Goal: Task Accomplishment & Management: Use online tool/utility

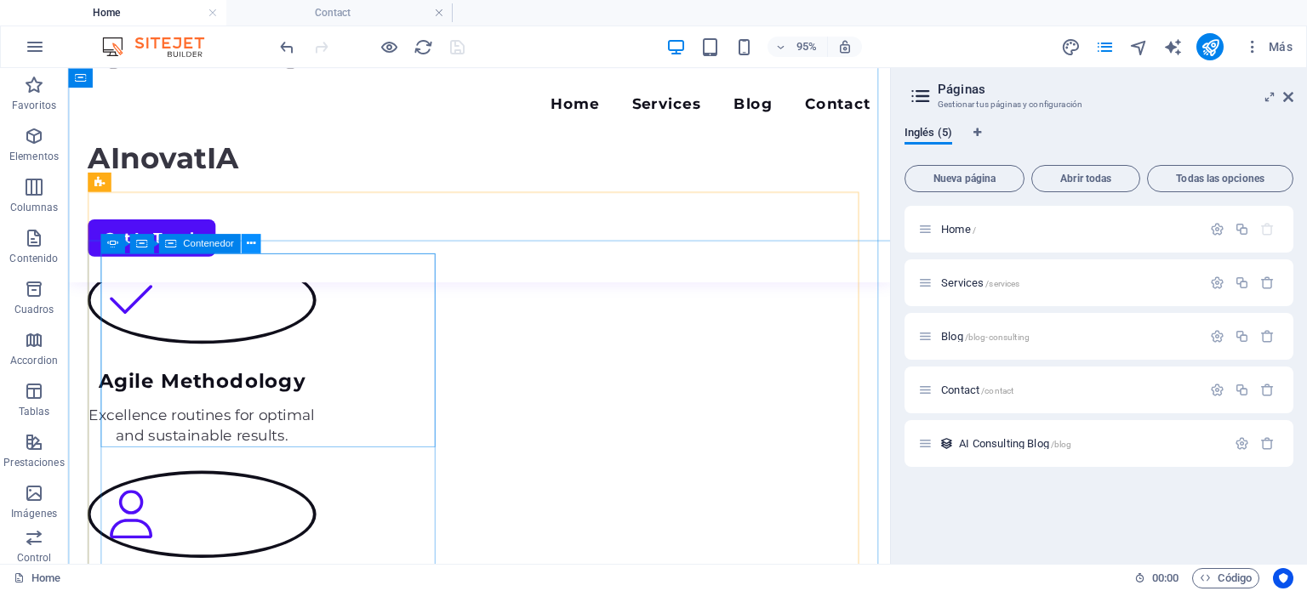
click at [255, 244] on button at bounding box center [251, 244] width 20 height 20
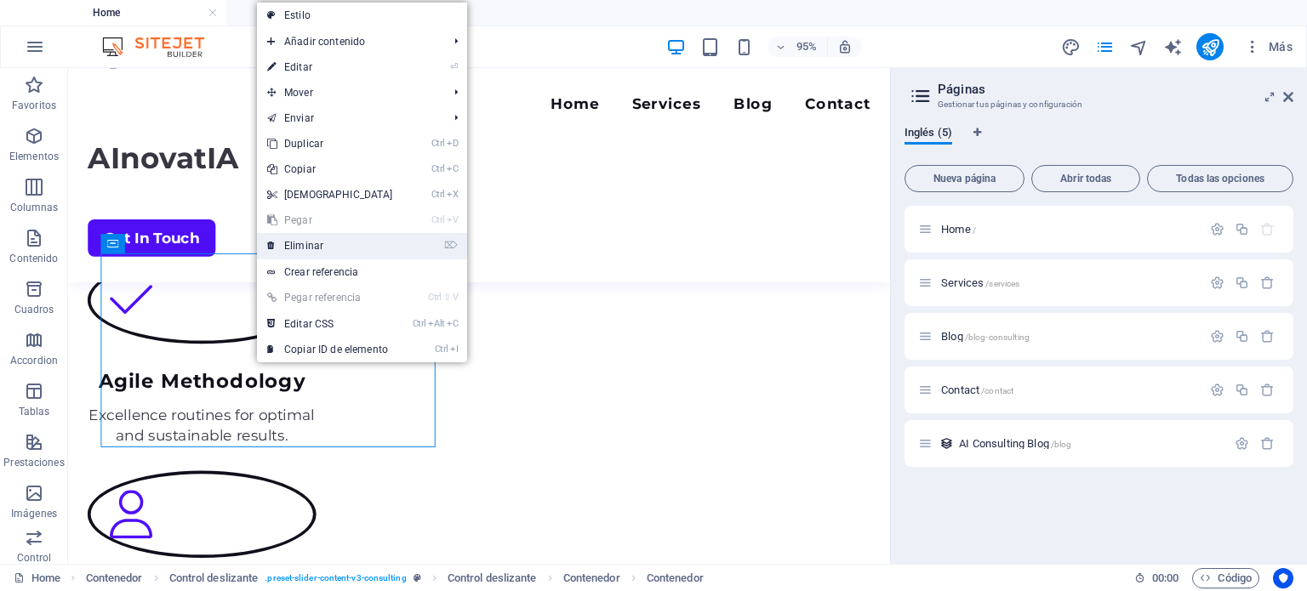
click at [279, 244] on link "⌦ Eliminar" at bounding box center [330, 246] width 146 height 26
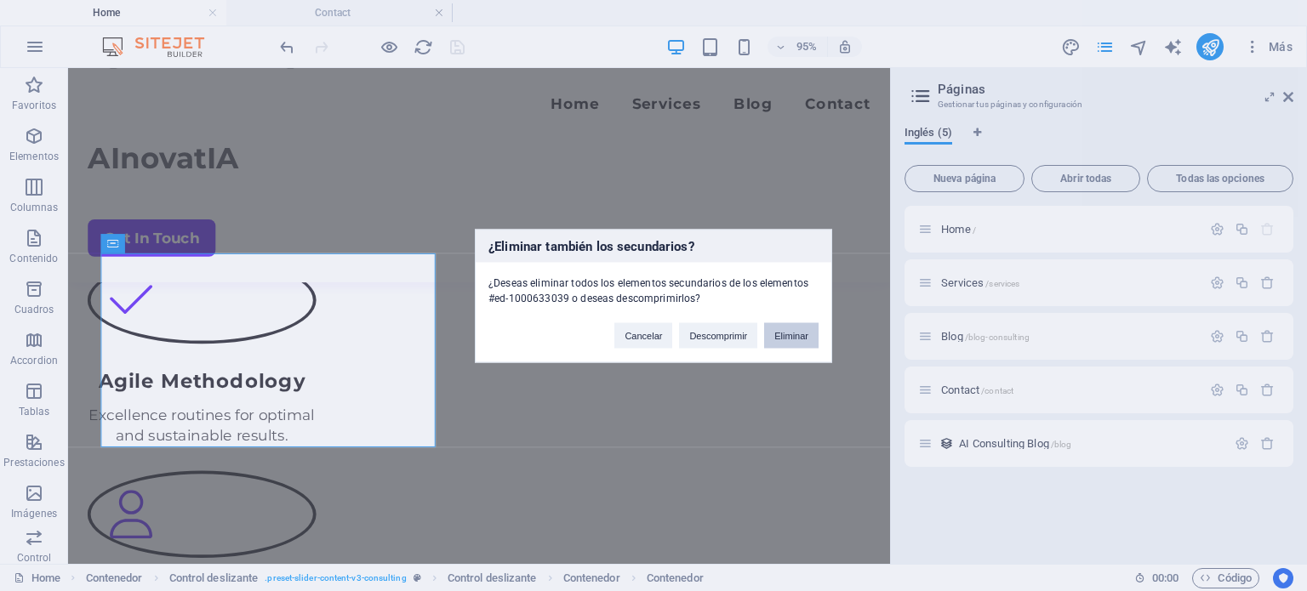
click at [790, 336] on button "Eliminar" at bounding box center [791, 335] width 54 height 26
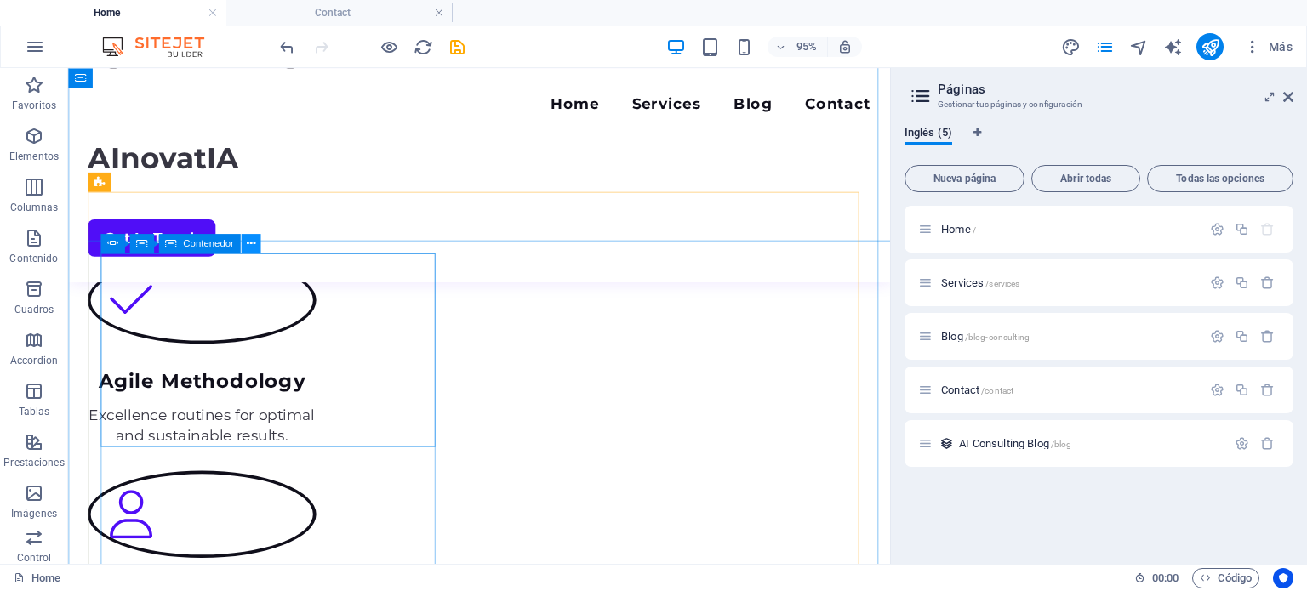
click at [249, 247] on icon at bounding box center [250, 244] width 9 height 17
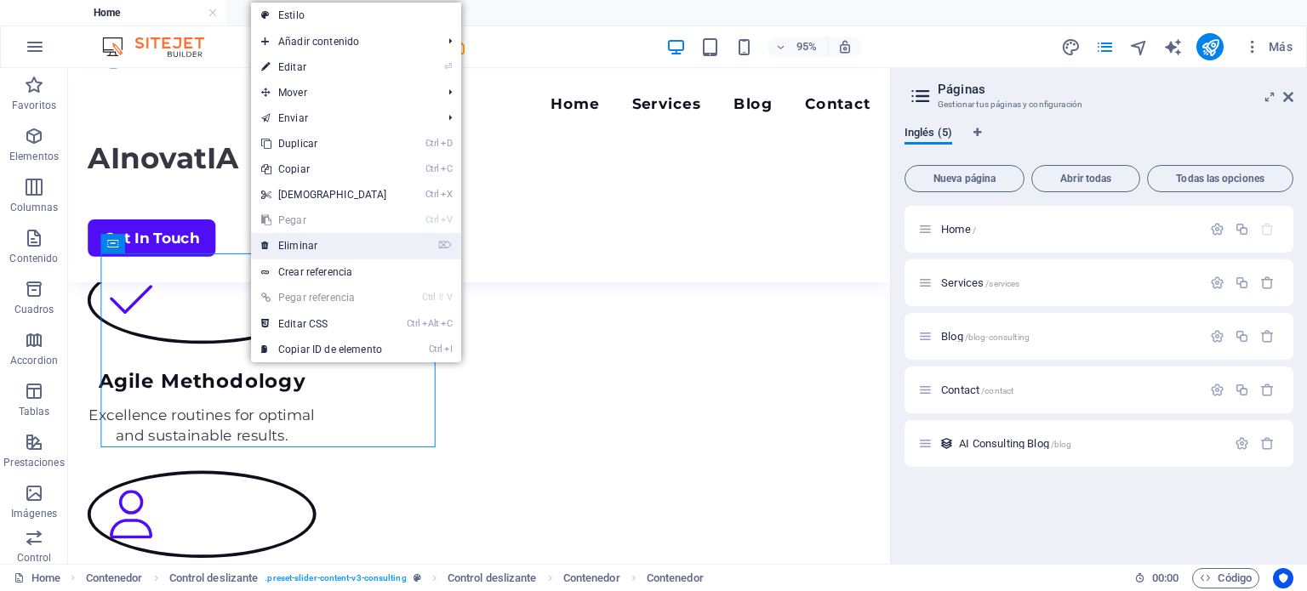
click at [303, 251] on link "⌦ Eliminar" at bounding box center [324, 246] width 146 height 26
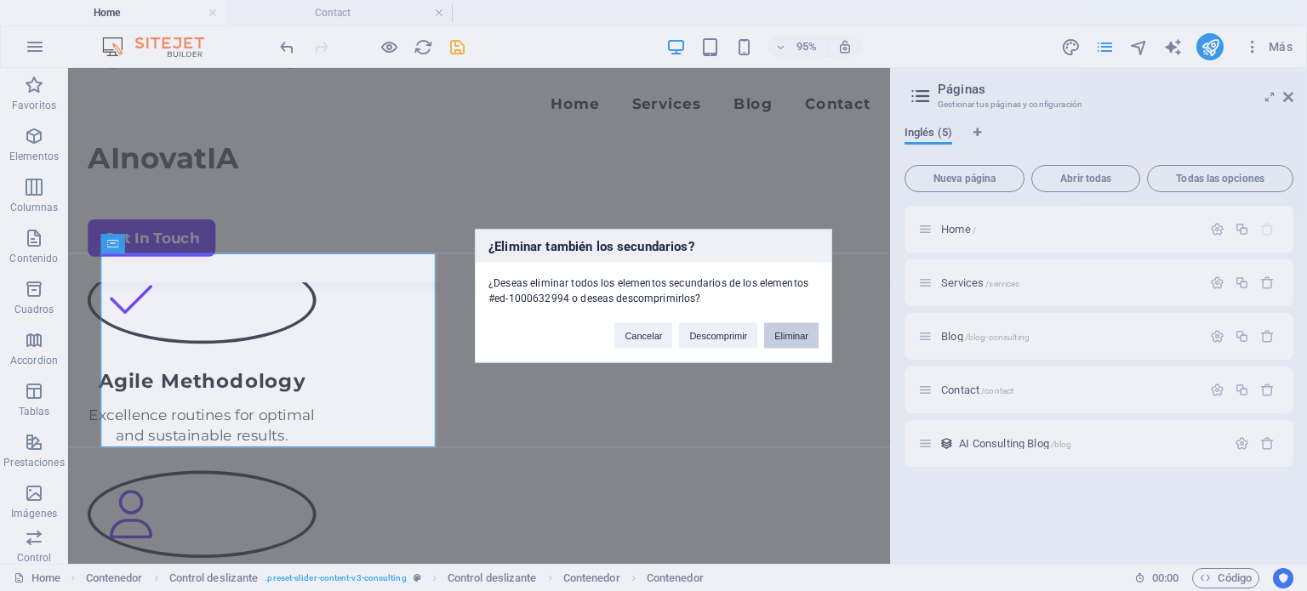
click at [788, 334] on button "Eliminar" at bounding box center [791, 335] width 54 height 26
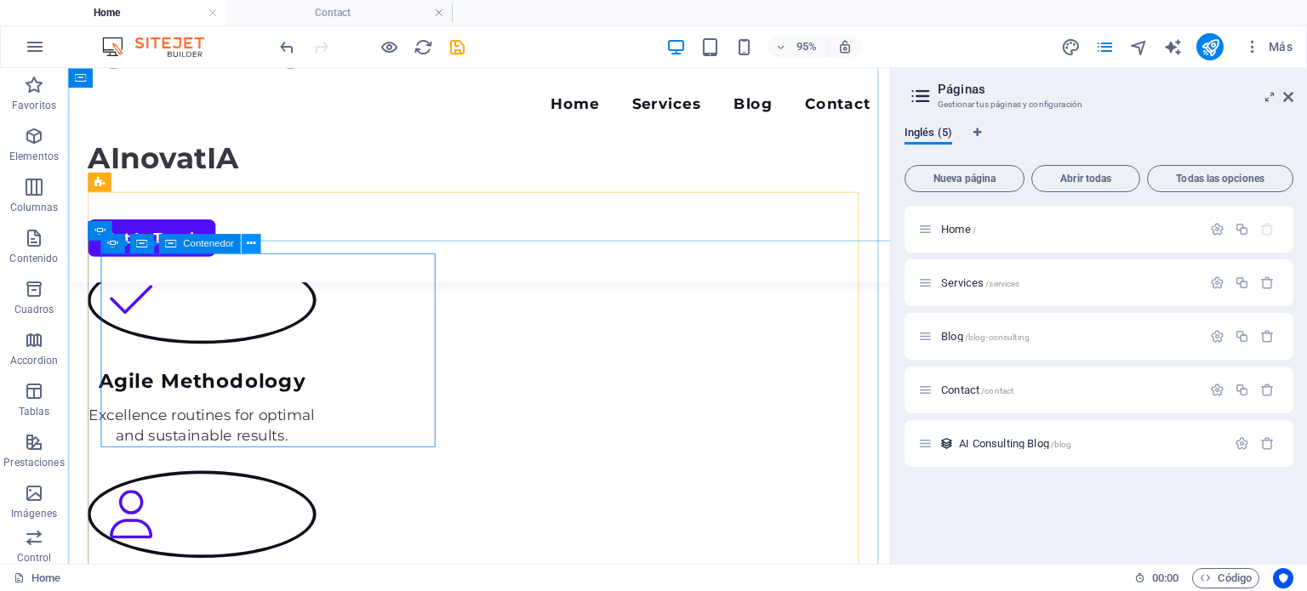
click at [251, 243] on icon at bounding box center [250, 244] width 9 height 17
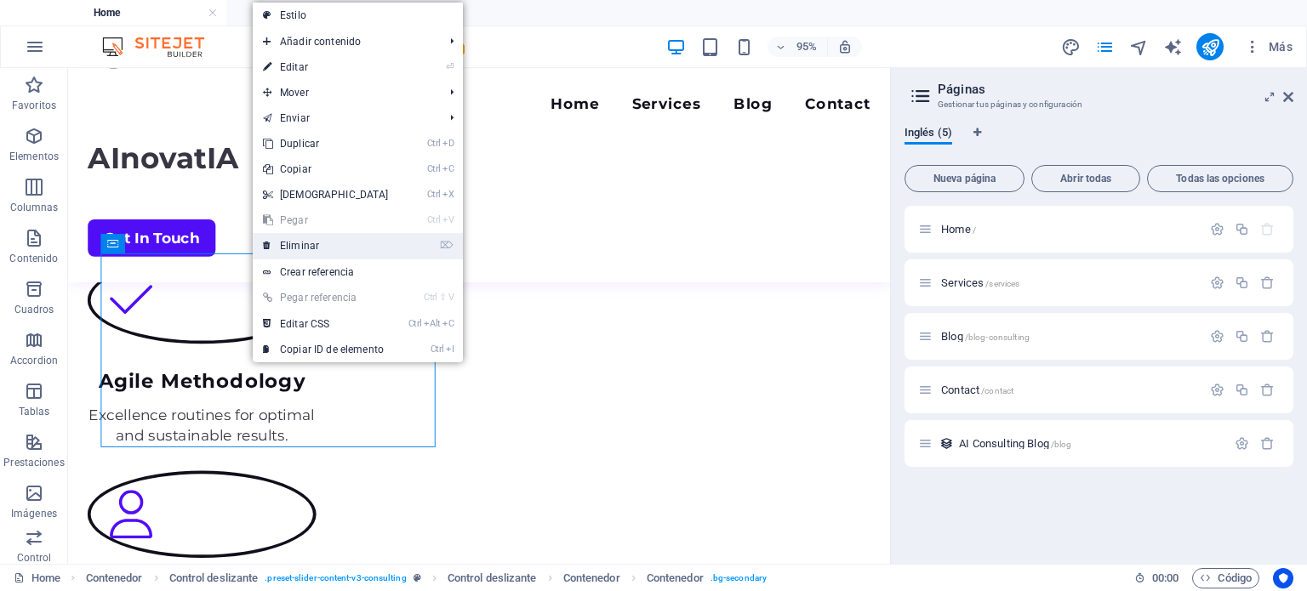
click at [280, 243] on link "⌦ Eliminar" at bounding box center [326, 246] width 146 height 26
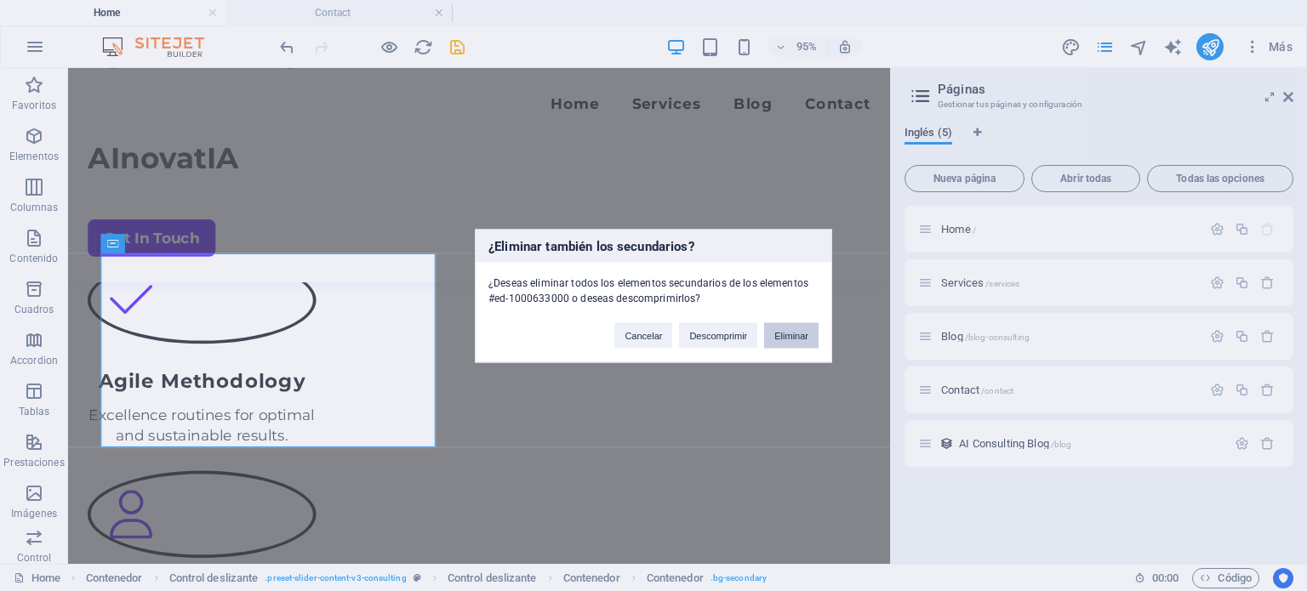
click at [779, 333] on button "Eliminar" at bounding box center [791, 335] width 54 height 26
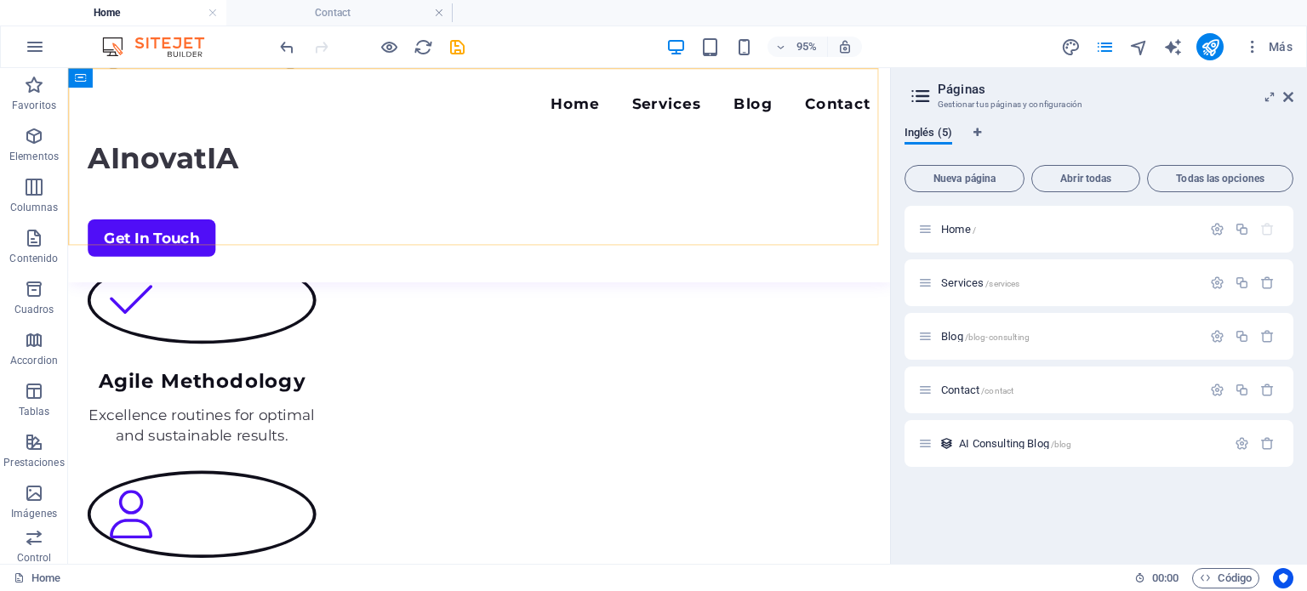
click at [159, 253] on div "Menu Home Services Blog Contact AInovatIA Get In Touch" at bounding box center [500, 180] width 865 height 225
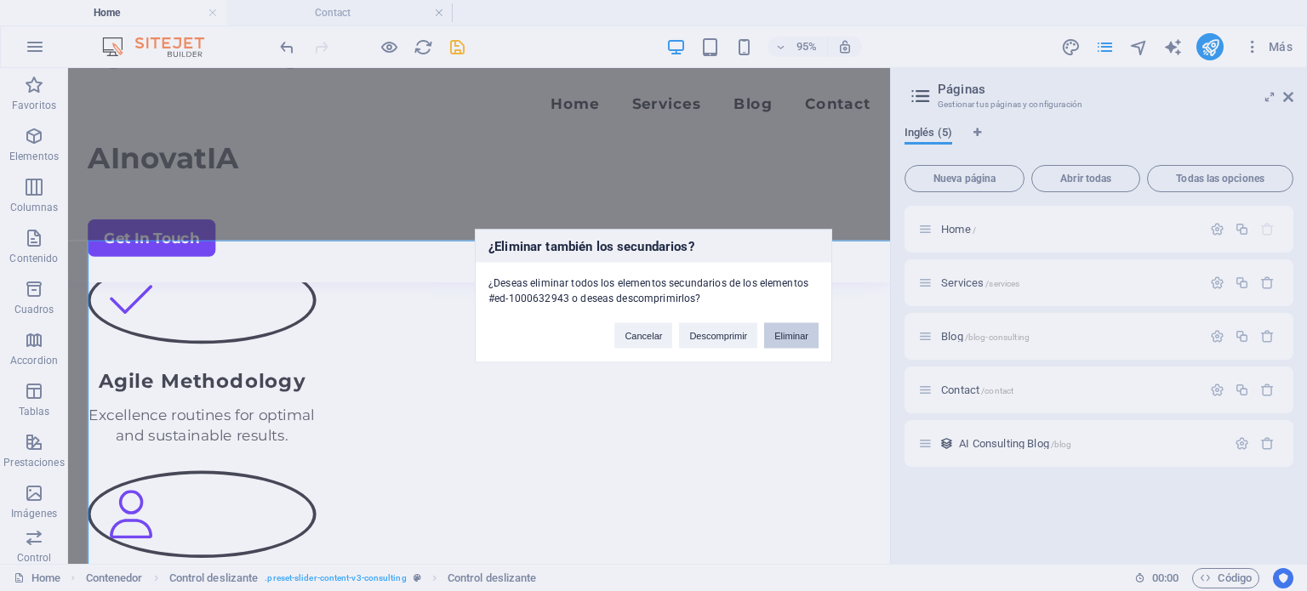
click at [780, 335] on button "Eliminar" at bounding box center [791, 335] width 54 height 26
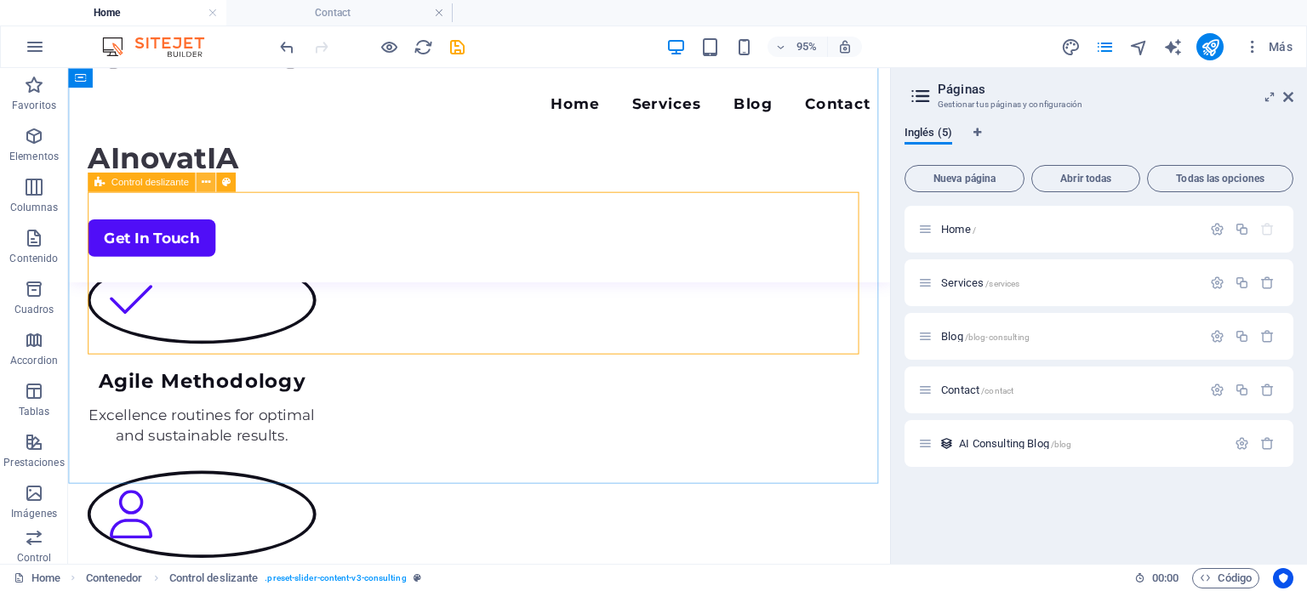
click at [206, 185] on icon at bounding box center [205, 182] width 9 height 17
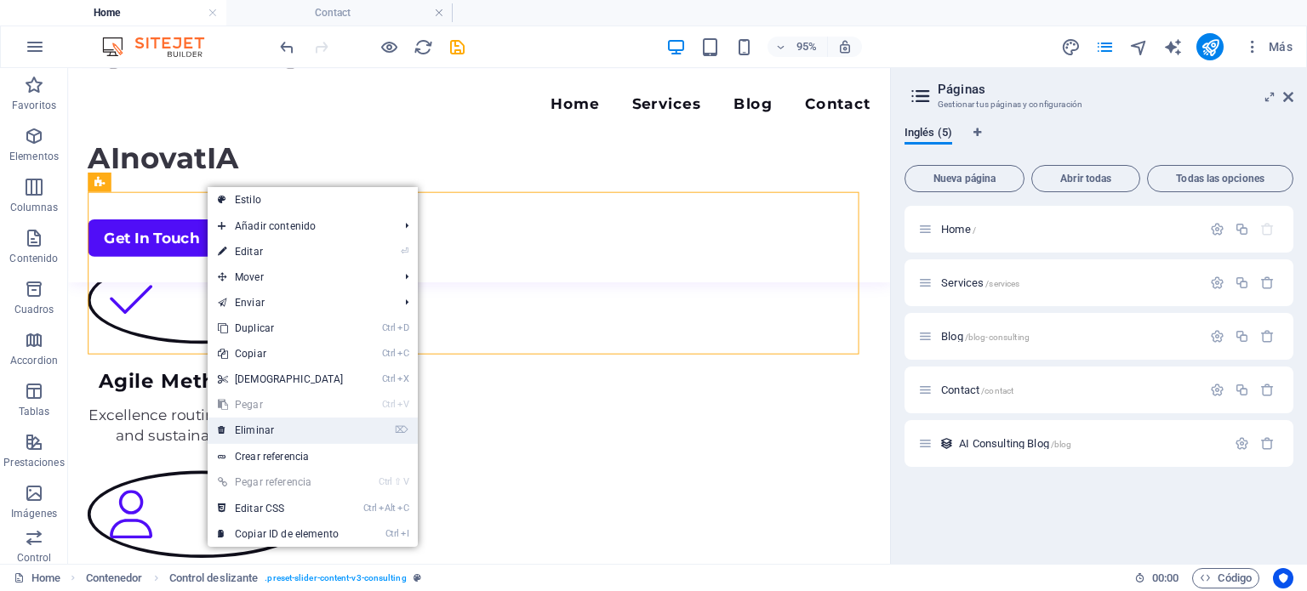
click at [276, 428] on link "⌦ Eliminar" at bounding box center [281, 431] width 146 height 26
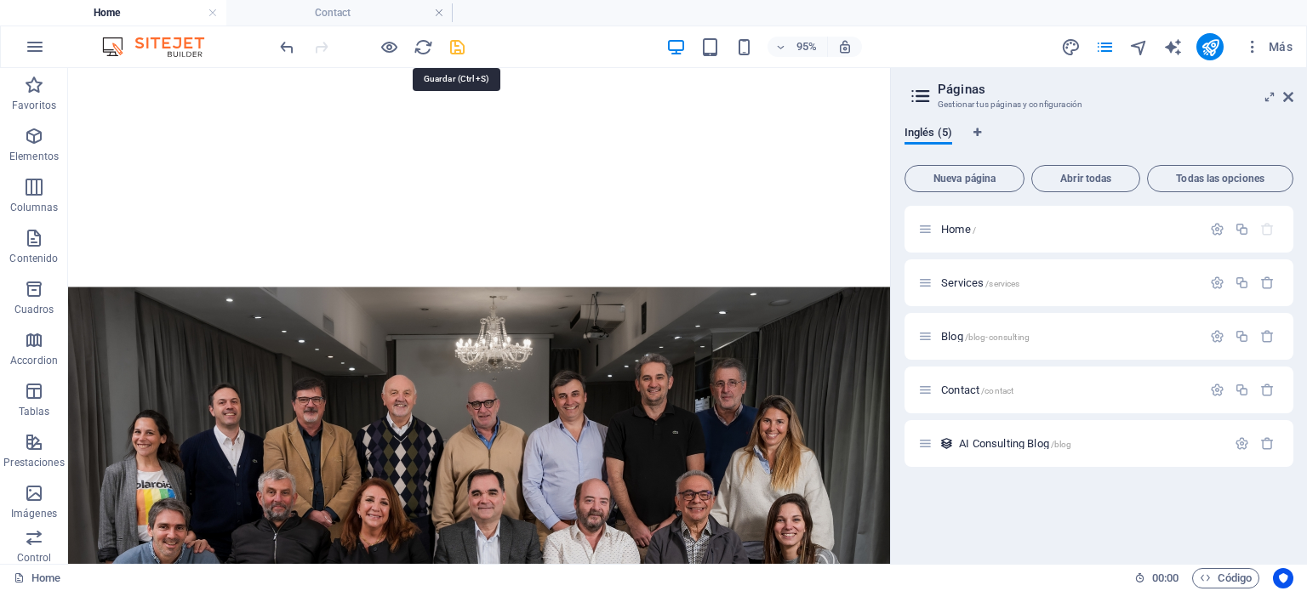
click at [451, 46] on icon "save" at bounding box center [457, 47] width 20 height 20
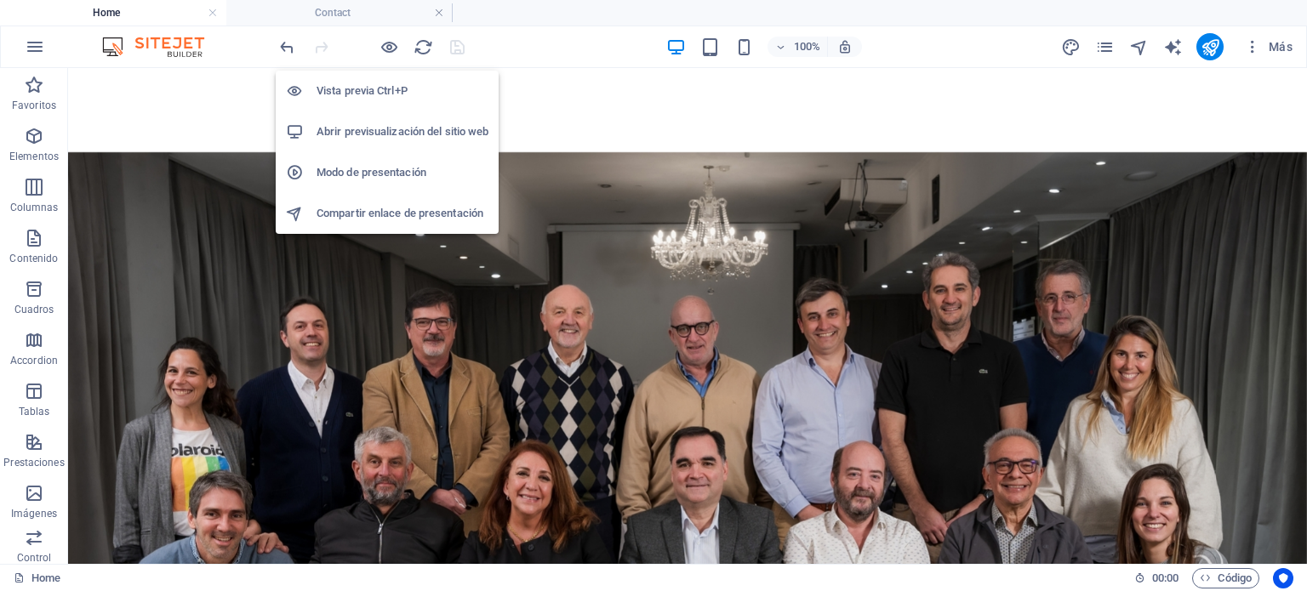
click at [367, 126] on h6 "Abrir previsualización del sitio web" at bounding box center [402, 132] width 172 height 20
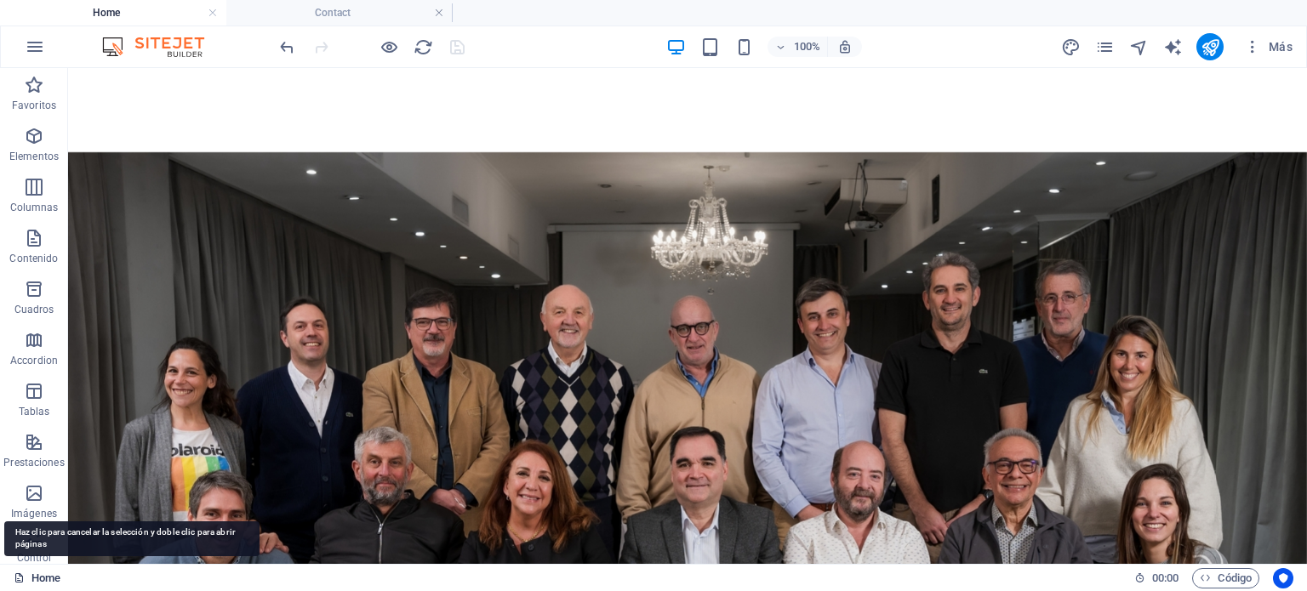
click at [42, 577] on link "Home" at bounding box center [37, 578] width 47 height 20
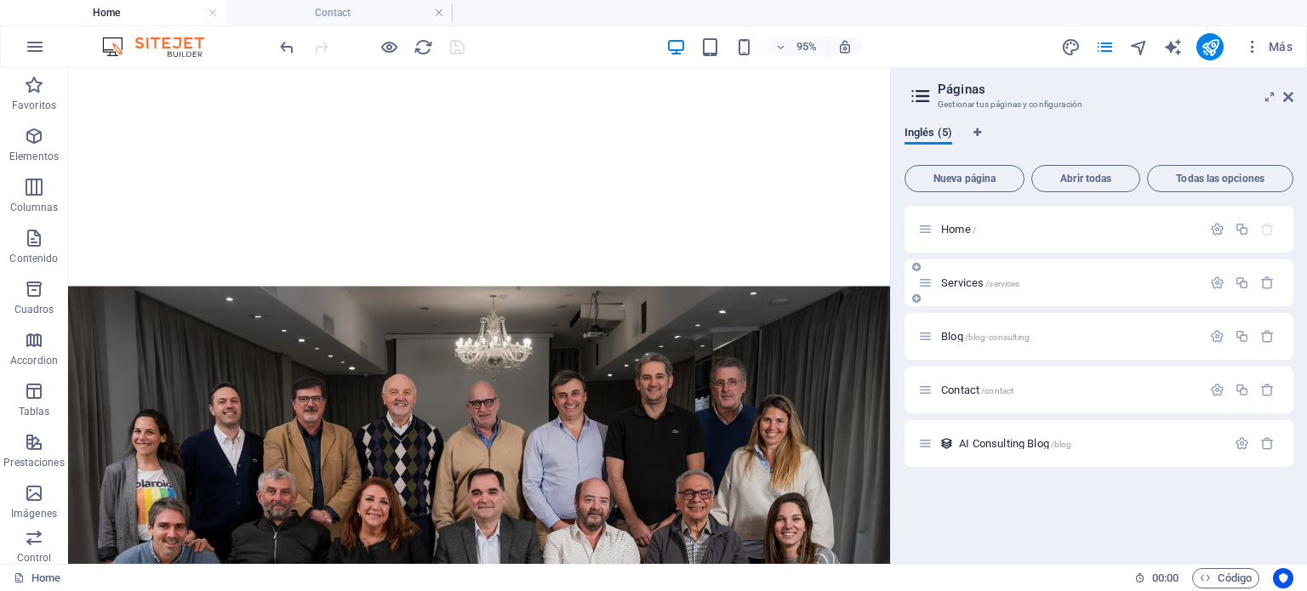
click at [956, 282] on span "Services /services" at bounding box center [980, 282] width 78 height 13
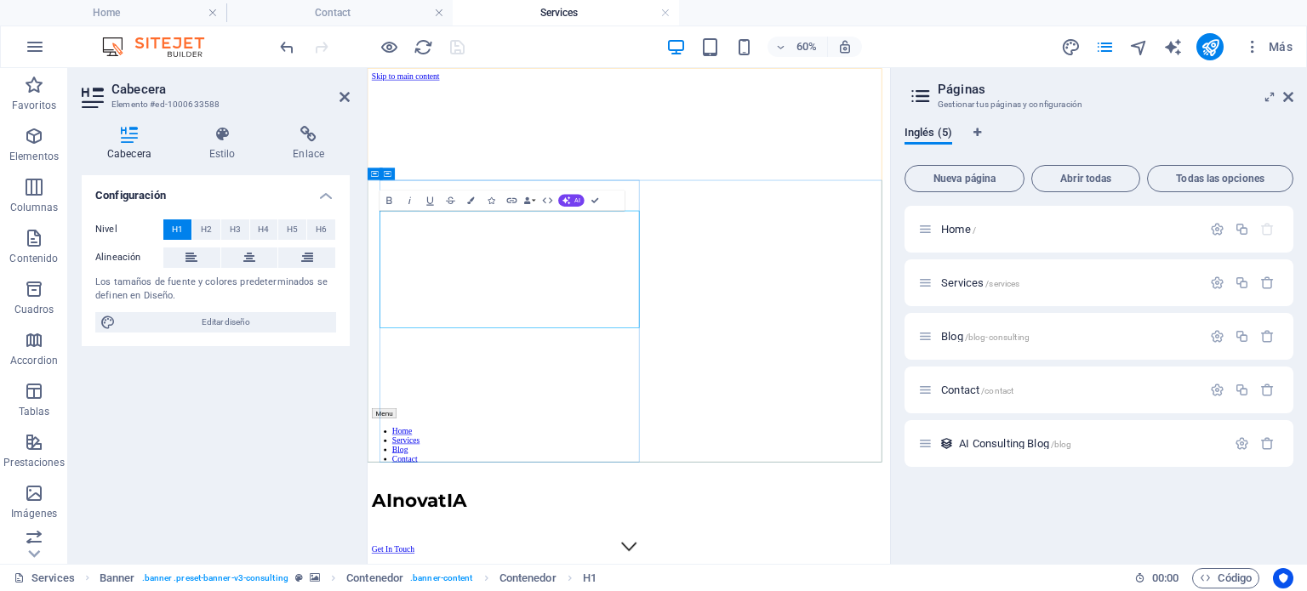
drag, startPoint x: 510, startPoint y: 335, endPoint x: 705, endPoint y: 352, distance: 196.4
click at [1290, 100] on icon at bounding box center [1288, 97] width 10 height 14
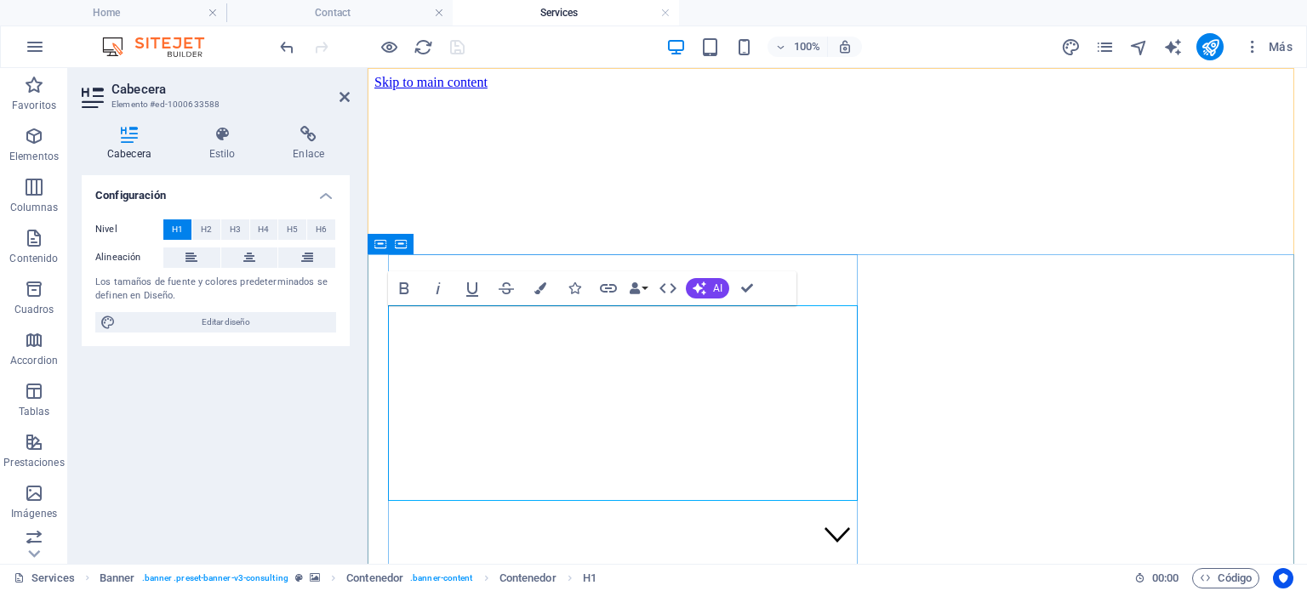
drag, startPoint x: 395, startPoint y: 333, endPoint x: 541, endPoint y: 481, distance: 208.1
copy span "We guide you to yours IA goals"
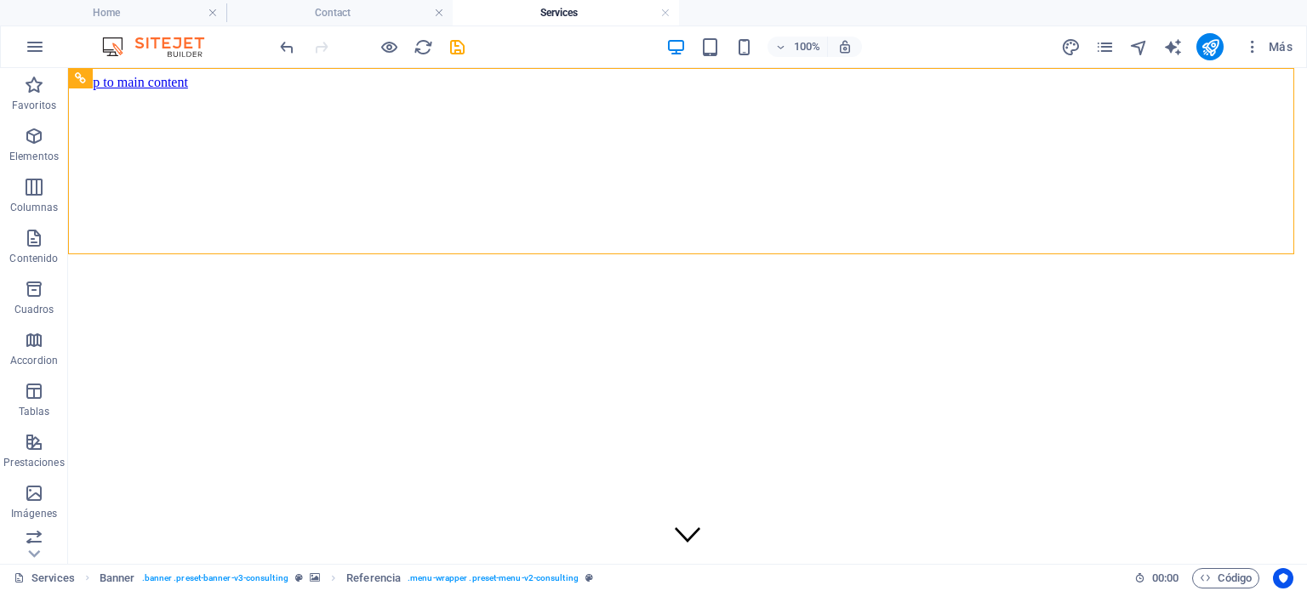
scroll to position [169, 0]
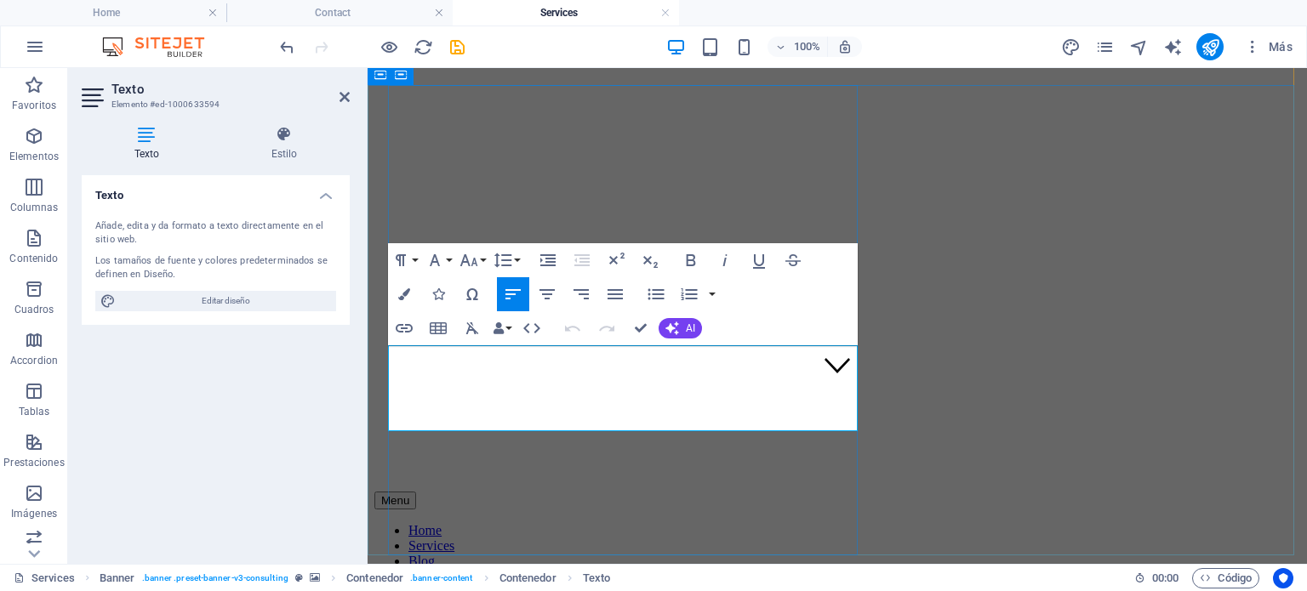
drag, startPoint x: 527, startPoint y: 415, endPoint x: 396, endPoint y: 357, distance: 143.2
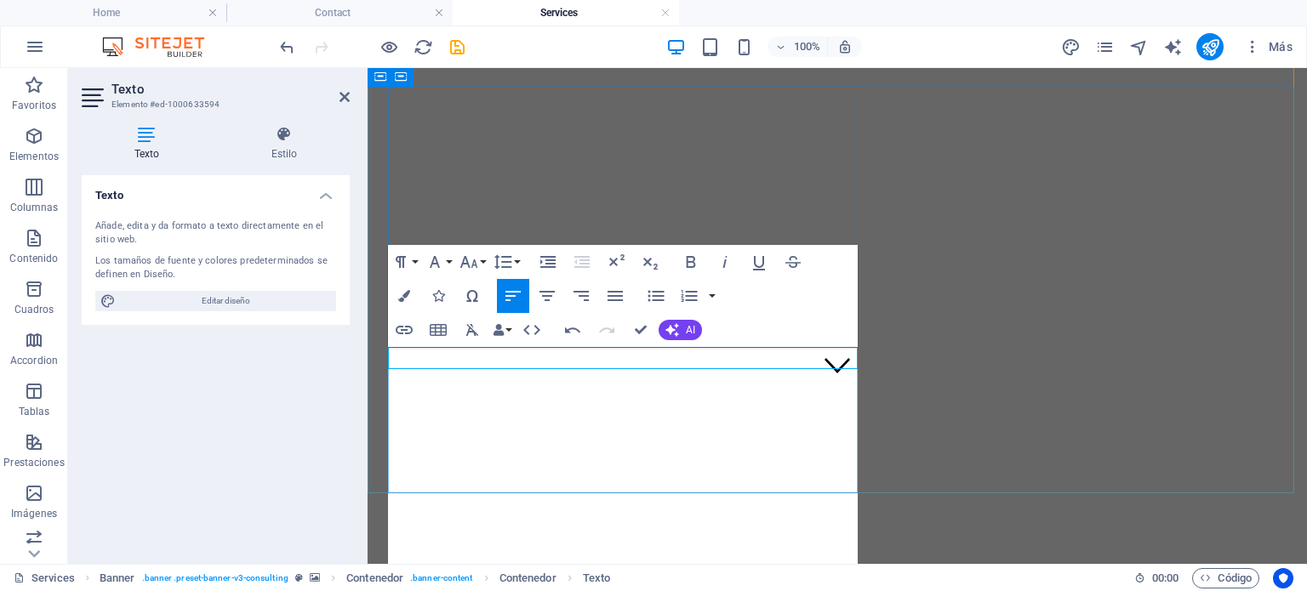
scroll to position [167, 0]
click at [286, 45] on icon "undo" at bounding box center [287, 47] width 20 height 20
drag, startPoint x: 630, startPoint y: 350, endPoint x: 658, endPoint y: 388, distance: 47.0
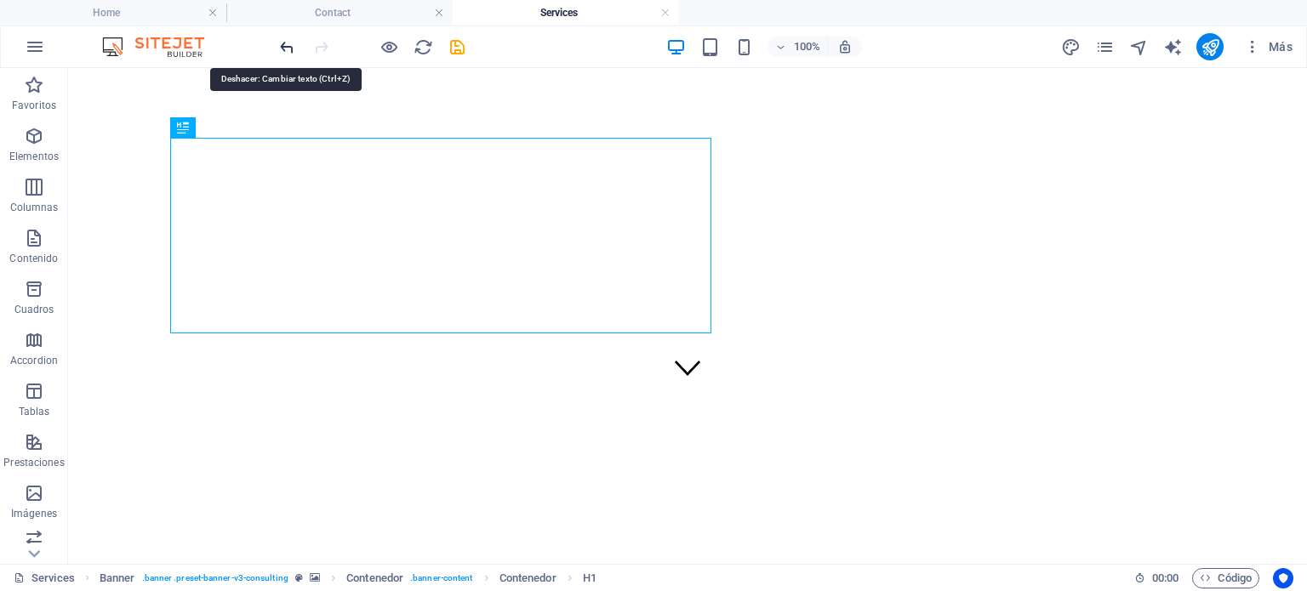
click at [288, 47] on icon "undo" at bounding box center [287, 47] width 20 height 20
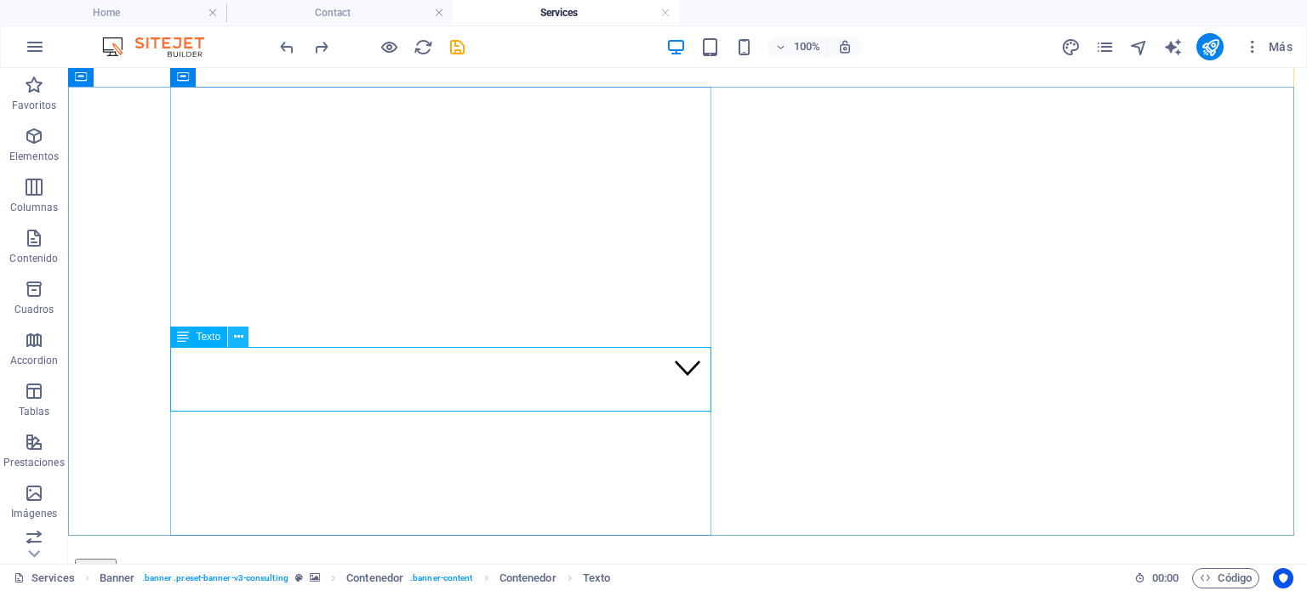
click at [239, 344] on icon at bounding box center [238, 337] width 9 height 18
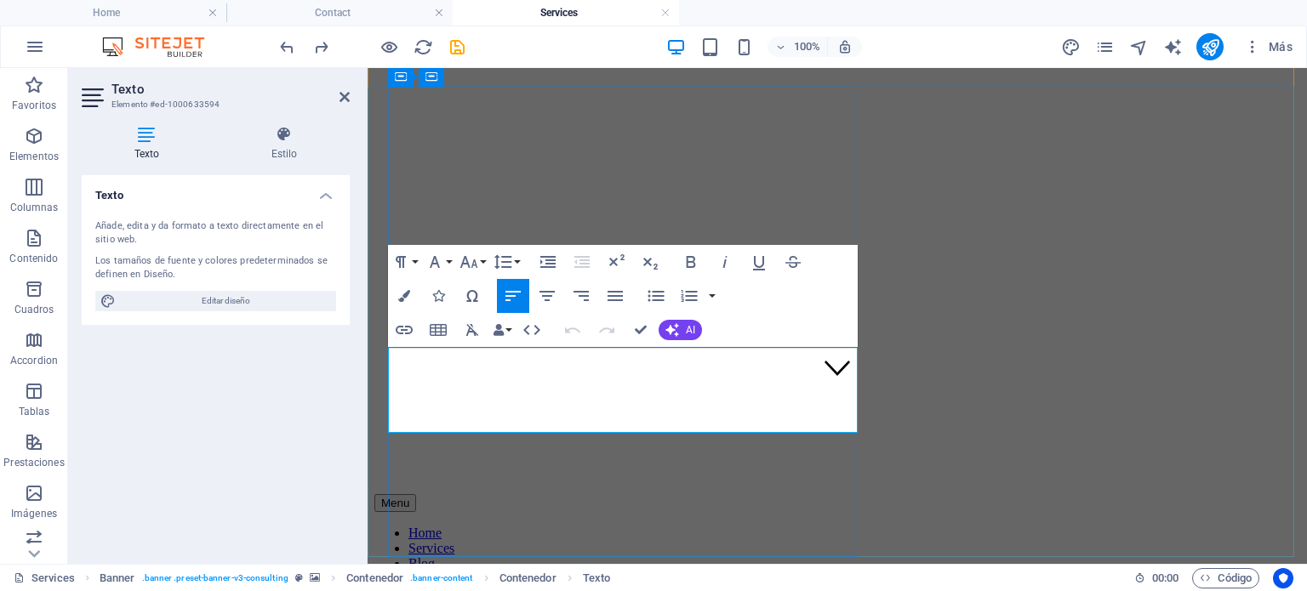
drag, startPoint x: 525, startPoint y: 423, endPoint x: 391, endPoint y: 367, distance: 144.5
click at [613, 299] on icon "button" at bounding box center [614, 296] width 15 height 10
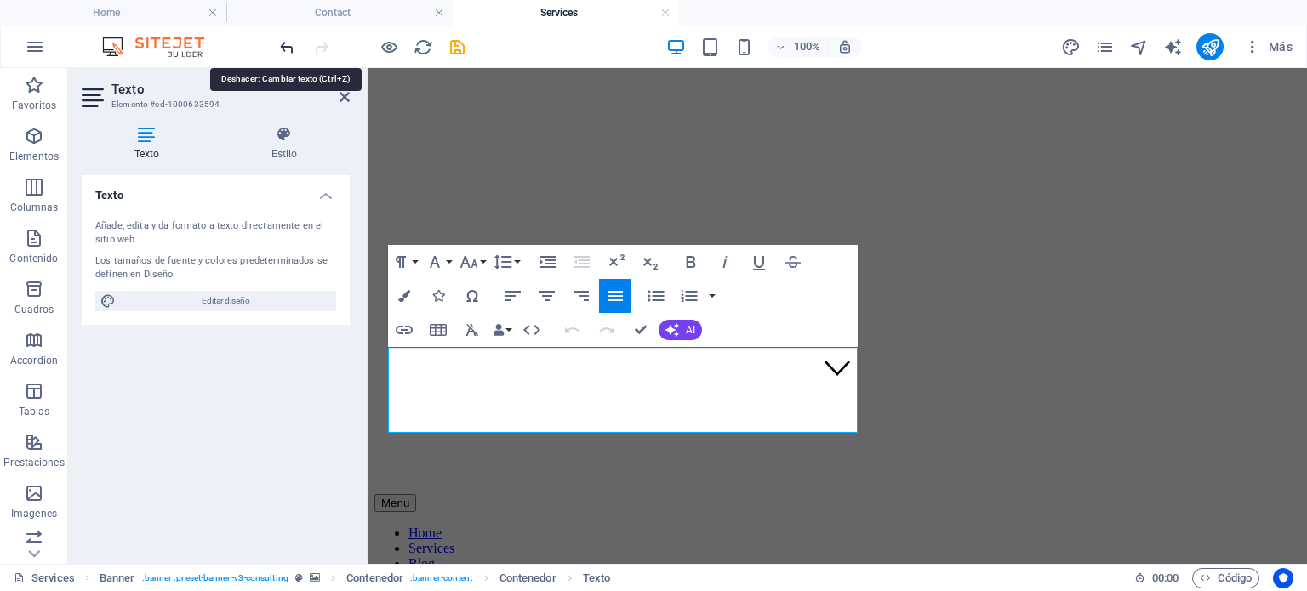
click at [286, 50] on icon "undo" at bounding box center [287, 47] width 20 height 20
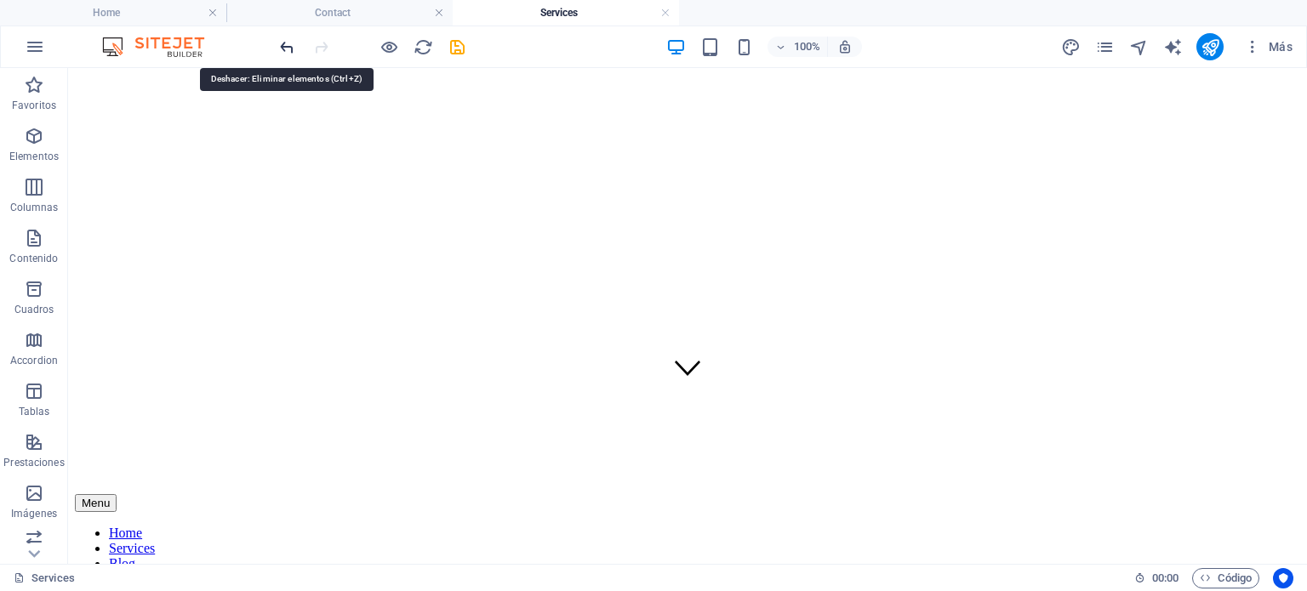
click at [283, 50] on icon "undo" at bounding box center [287, 47] width 20 height 20
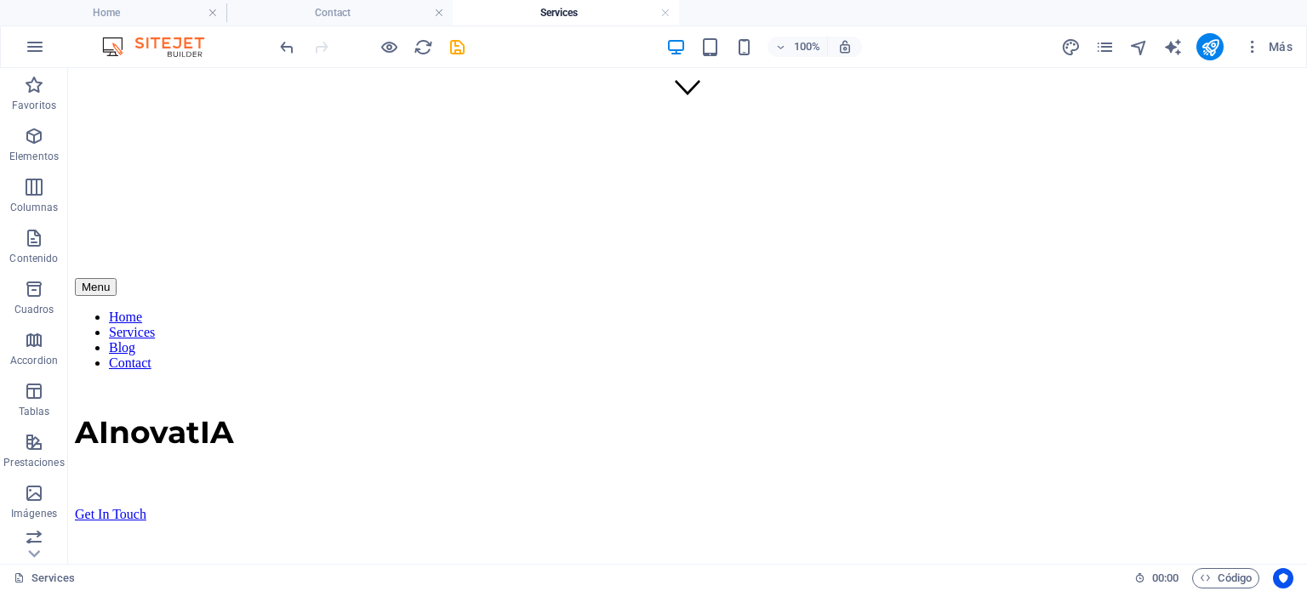
scroll to position [0, 0]
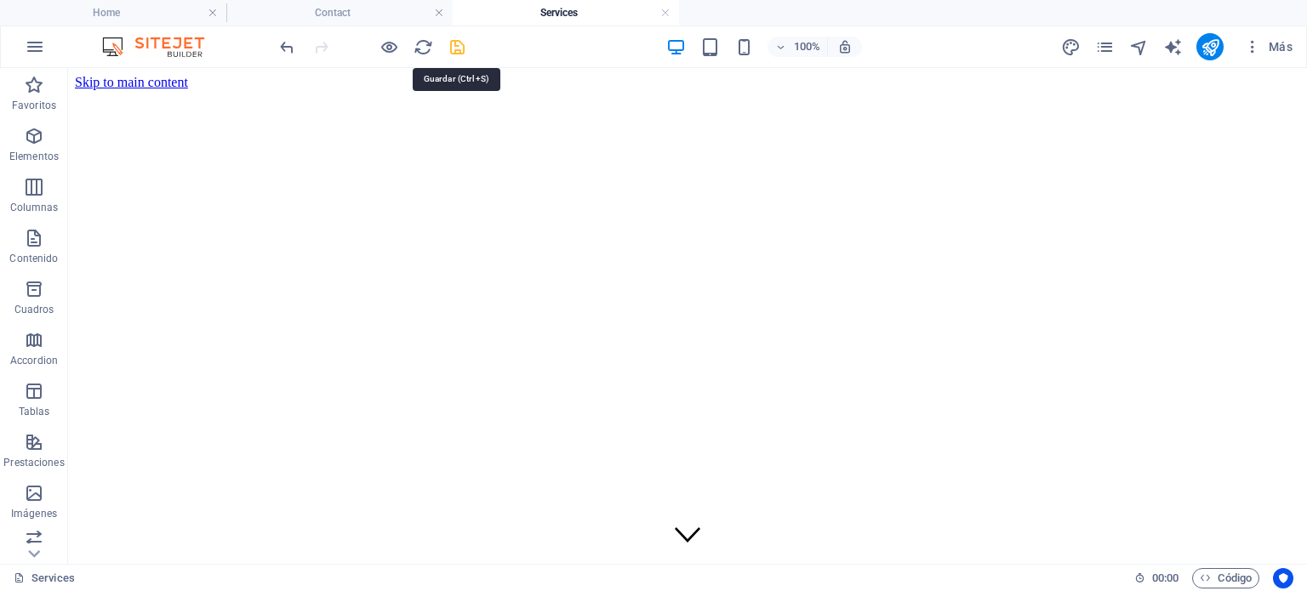
click at [453, 49] on icon "save" at bounding box center [457, 47] width 20 height 20
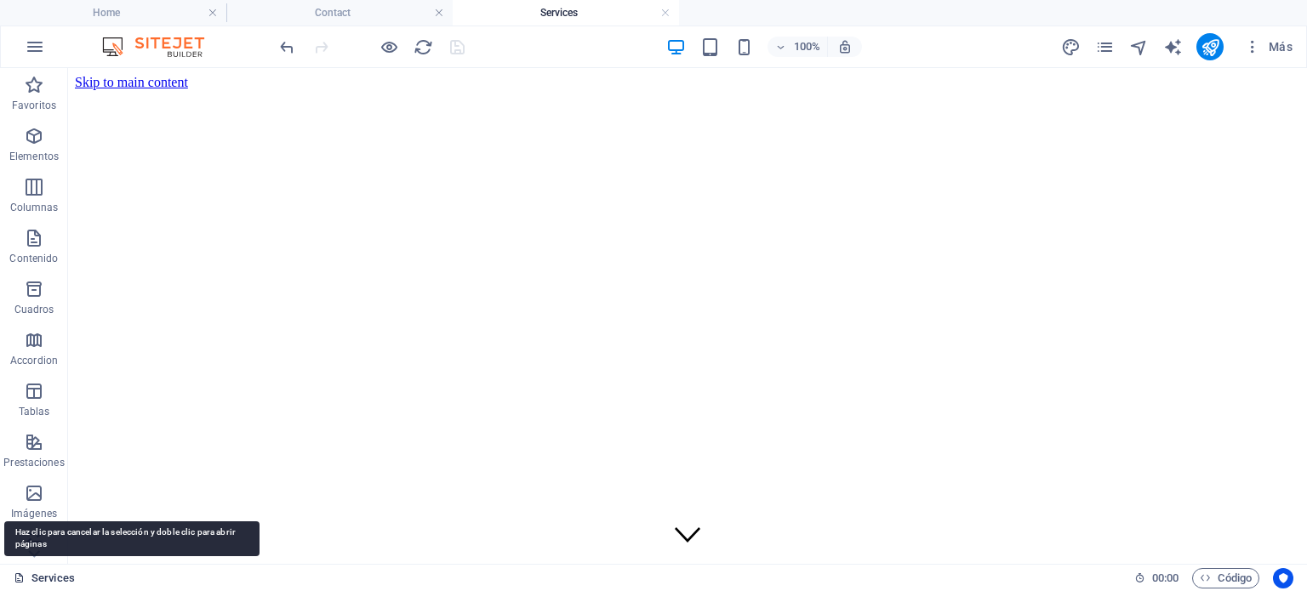
click at [43, 578] on link "Services" at bounding box center [44, 578] width 61 height 20
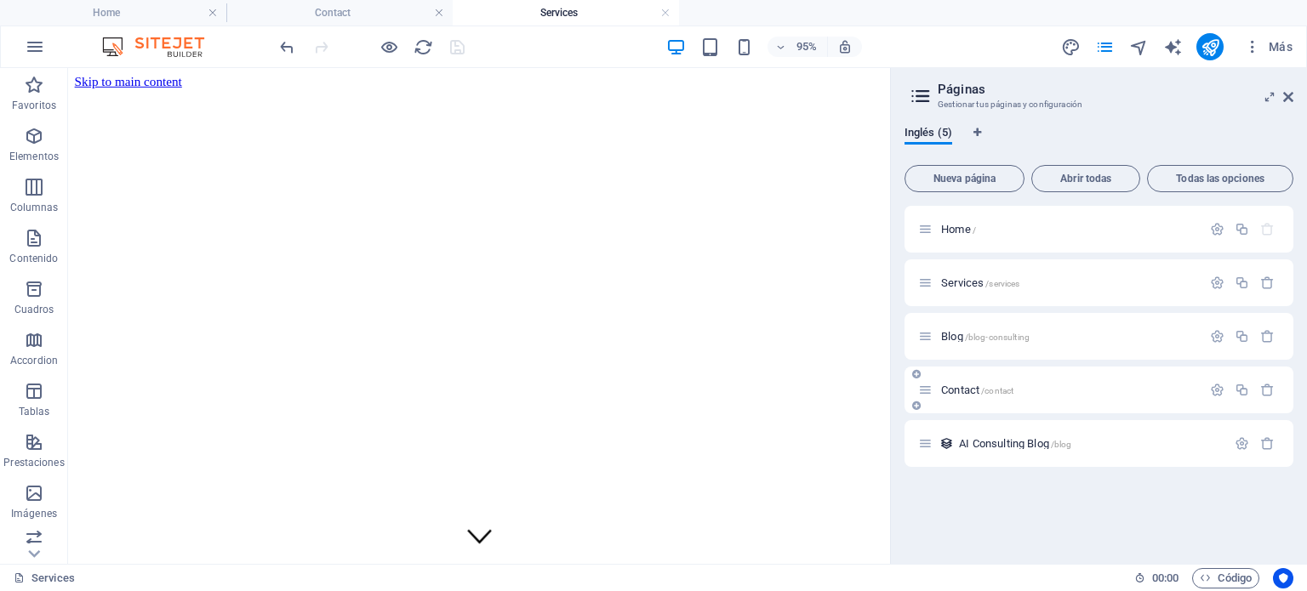
click at [957, 387] on span "Contact /contact" at bounding box center [977, 390] width 72 height 13
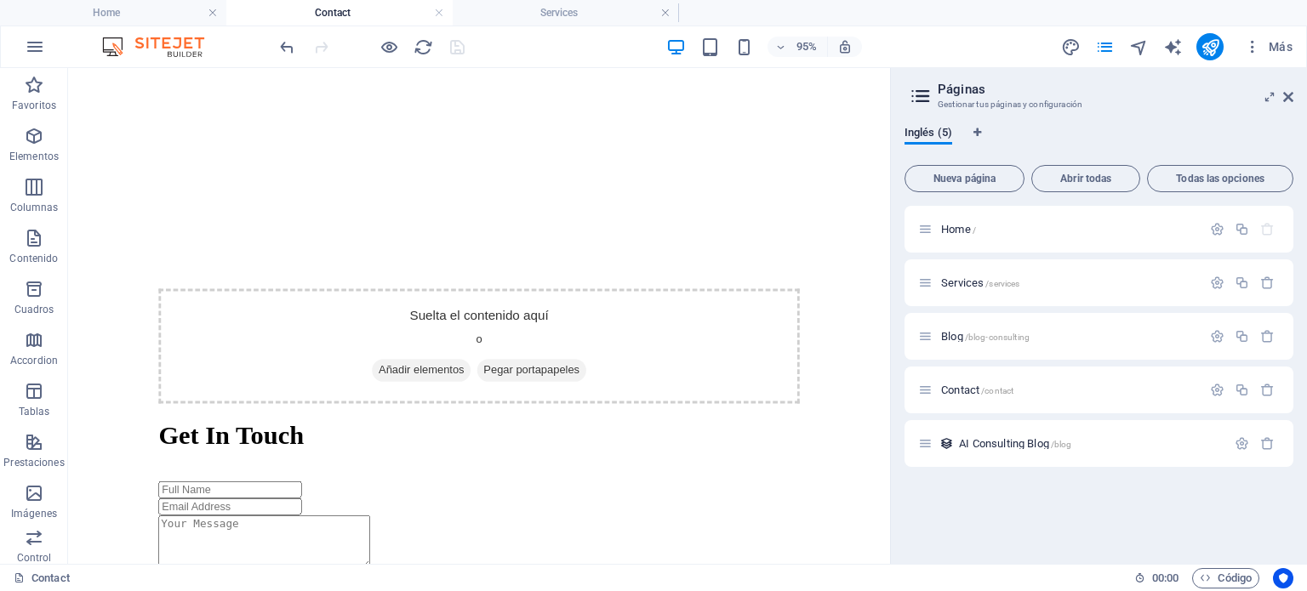
scroll to position [669, 0]
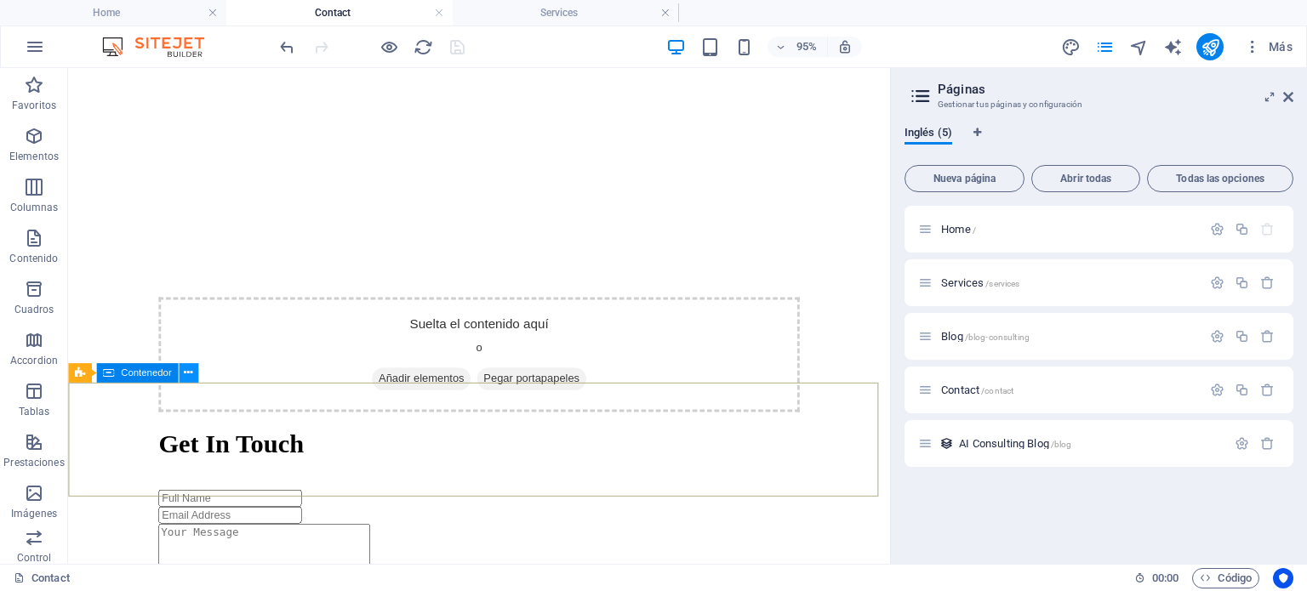
click at [186, 367] on icon at bounding box center [188, 372] width 9 height 17
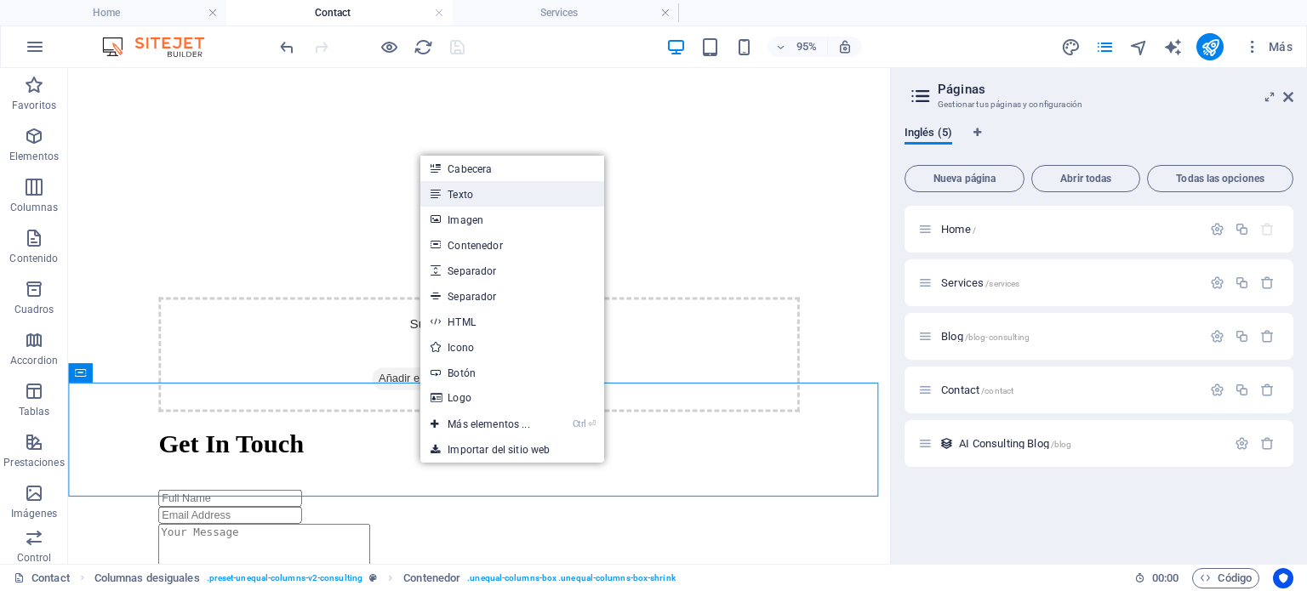
click at [487, 197] on link "Texto" at bounding box center [511, 194] width 183 height 26
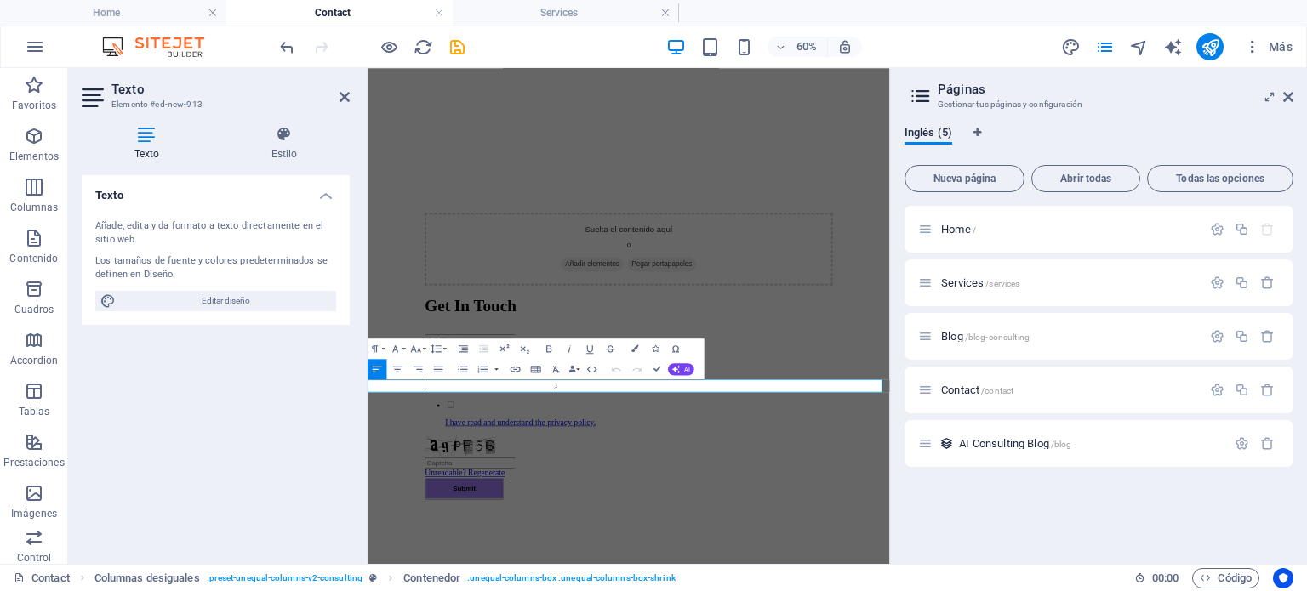
scroll to position [481, 0]
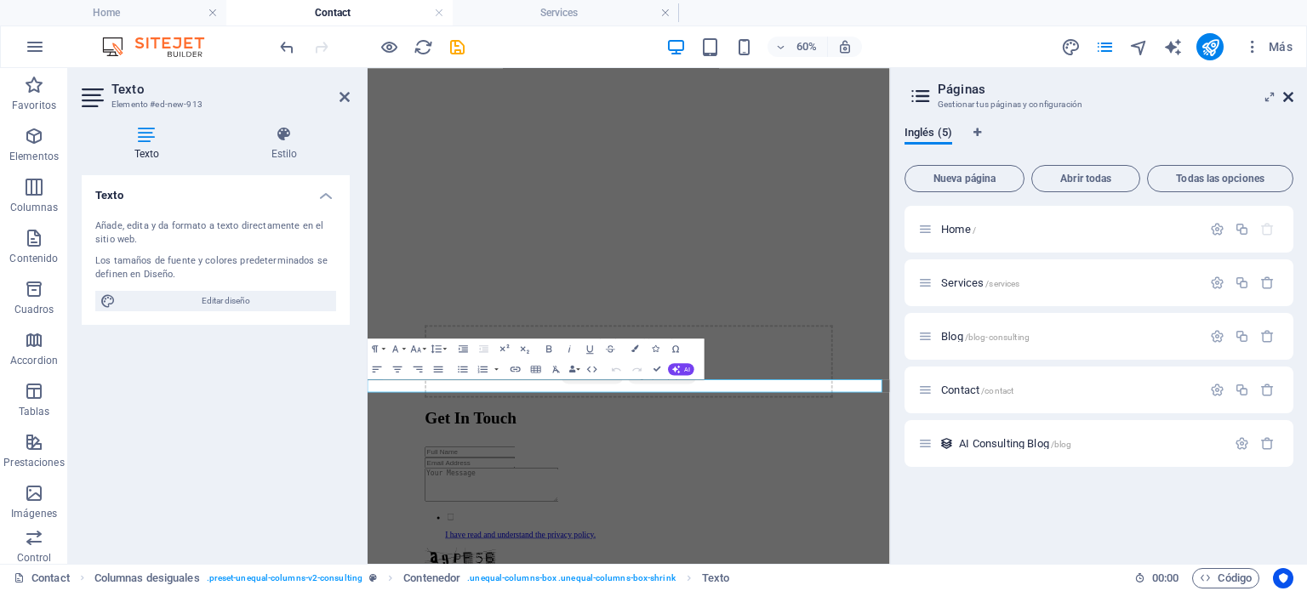
click at [1290, 91] on icon at bounding box center [1288, 97] width 10 height 14
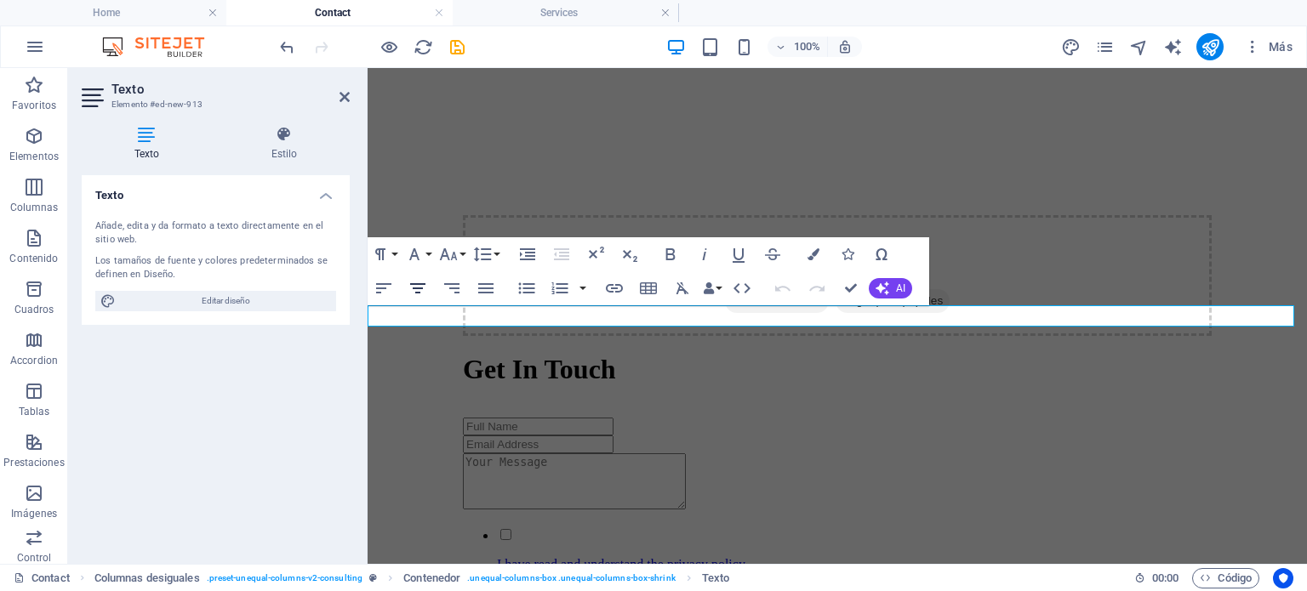
click at [424, 285] on icon "button" at bounding box center [417, 288] width 20 height 20
click at [418, 287] on icon "button" at bounding box center [417, 288] width 20 height 20
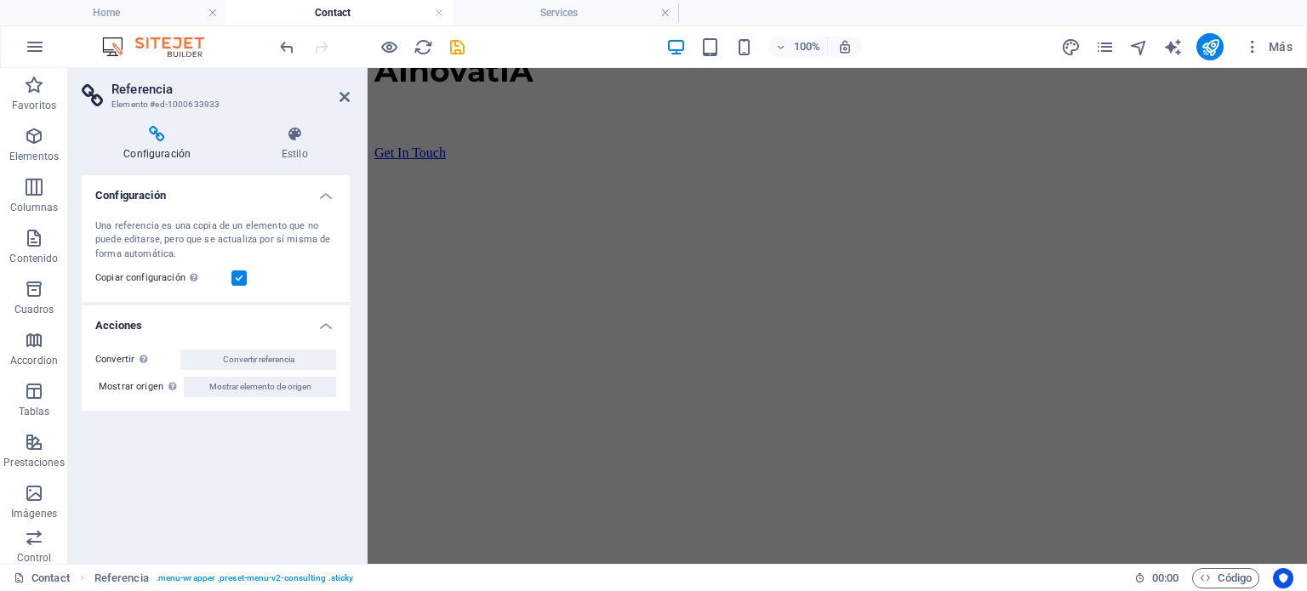
scroll to position [0, 0]
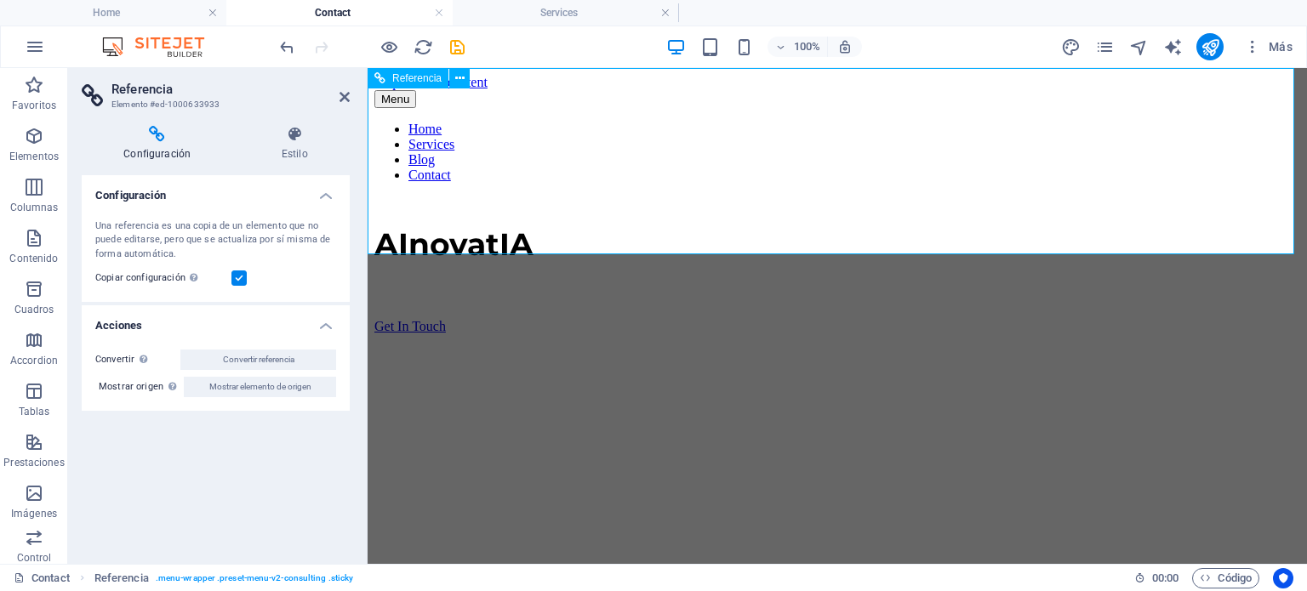
click at [1193, 319] on div "Get In Touch" at bounding box center [837, 326] width 926 height 15
click at [339, 99] on icon at bounding box center [344, 97] width 10 height 14
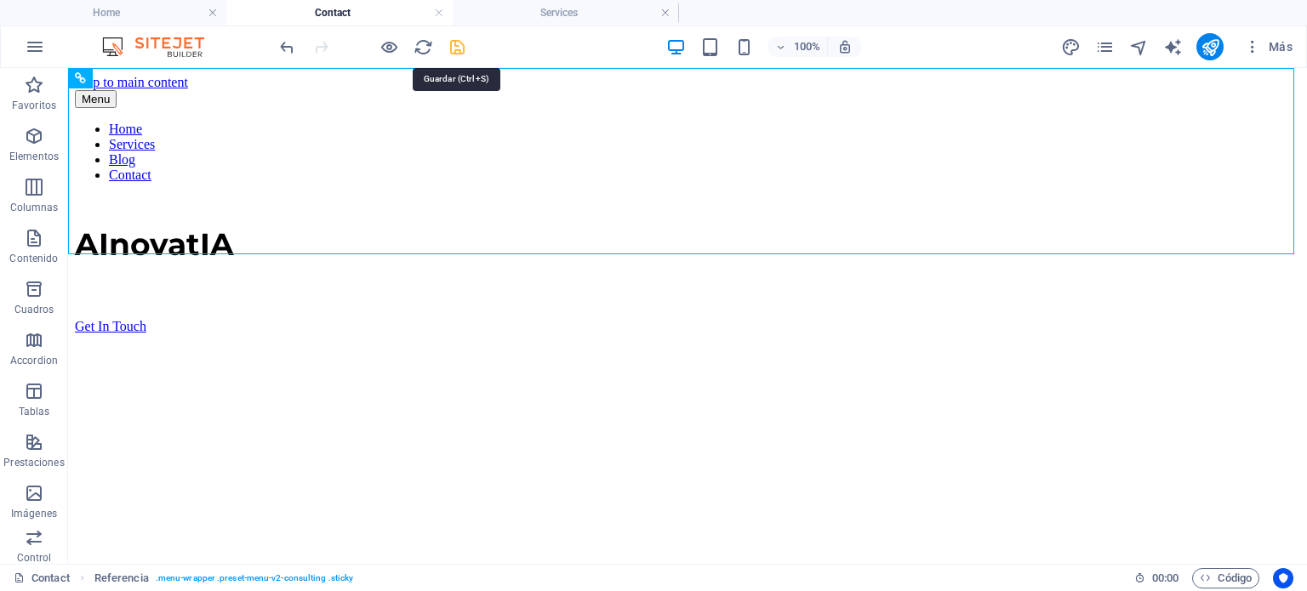
click at [451, 53] on icon "save" at bounding box center [457, 47] width 20 height 20
checkbox input "false"
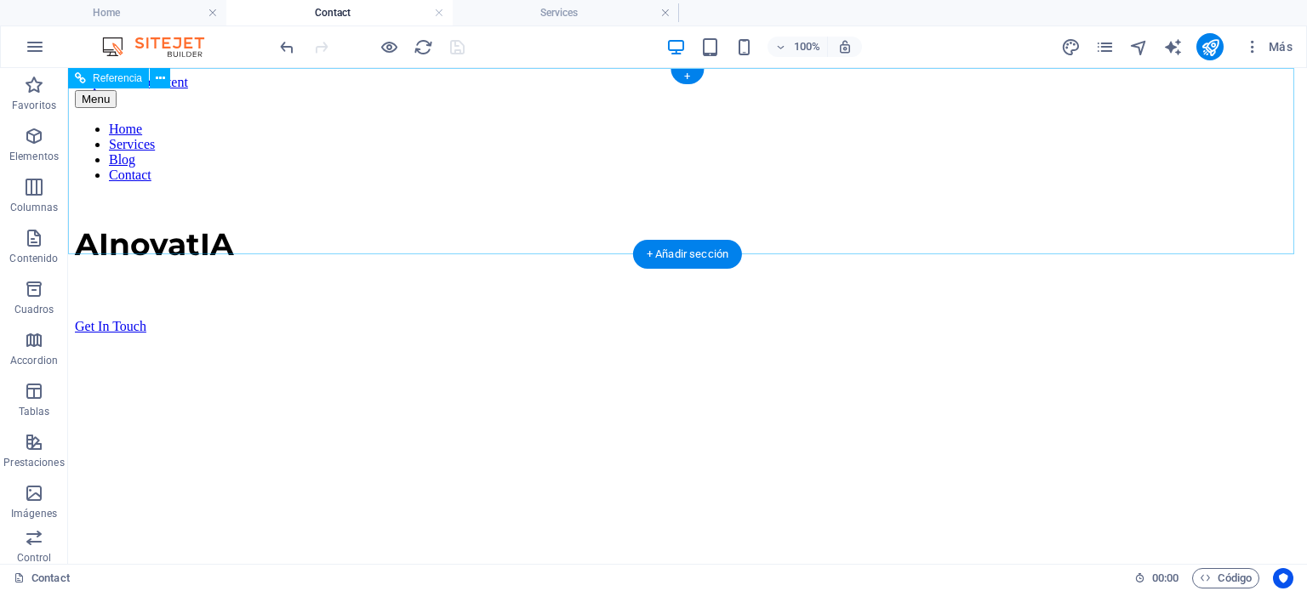
click at [1106, 319] on div "Get In Touch" at bounding box center [687, 326] width 1225 height 15
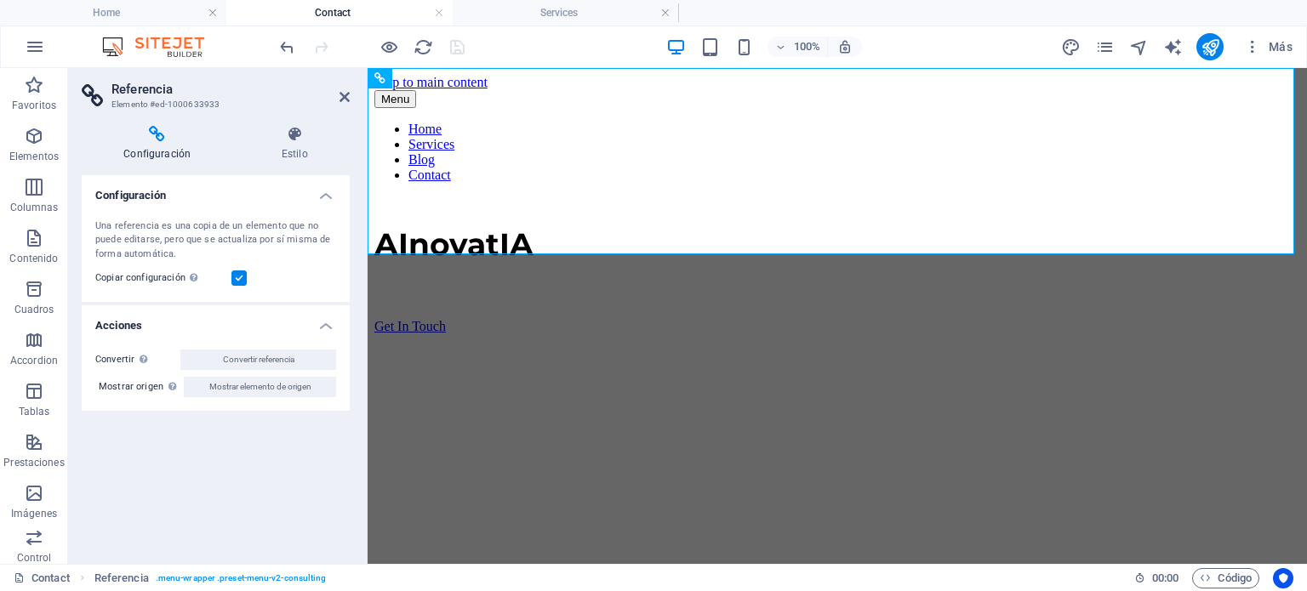
click at [149, 136] on icon at bounding box center [157, 134] width 151 height 17
click at [295, 143] on h4 "Estilo" at bounding box center [294, 144] width 111 height 36
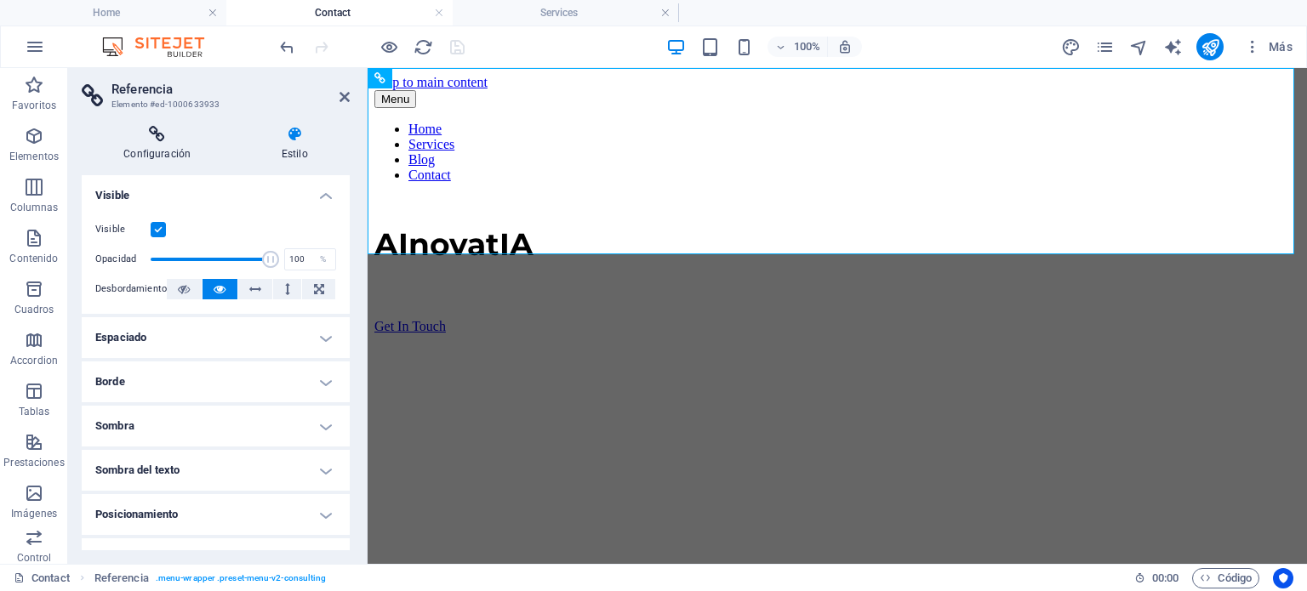
click at [156, 139] on icon at bounding box center [157, 134] width 151 height 17
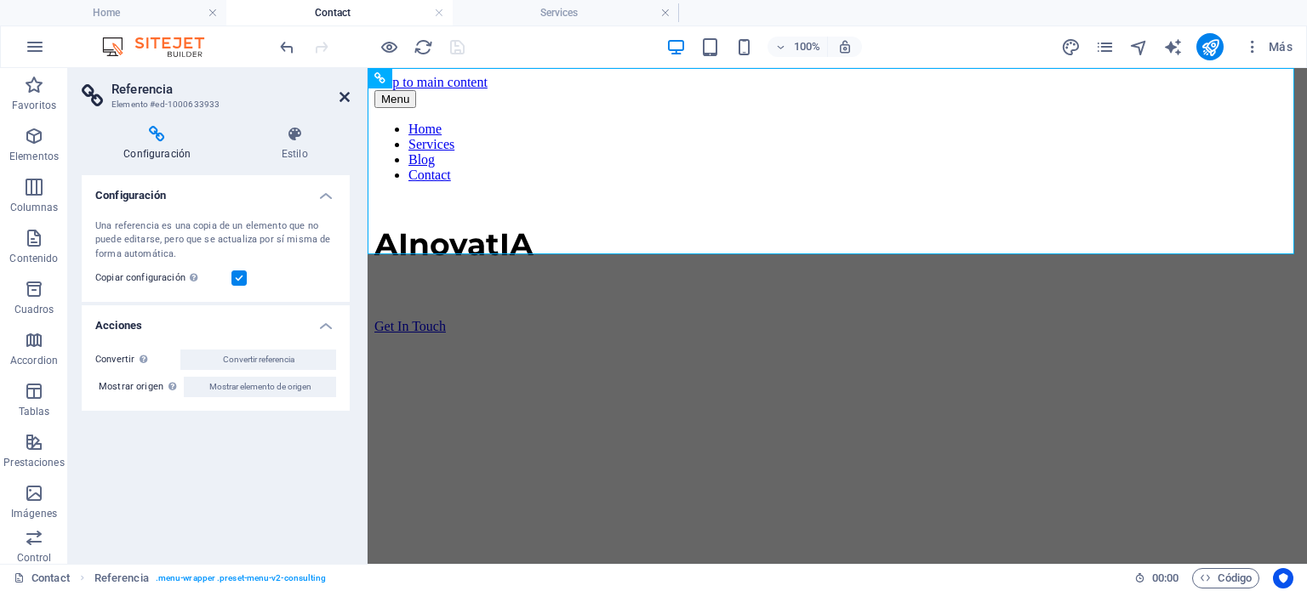
click at [347, 98] on icon at bounding box center [344, 97] width 10 height 14
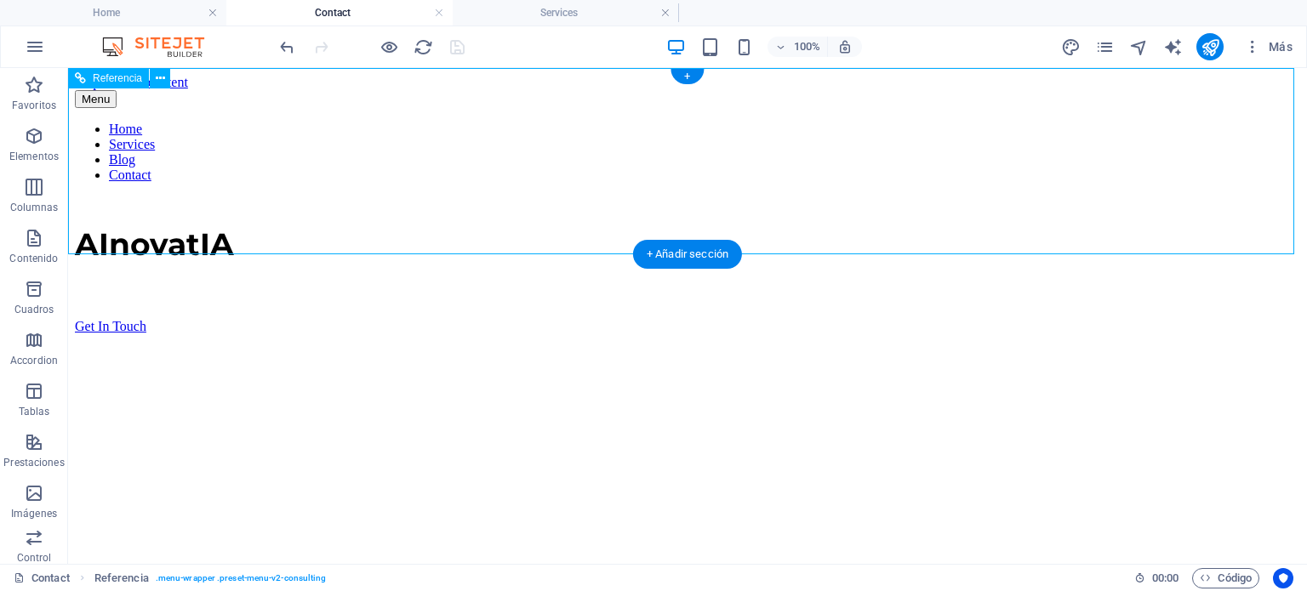
click at [1113, 319] on div "Get In Touch" at bounding box center [687, 326] width 1225 height 15
click at [1131, 319] on div "Get In Touch" at bounding box center [687, 326] width 1225 height 15
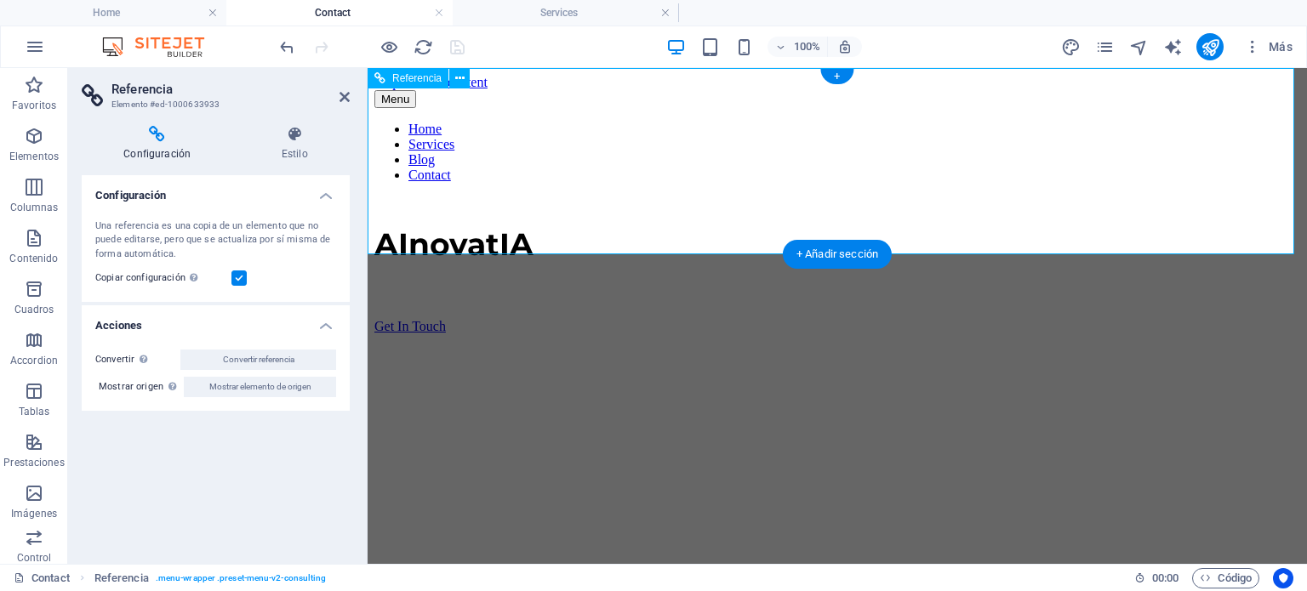
click at [1157, 319] on div "Get In Touch" at bounding box center [837, 326] width 926 height 15
click at [34, 144] on icon "button" at bounding box center [34, 136] width 20 height 20
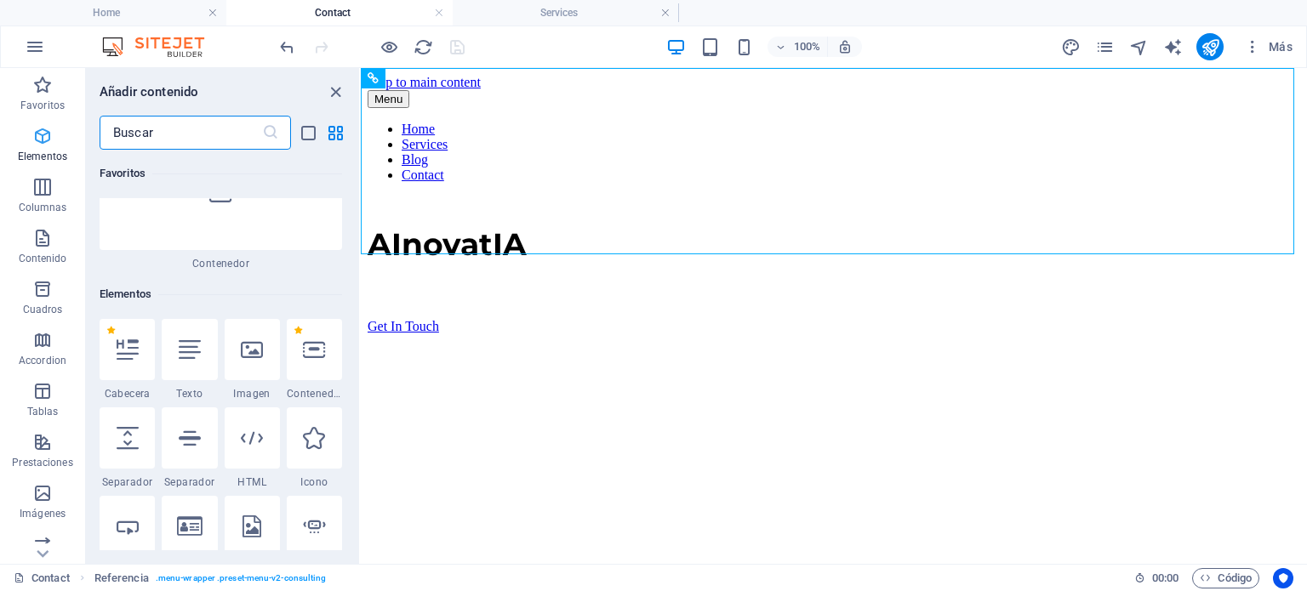
scroll to position [320, 0]
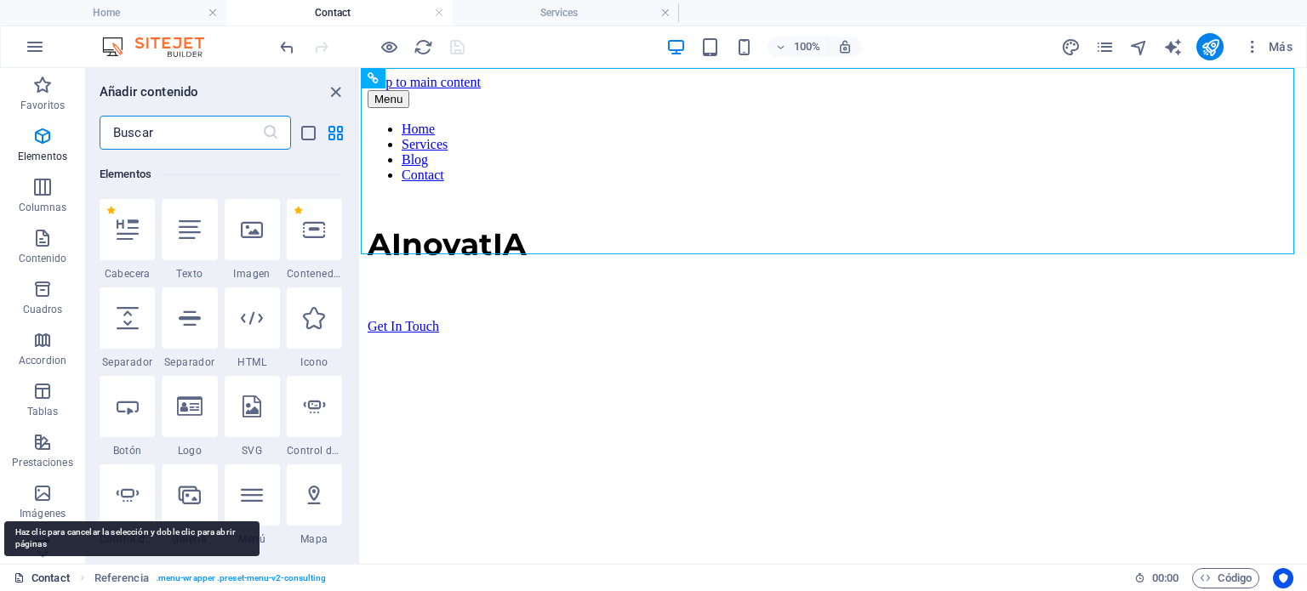
click at [50, 578] on link "Contact" at bounding box center [42, 578] width 56 height 20
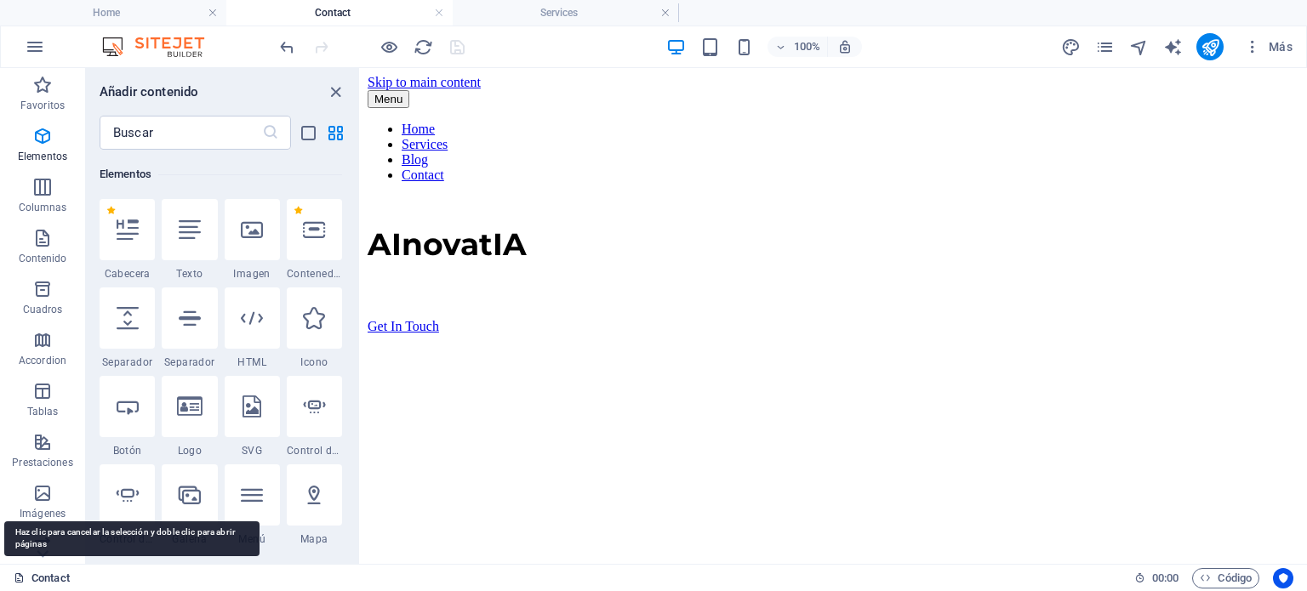
click at [50, 578] on link "Contact" at bounding box center [42, 578] width 56 height 20
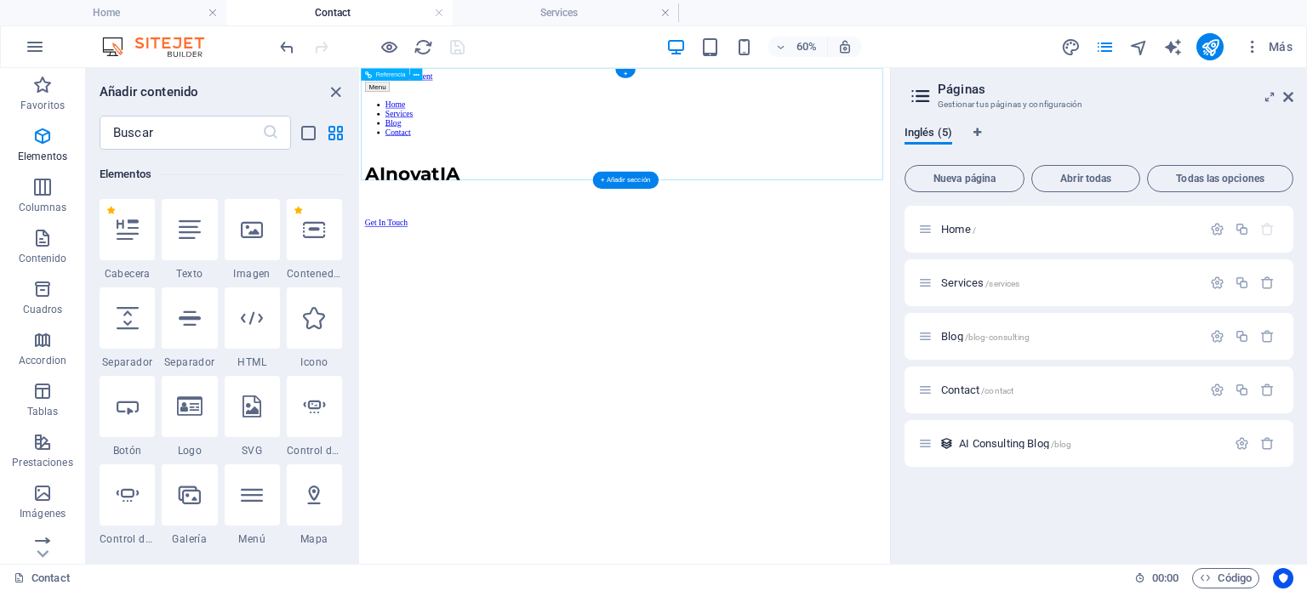
click at [1165, 319] on div "Get In Touch" at bounding box center [801, 326] width 869 height 15
click at [1151, 319] on div "Get In Touch" at bounding box center [801, 326] width 869 height 15
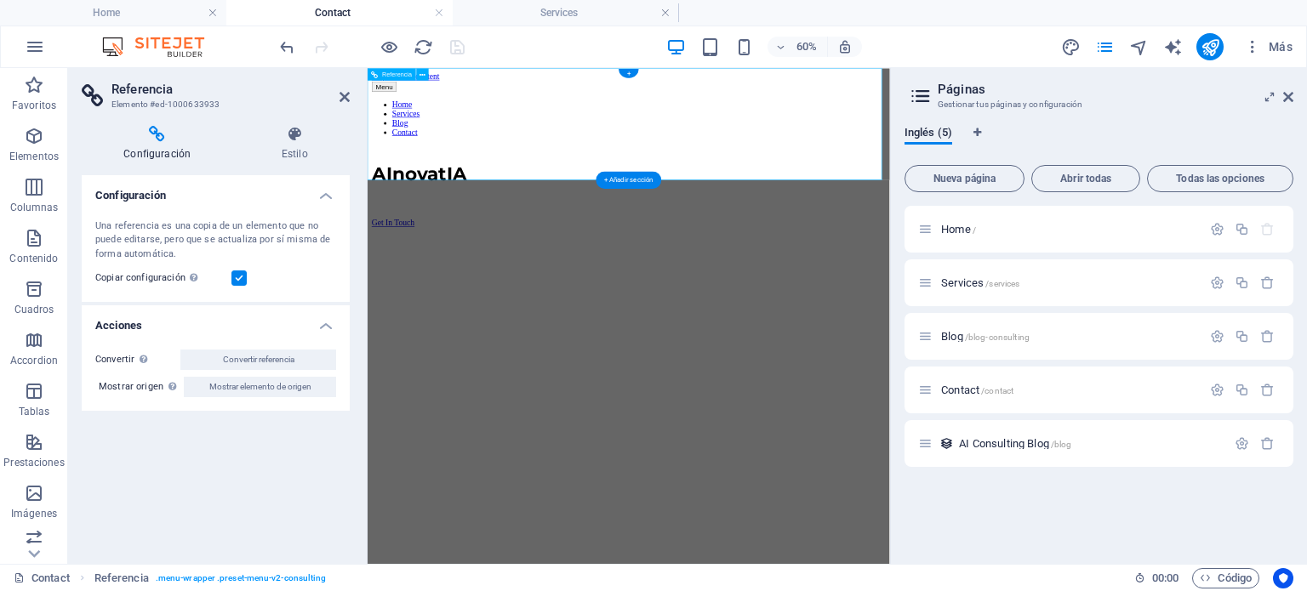
click at [1146, 319] on div "Get In Touch" at bounding box center [802, 326] width 857 height 15
click at [297, 145] on h4 "Estilo" at bounding box center [294, 144] width 111 height 36
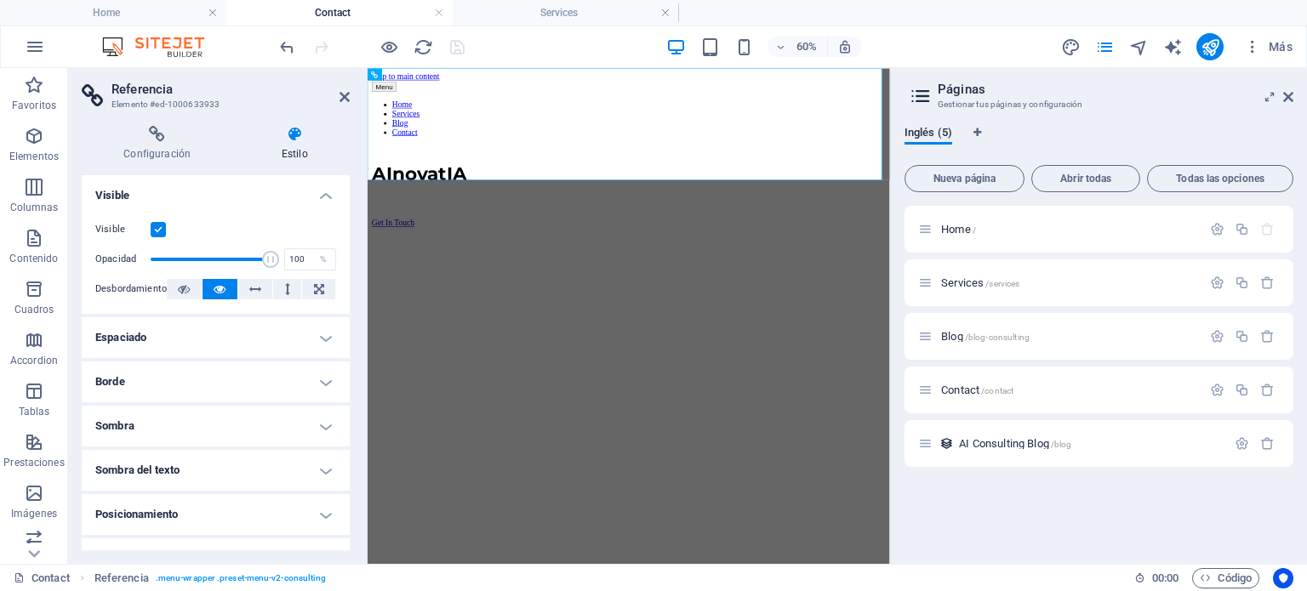
drag, startPoint x: 345, startPoint y: 248, endPoint x: 347, endPoint y: 271, distance: 23.1
click at [347, 271] on div "Diseño La forma en la que este elemento se expande en la disposición (Flexbox).…" at bounding box center [216, 362] width 268 height 375
drag, startPoint x: 344, startPoint y: 419, endPoint x: 343, endPoint y: 473, distance: 53.6
click at [343, 473] on ul "Diseño La forma en la que este elemento se expande en la disposición (Flexbox).…" at bounding box center [216, 443] width 268 height 537
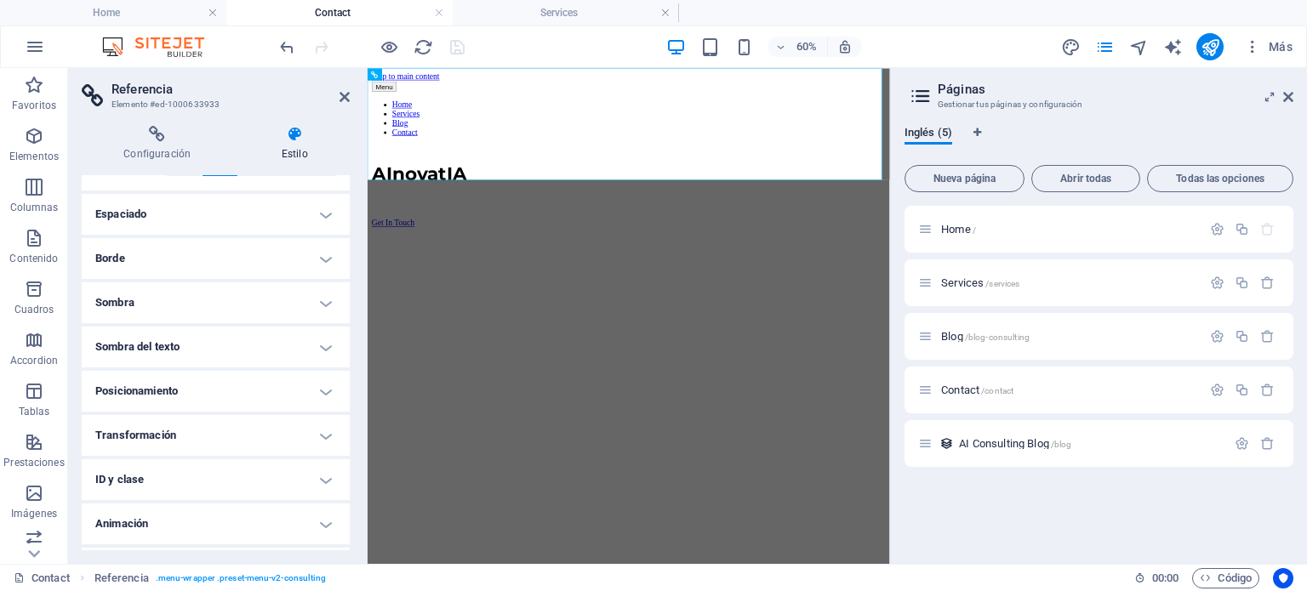
scroll to position [161, 0]
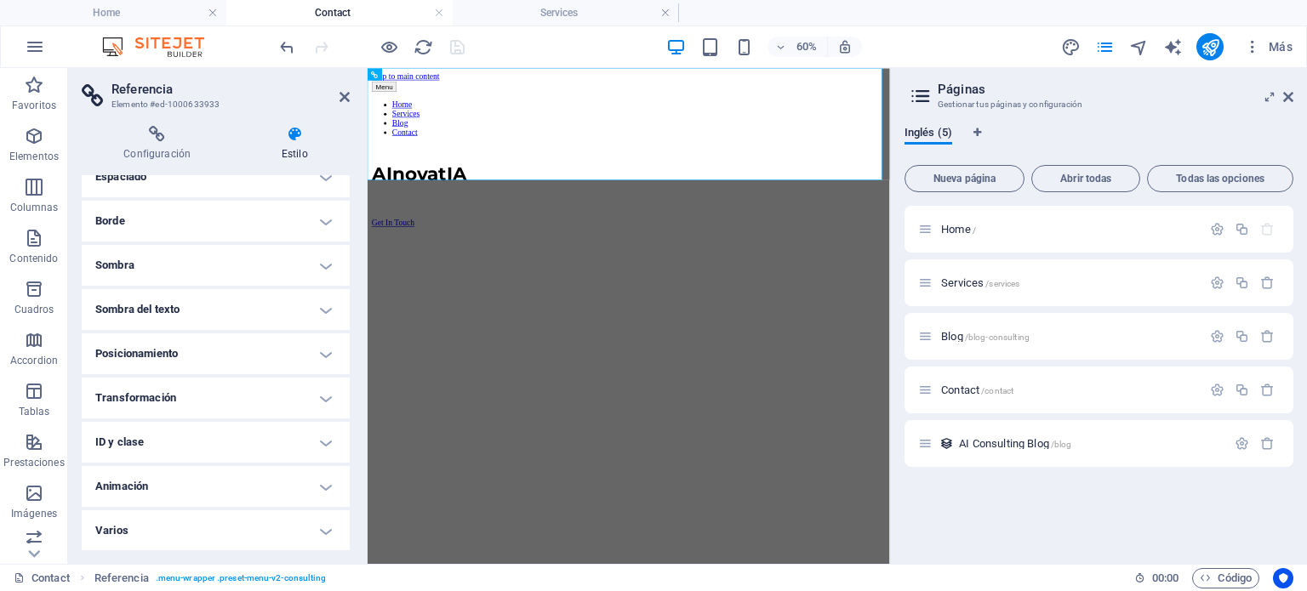
click at [322, 442] on h4 "ID y clase" at bounding box center [216, 442] width 268 height 41
drag, startPoint x: 342, startPoint y: 404, endPoint x: 344, endPoint y: 424, distance: 20.5
click at [344, 424] on ul "Diseño La forma en la que este elemento se expande en la disposición (Flexbox).…" at bounding box center [216, 431] width 268 height 835
drag, startPoint x: 345, startPoint y: 417, endPoint x: 345, endPoint y: 459, distance: 42.5
click at [345, 459] on ul "Diseño La forma en la que este elemento se expande en la disposición (Flexbox).…" at bounding box center [216, 431] width 268 height 835
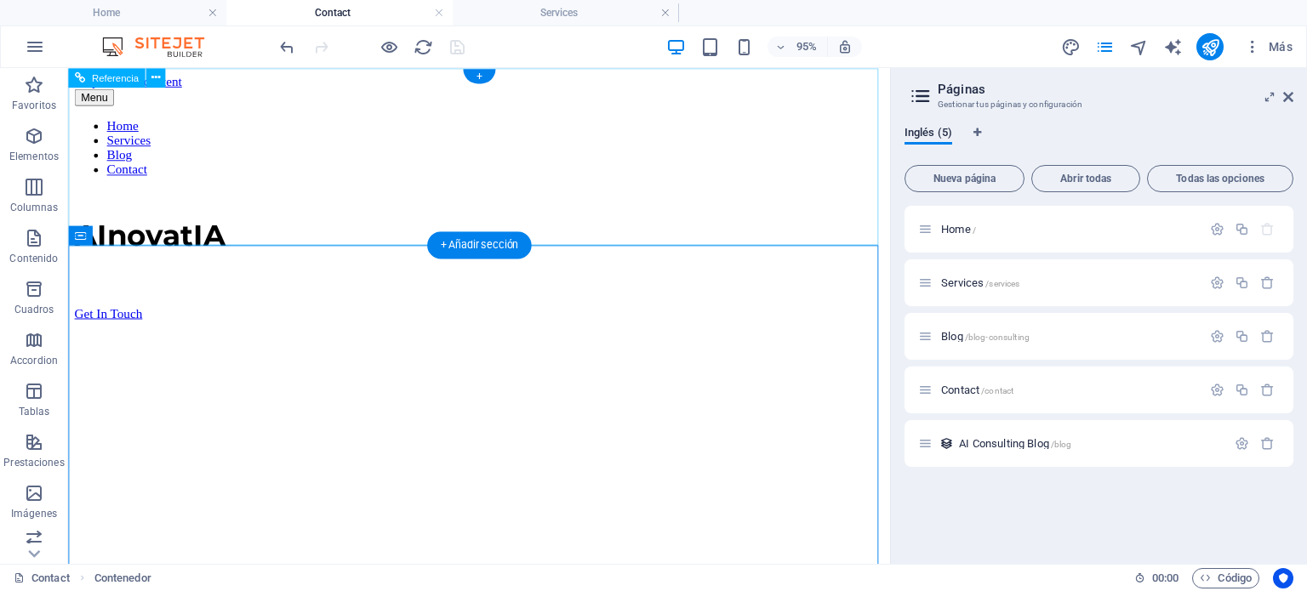
click at [736, 227] on div "Menu Home Services Blog Contact AInovatIA Get In Touch" at bounding box center [501, 212] width 852 height 244
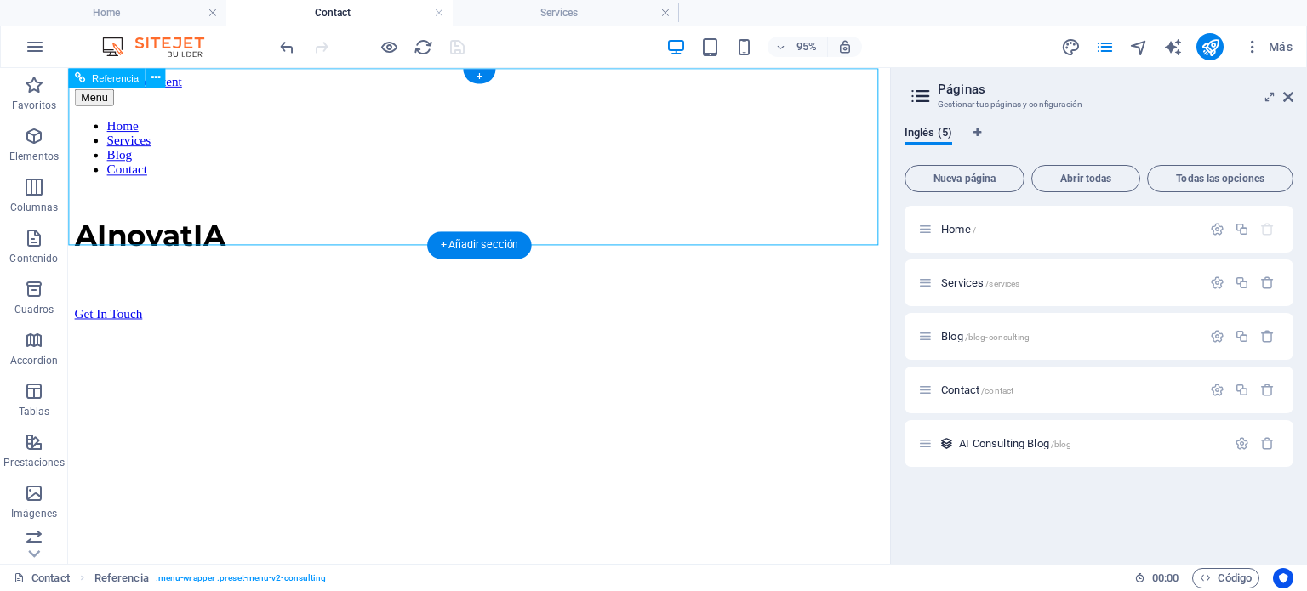
click at [846, 319] on div "Get In Touch" at bounding box center [501, 326] width 852 height 15
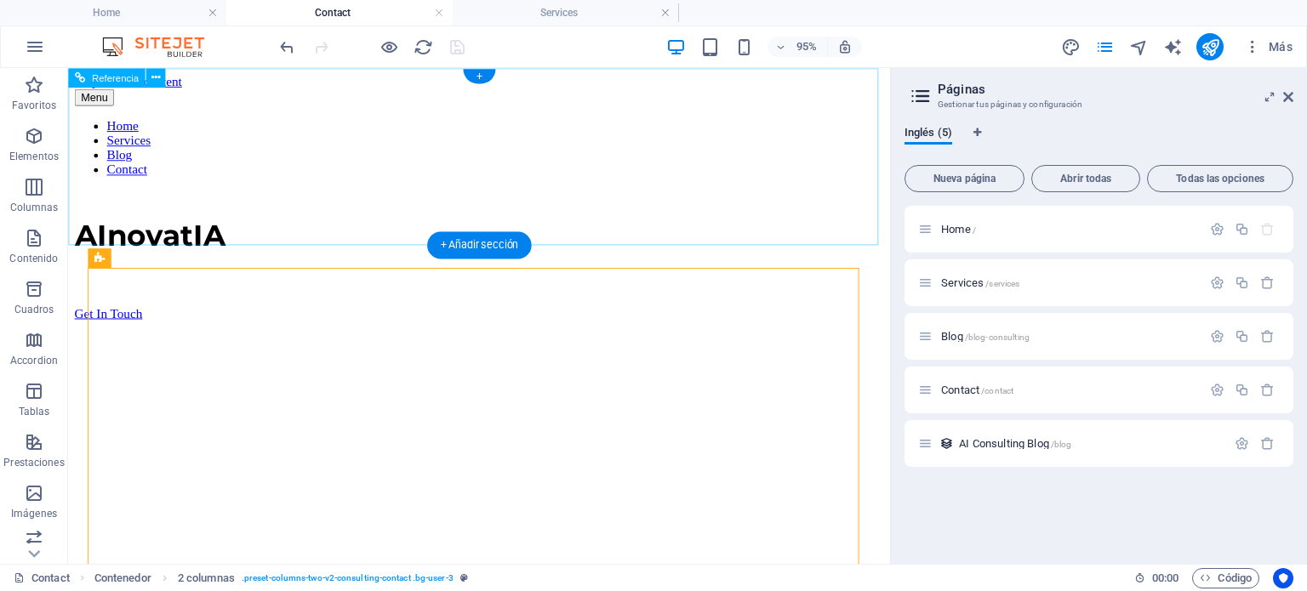
click at [677, 190] on div "Menu Home Services Blog Contact AInovatIA Get In Touch" at bounding box center [501, 212] width 852 height 244
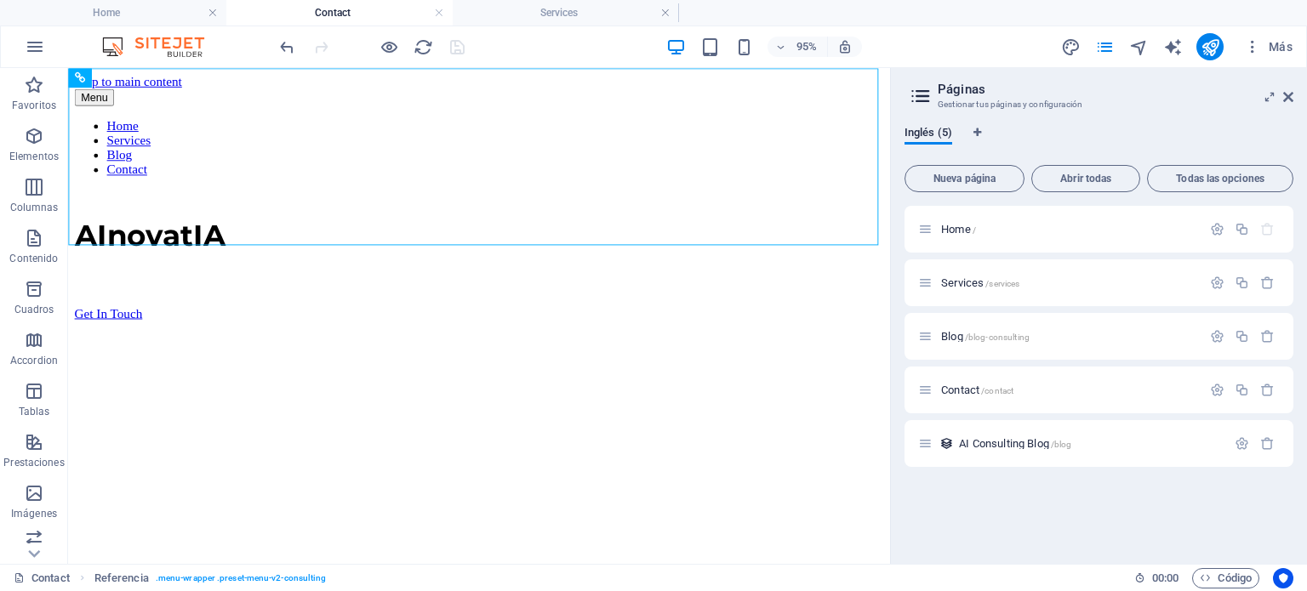
click at [1279, 99] on header "Páginas Gestionar tus páginas y configuración" at bounding box center [1100, 90] width 385 height 44
click at [1293, 103] on aside "Páginas Gestionar tus páginas y configuración Inglés (5) Nueva página Abrir tod…" at bounding box center [1098, 316] width 417 height 496
click at [692, 122] on nav "Home Services Blog Contact" at bounding box center [501, 152] width 852 height 61
click at [1288, 94] on icon at bounding box center [1288, 97] width 10 height 14
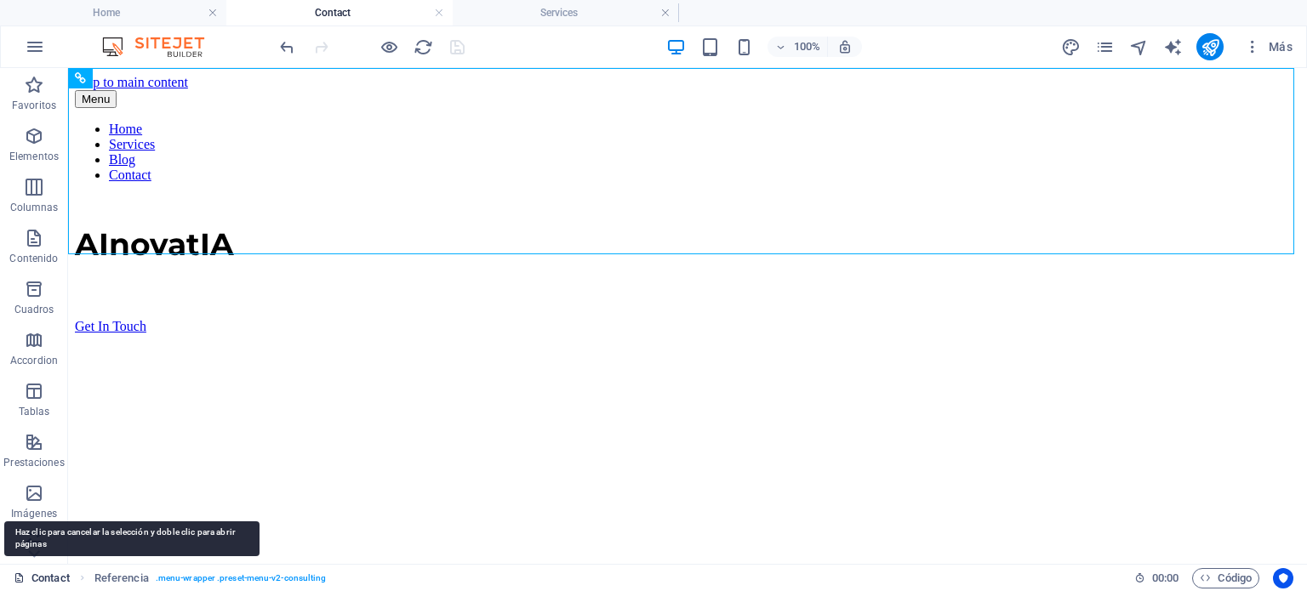
click at [48, 574] on link "Contact" at bounding box center [42, 578] width 56 height 20
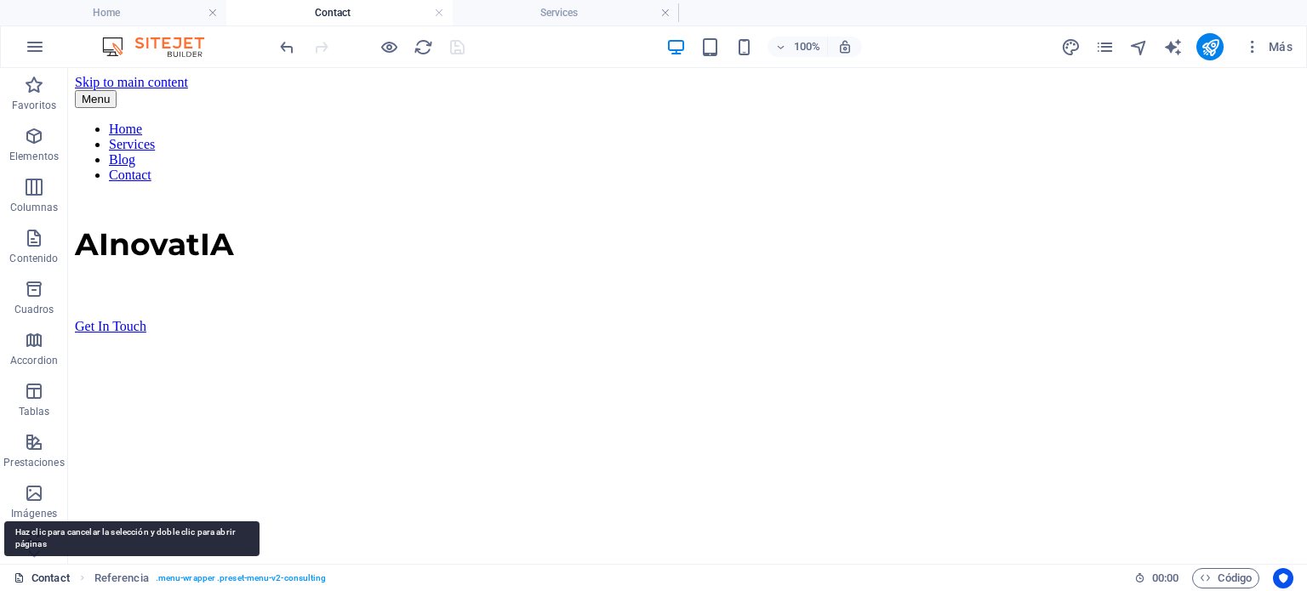
click at [48, 574] on link "Contact" at bounding box center [42, 578] width 56 height 20
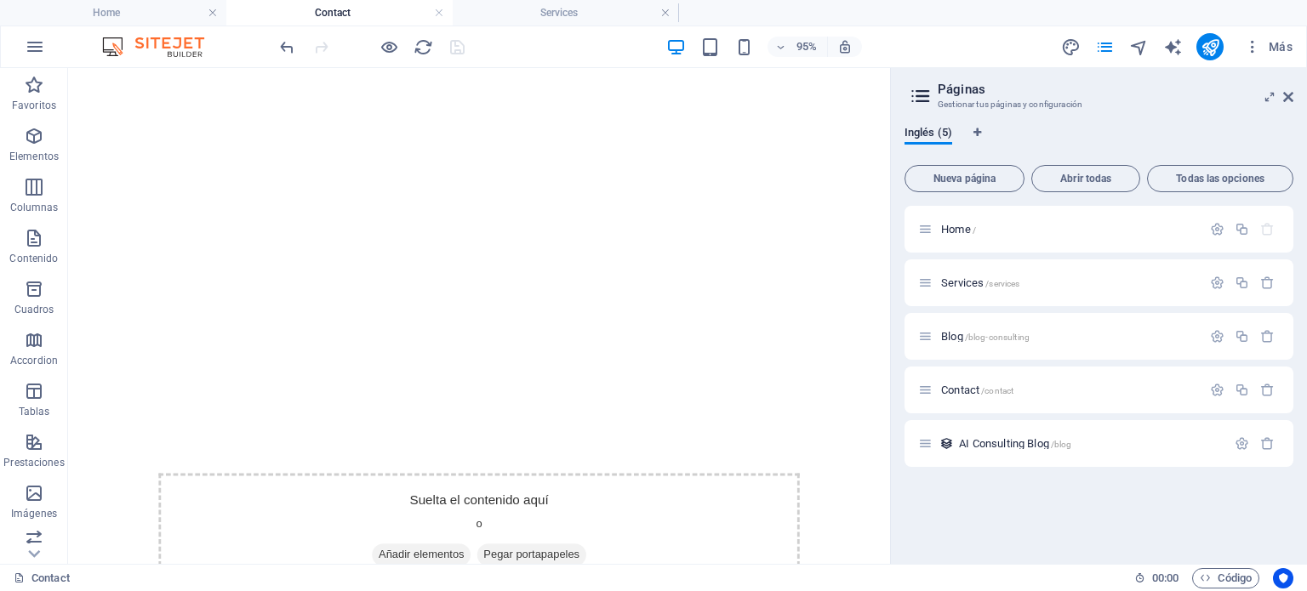
scroll to position [0, 0]
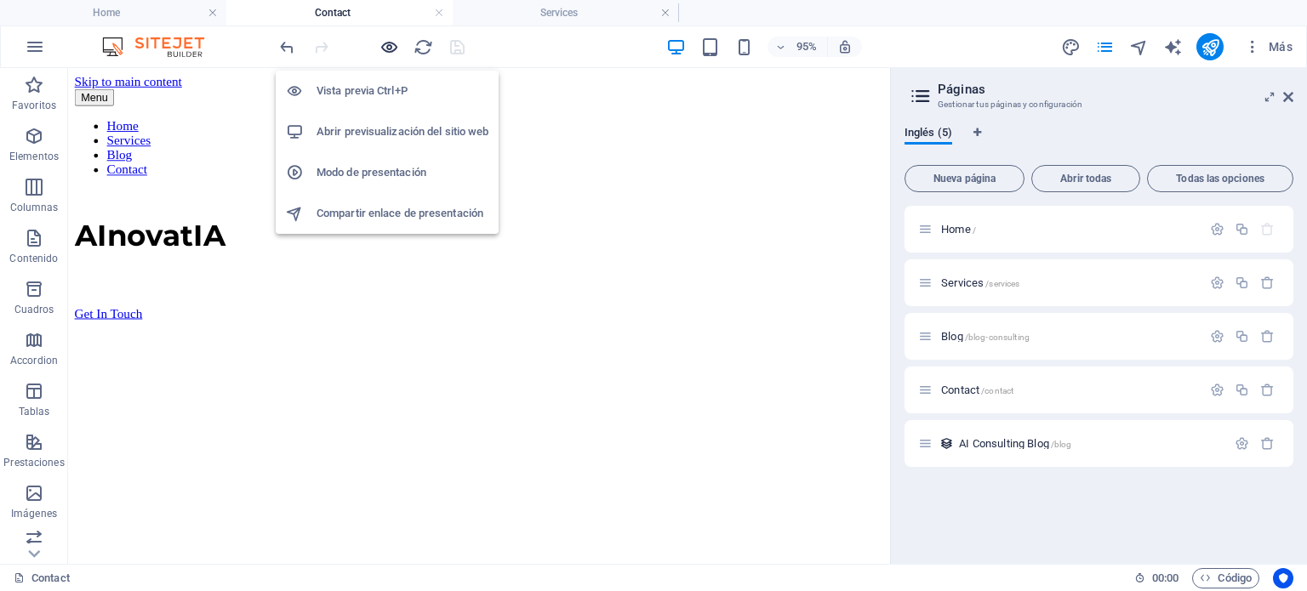
click at [390, 51] on icon "button" at bounding box center [389, 47] width 20 height 20
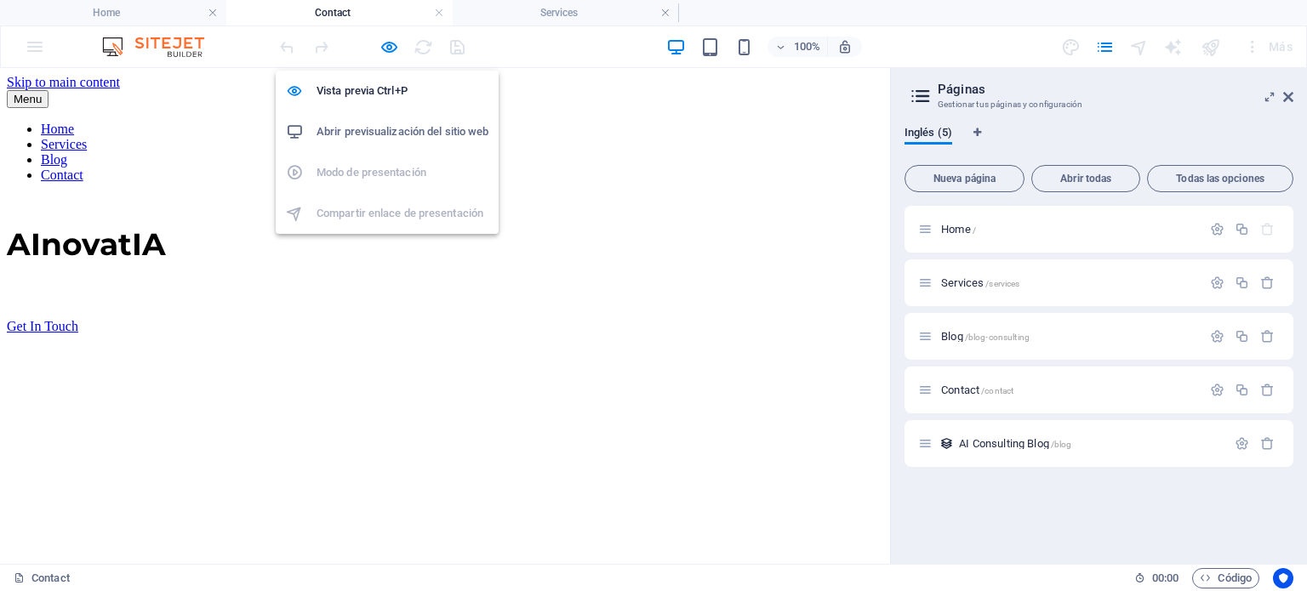
click at [378, 139] on h6 "Abrir previsualización del sitio web" at bounding box center [402, 132] width 172 height 20
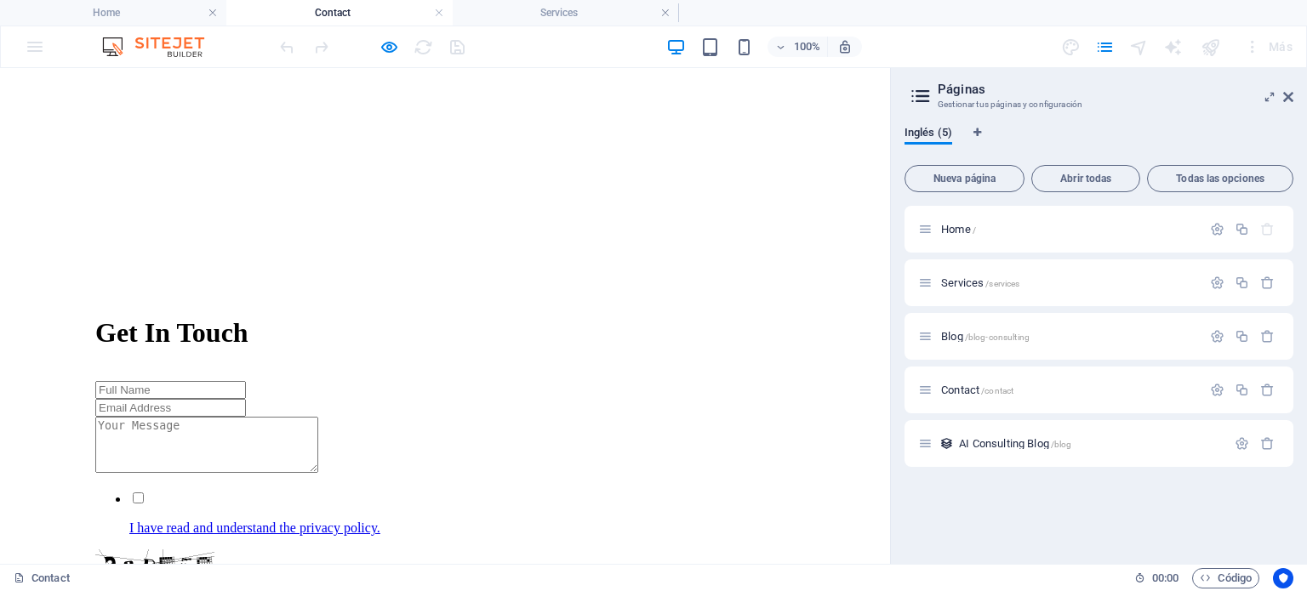
scroll to position [691, 0]
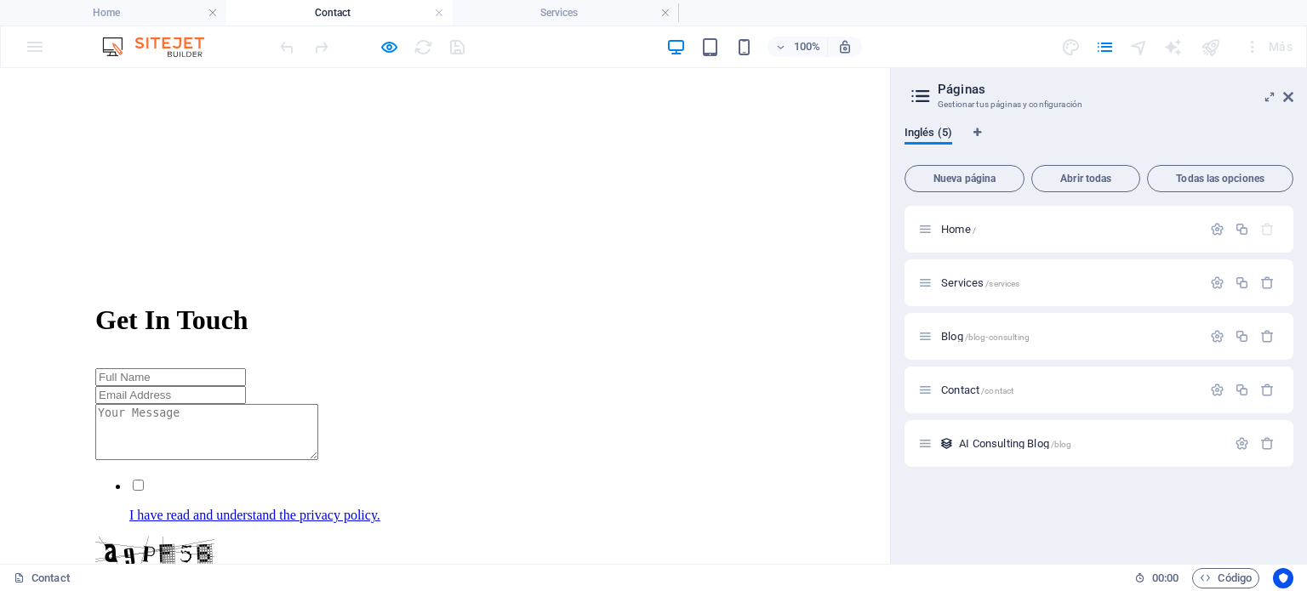
drag, startPoint x: 880, startPoint y: 124, endPoint x: 920, endPoint y: 445, distance: 323.1
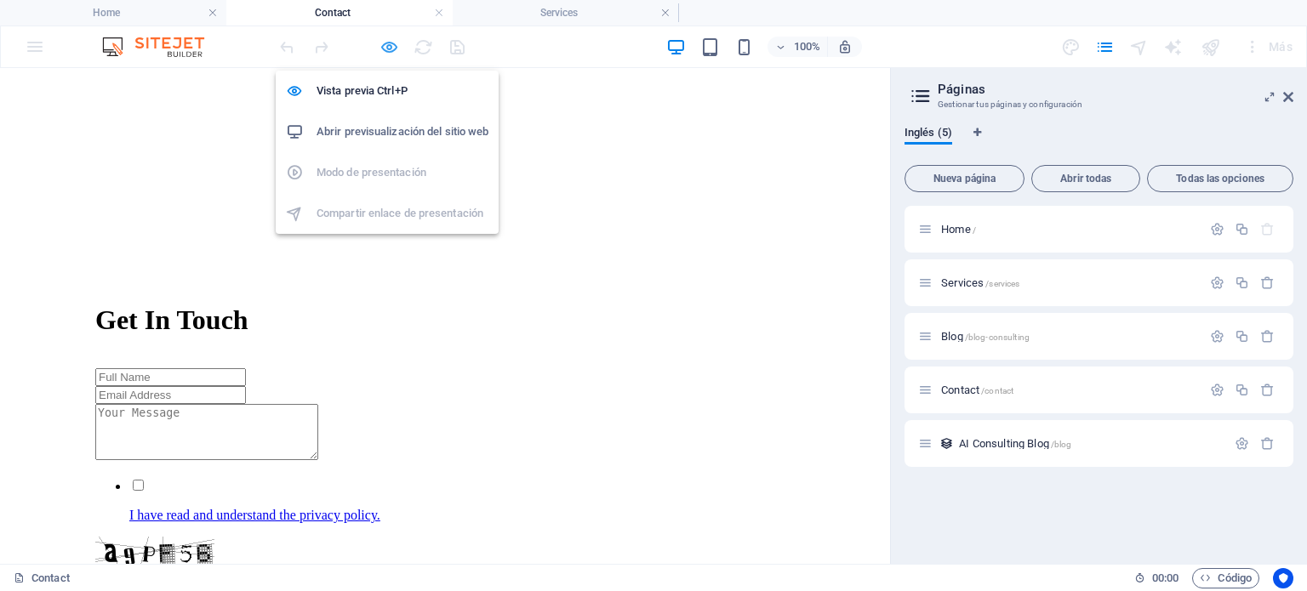
click at [390, 50] on icon "button" at bounding box center [389, 47] width 20 height 20
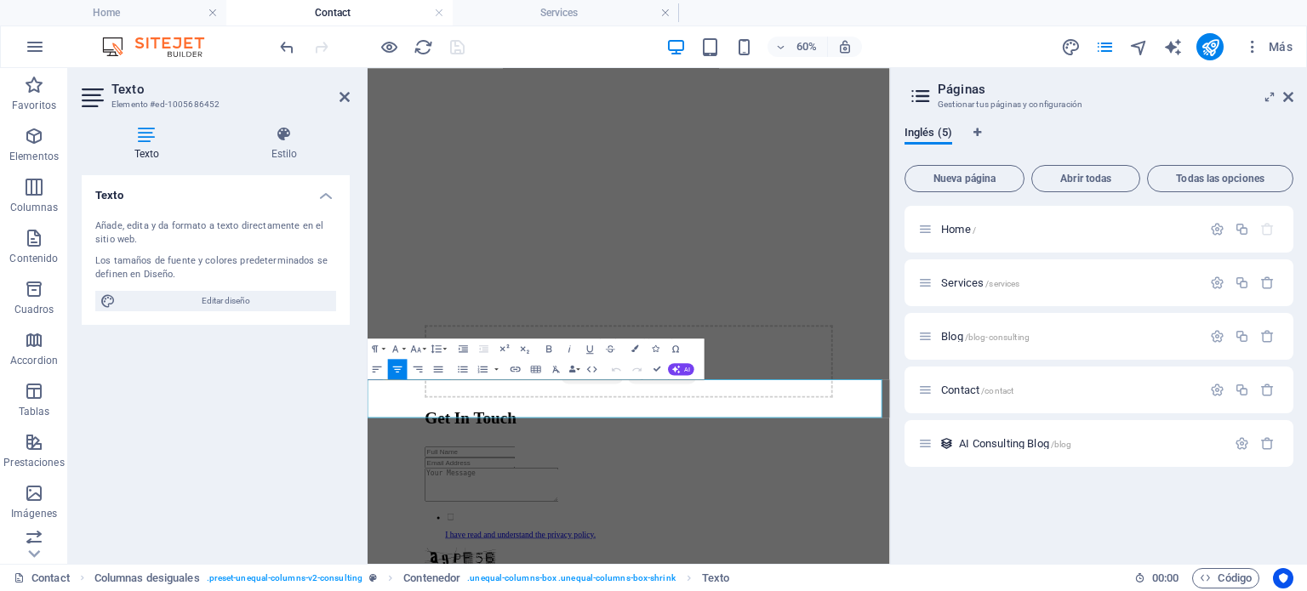
drag, startPoint x: 714, startPoint y: 598, endPoint x: 892, endPoint y: 617, distance: 179.6
click at [402, 346] on button "Font Family" at bounding box center [398, 349] width 20 height 20
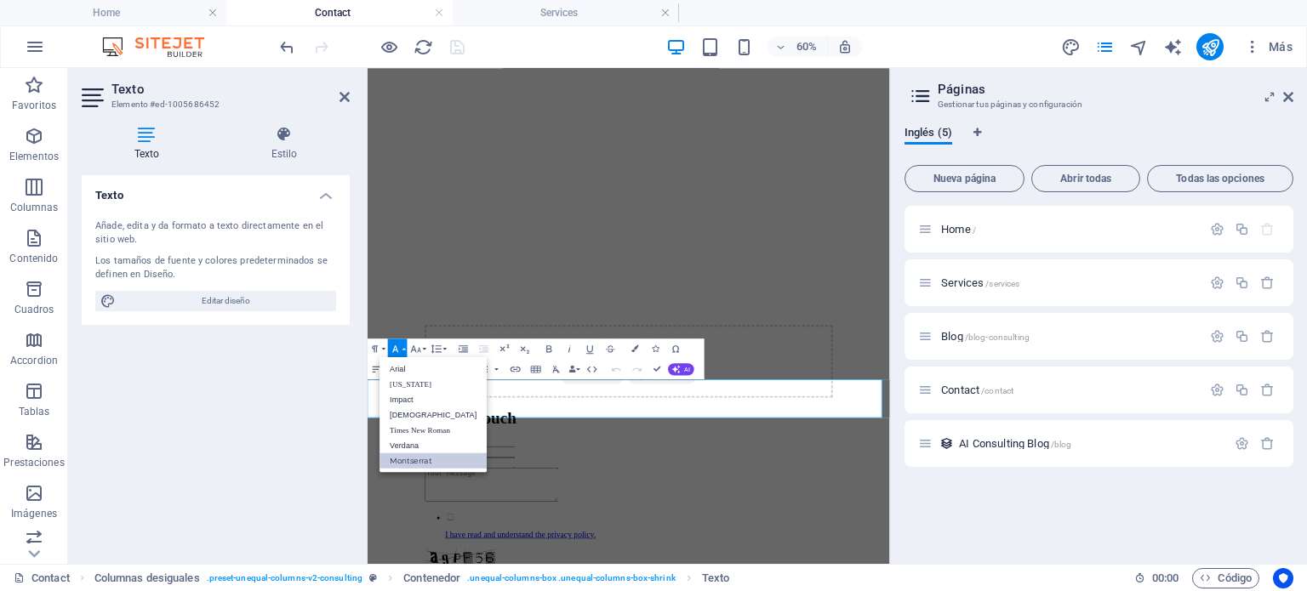
scroll to position [0, 0]
click at [419, 346] on icon "button" at bounding box center [416, 349] width 12 height 12
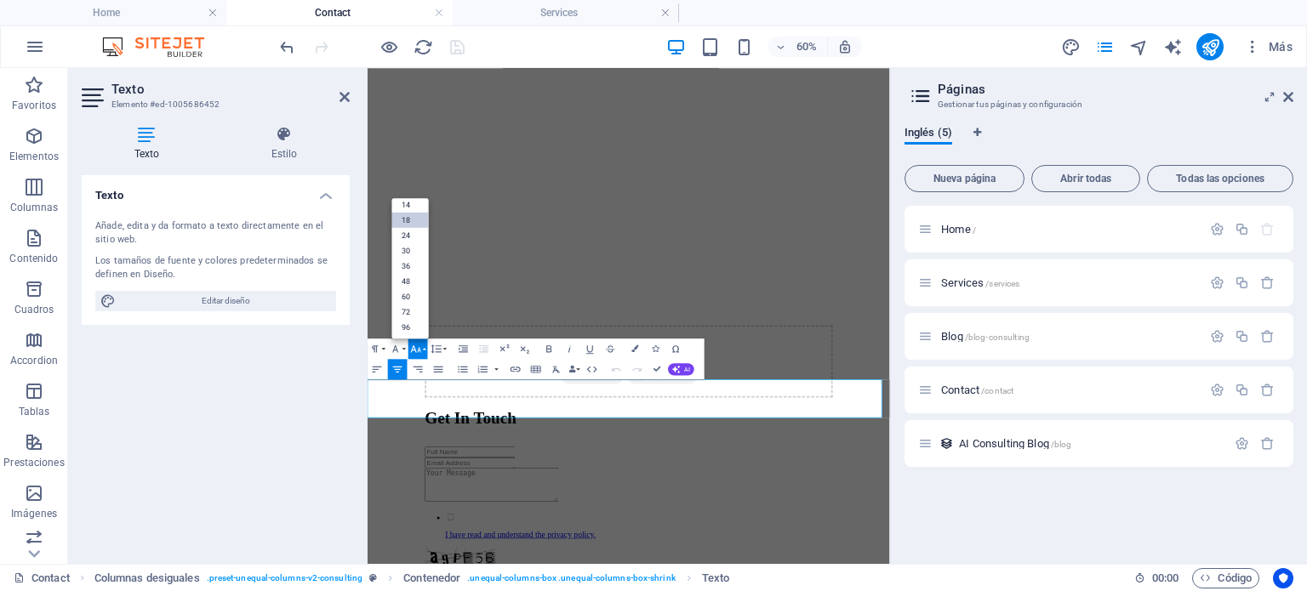
scroll to position [136, 0]
click at [419, 250] on link "30" at bounding box center [410, 250] width 37 height 15
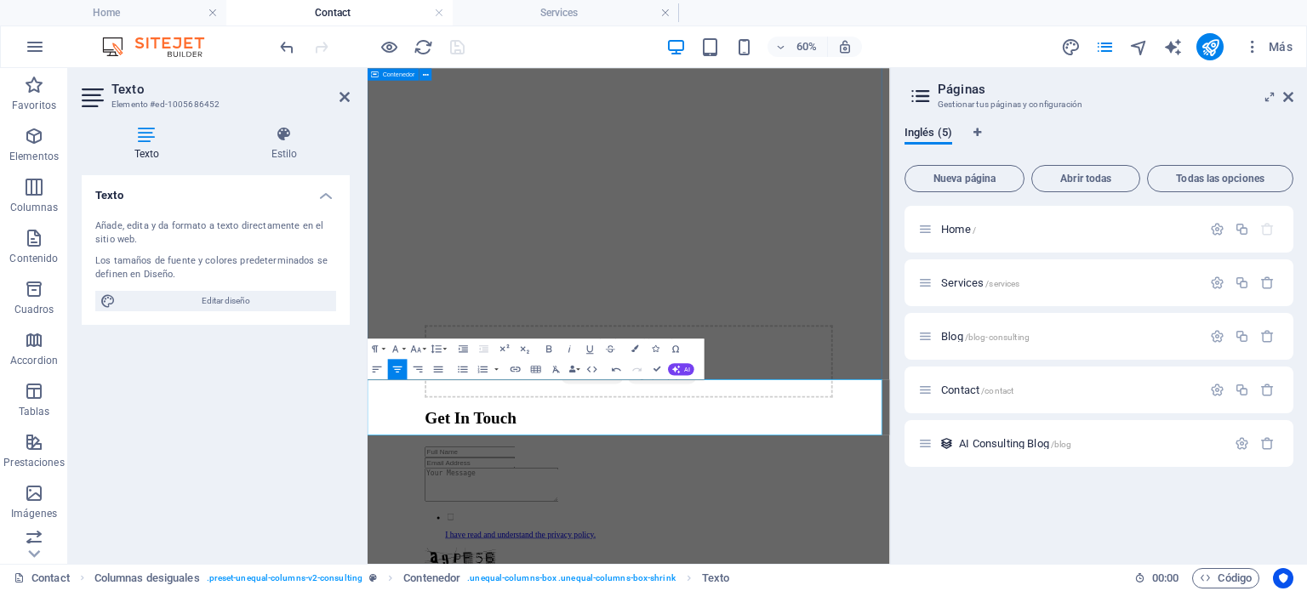
click at [1163, 485] on div "Suelta el contenido aquí o Añadir elementos Pegar portapapeles Get In Touch I h…" at bounding box center [802, 499] width 857 height 1291
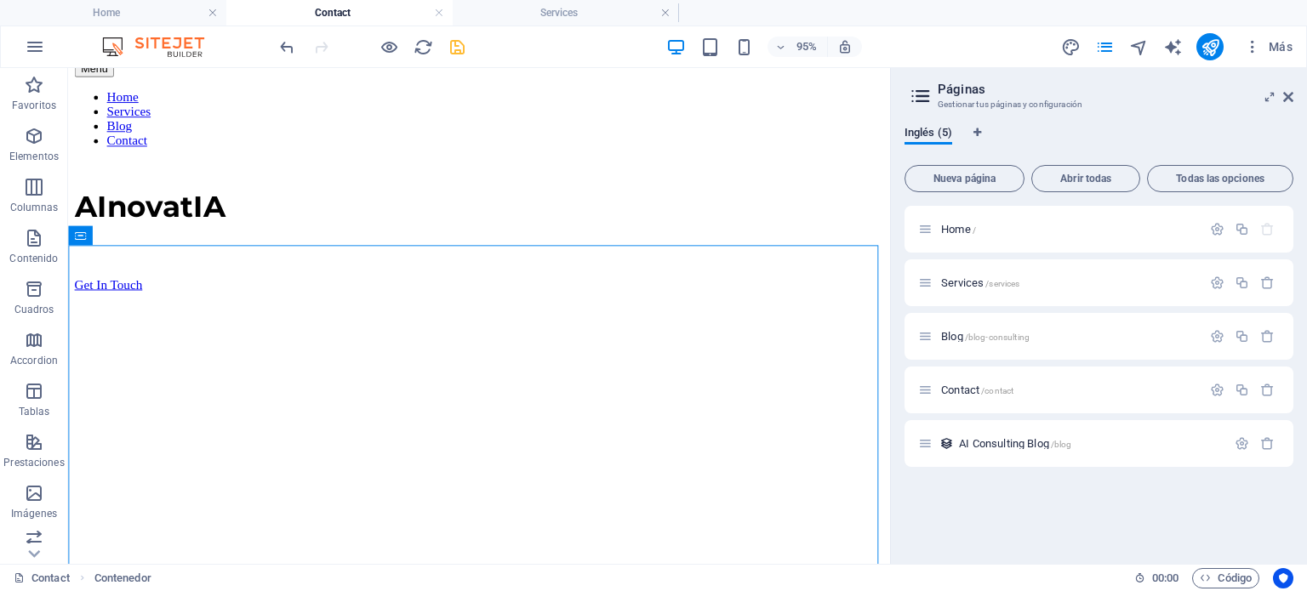
scroll to position [0, 0]
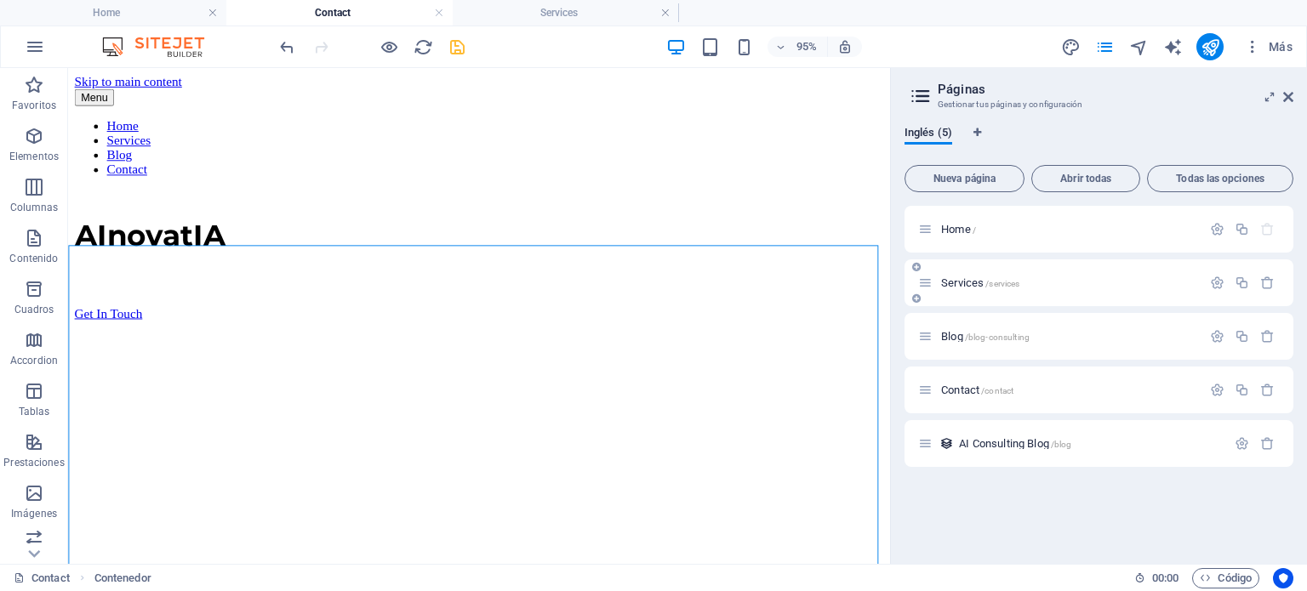
click at [955, 286] on span "Services /services" at bounding box center [980, 282] width 78 height 13
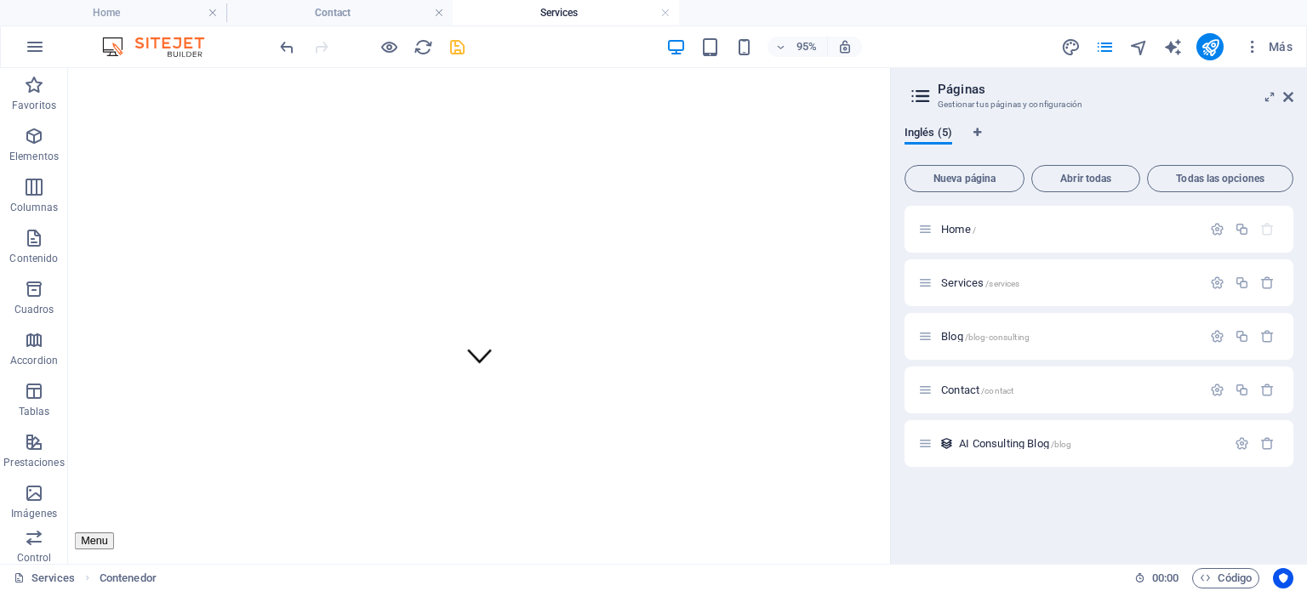
scroll to position [197, 0]
click at [1283, 98] on icon at bounding box center [1288, 97] width 10 height 14
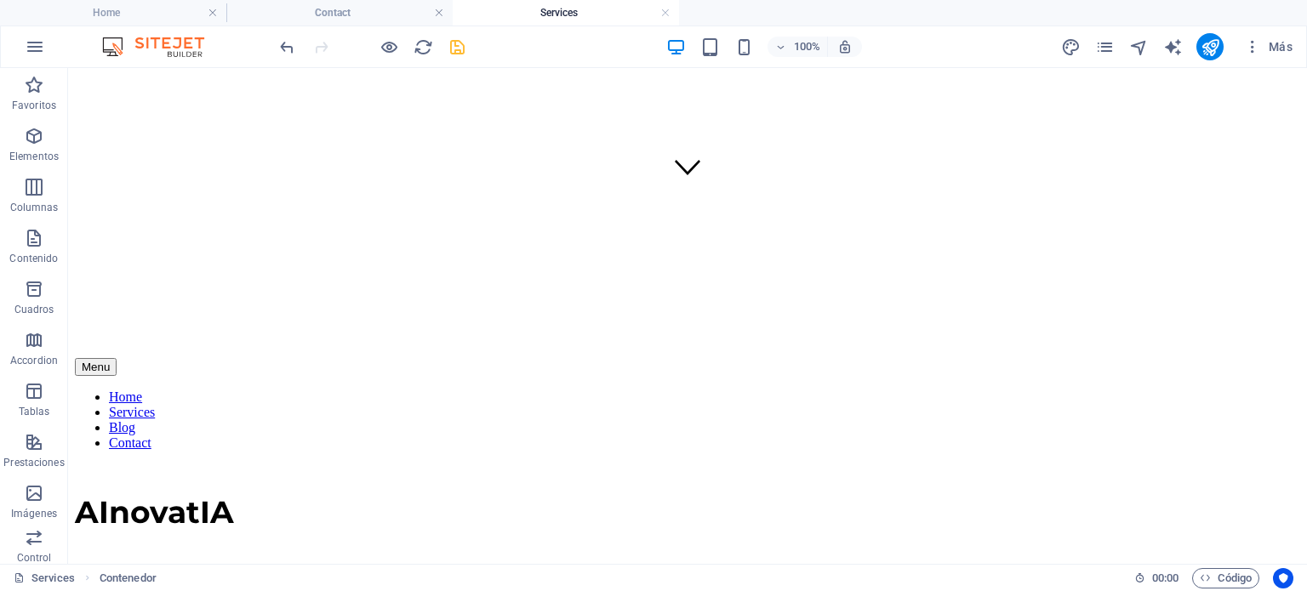
scroll to position [397, 0]
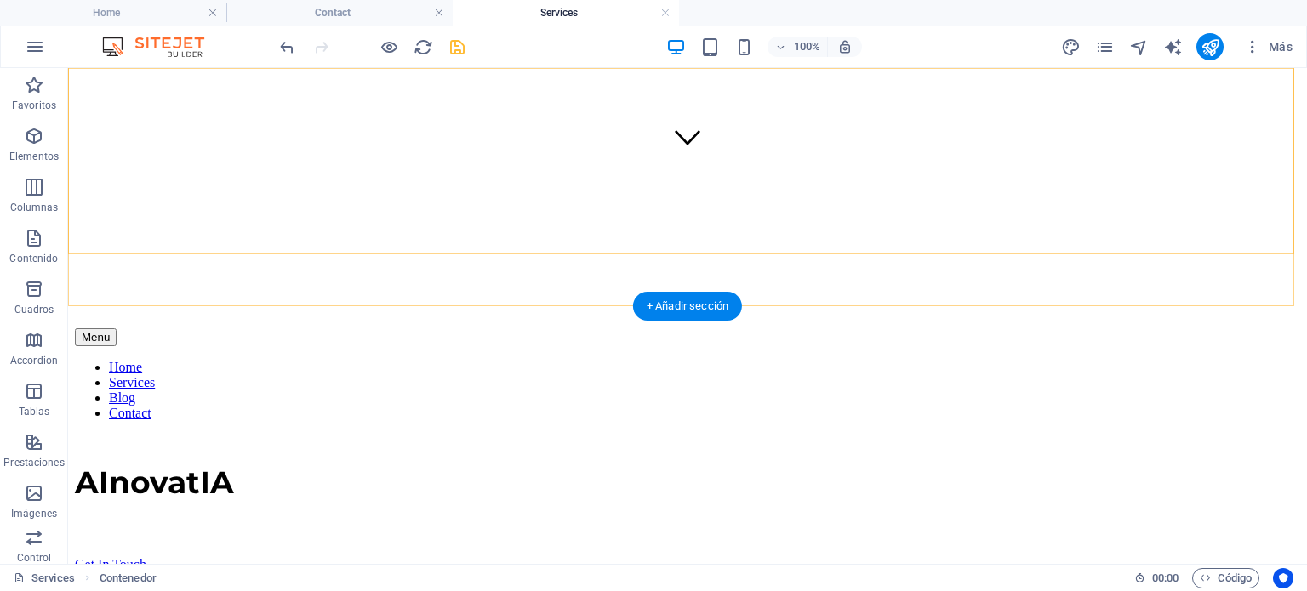
click at [886, 360] on nav "Home Services Blog Contact" at bounding box center [687, 390] width 1225 height 61
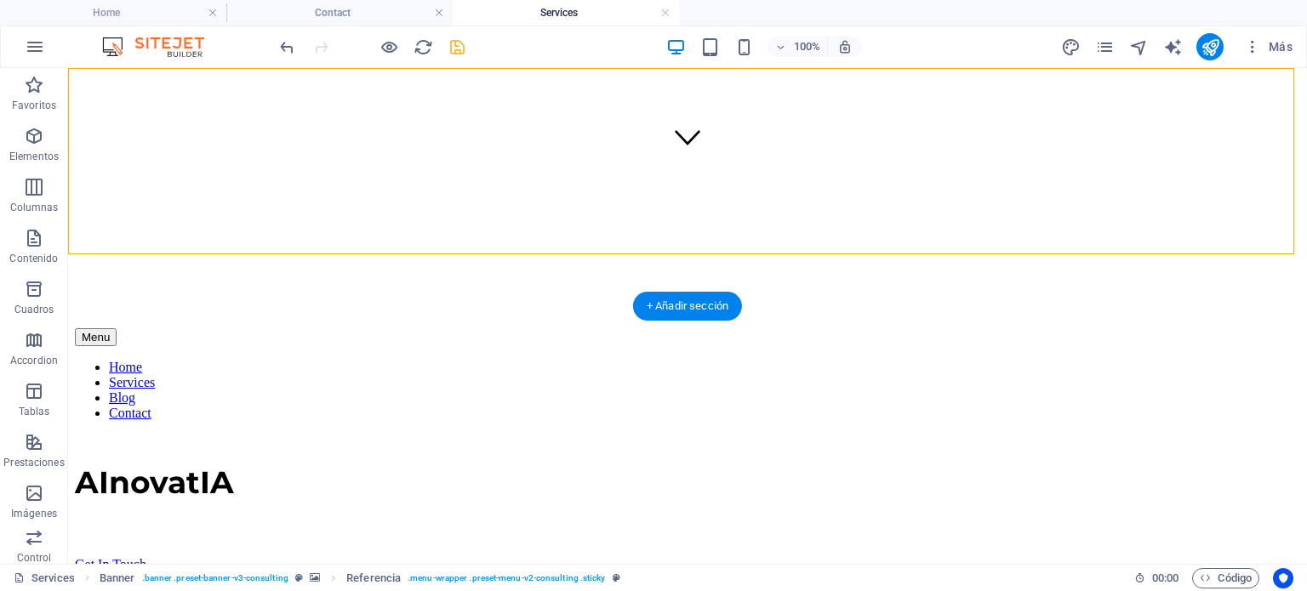
click at [882, 360] on nav "Home Services Blog Contact" at bounding box center [687, 390] width 1225 height 61
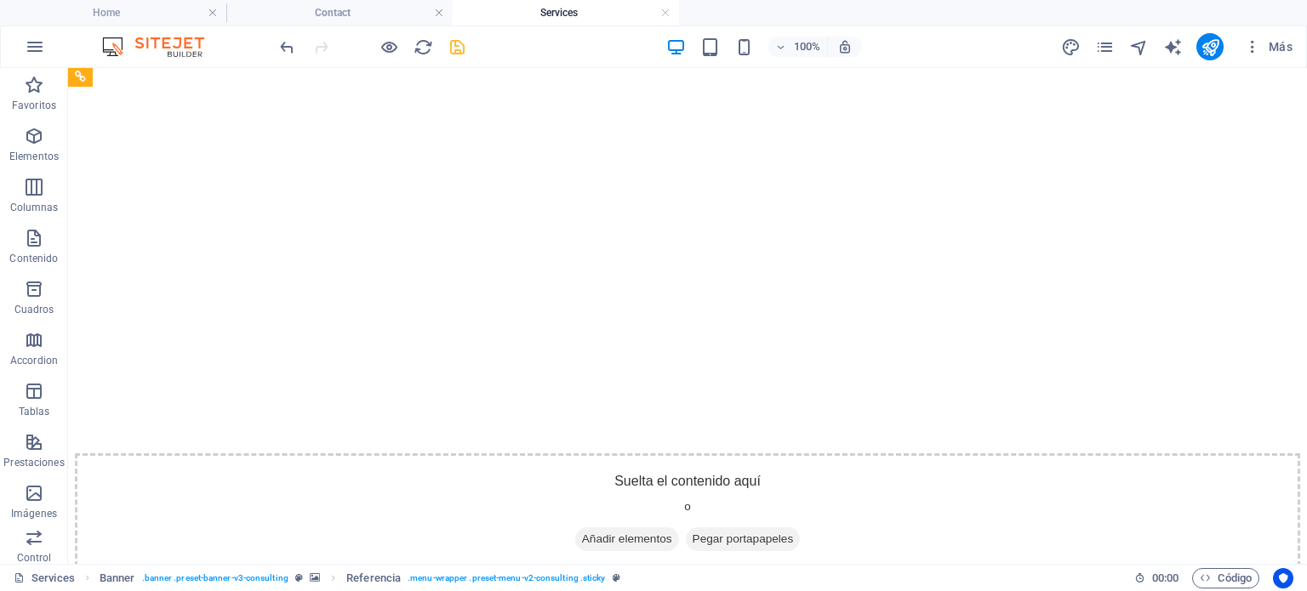
scroll to position [2927, 0]
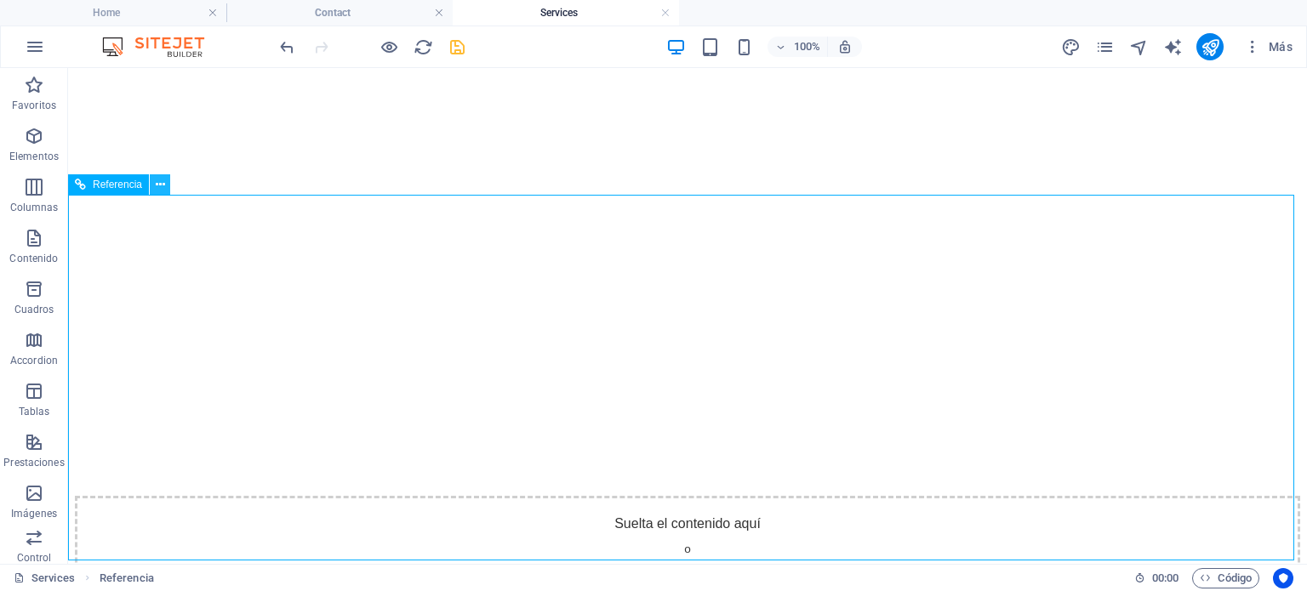
click at [157, 190] on icon at bounding box center [160, 185] width 9 height 18
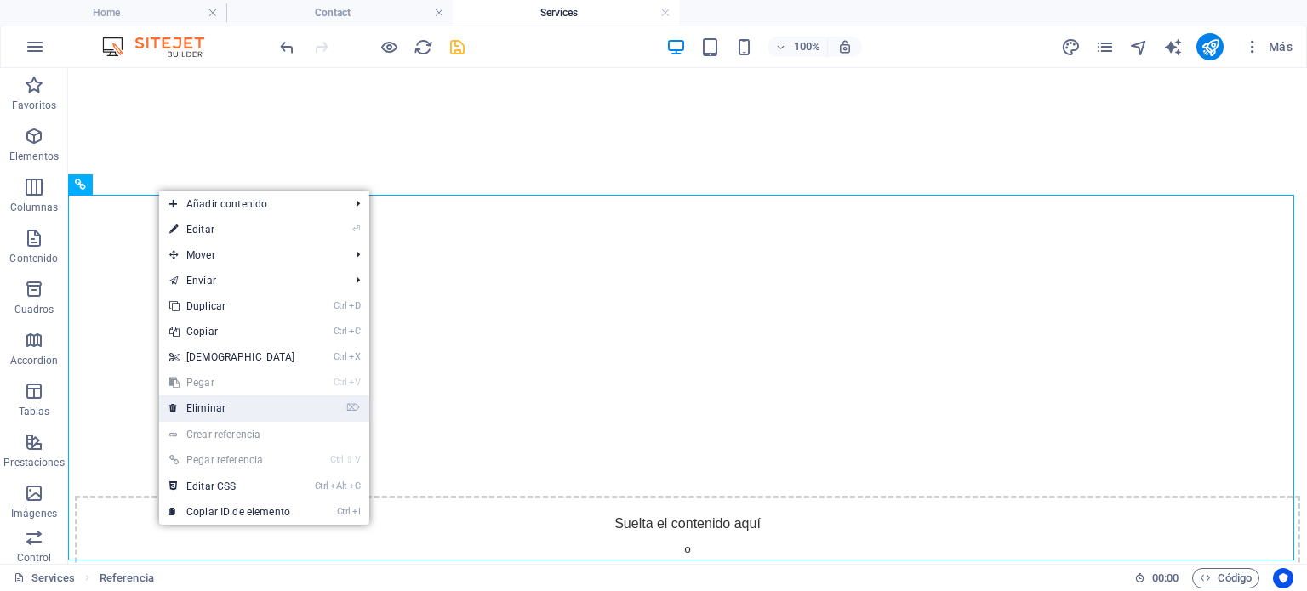
click at [210, 412] on link "⌦ Eliminar" at bounding box center [232, 409] width 146 height 26
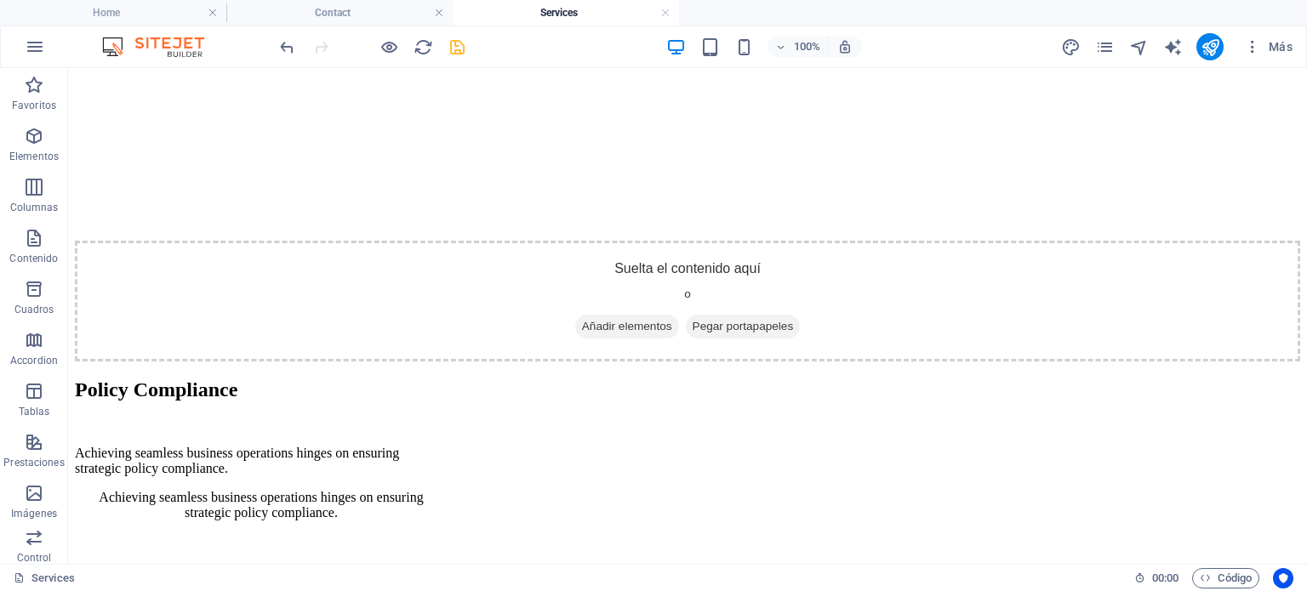
scroll to position [3270, 0]
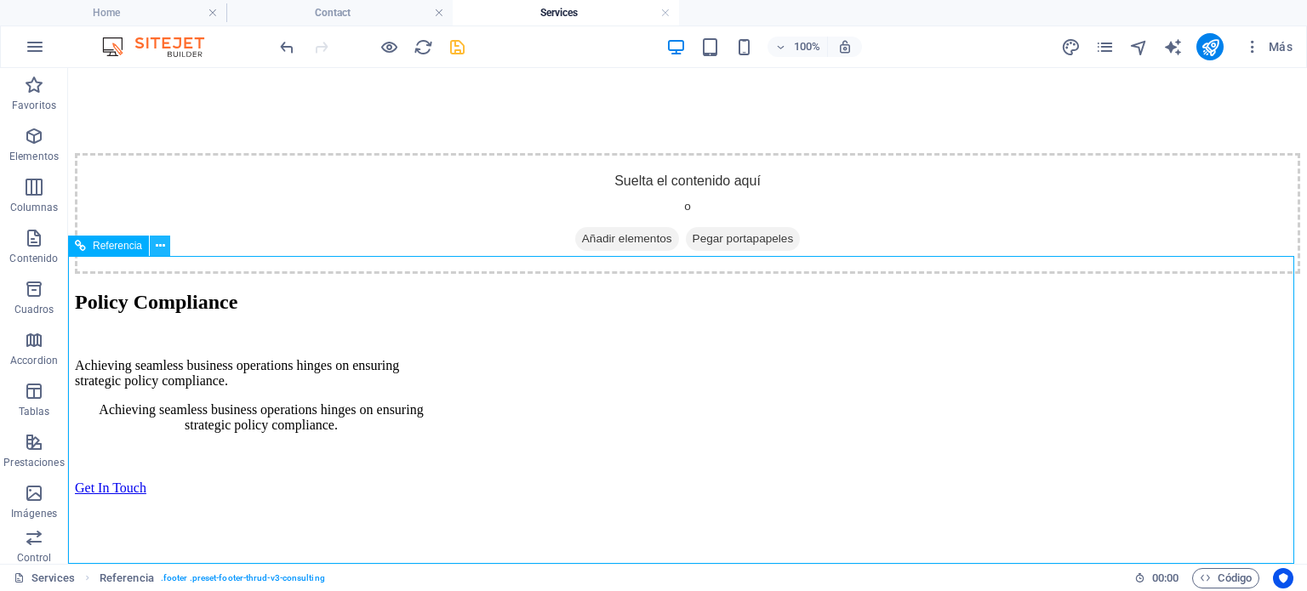
click at [156, 244] on icon at bounding box center [160, 246] width 9 height 18
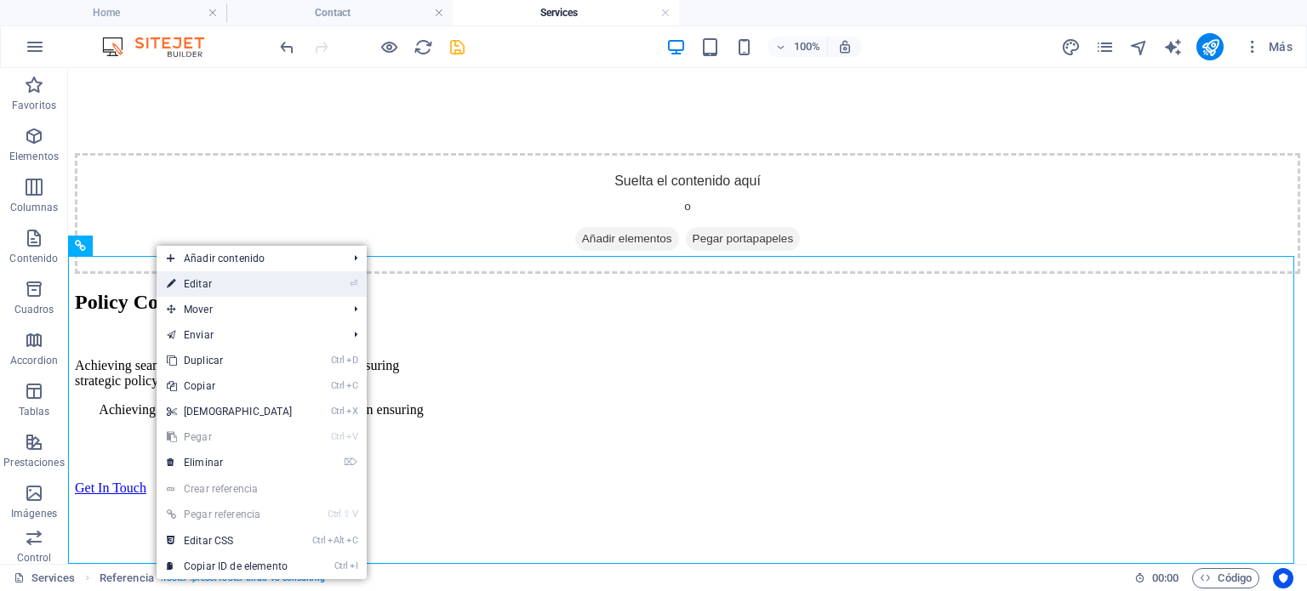
click at [211, 278] on link "⏎ Editar" at bounding box center [230, 284] width 146 height 26
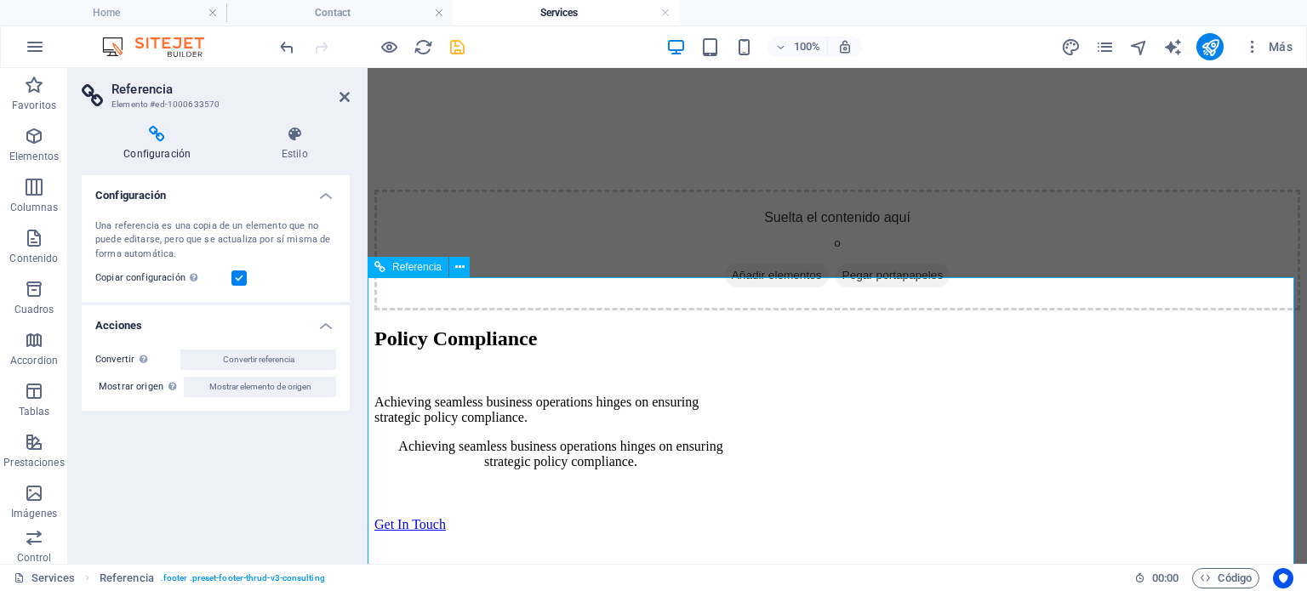
click at [322, 331] on h4 "Acciones" at bounding box center [216, 320] width 268 height 31
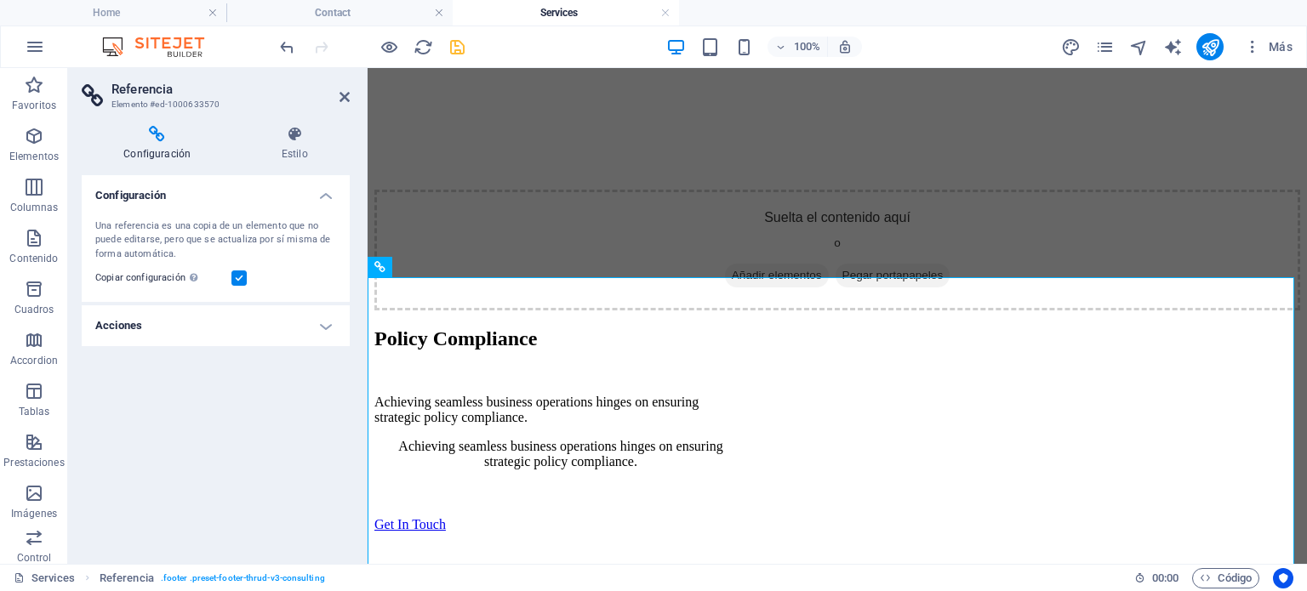
click at [322, 331] on h4 "Acciones" at bounding box center [216, 325] width 268 height 41
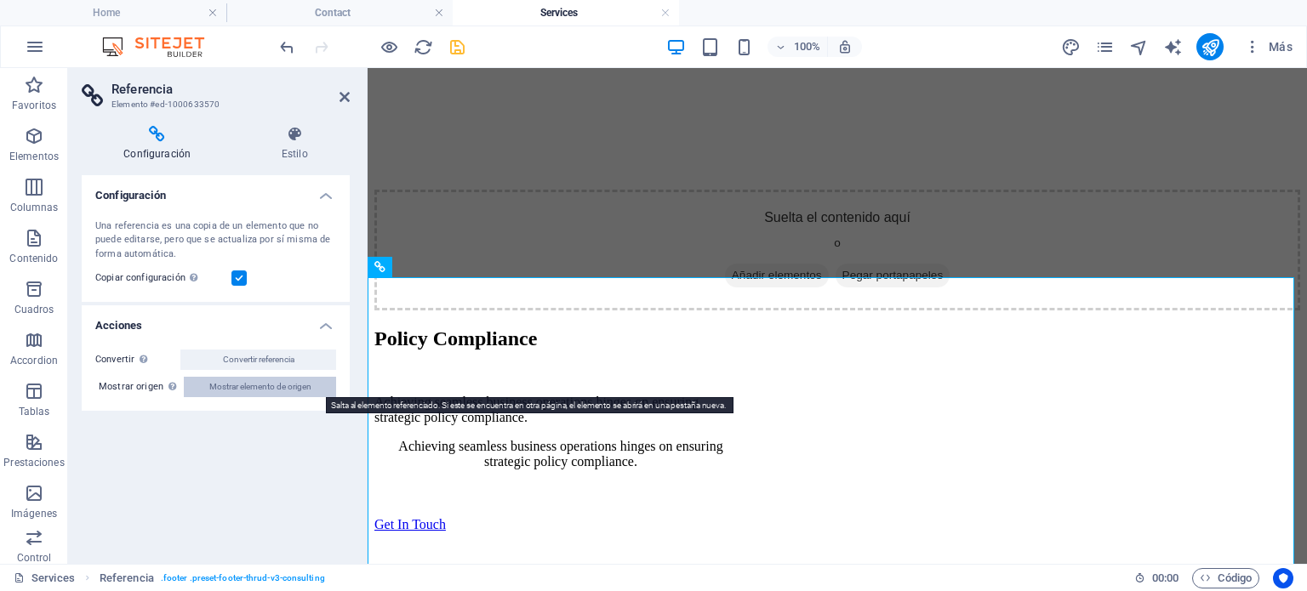
click at [265, 390] on span "Mostrar elemento de origen" at bounding box center [260, 387] width 102 height 20
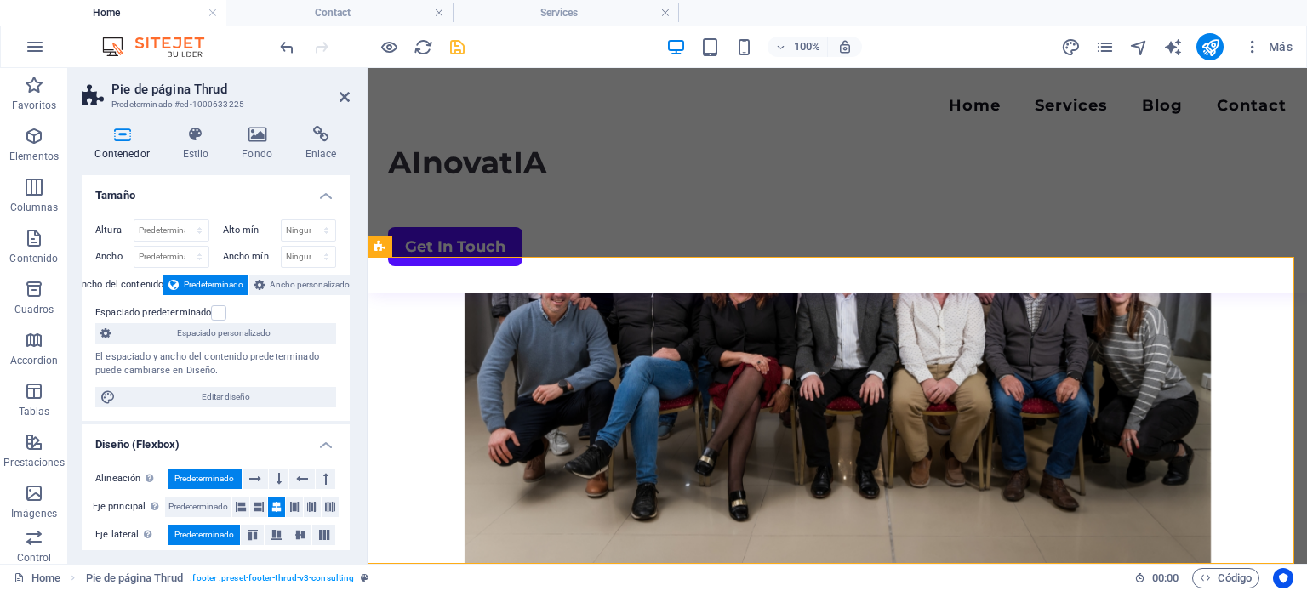
scroll to position [4002, 0]
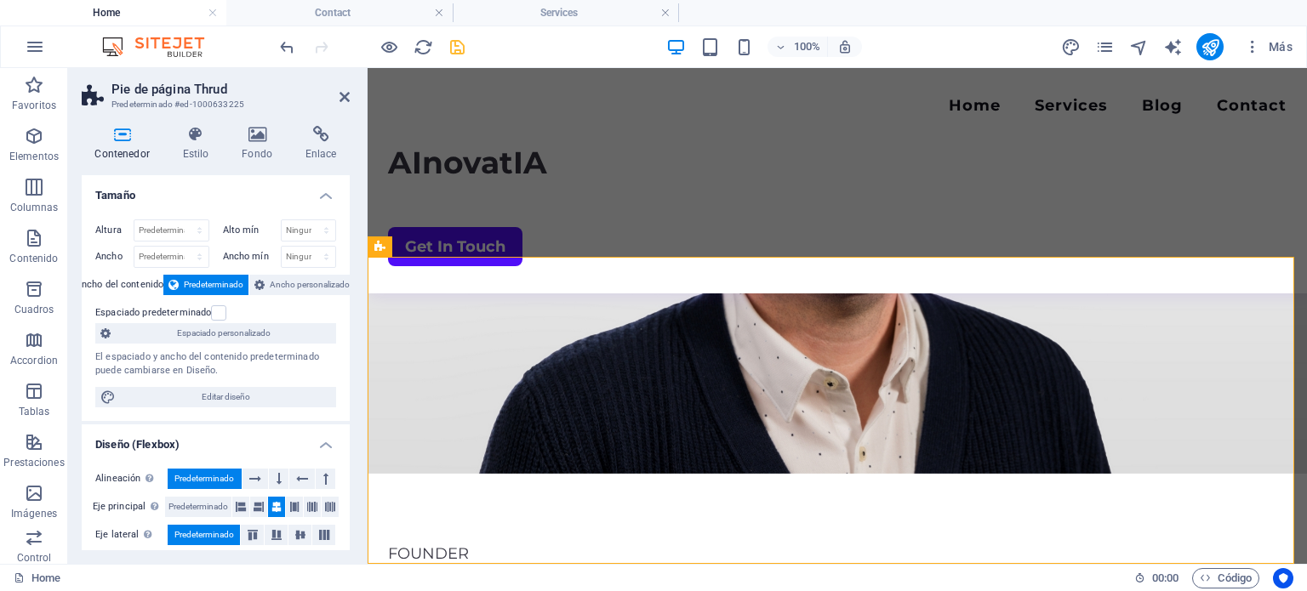
drag, startPoint x: 345, startPoint y: 236, endPoint x: 347, endPoint y: 249, distance: 12.9
click at [347, 249] on div "Tamaño Altura Predeterminado px rem % vh vw Alto mín Ninguno px rem % vh vw Anc…" at bounding box center [216, 362] width 268 height 375
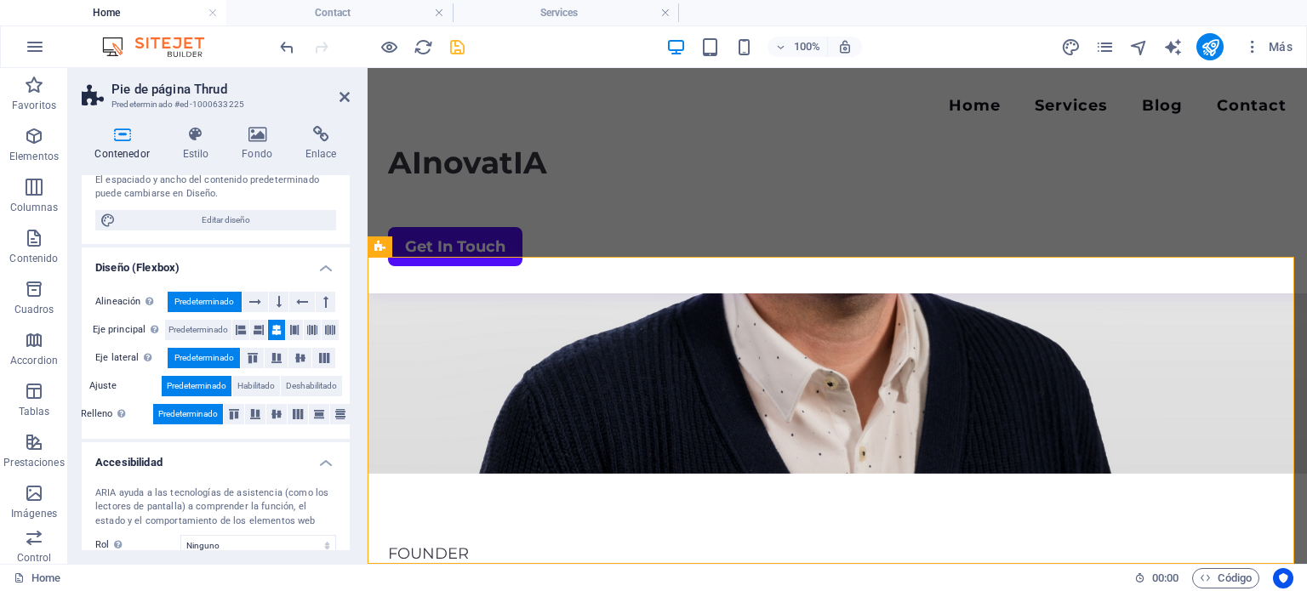
scroll to position [0, 0]
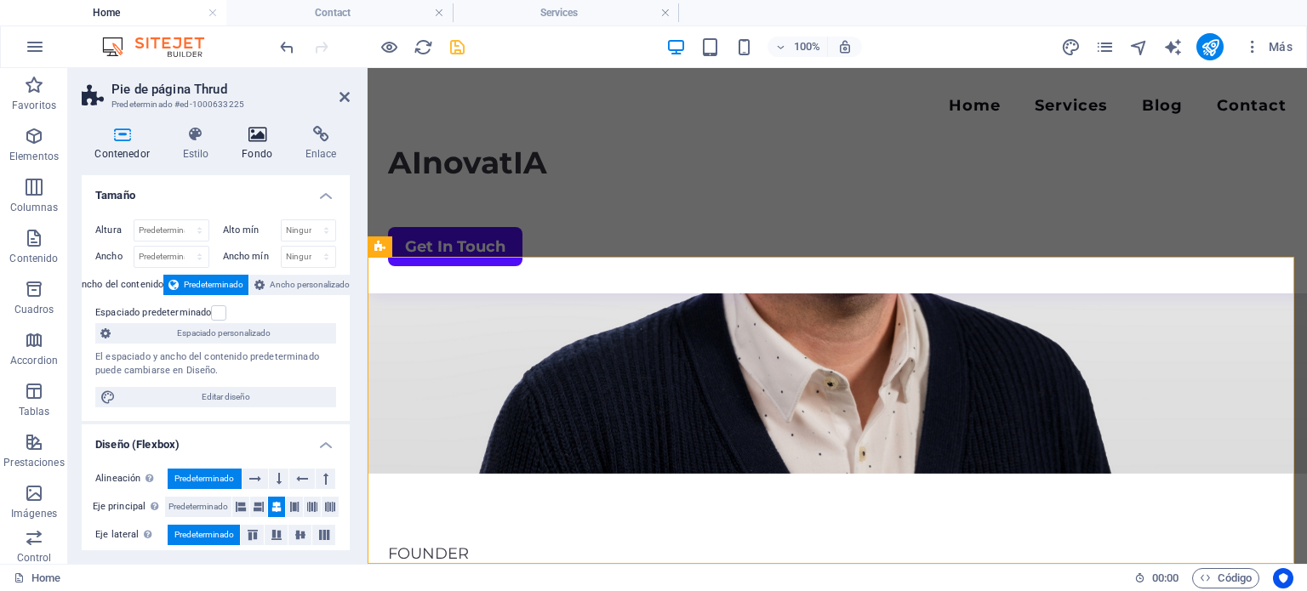
click at [248, 148] on h4 "Fondo" at bounding box center [261, 144] width 64 height 36
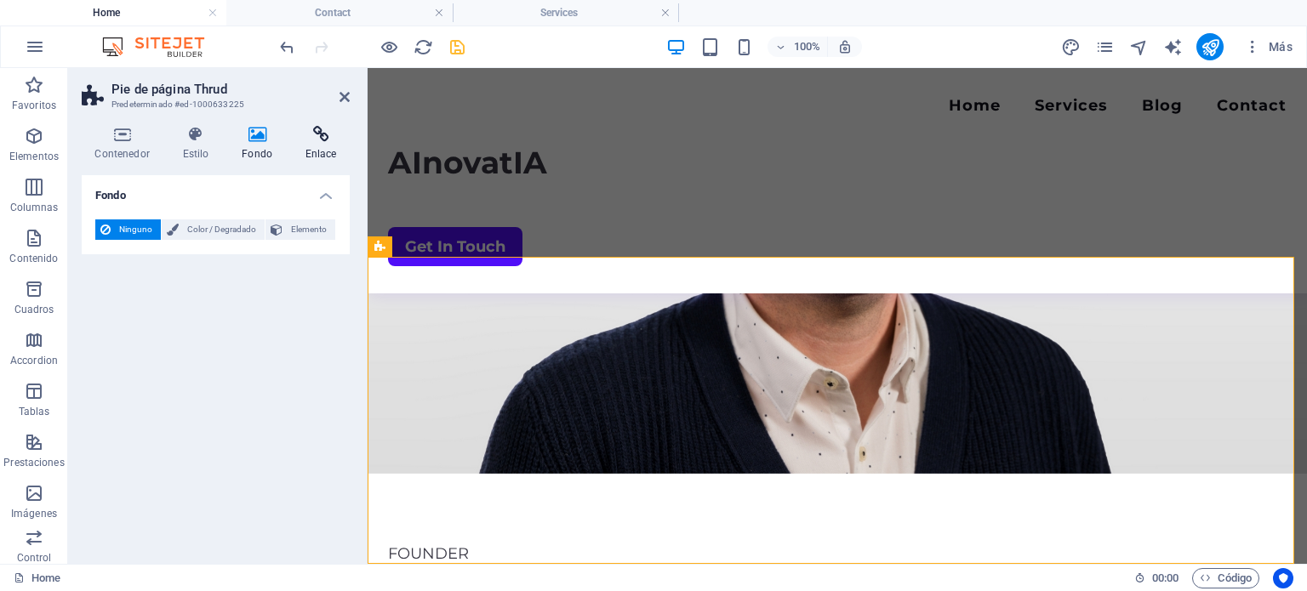
click at [316, 143] on h4 "Enlace" at bounding box center [321, 144] width 58 height 36
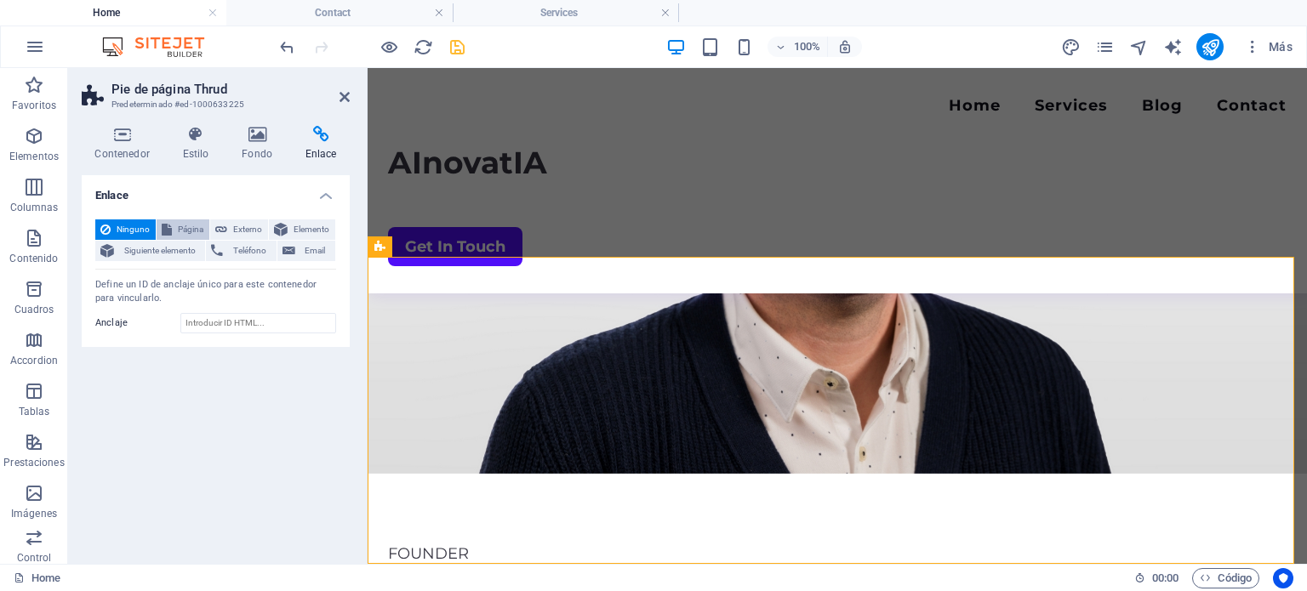
click at [200, 230] on span "Página" at bounding box center [190, 229] width 27 height 20
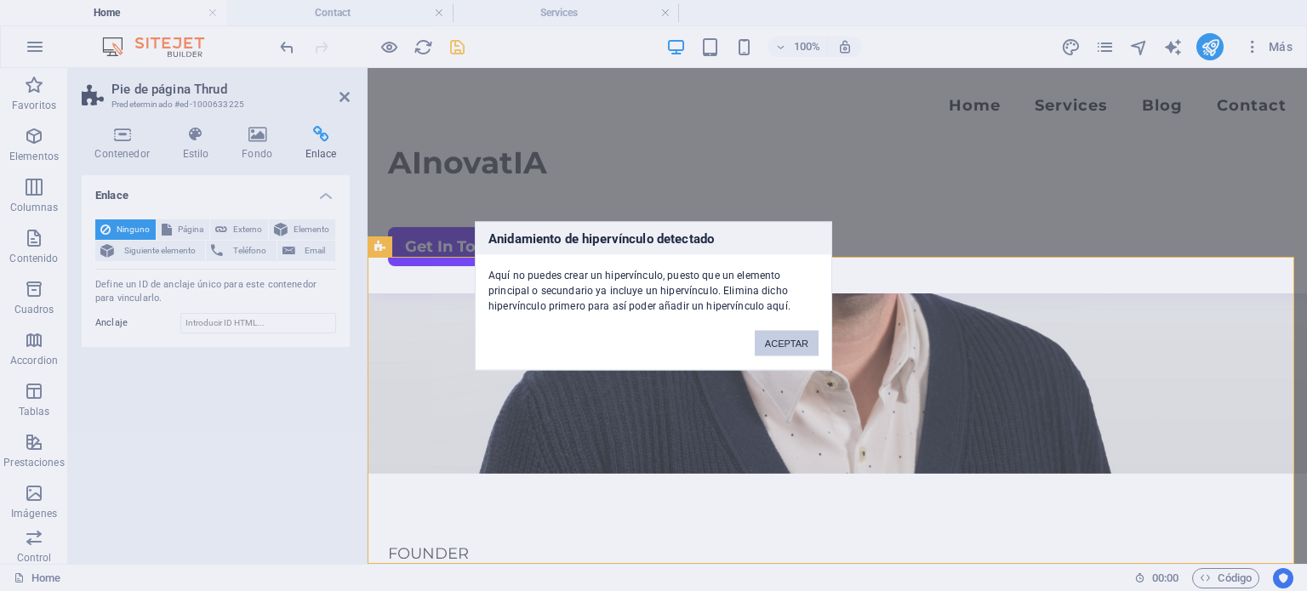
click at [808, 339] on button "ACEPTAR" at bounding box center [787, 343] width 64 height 26
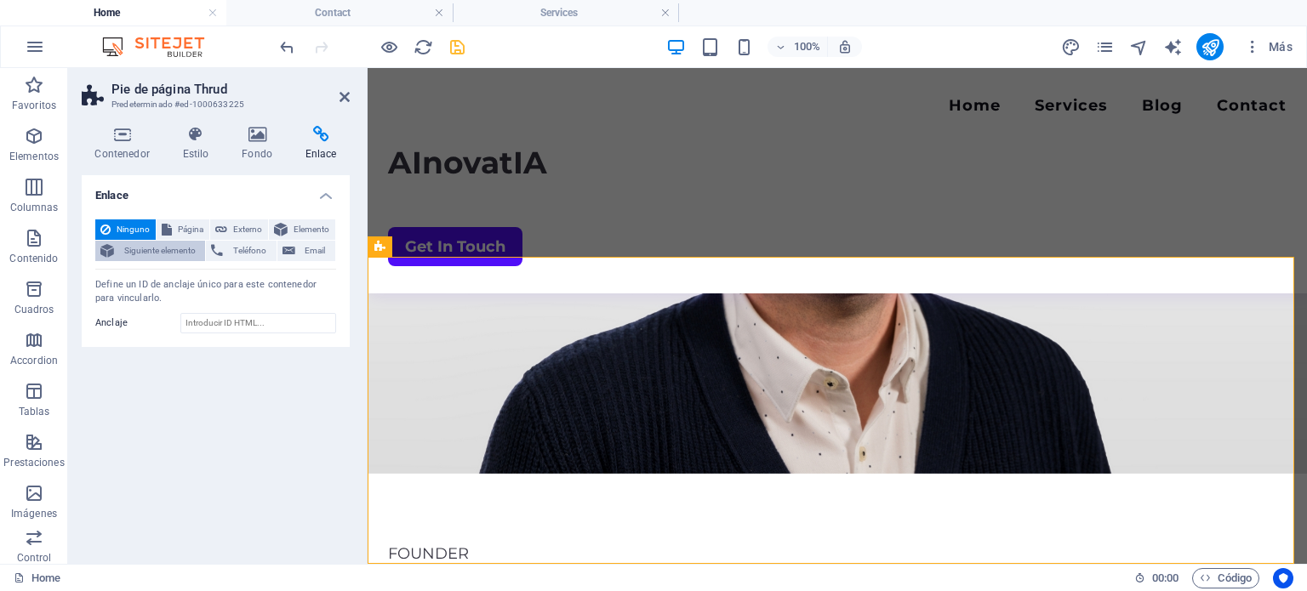
click at [159, 259] on span "Siguiente elemento" at bounding box center [159, 251] width 81 height 20
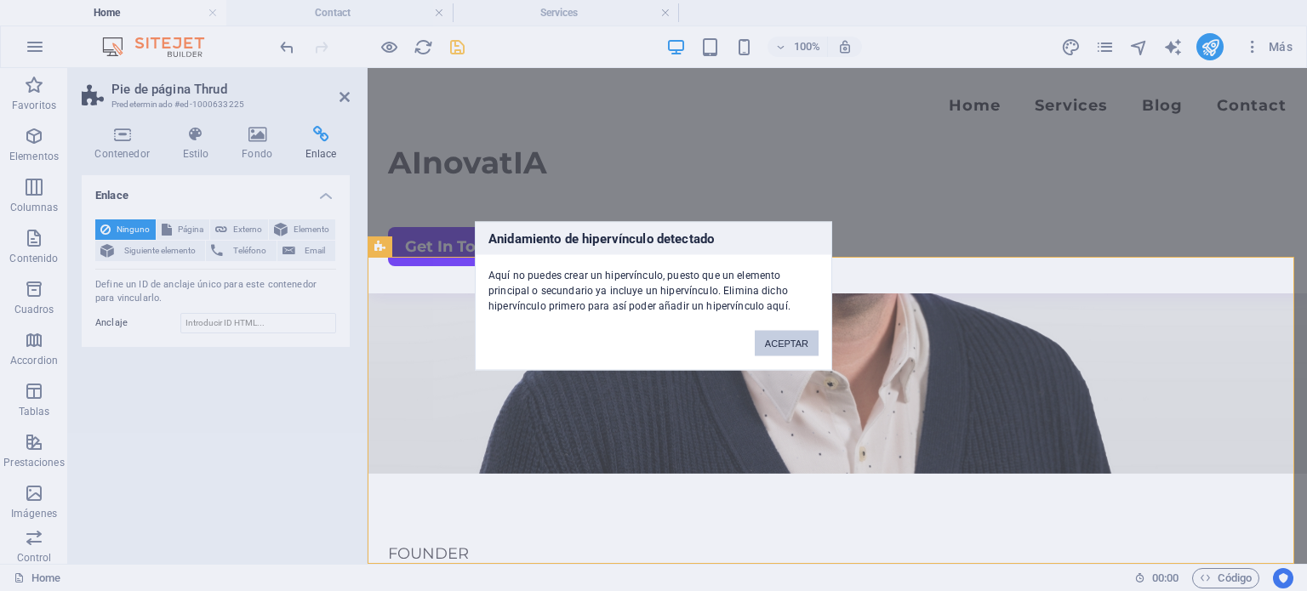
click at [790, 350] on button "ACEPTAR" at bounding box center [787, 343] width 64 height 26
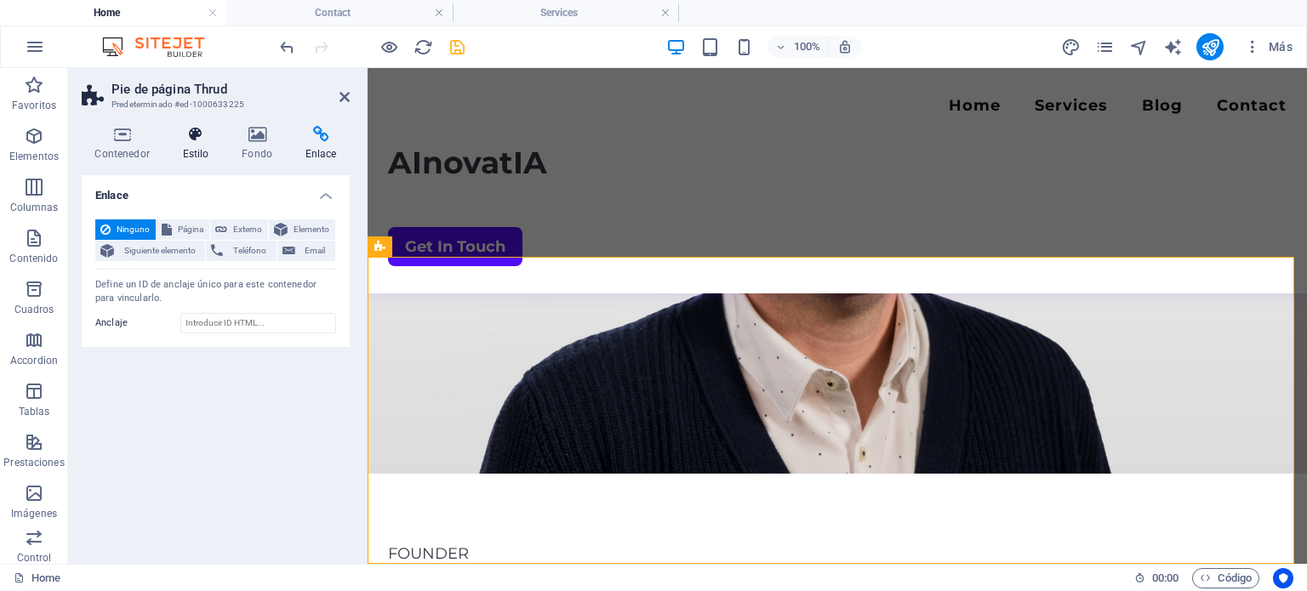
click at [201, 142] on icon at bounding box center [195, 134] width 53 height 17
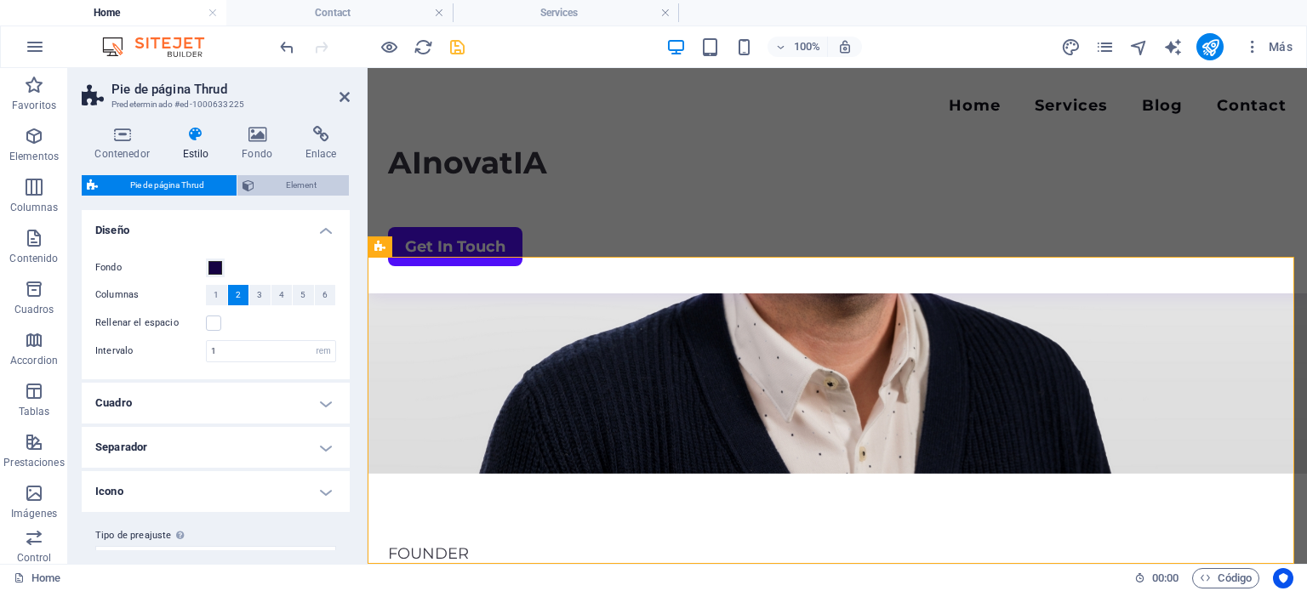
click at [293, 193] on span "Element" at bounding box center [301, 185] width 85 height 20
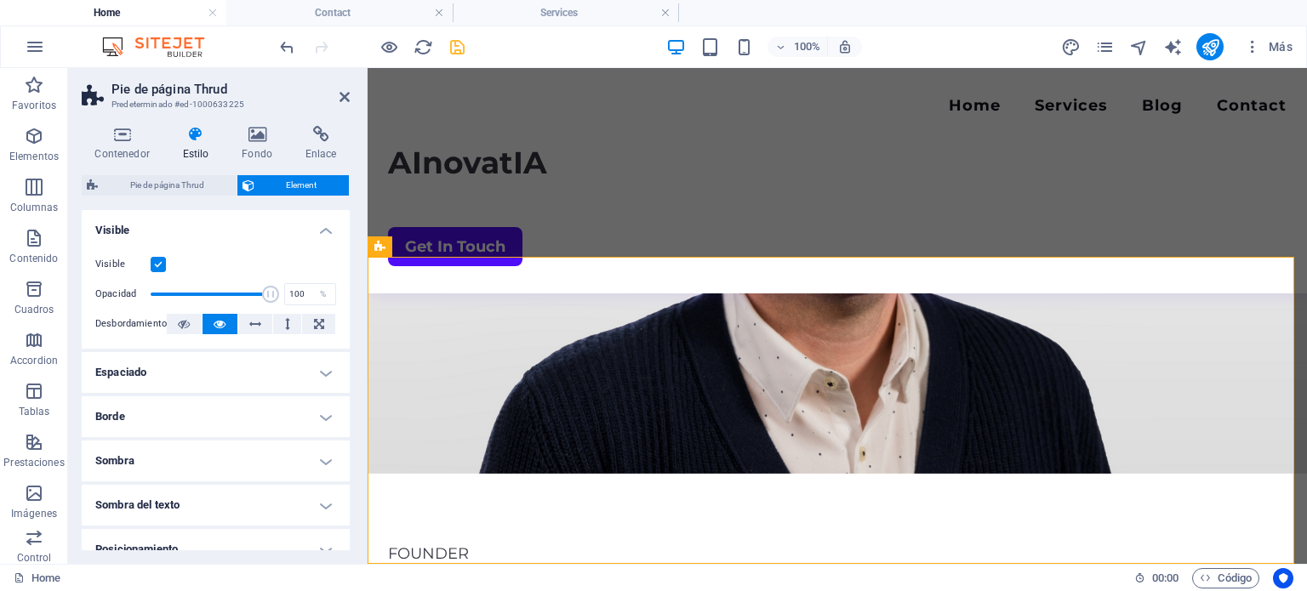
drag, startPoint x: 345, startPoint y: 282, endPoint x: 345, endPoint y: 299, distance: 17.0
click at [345, 299] on div "Visible Opacidad 100 % Desbordamiento" at bounding box center [216, 295] width 268 height 108
drag, startPoint x: 345, startPoint y: 356, endPoint x: 351, endPoint y: 408, distance: 53.1
click at [351, 408] on div "Contenedor Estilo Fondo Enlace Tamaño Altura Predeterminado px rem % vh vw Alto…" at bounding box center [215, 338] width 295 height 452
drag, startPoint x: 344, startPoint y: 414, endPoint x: 345, endPoint y: 484, distance: 69.8
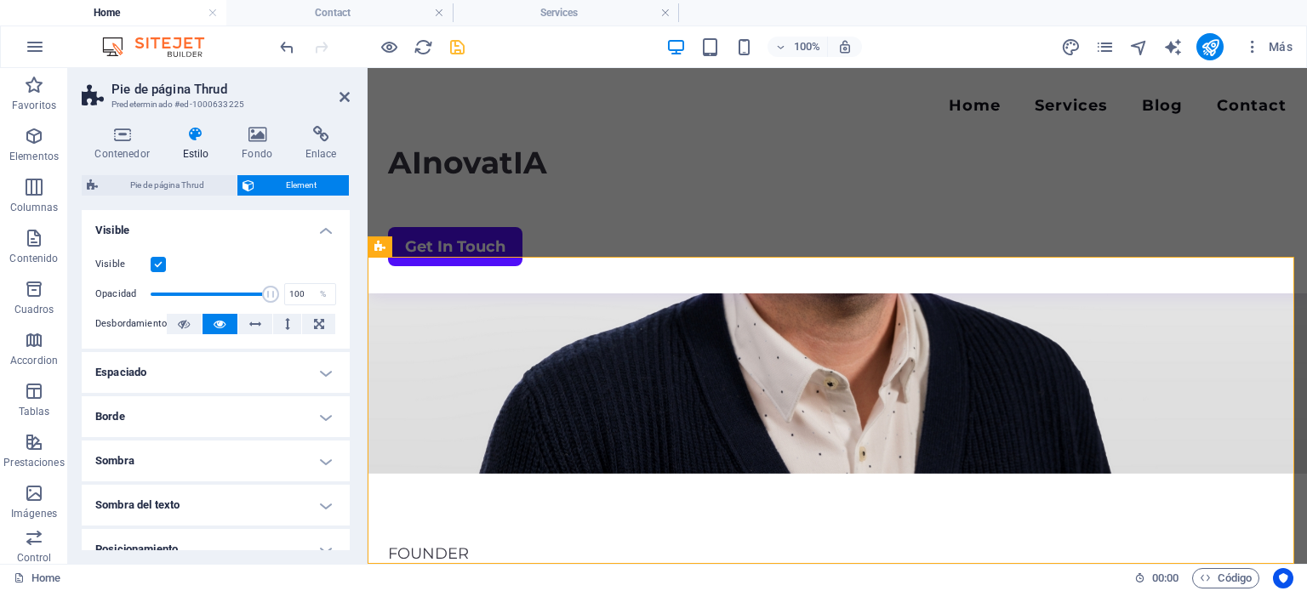
click at [345, 484] on ul "Diseño La forma en la que este elemento se expande en la disposición (Flexbox).…" at bounding box center [216, 478] width 268 height 537
click at [493, 244] on button at bounding box center [502, 246] width 20 height 20
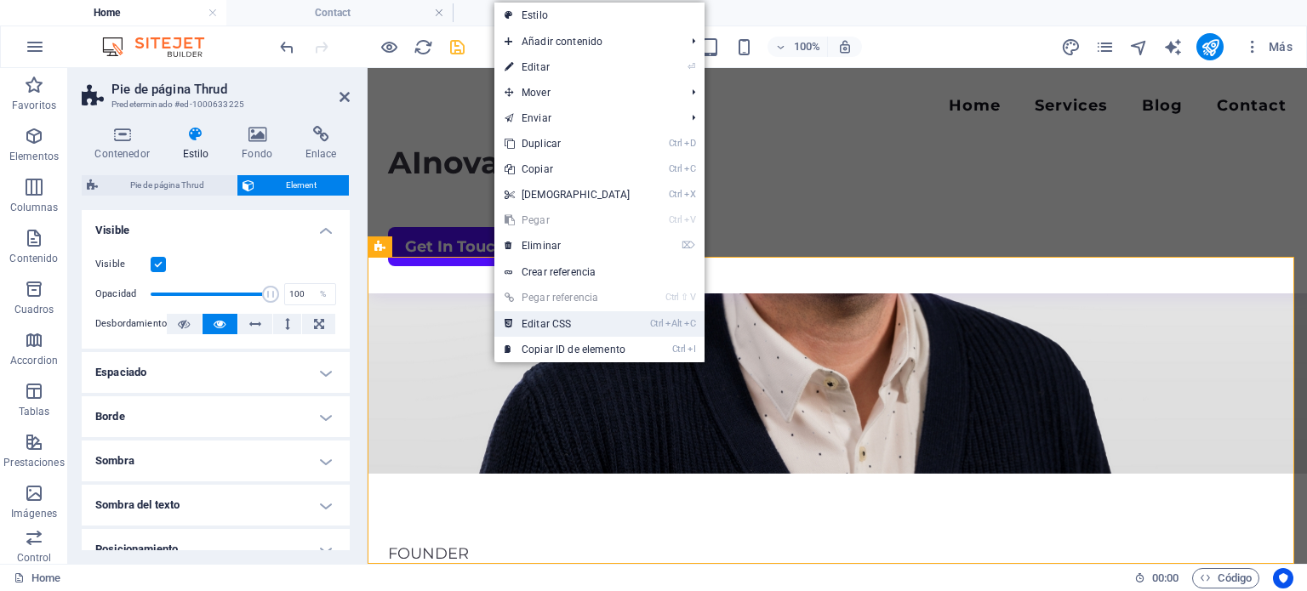
click at [555, 316] on link "Ctrl Alt C Editar CSS" at bounding box center [567, 324] width 146 height 26
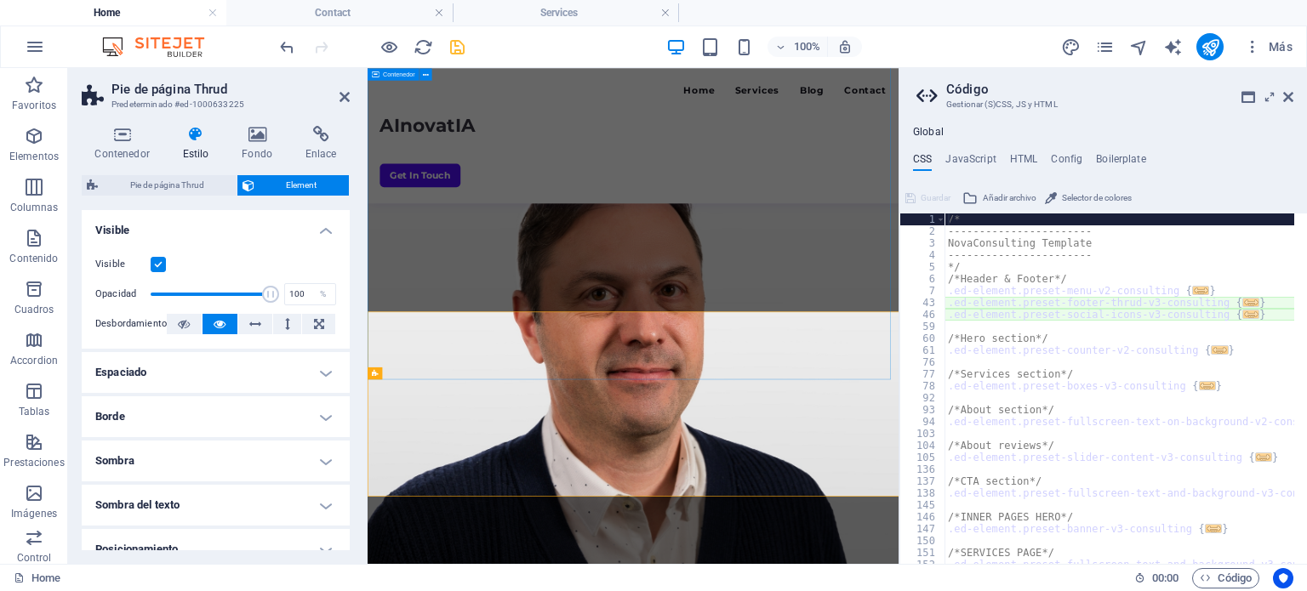
scroll to position [3785, 0]
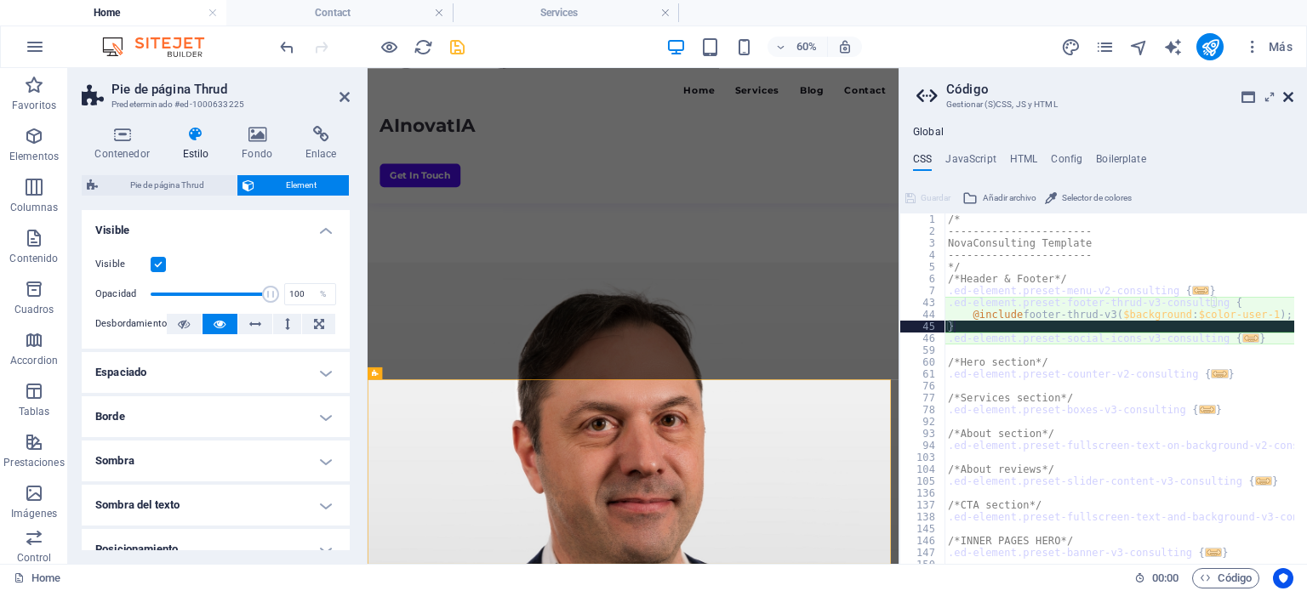
type textarea ".ed-element.preset-social-icons-v3-consulting {"
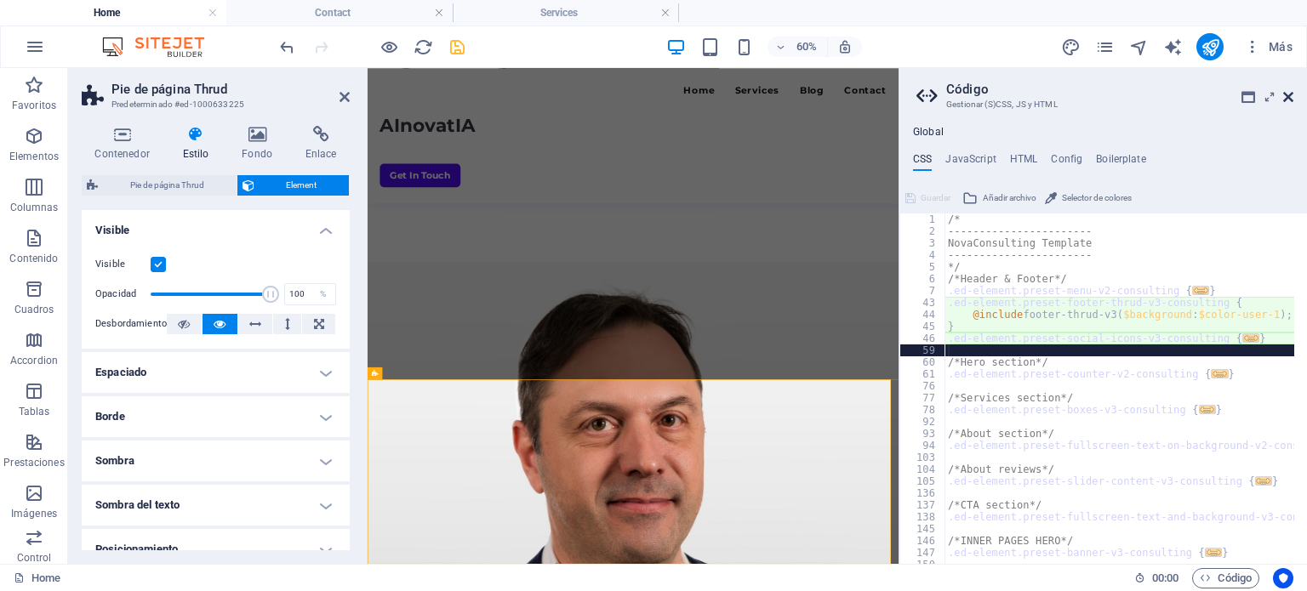
type textarea ".ed-element.preset-counter-v2-consulting {"
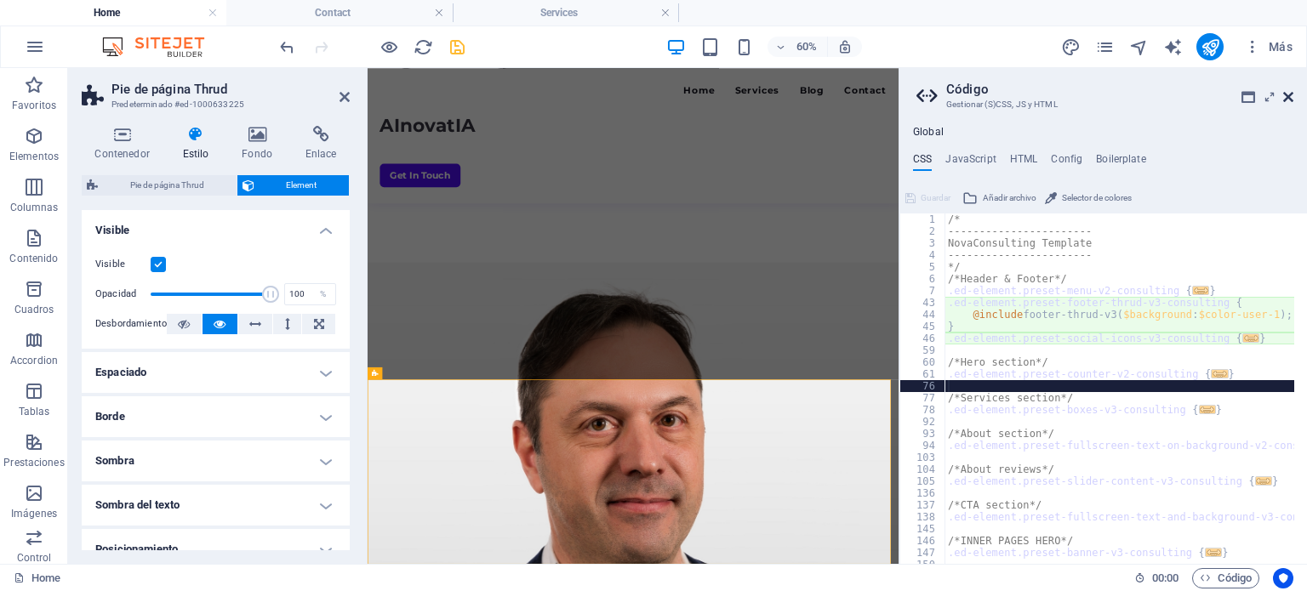
type textarea ".ed-element.preset-boxes-v3-consulting {"
type textarea ".ed-element.preset-fullscreen-text-on-background-v2-consulting {"
type textarea ".ed-element.preset-slider-content-v3-consulting {"
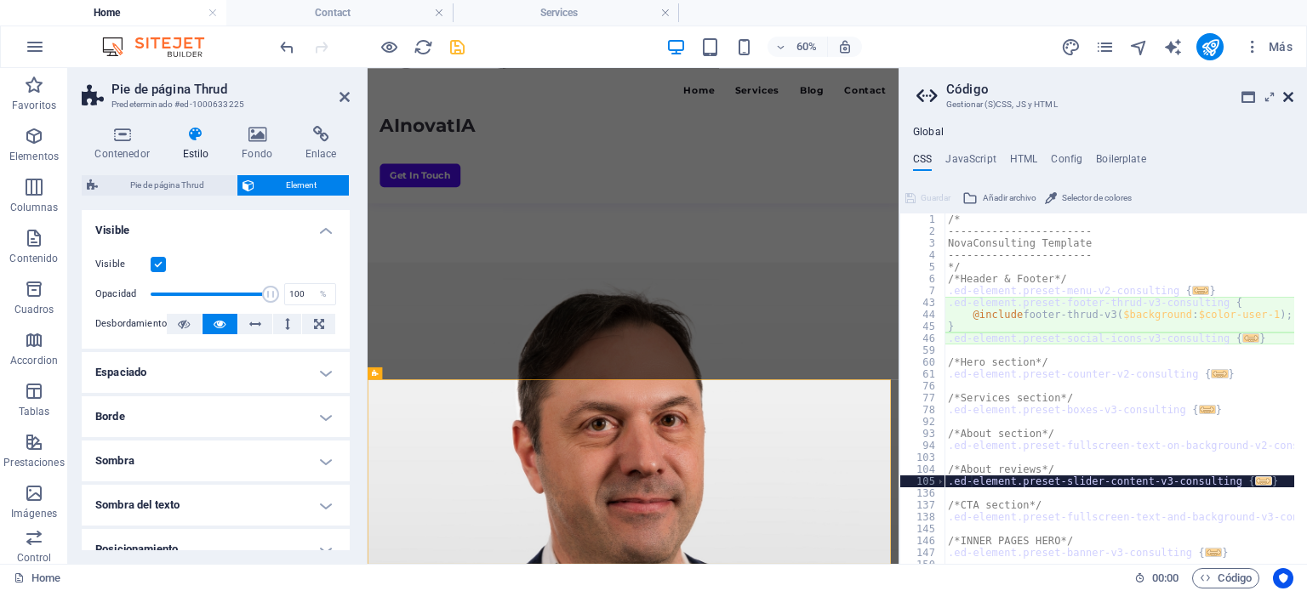
type textarea ".ed-element.preset-fullscreen-text-and-background-v3-consulting {"
type textarea ".ed-element.preset-banner-v3-consulting {"
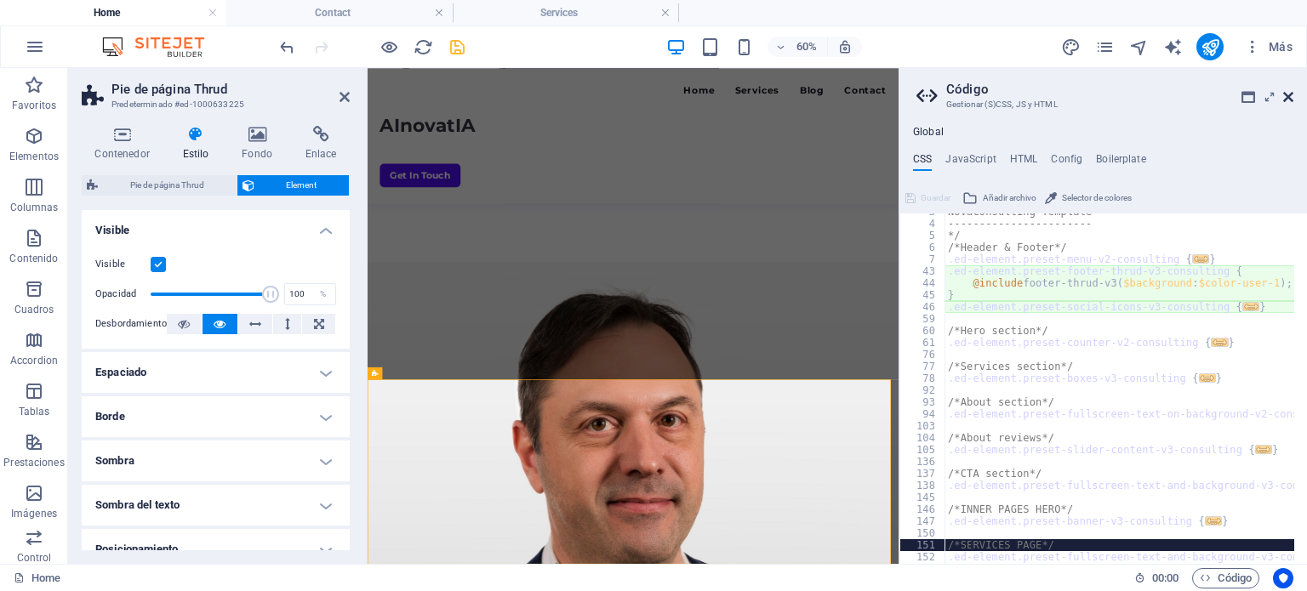
type textarea ".ed-element.preset-text-with-image-v4-consulting-dark {"
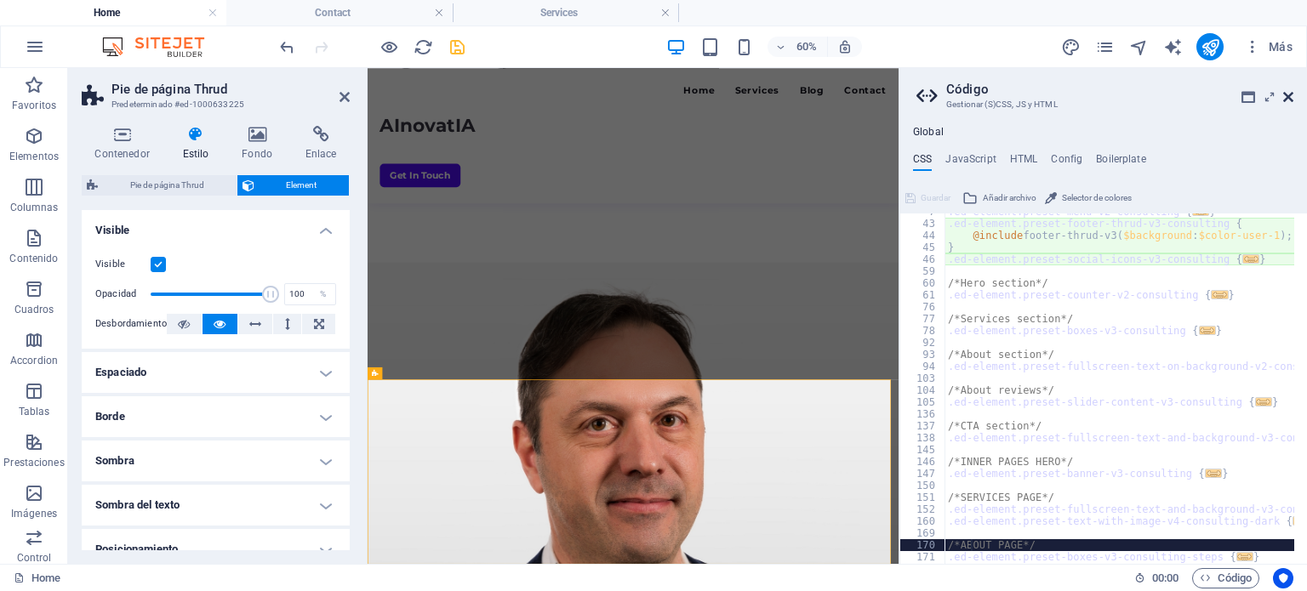
type textarea ".ed-element.preset-image-boxes-v3-consulting {"
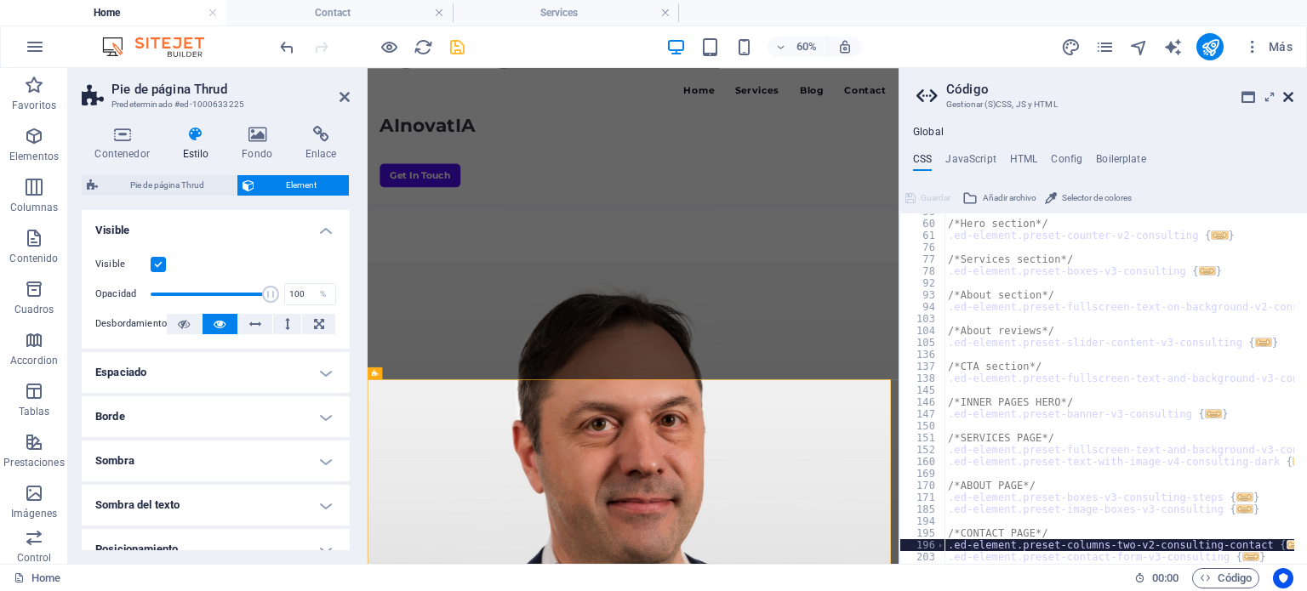
type textarea ".ed-element.preset-social-icons-v3-consulting-contact {"
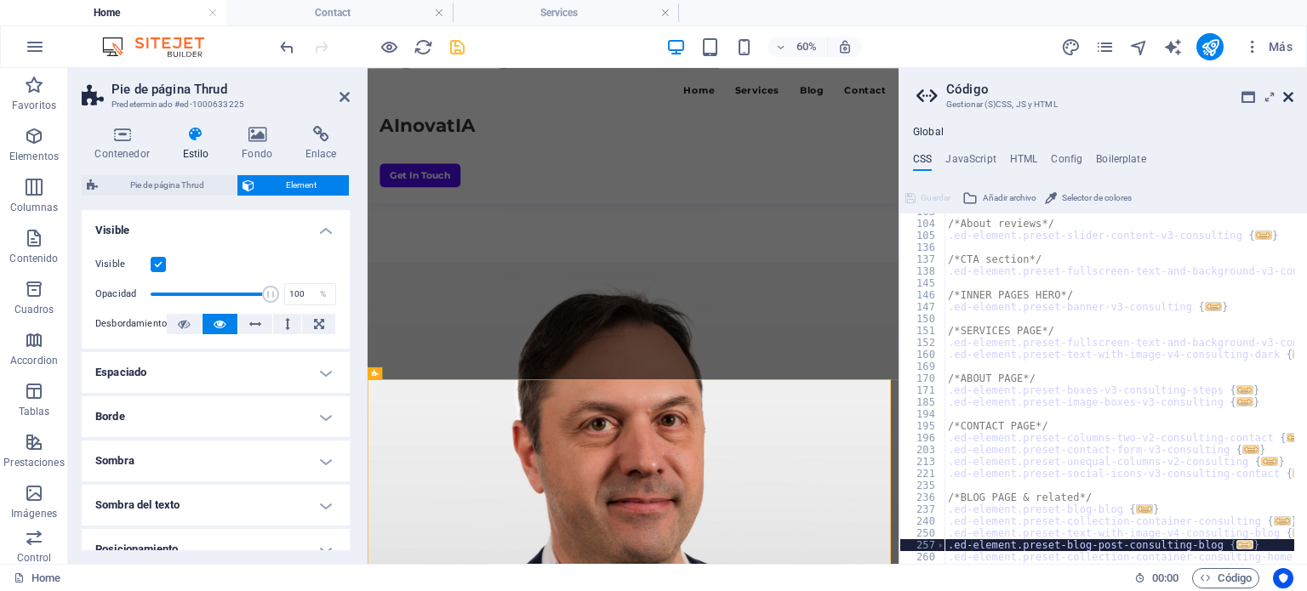
scroll to position [245, 0]
type textarea ".ed-element.preset-collection-container-consulting-home {"
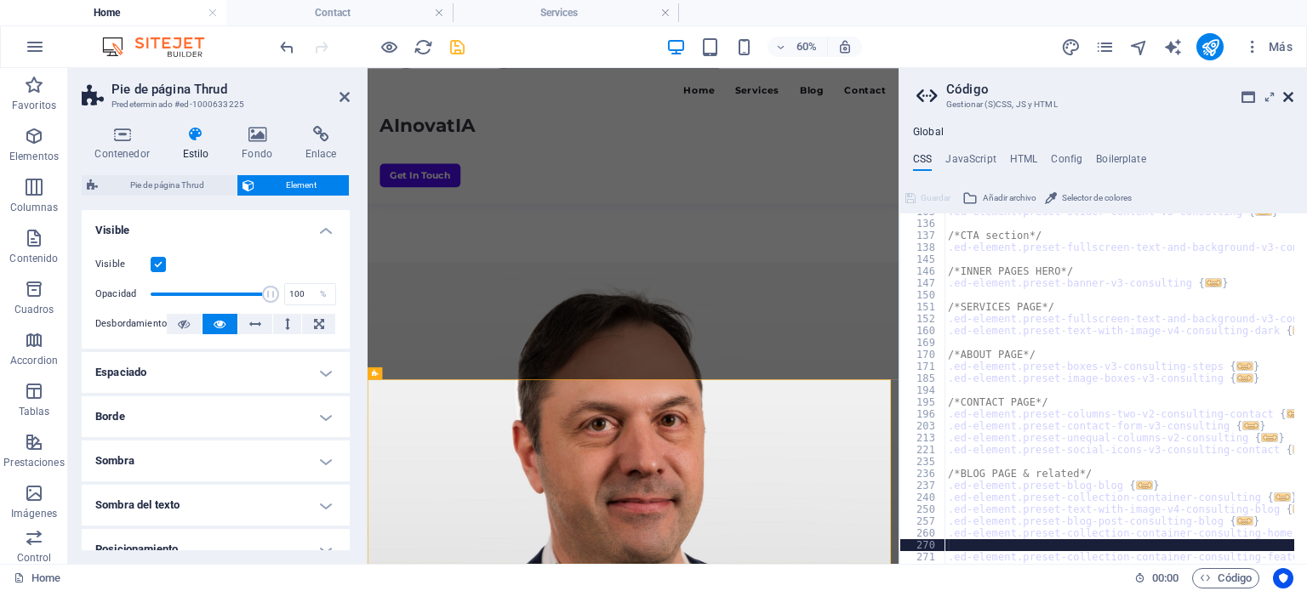
type textarea ".ed-element.preset-collection-container-consulting-featured {"
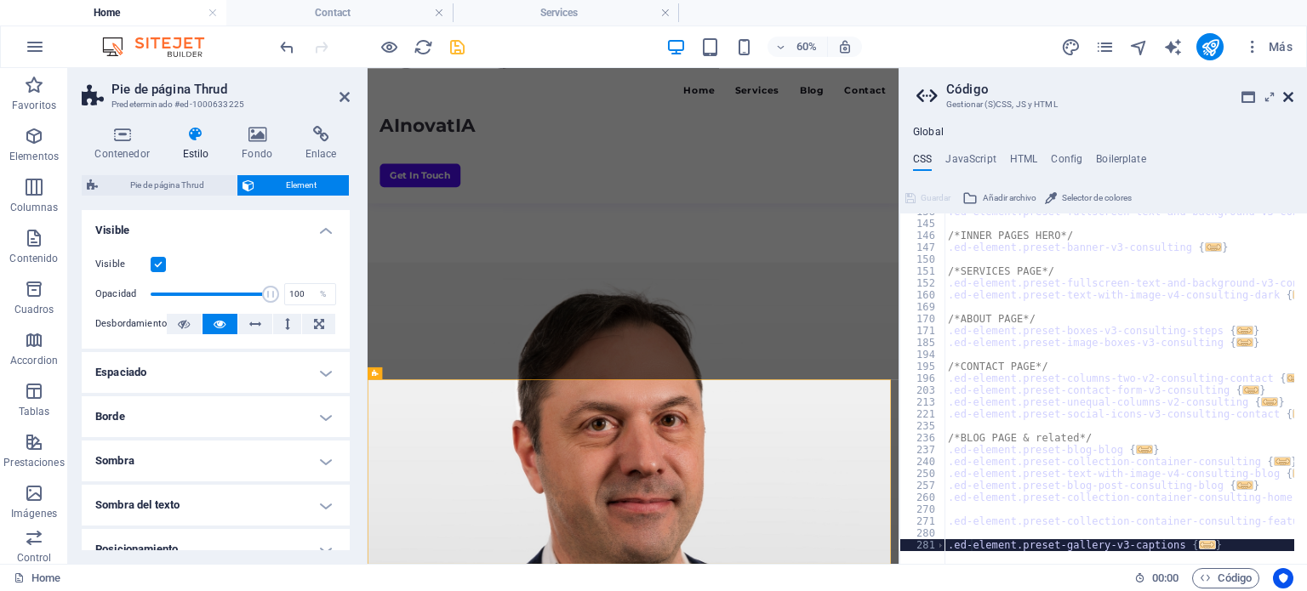
scroll to position [305, 0]
type textarea "}"
click at [1288, 101] on icon at bounding box center [1288, 97] width 10 height 14
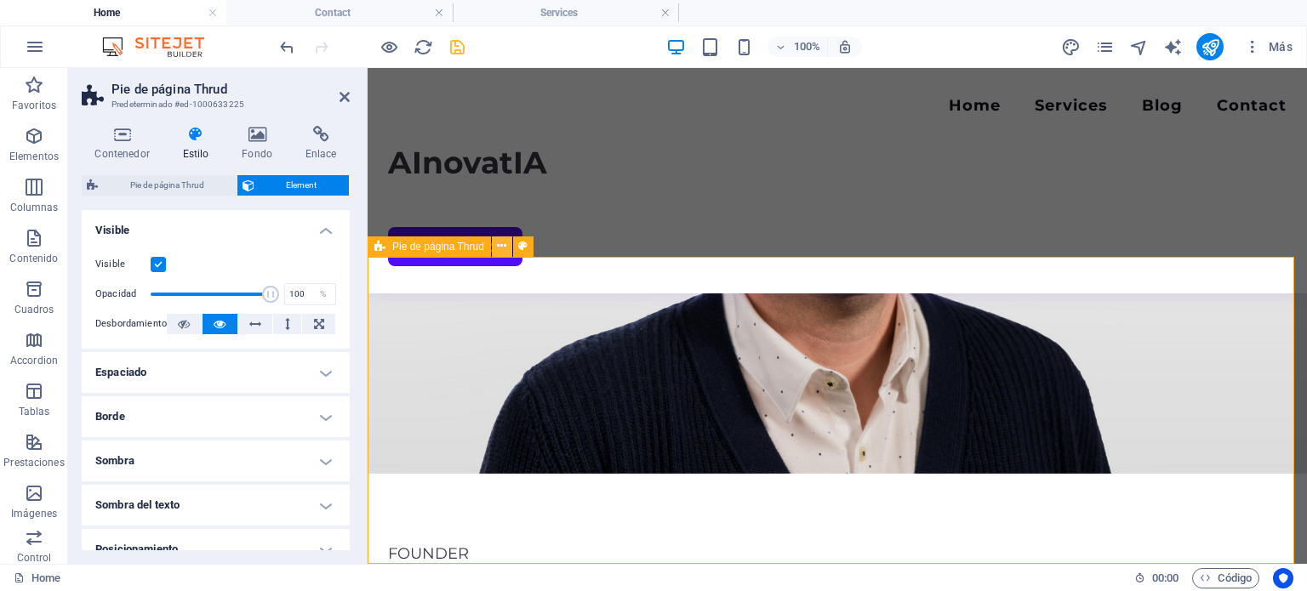
click at [500, 245] on icon at bounding box center [501, 246] width 9 height 18
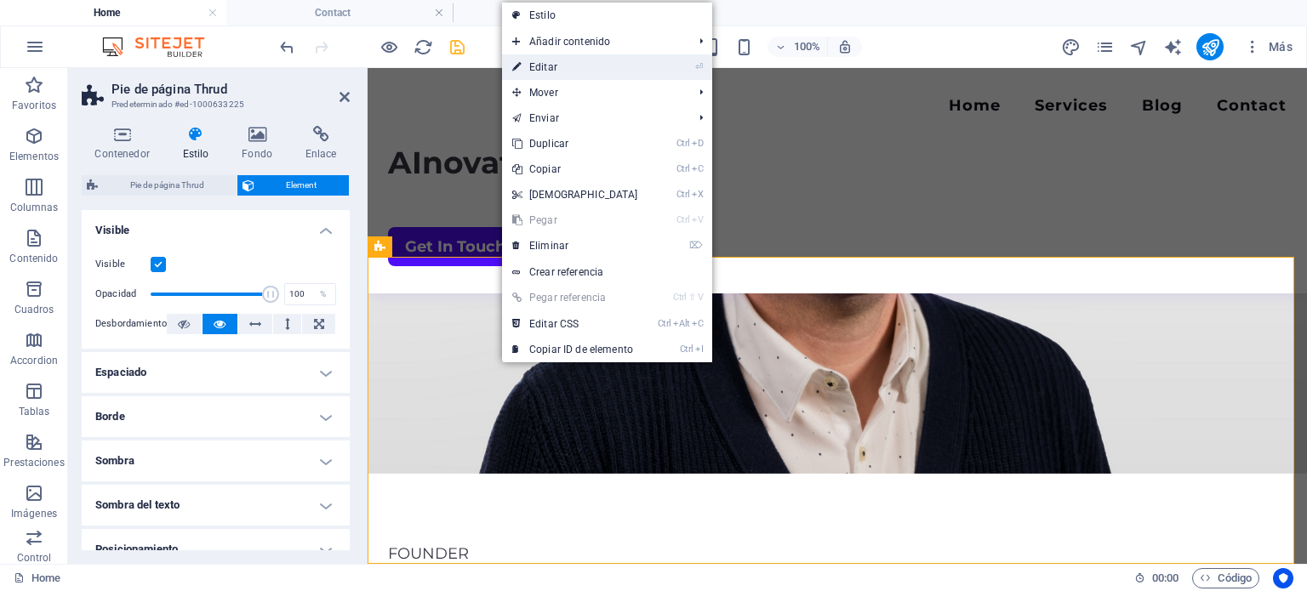
click at [564, 72] on link "⏎ Editar" at bounding box center [575, 67] width 146 height 26
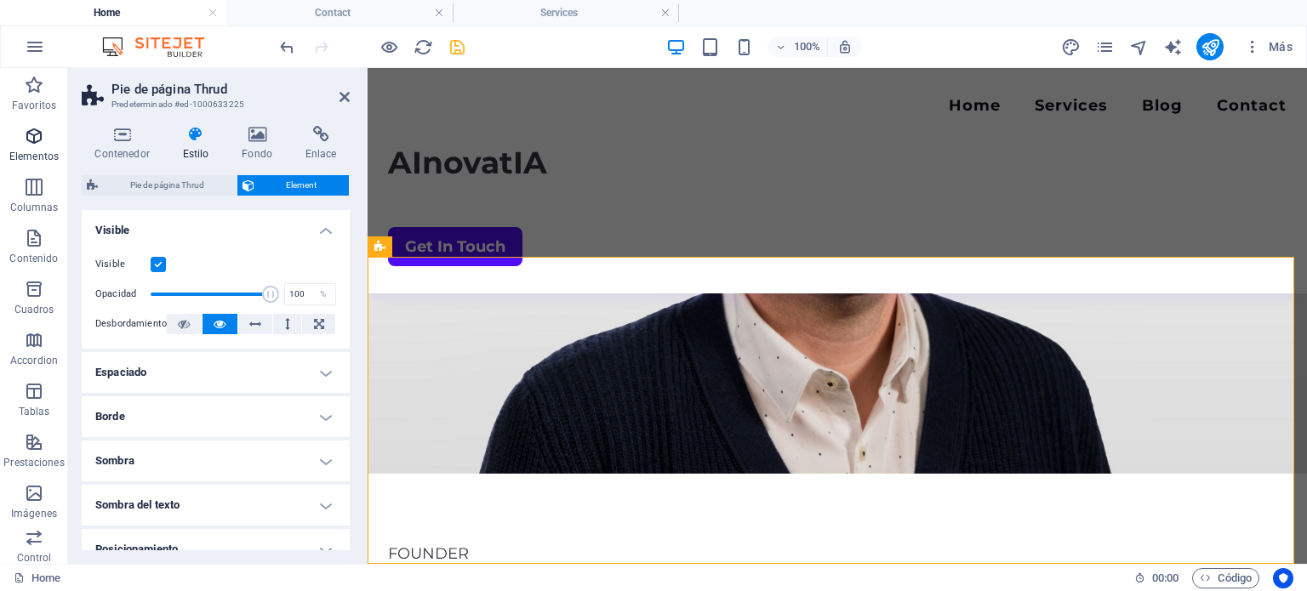
click at [31, 142] on icon "button" at bounding box center [34, 136] width 20 height 20
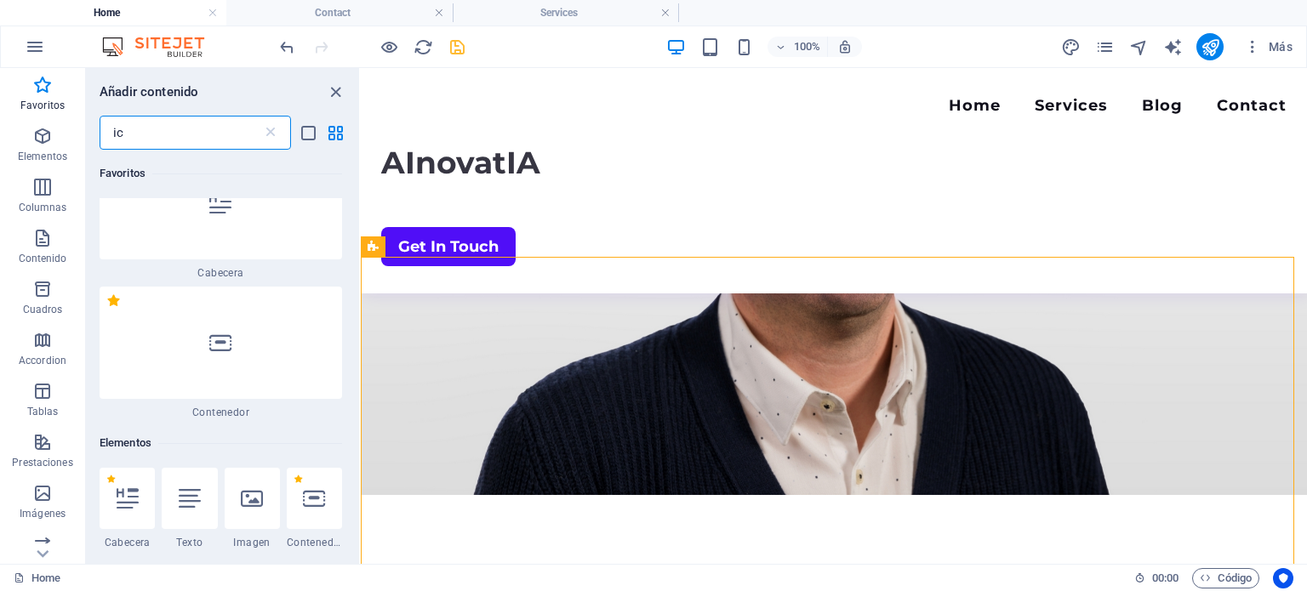
scroll to position [0, 0]
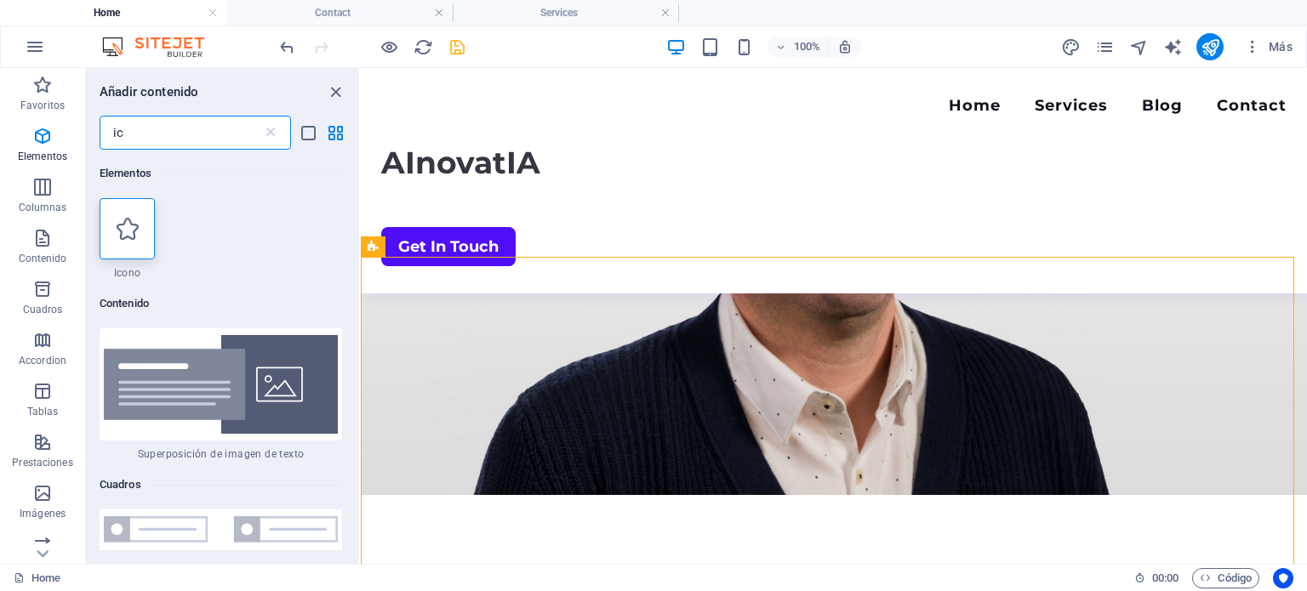
type input "i"
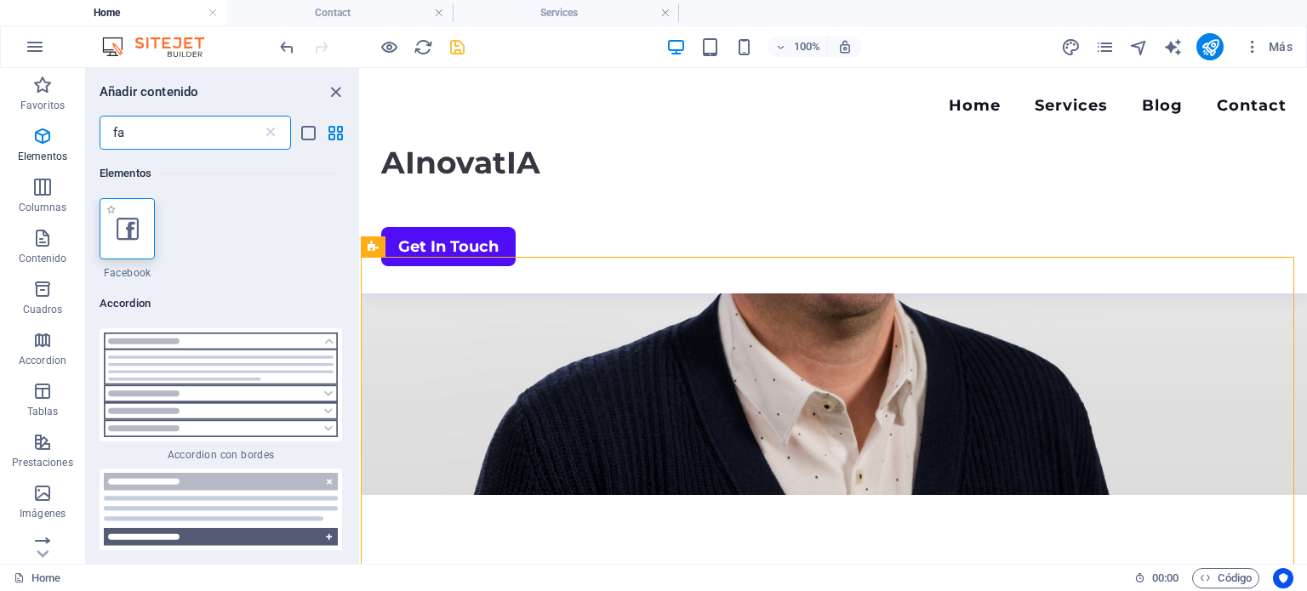
type input "fa"
click at [120, 232] on icon at bounding box center [128, 229] width 22 height 22
select select "%"
select select "px"
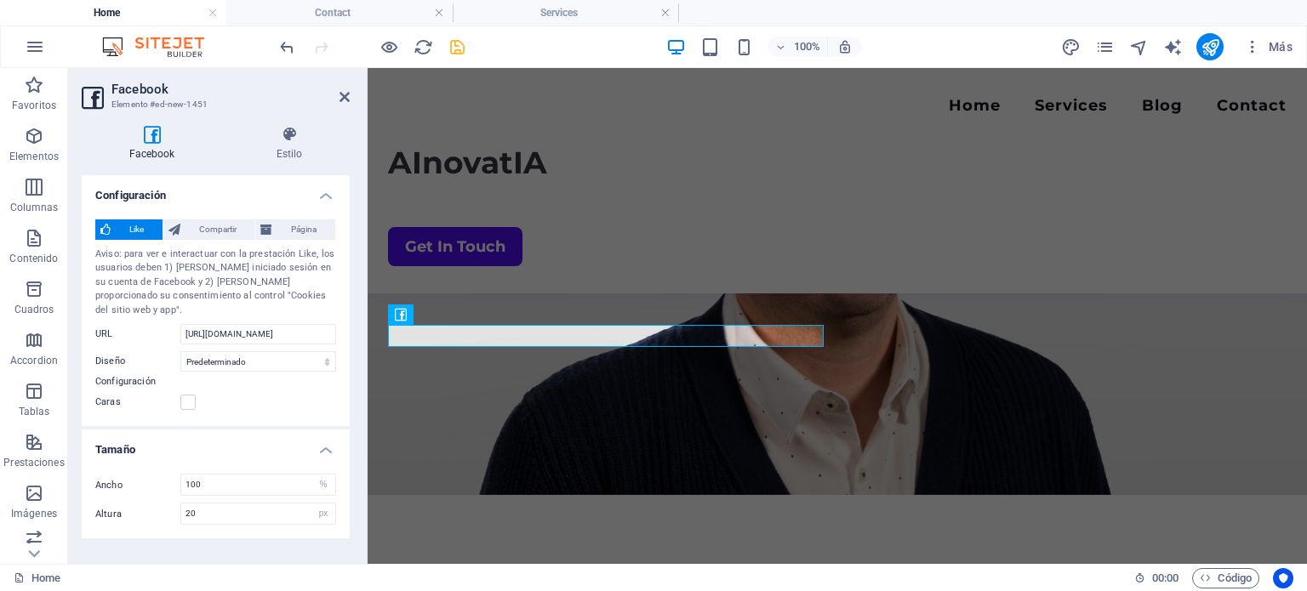
scroll to position [4002, 0]
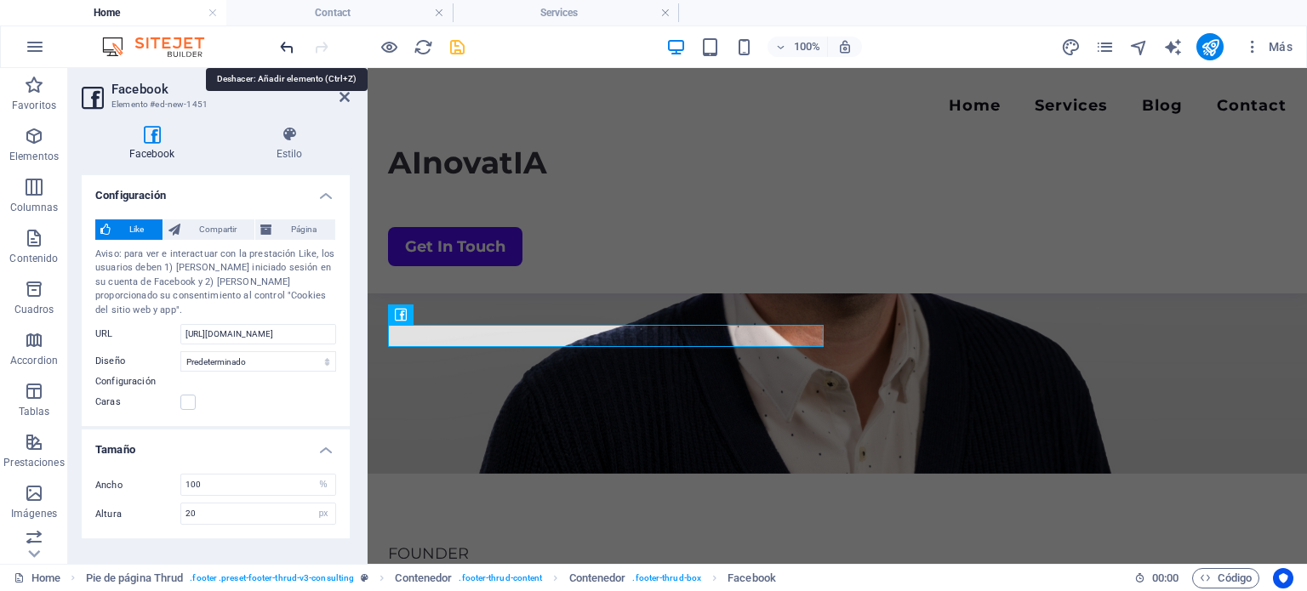
click at [289, 50] on icon "undo" at bounding box center [287, 47] width 20 height 20
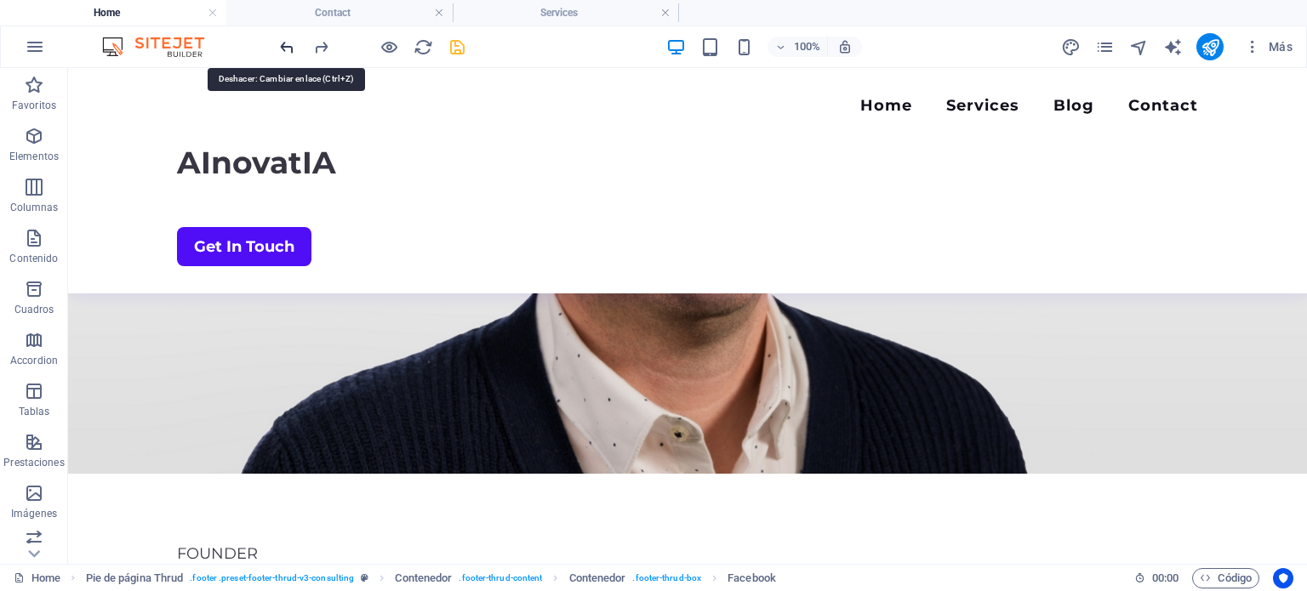
scroll to position [3938, 0]
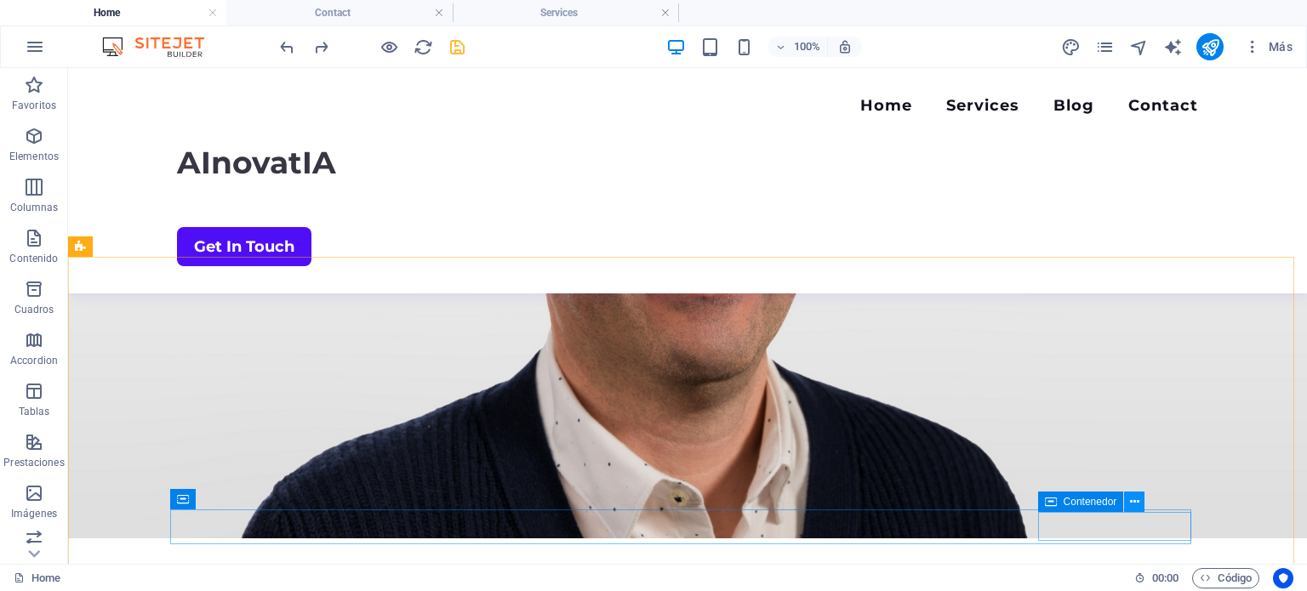
click at [1128, 504] on button at bounding box center [1134, 502] width 20 height 20
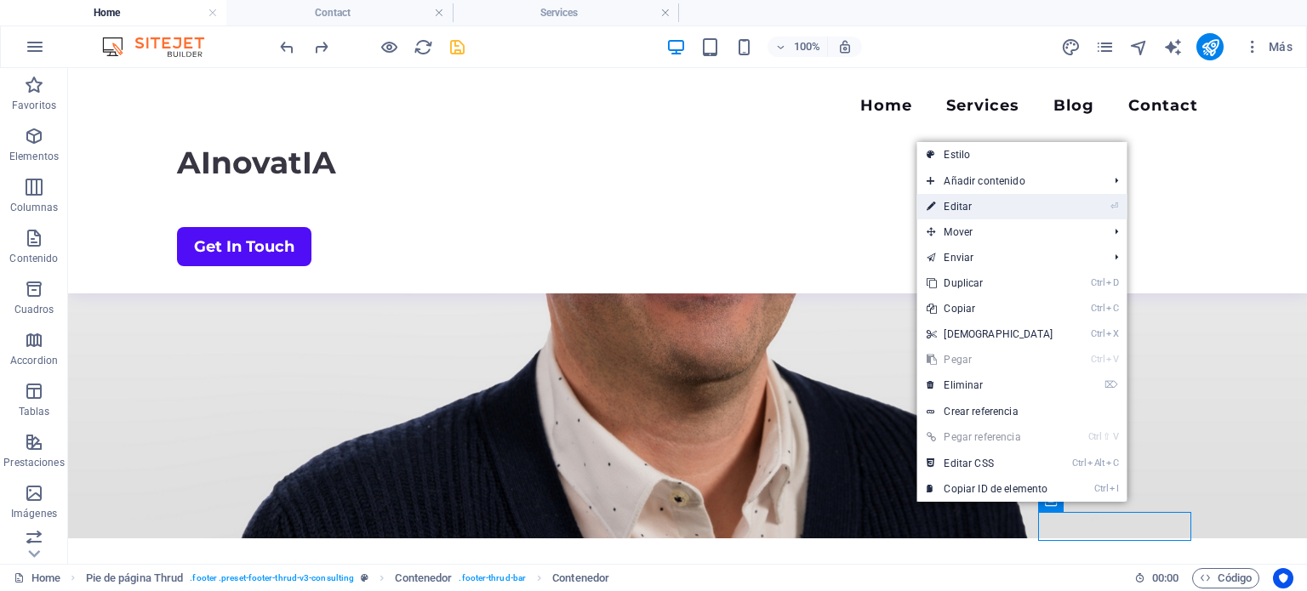
click at [1021, 209] on link "⏎ Editar" at bounding box center [989, 207] width 146 height 26
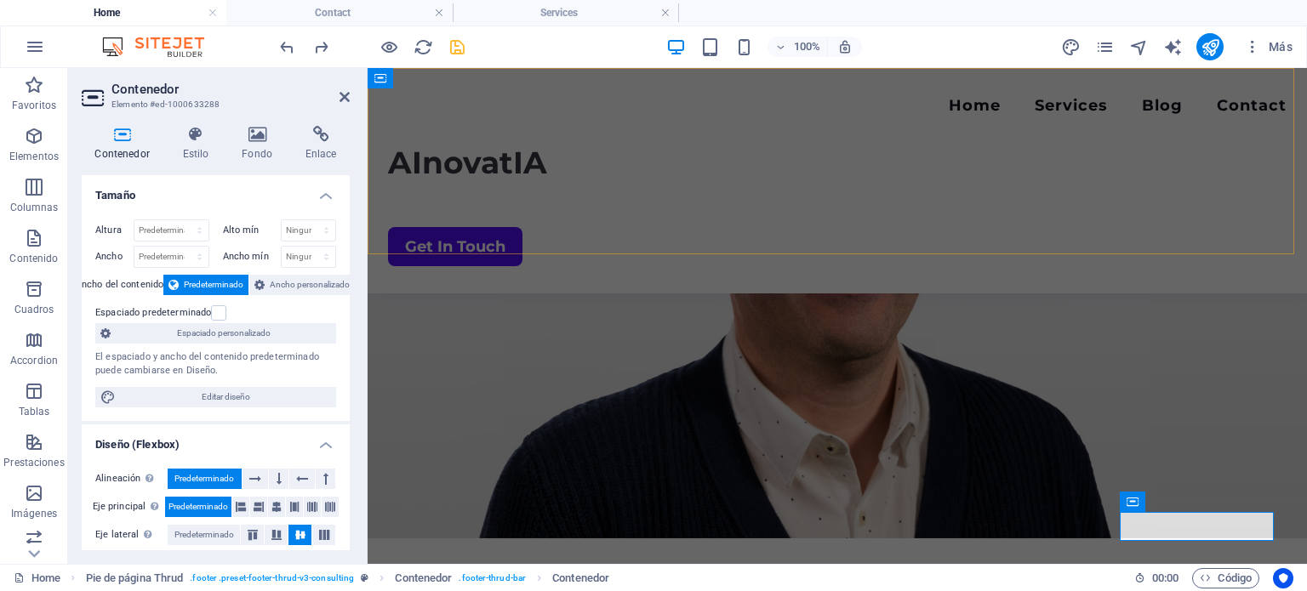
scroll to position [4002, 0]
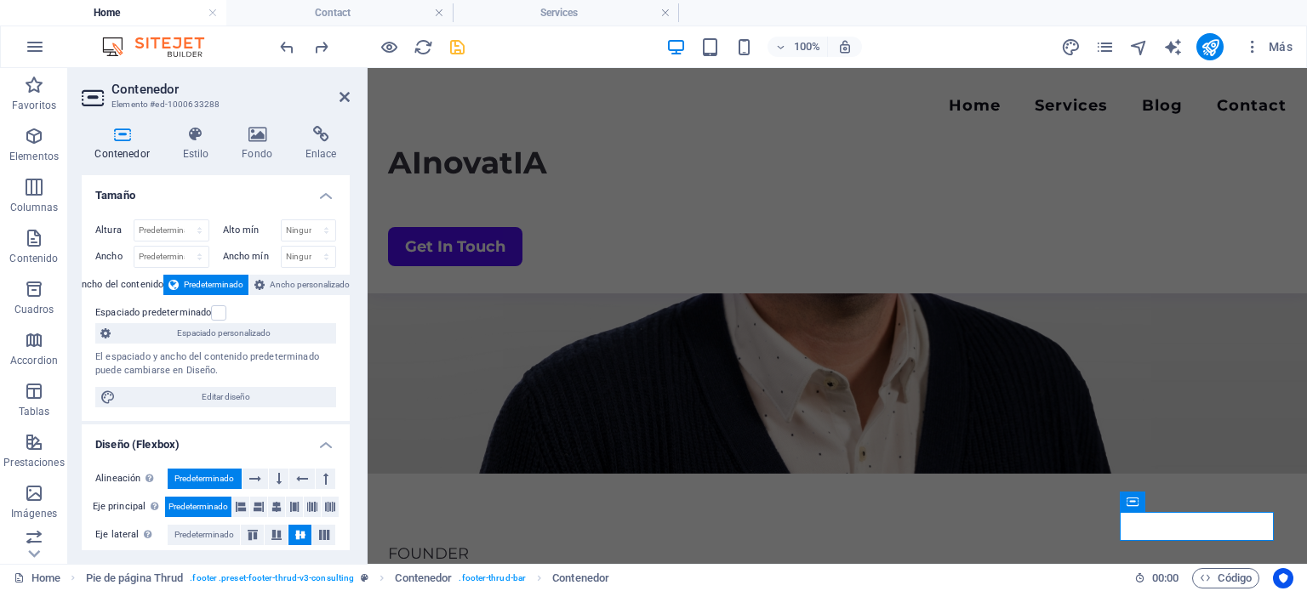
drag, startPoint x: 344, startPoint y: 207, endPoint x: 355, endPoint y: 241, distance: 35.8
click at [355, 241] on div "Contenedor Estilo Fondo Enlace Tamaño Altura Predeterminado px rem % vh vw Alto…" at bounding box center [215, 338] width 295 height 452
drag, startPoint x: 344, startPoint y: 328, endPoint x: 344, endPoint y: 407, distance: 78.3
click at [344, 407] on div "Altura Predeterminado px rem % vh vw Alto mín Ninguno px rem % vh vw Ancho Pred…" at bounding box center [216, 313] width 268 height 215
drag, startPoint x: 344, startPoint y: 407, endPoint x: 334, endPoint y: 401, distance: 11.1
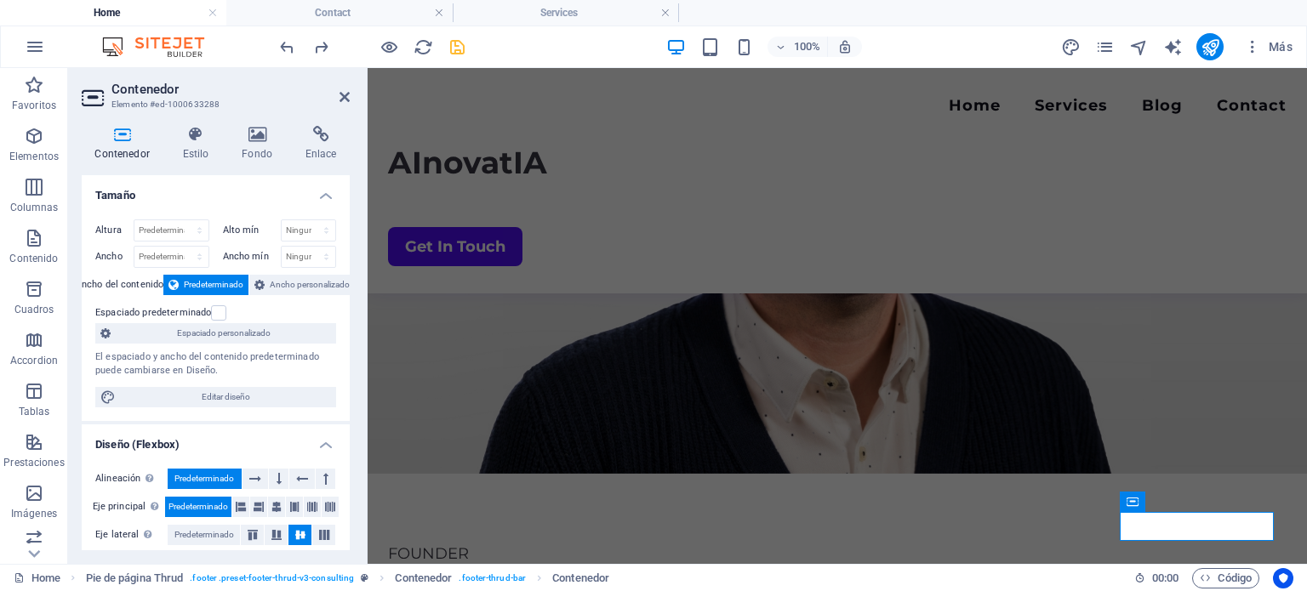
click at [334, 401] on div "Altura Predeterminado px rem % vh vw Alto mín Ninguno px rem % vh vw Ancho Pred…" at bounding box center [216, 313] width 268 height 215
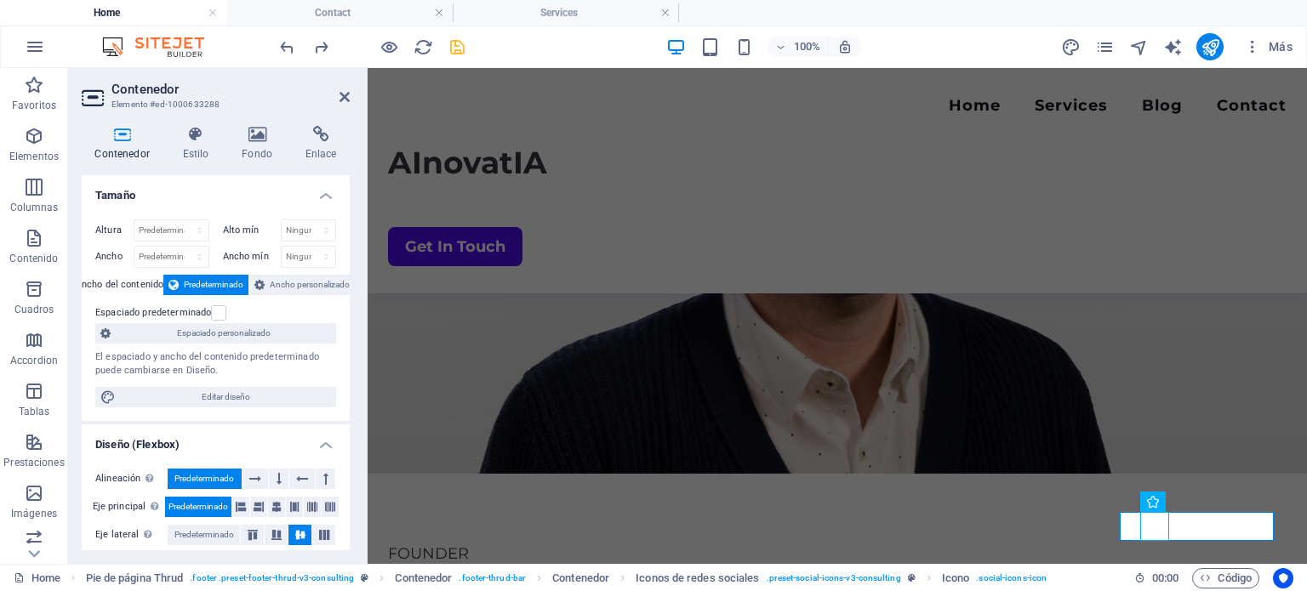
drag, startPoint x: 344, startPoint y: 368, endPoint x: 345, endPoint y: 402, distance: 34.0
click at [345, 402] on div "Altura Predeterminado px rem % vh vw Alto mín Ninguno px rem % vh vw Ancho Pred…" at bounding box center [216, 313] width 268 height 215
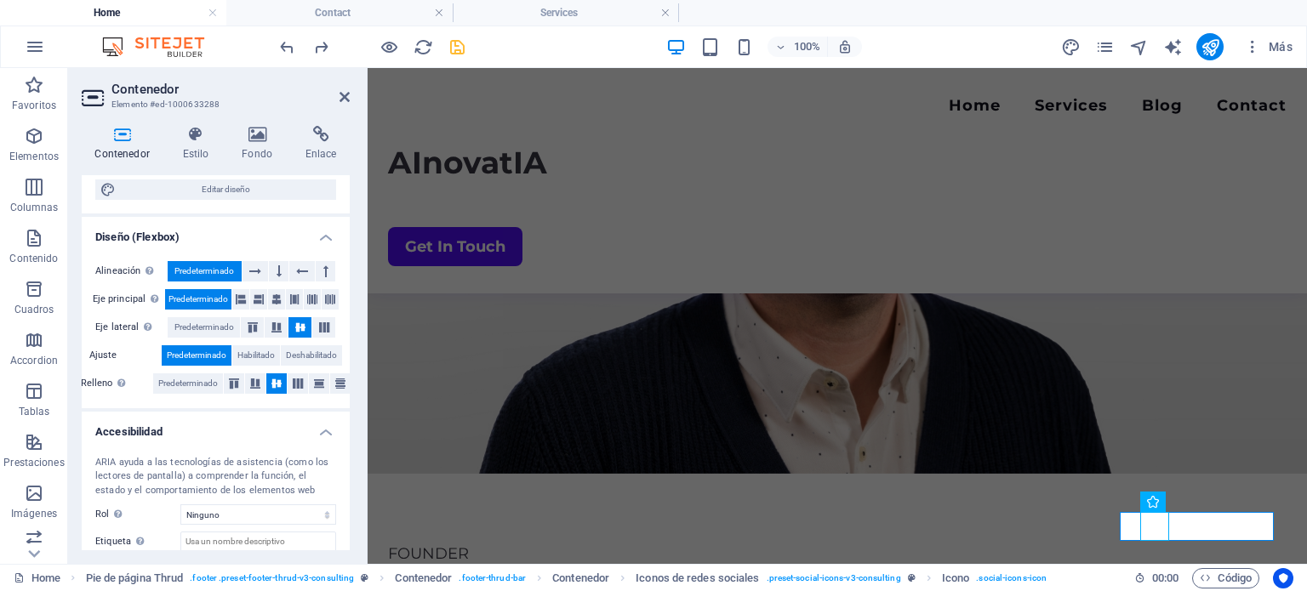
scroll to position [205, 0]
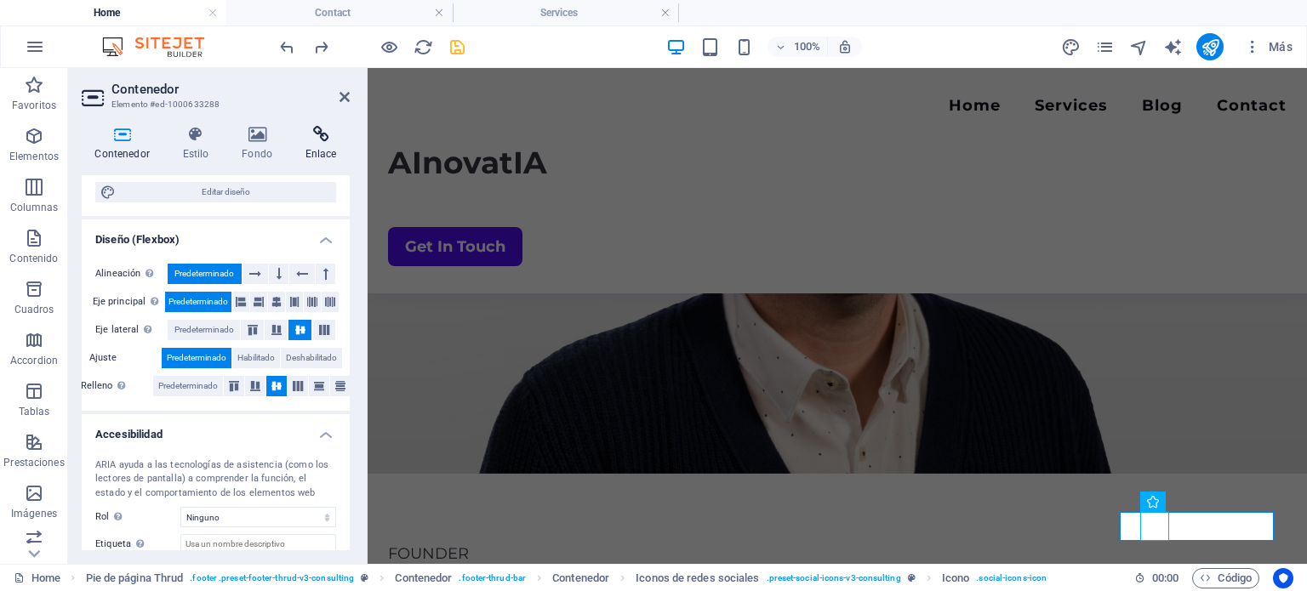
click at [328, 142] on icon at bounding box center [321, 134] width 58 height 17
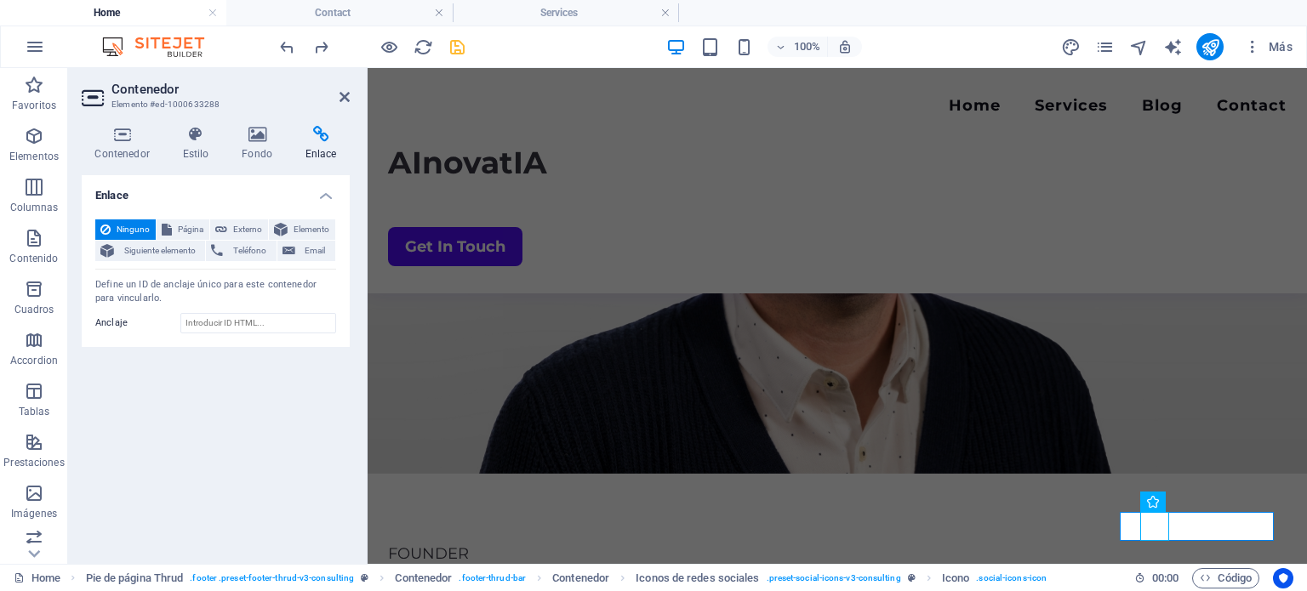
click at [346, 105] on header "Contenedor Elemento #ed-1000633288" at bounding box center [216, 90] width 268 height 44
click at [345, 97] on icon at bounding box center [344, 97] width 10 height 14
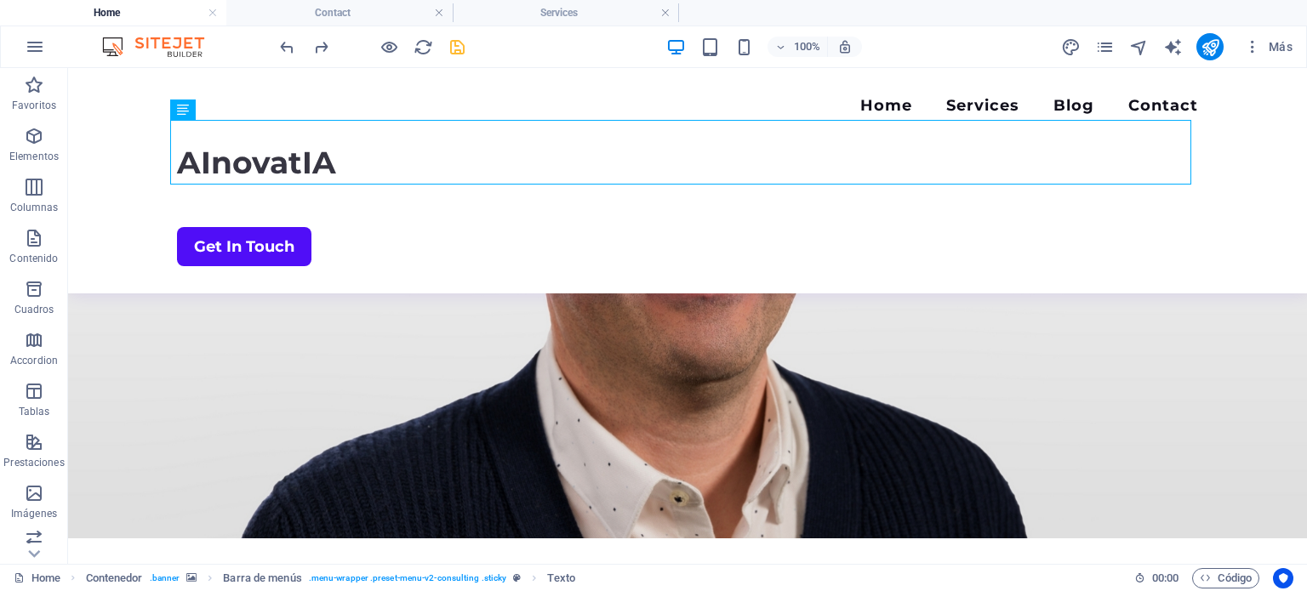
drag, startPoint x: 850, startPoint y: 165, endPoint x: 837, endPoint y: 214, distance: 51.0
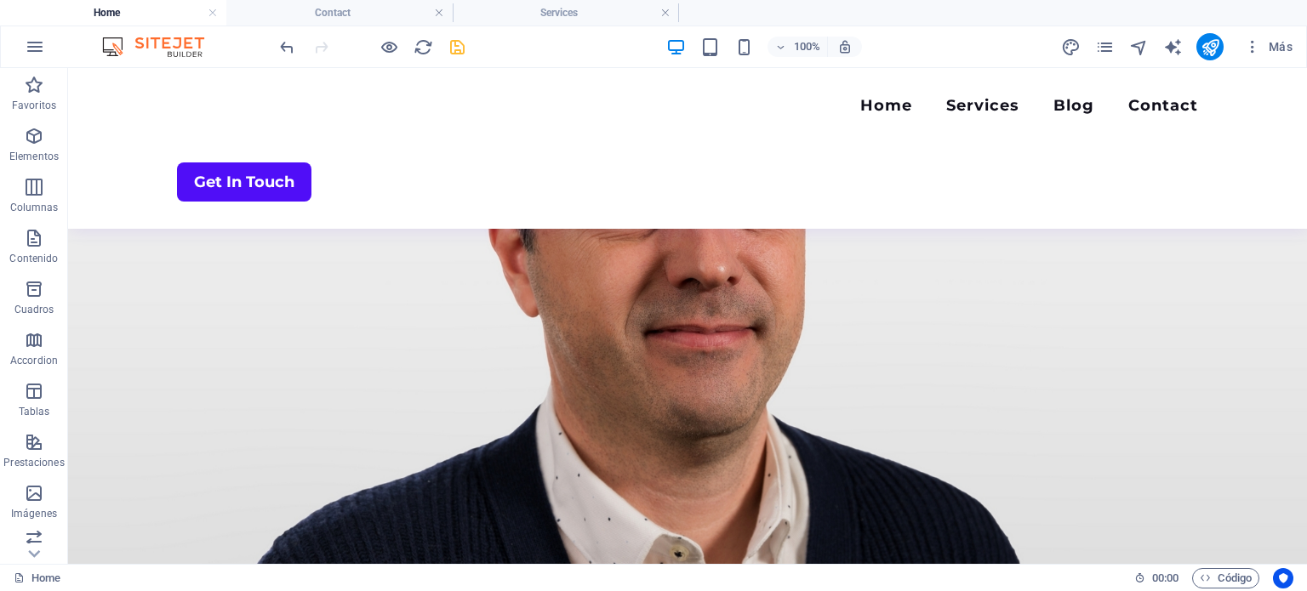
scroll to position [3913, 0]
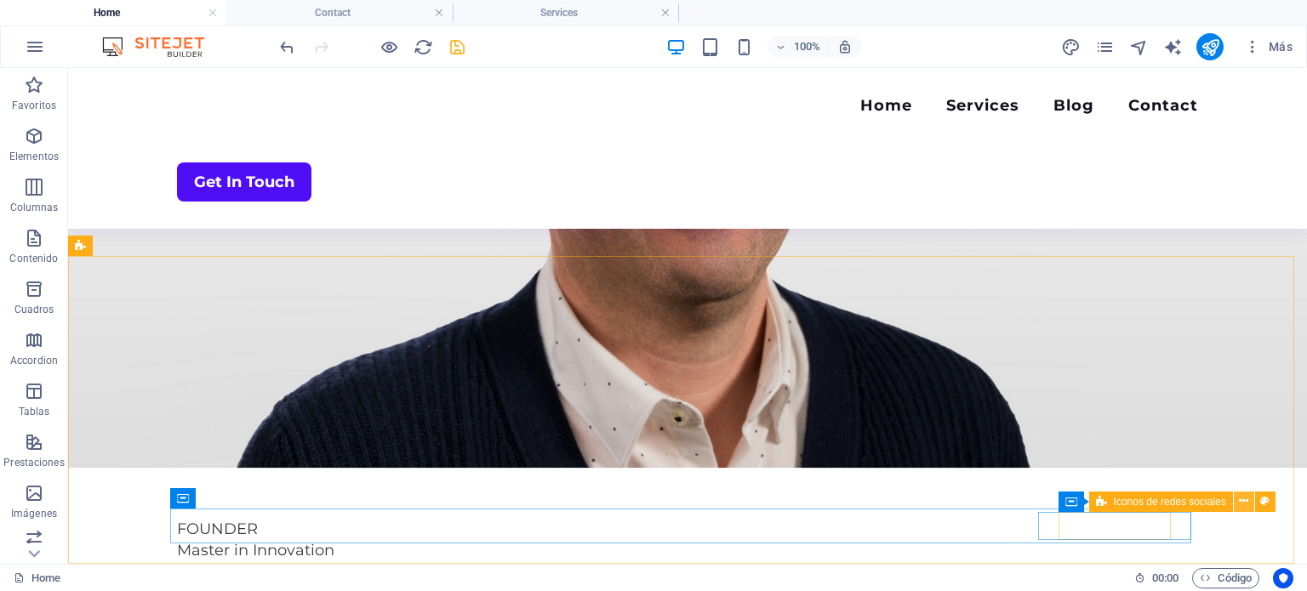
click at [1236, 504] on button at bounding box center [1243, 502] width 20 height 20
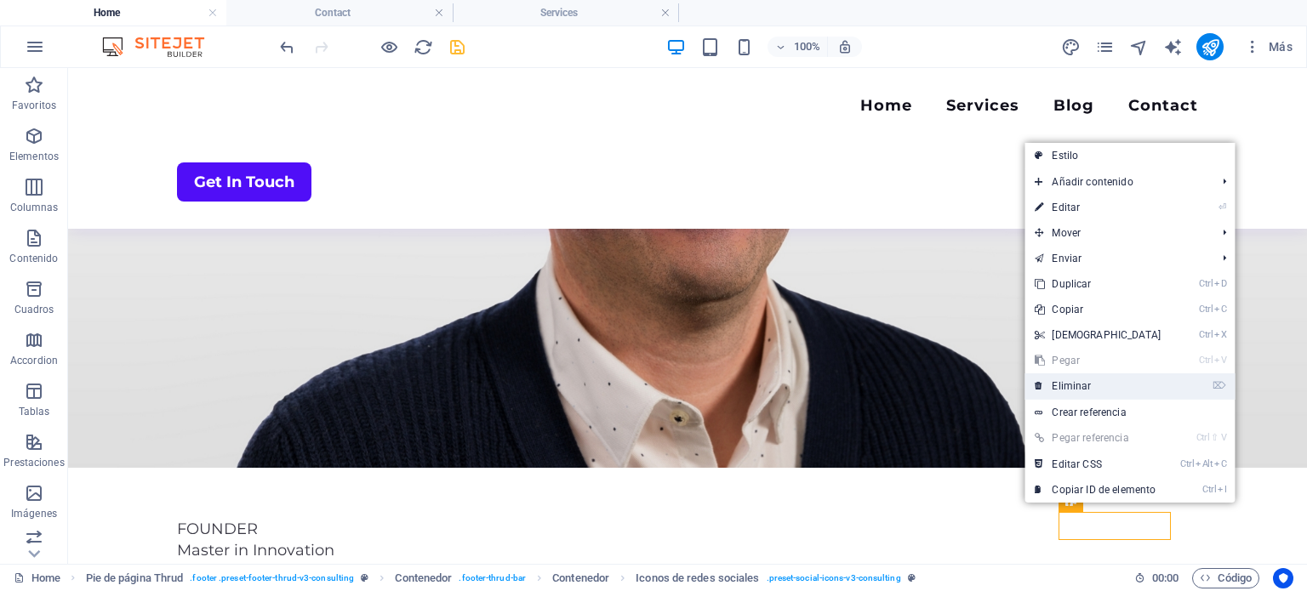
click at [1119, 385] on link "⌦ Eliminar" at bounding box center [1097, 386] width 146 height 26
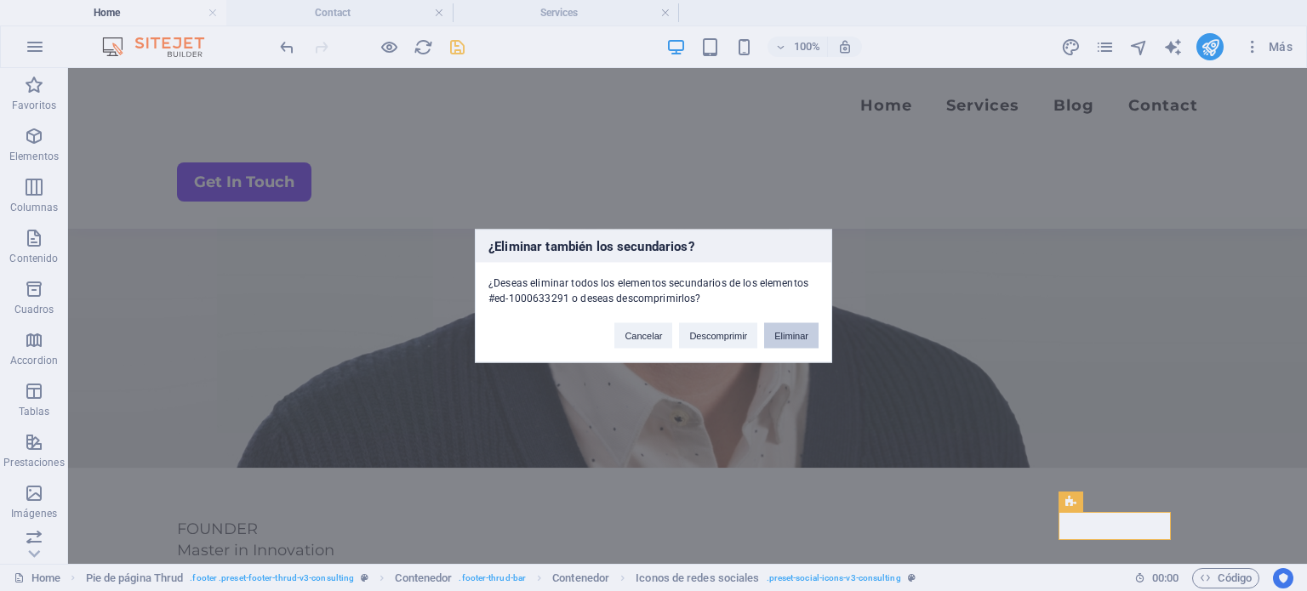
click at [785, 333] on button "Eliminar" at bounding box center [791, 335] width 54 height 26
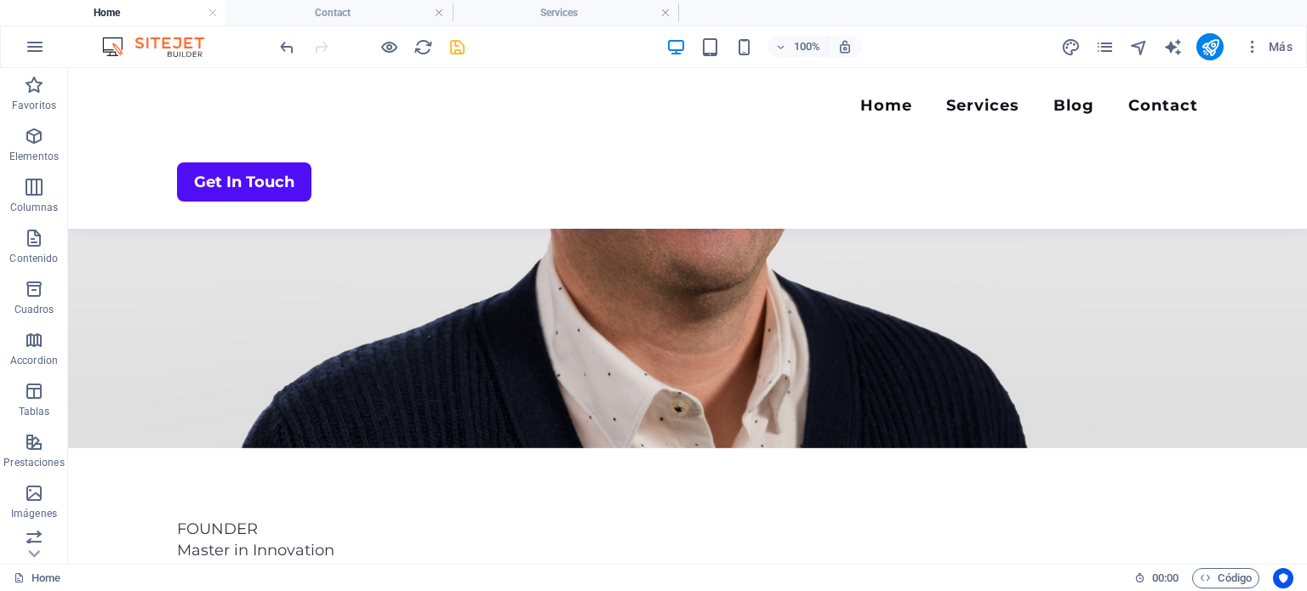
scroll to position [4029, 0]
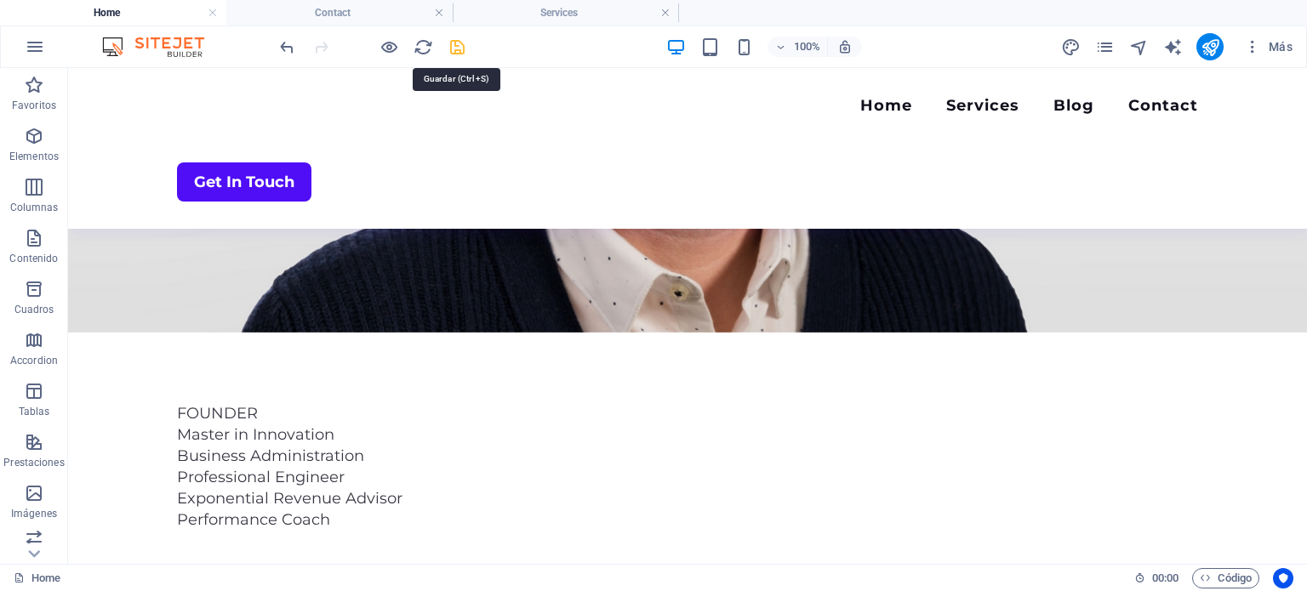
click at [453, 42] on icon "save" at bounding box center [457, 47] width 20 height 20
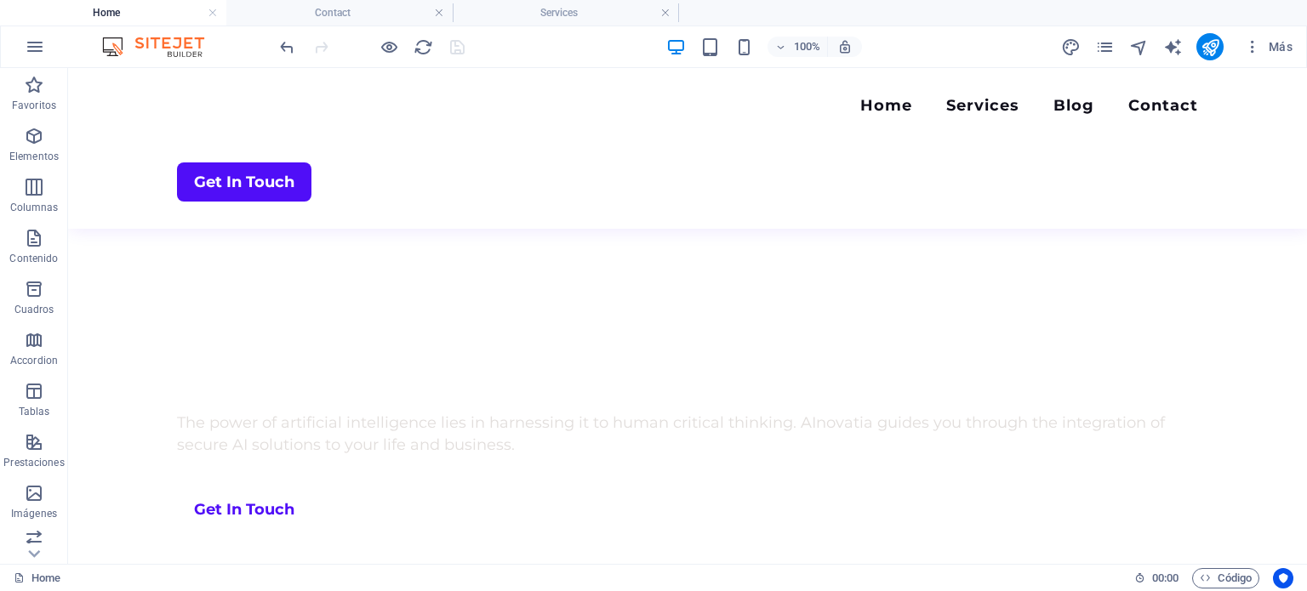
scroll to position [983, 0]
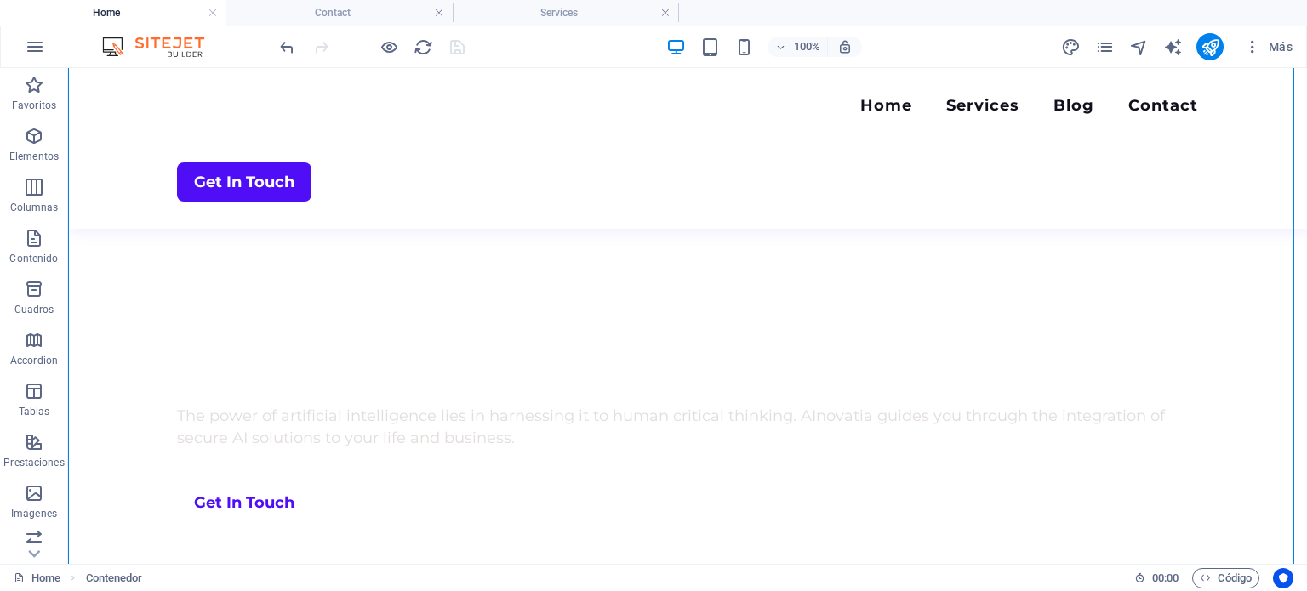
drag, startPoint x: 168, startPoint y: 247, endPoint x: 346, endPoint y: 264, distance: 178.6
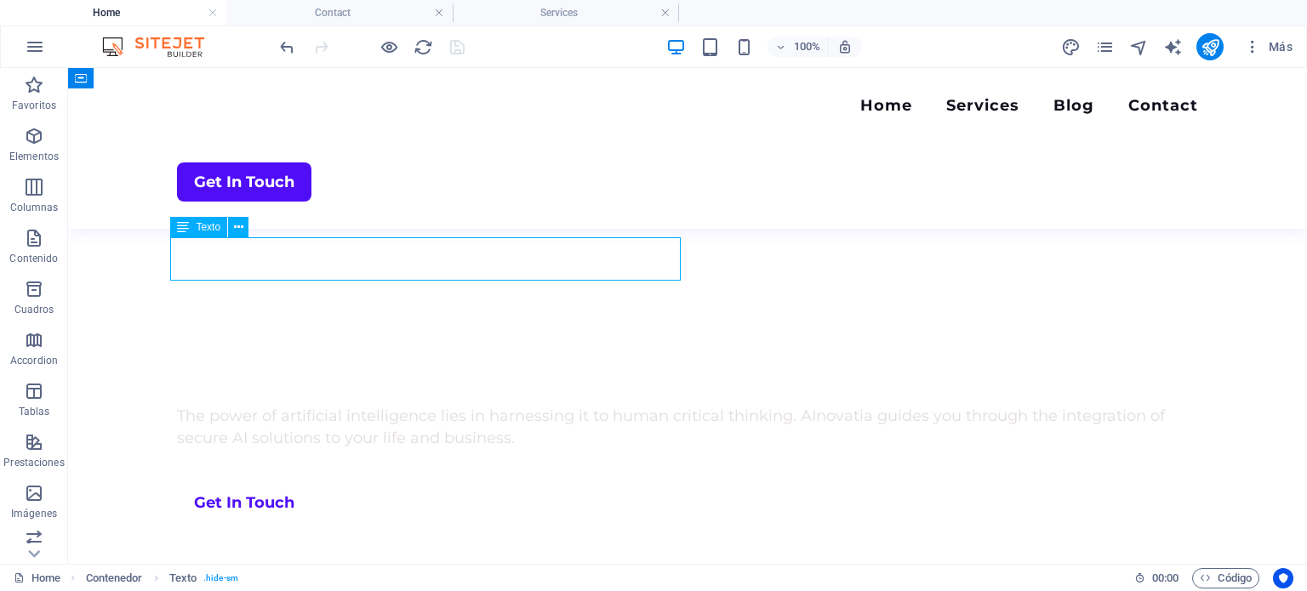
drag, startPoint x: 435, startPoint y: 273, endPoint x: 265, endPoint y: 265, distance: 169.5
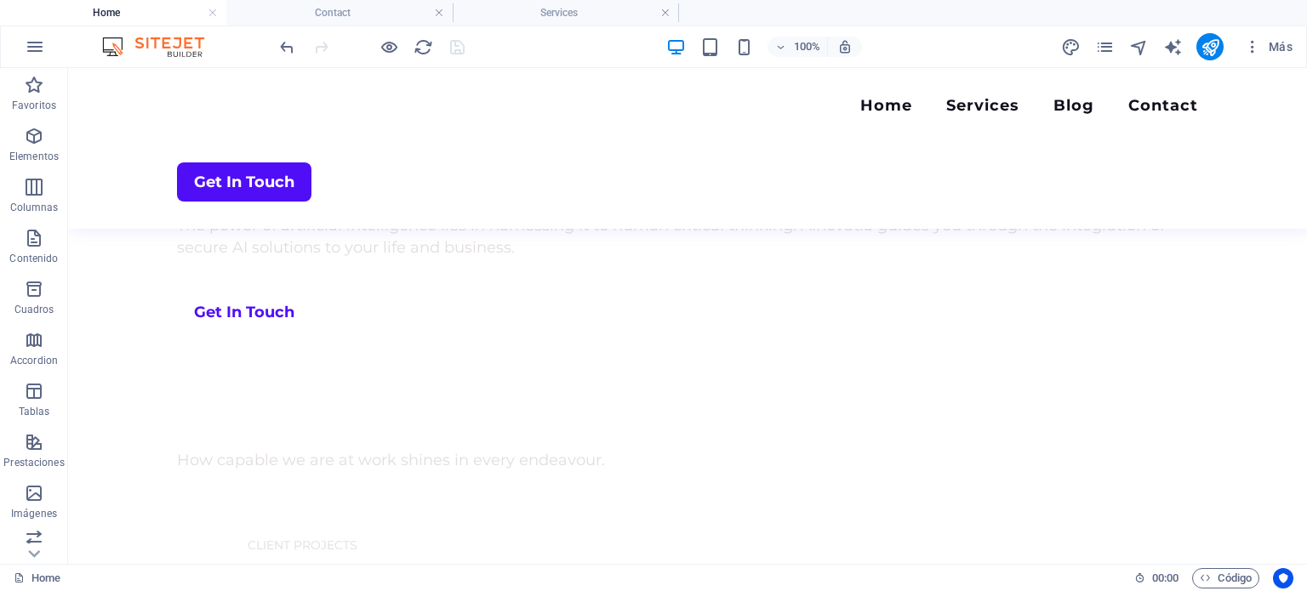
scroll to position [1167, 0]
click at [822, 111] on nav "Home Services Blog Contact" at bounding box center [687, 107] width 1021 height 25
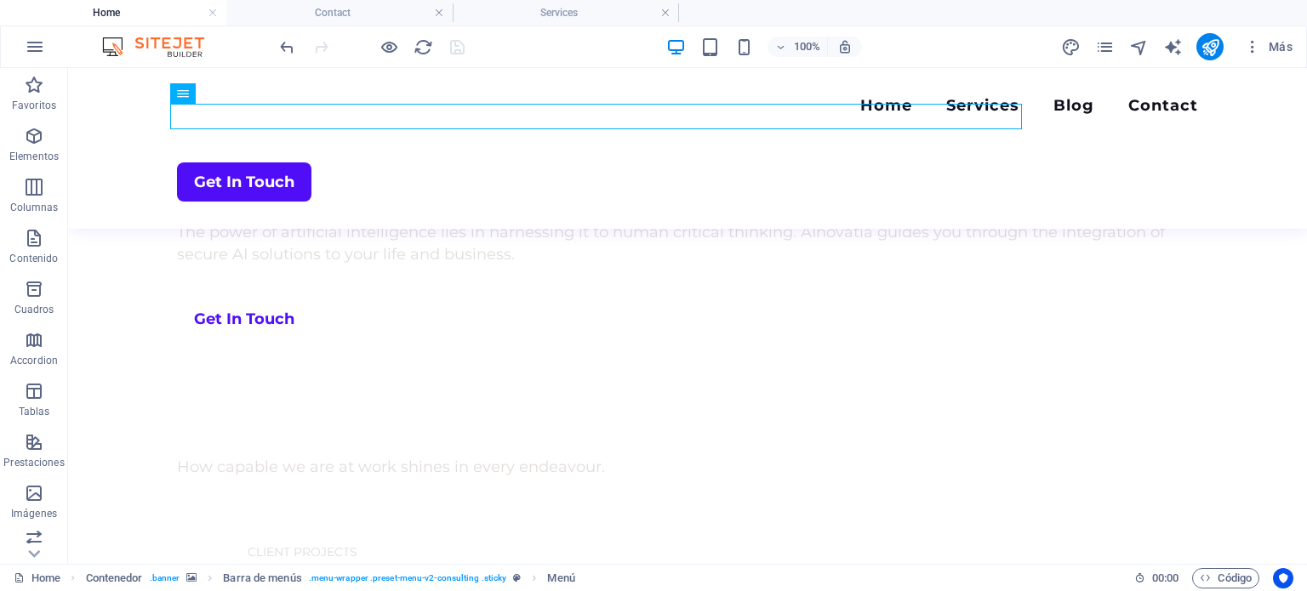
scroll to position [1021, 0]
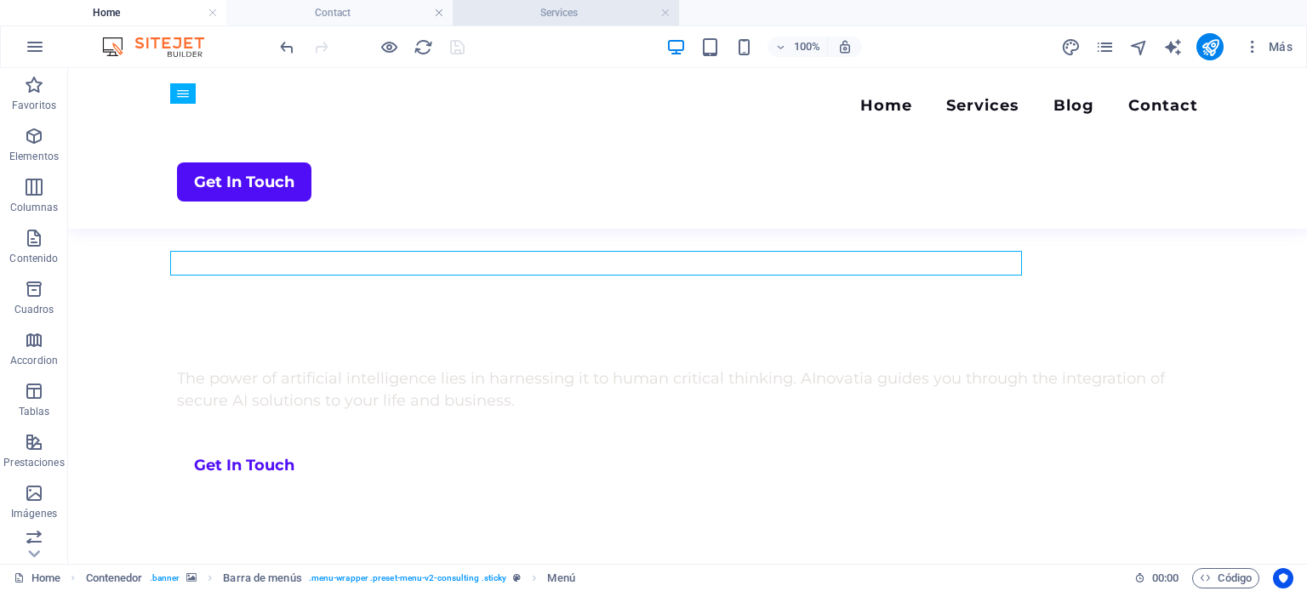
click at [577, 9] on h4 "Services" at bounding box center [566, 12] width 226 height 19
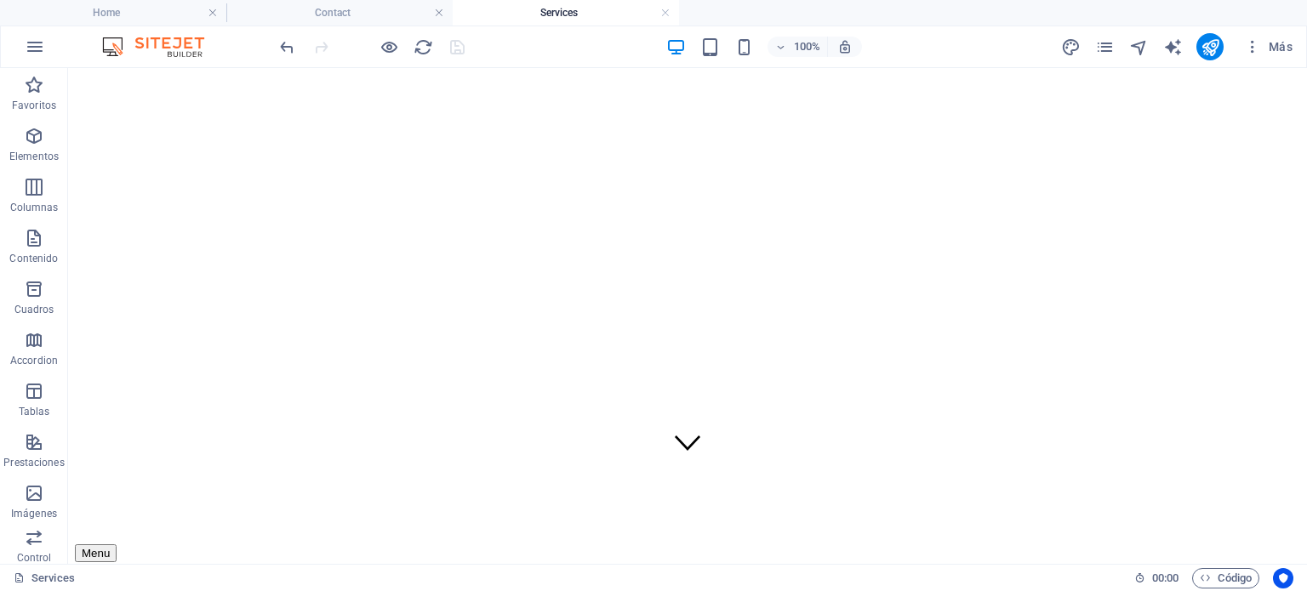
scroll to position [114, 0]
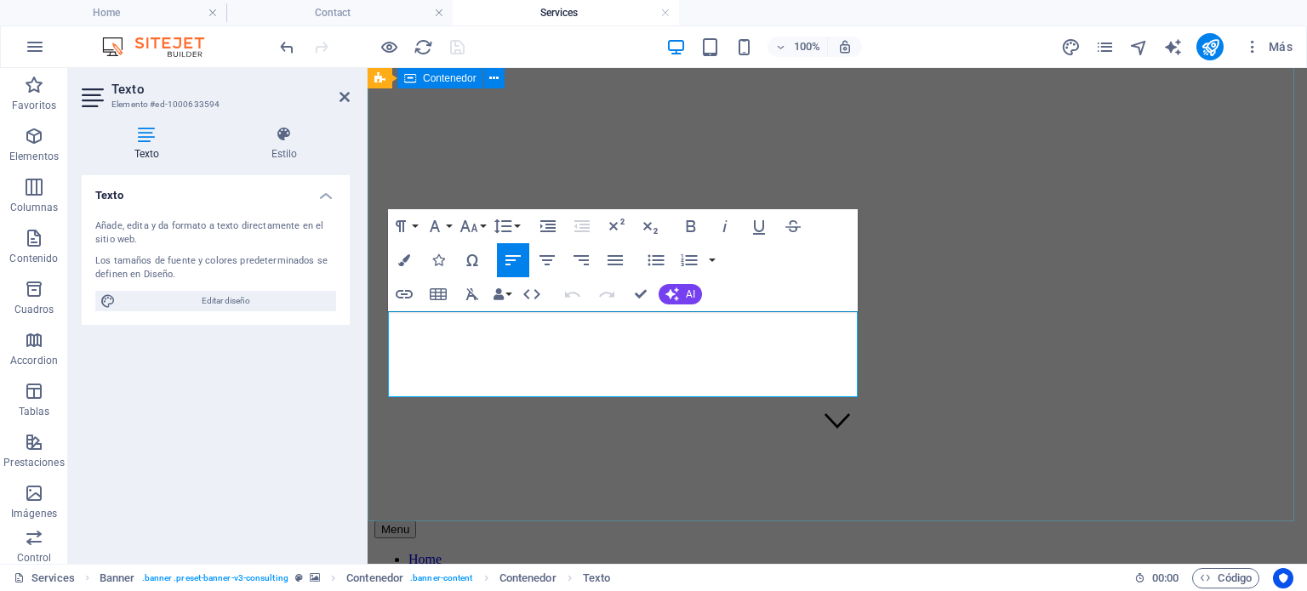
drag, startPoint x: 561, startPoint y: 395, endPoint x: 381, endPoint y: 321, distance: 194.9
copy span "We understand the complexity of the moment. Hundreds of AI apps appear every da…"
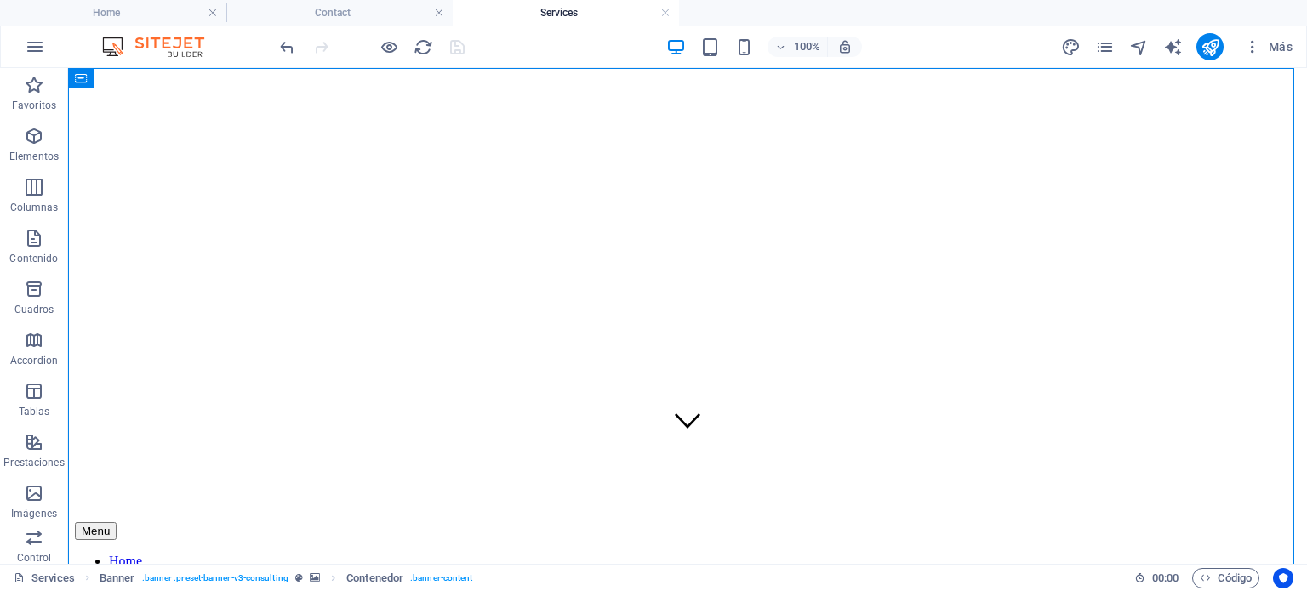
scroll to position [0, 0]
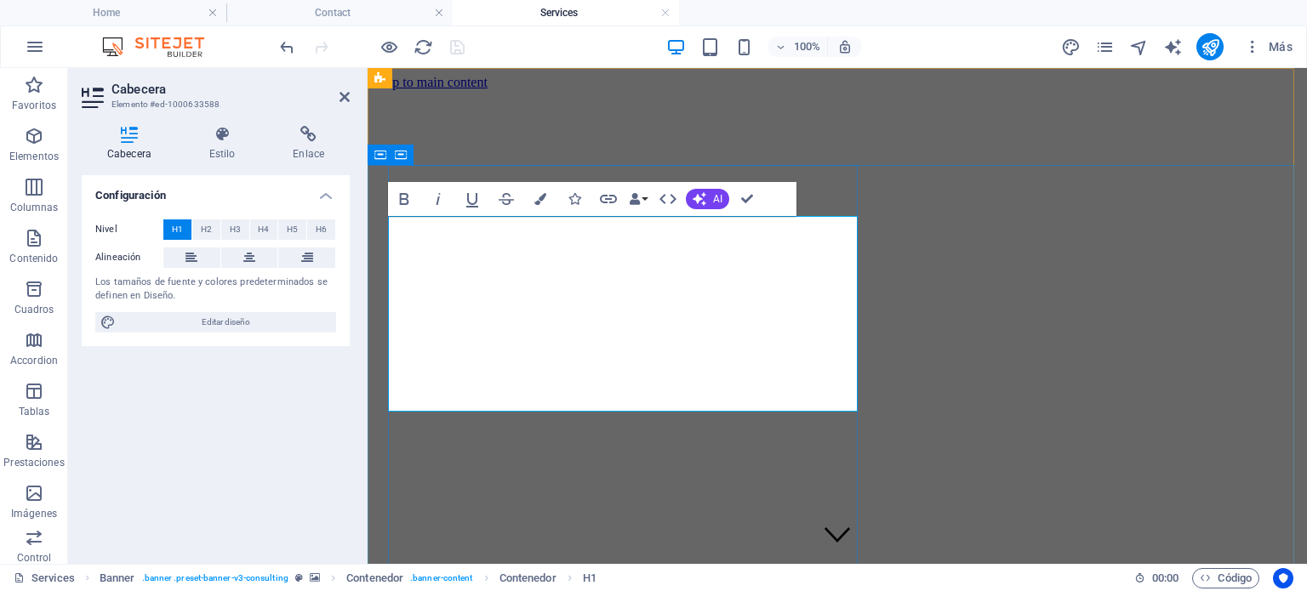
drag, startPoint x: 549, startPoint y: 389, endPoint x: 398, endPoint y: 261, distance: 197.4
copy span "We guide you towards your IA goals"
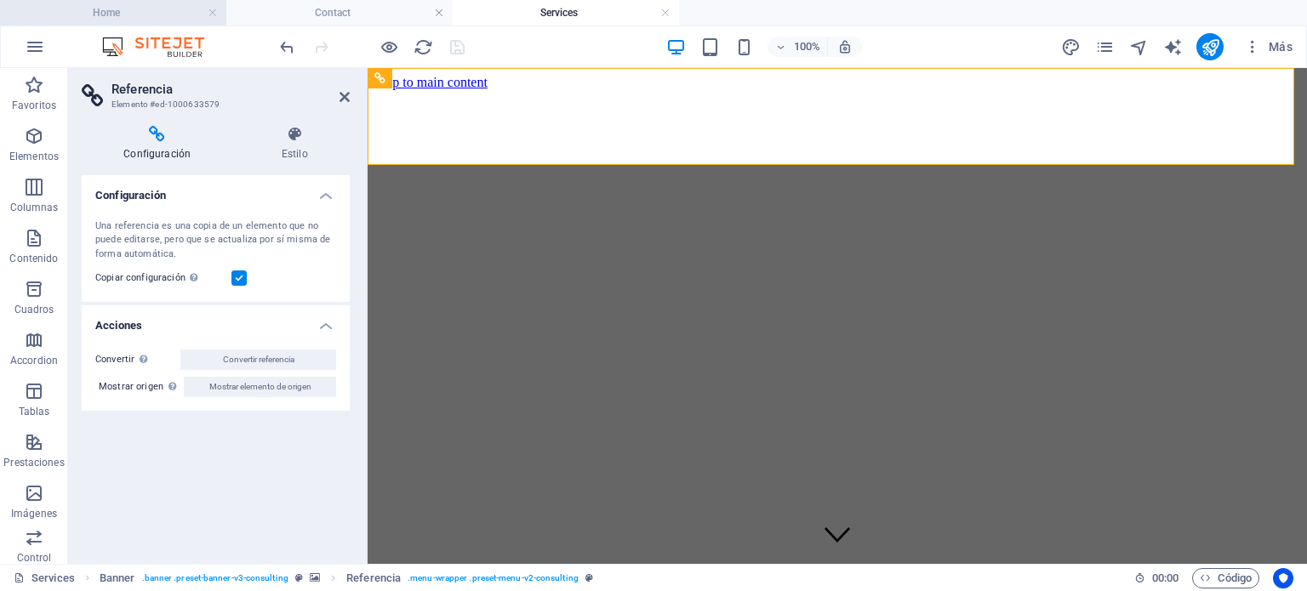
click at [135, 3] on li "Home" at bounding box center [113, 13] width 226 height 26
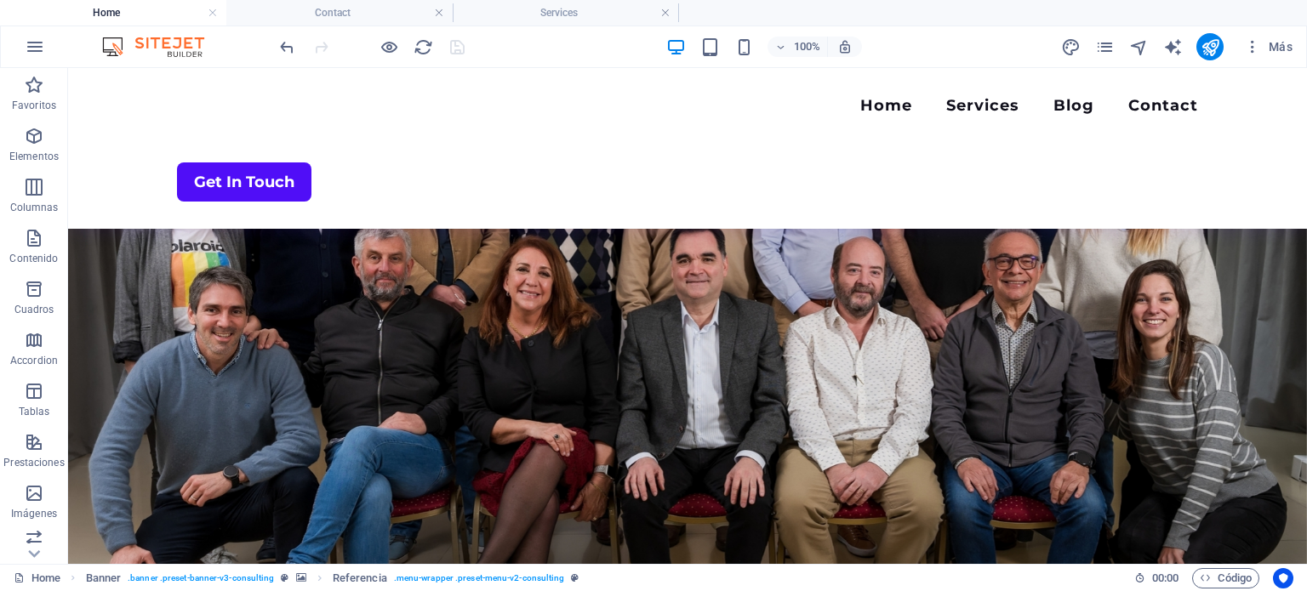
scroll to position [94, 0]
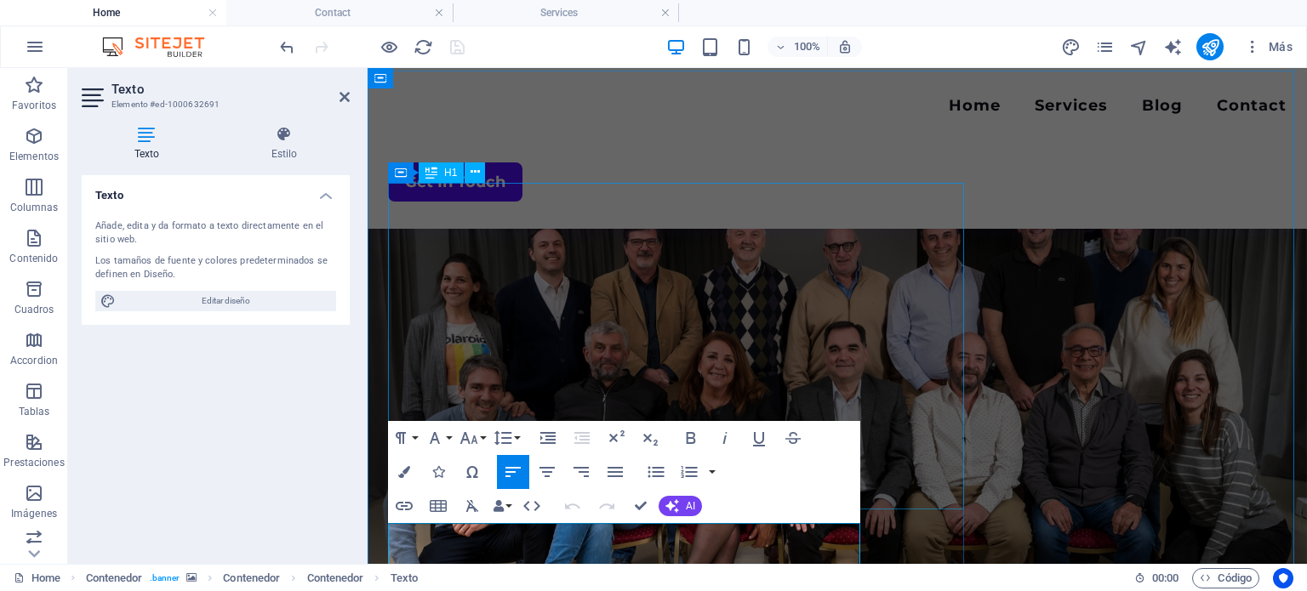
scroll to position [116, 0]
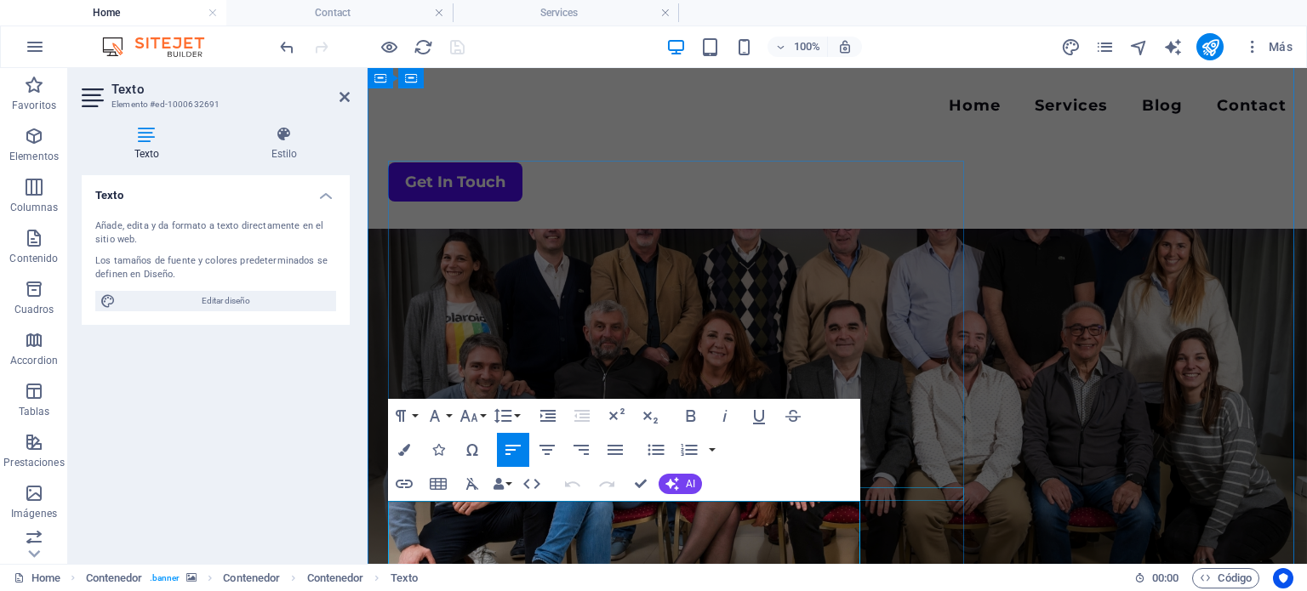
copy span "he power of artificial intelligence lies in harnessing it to human critical thi…"
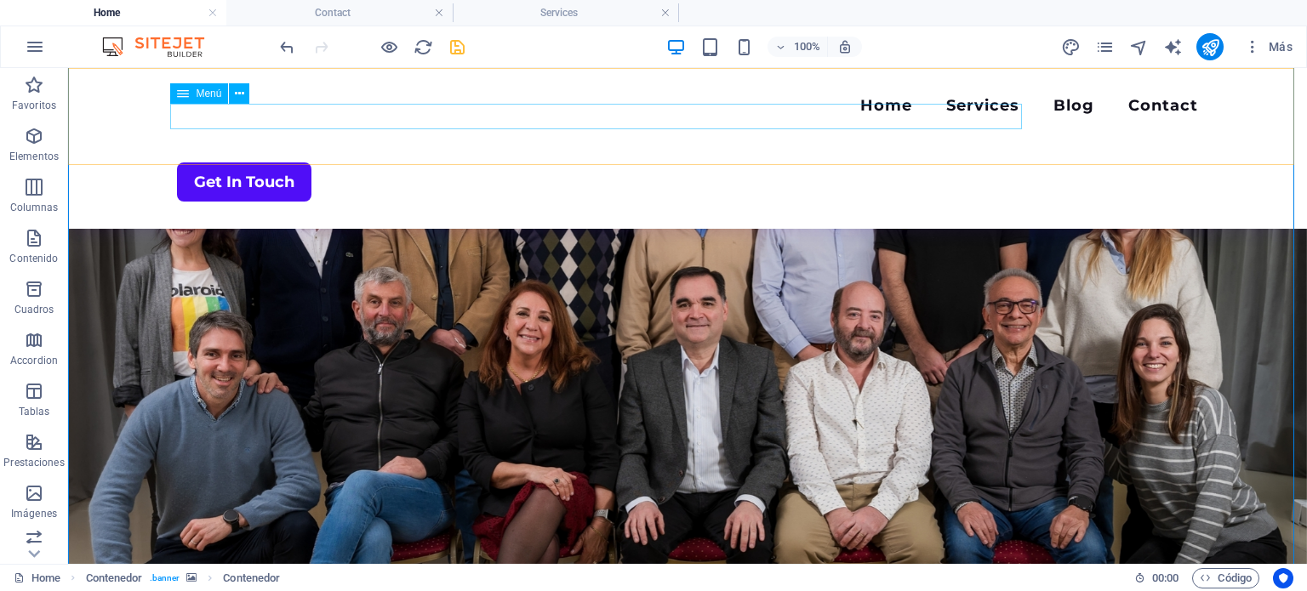
click at [808, 119] on nav "Home Services Blog Contact" at bounding box center [687, 107] width 1021 height 25
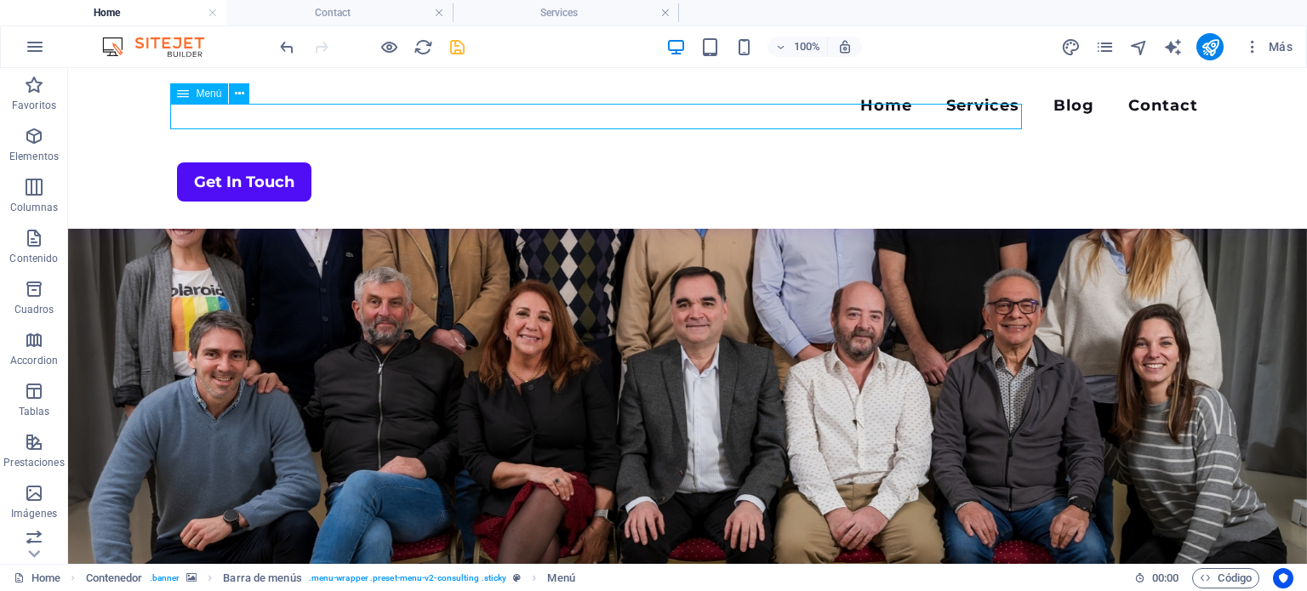
click at [808, 119] on nav "Home Services Blog Contact" at bounding box center [687, 107] width 1021 height 25
select select
select select "1"
select select
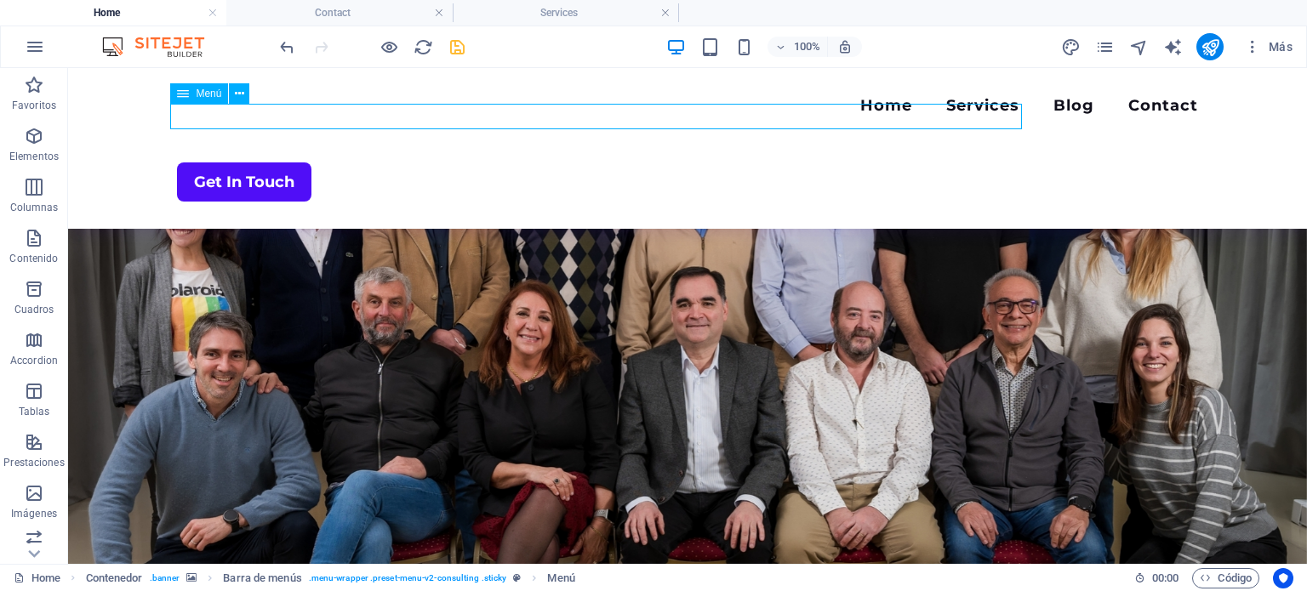
select select "2"
select select
select select "3"
select select
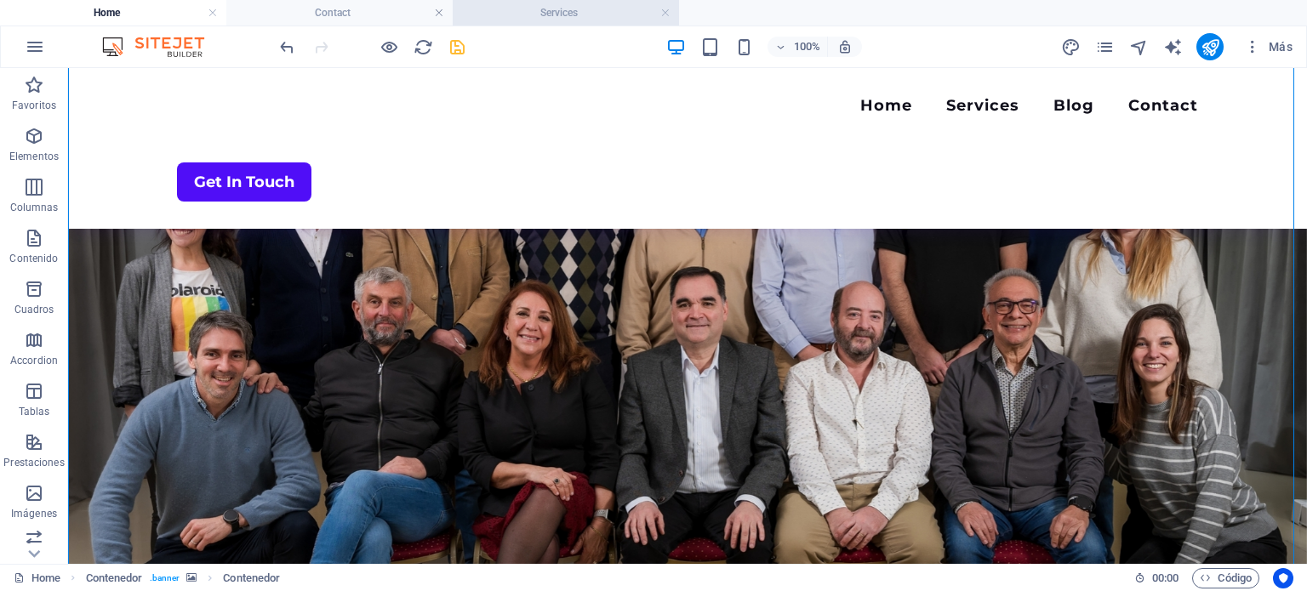
click at [570, 14] on h4 "Services" at bounding box center [566, 12] width 226 height 19
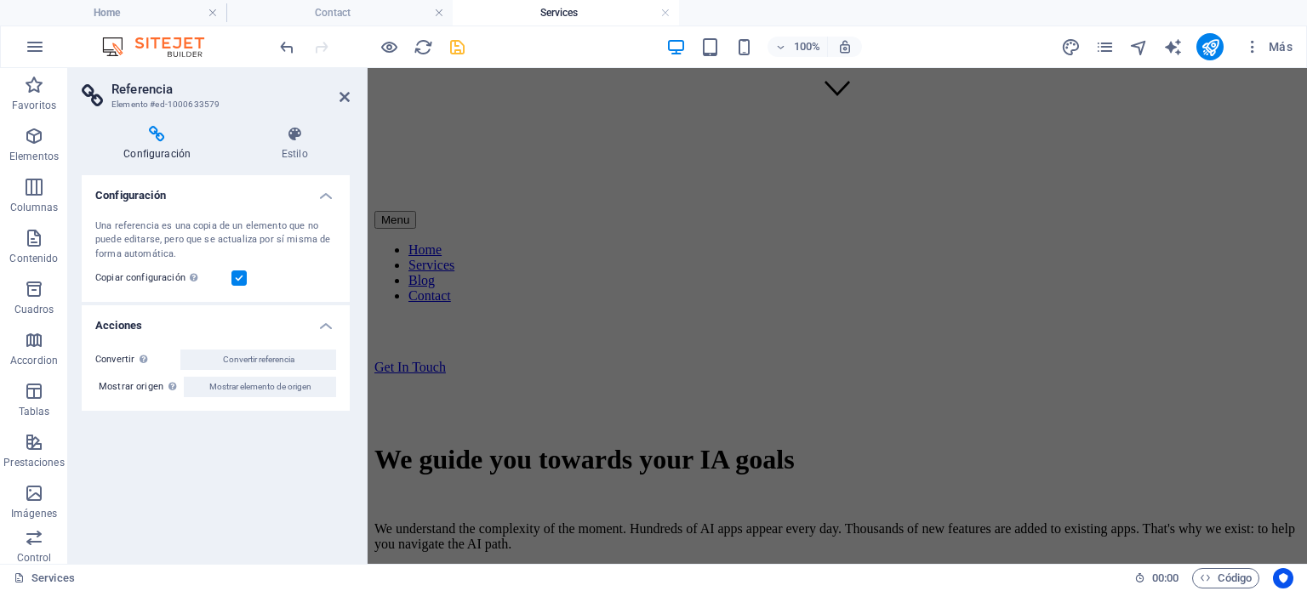
scroll to position [0, 0]
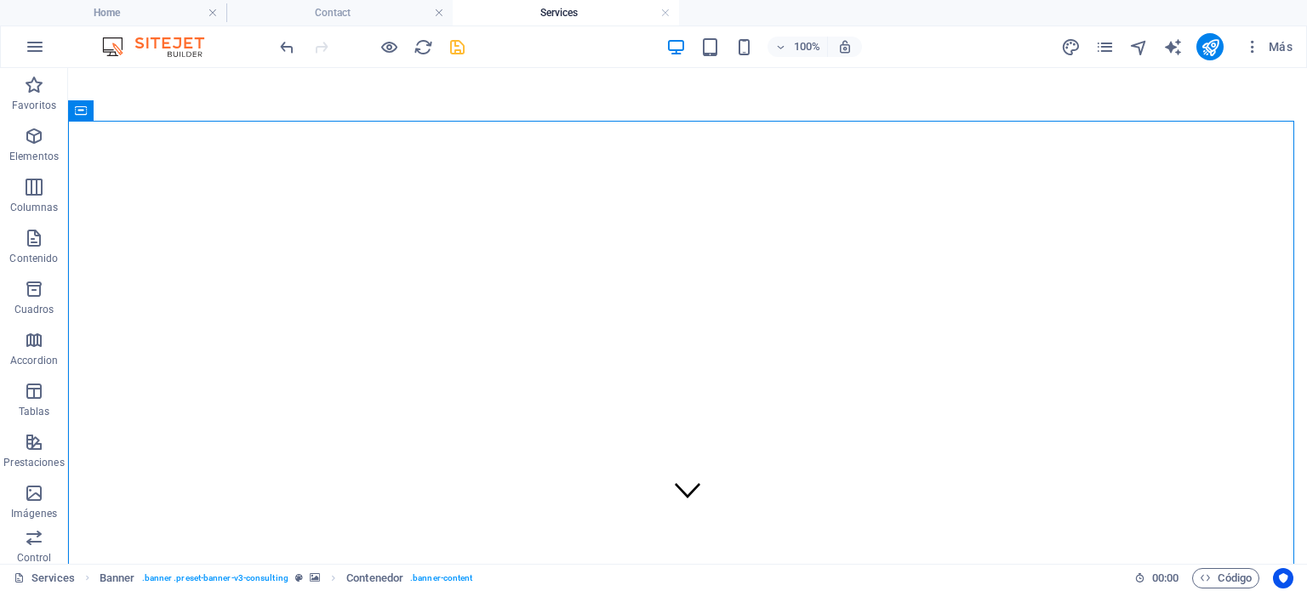
scroll to position [33, 0]
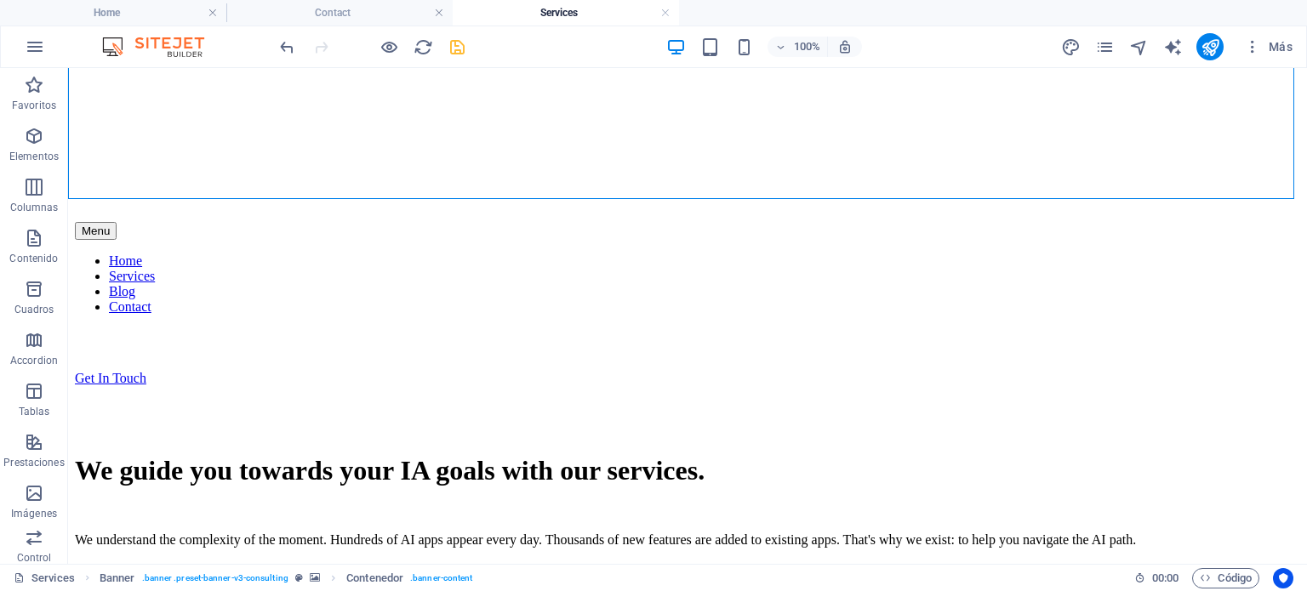
scroll to position [486, 0]
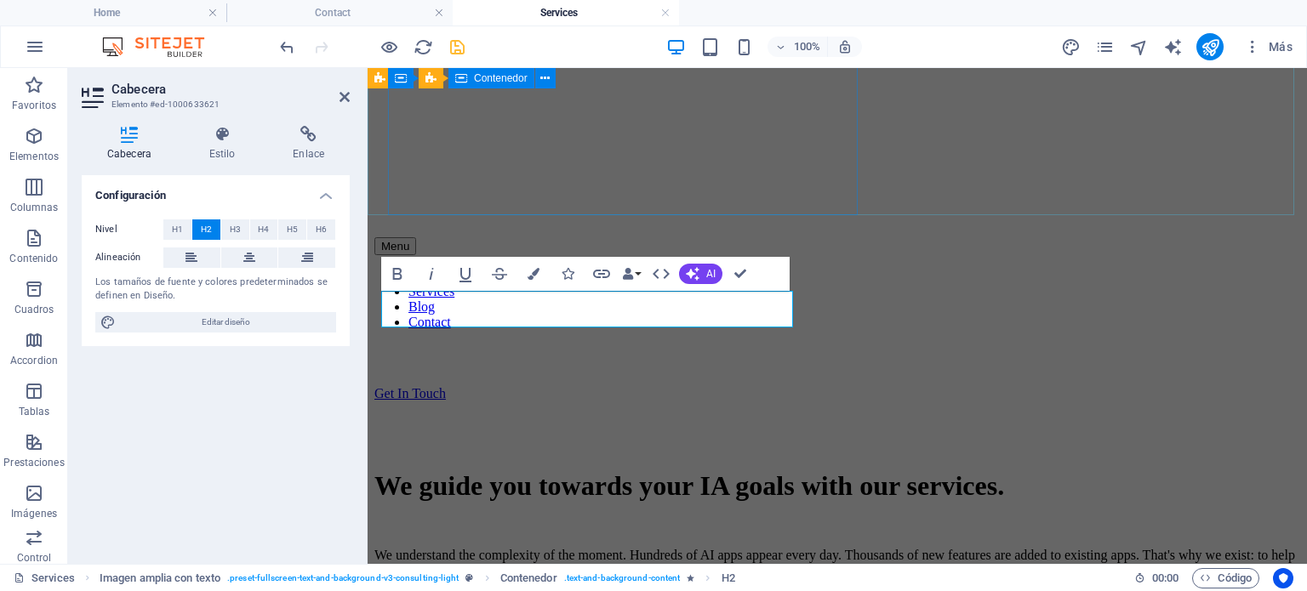
click at [755, 402] on div "We guide you towards your IA goals with our services. We understand the complex…" at bounding box center [837, 547] width 926 height 291
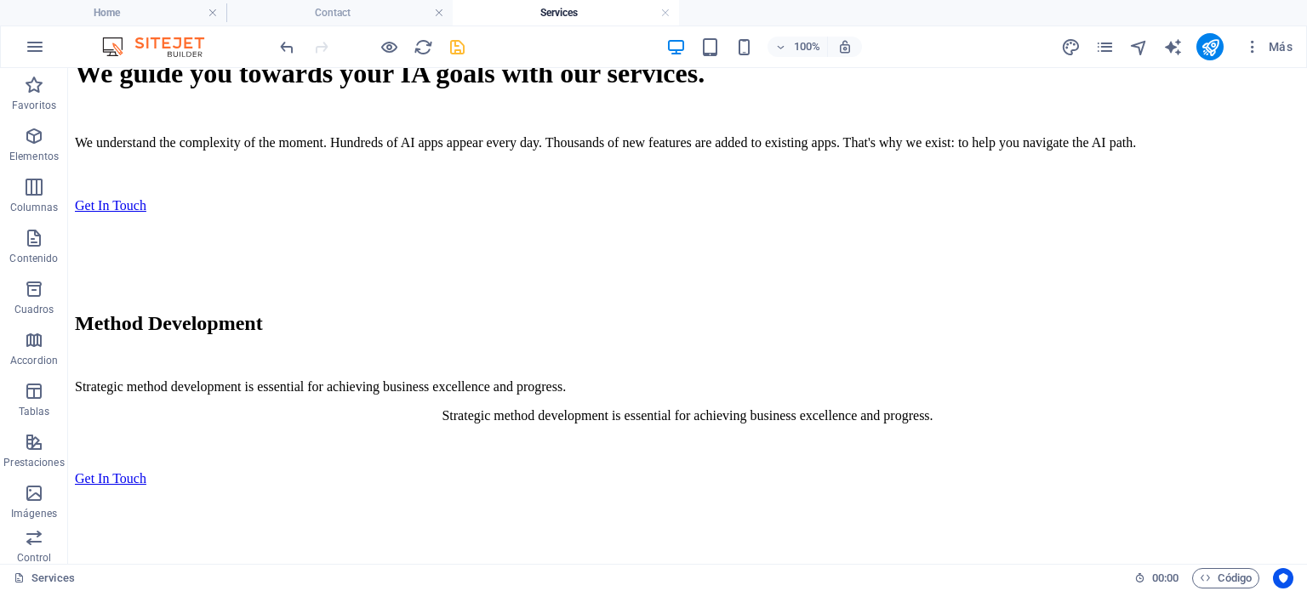
scroll to position [527, 0]
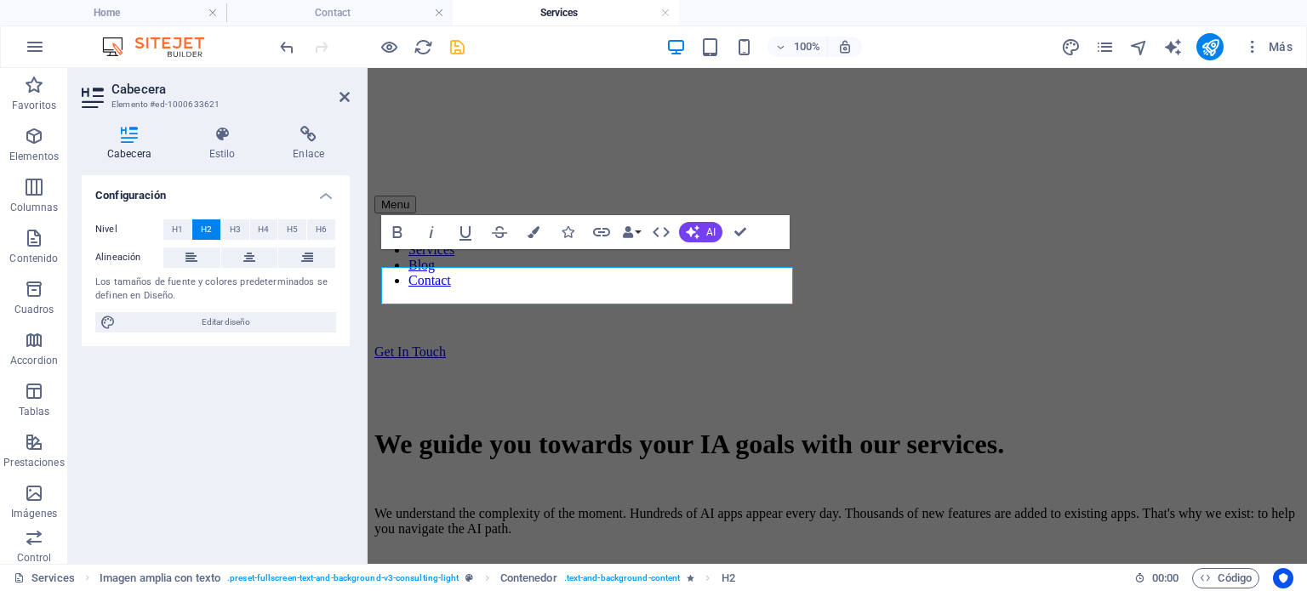
scroll to position [509, 0]
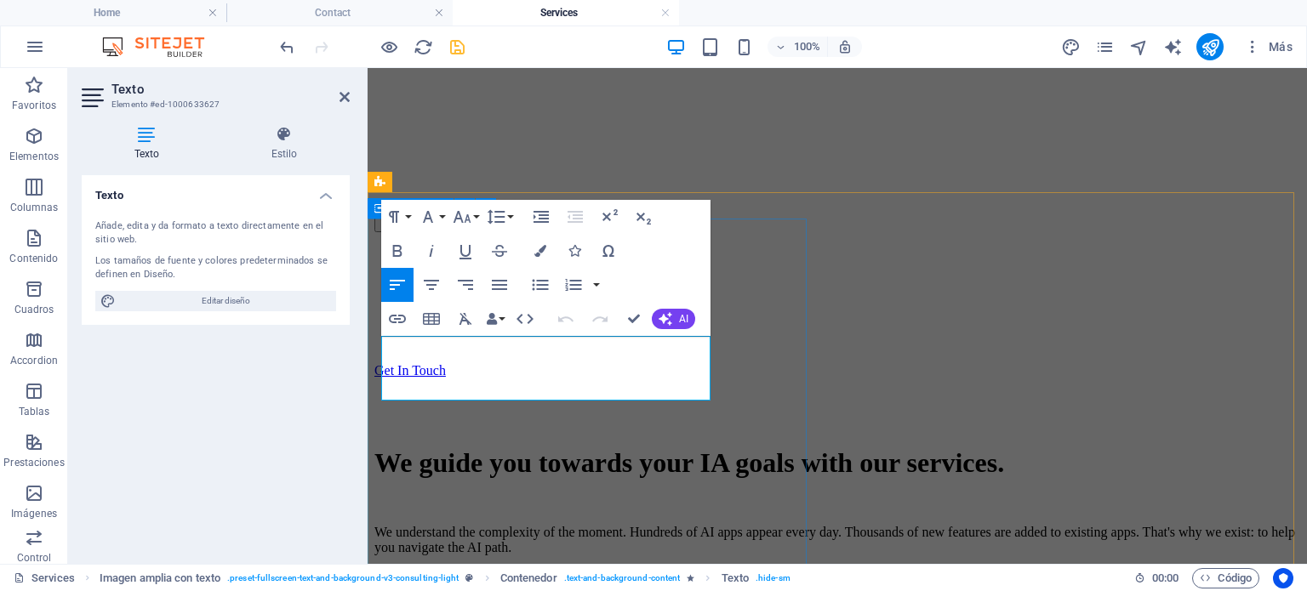
drag, startPoint x: 479, startPoint y: 389, endPoint x: 374, endPoint y: 356, distance: 109.8
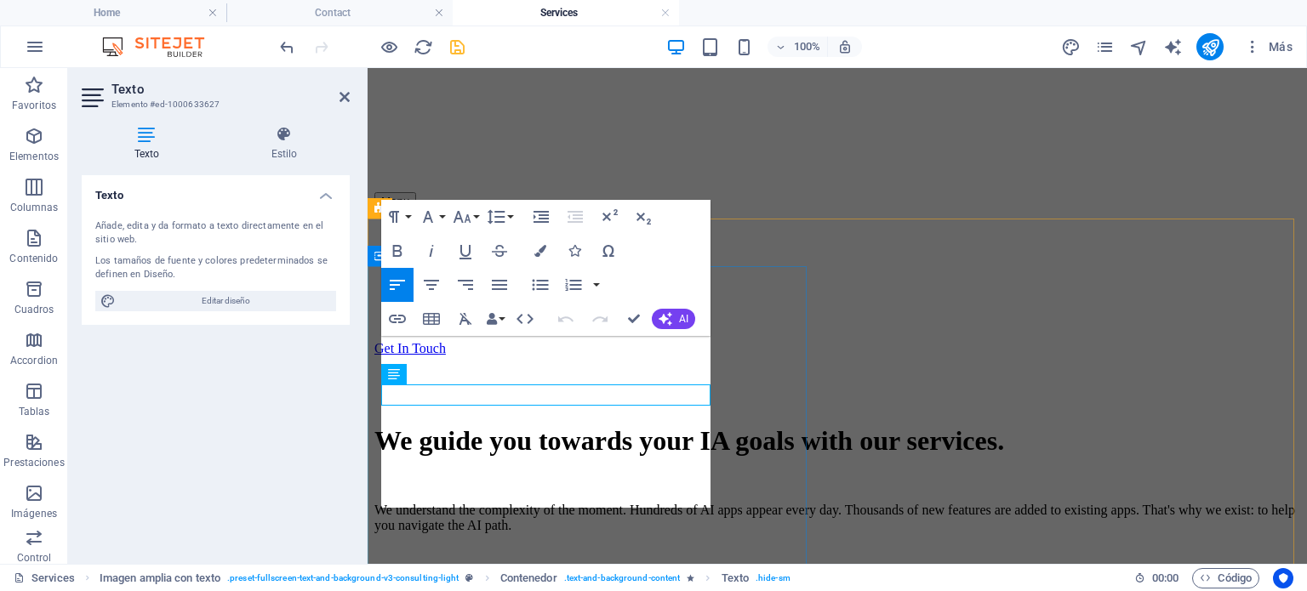
scroll to position [482, 0]
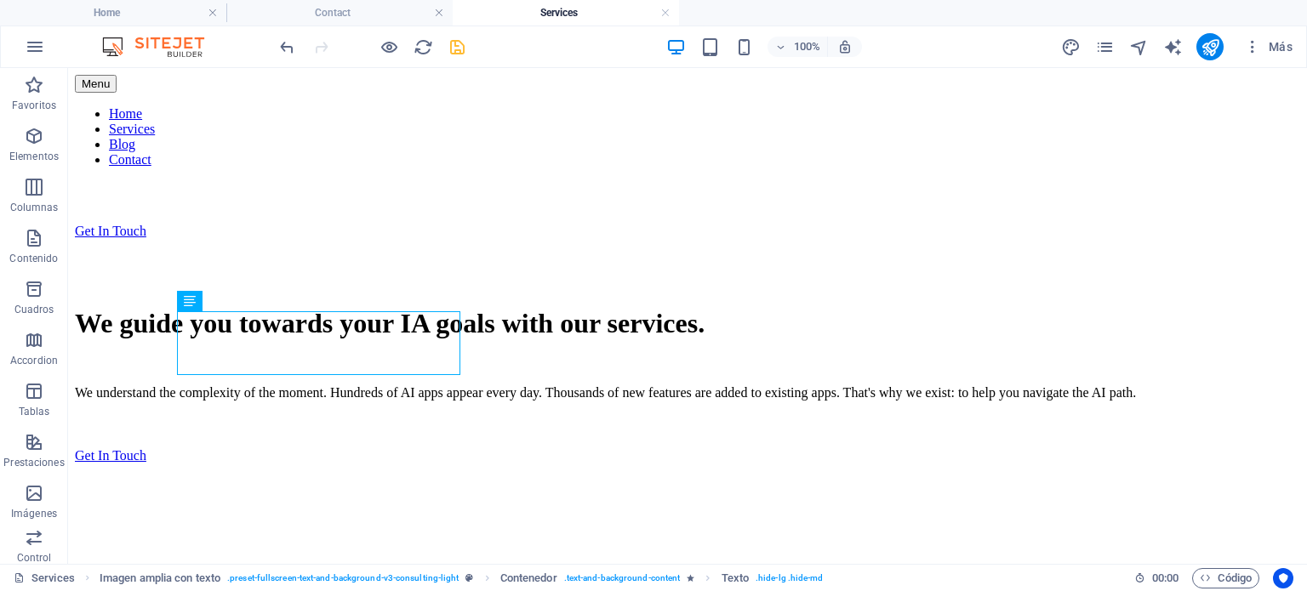
scroll to position [691, 0]
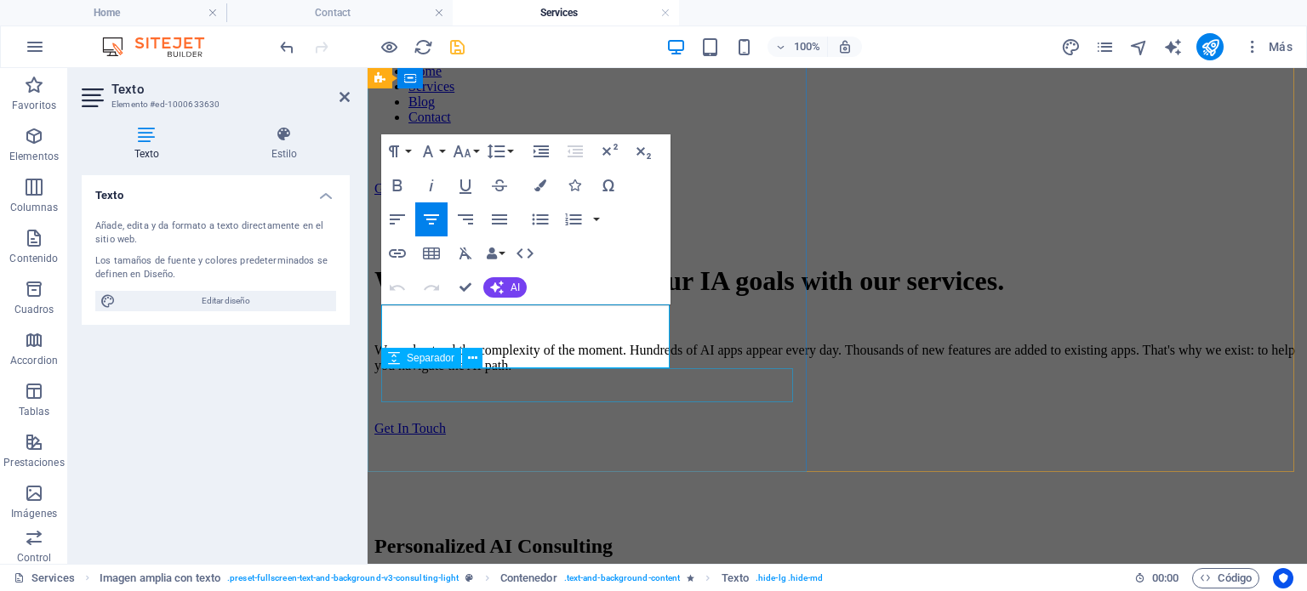
scroll to position [686, 0]
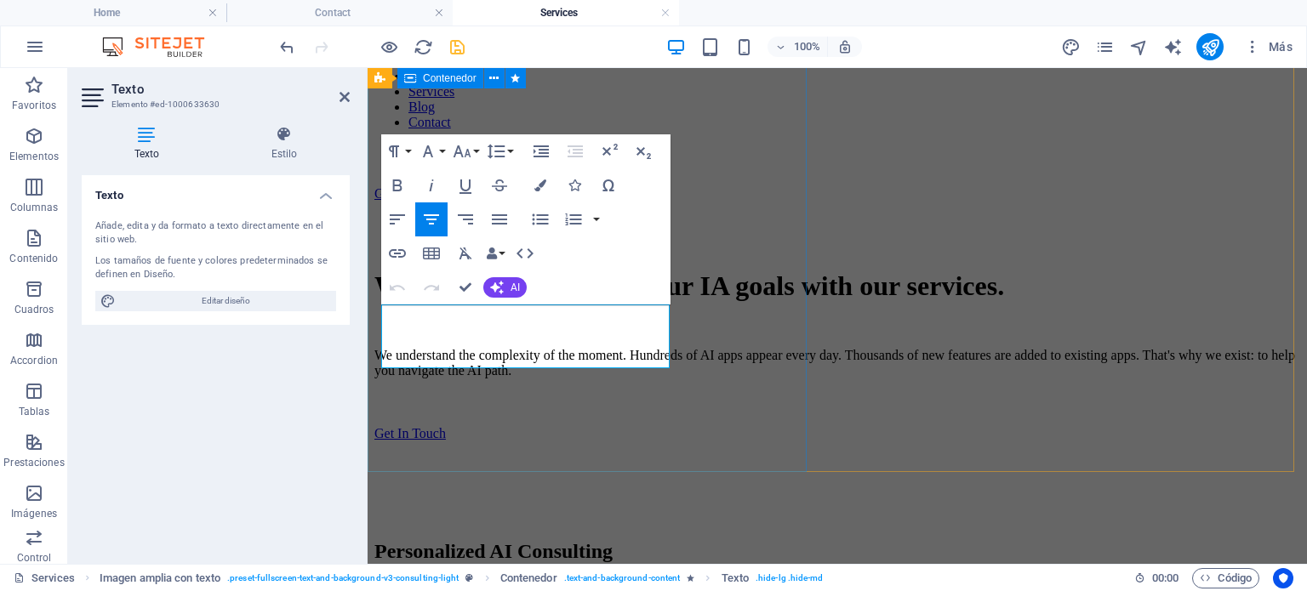
drag, startPoint x: 641, startPoint y: 357, endPoint x: 367, endPoint y: 317, distance: 276.0
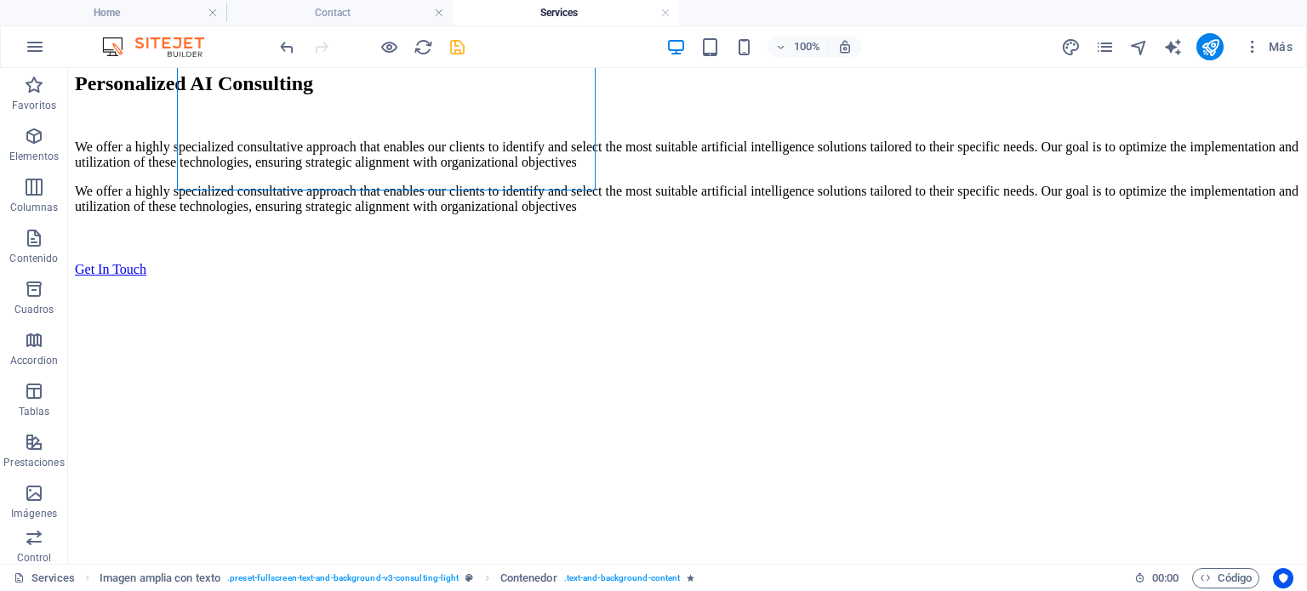
scroll to position [1135, 0]
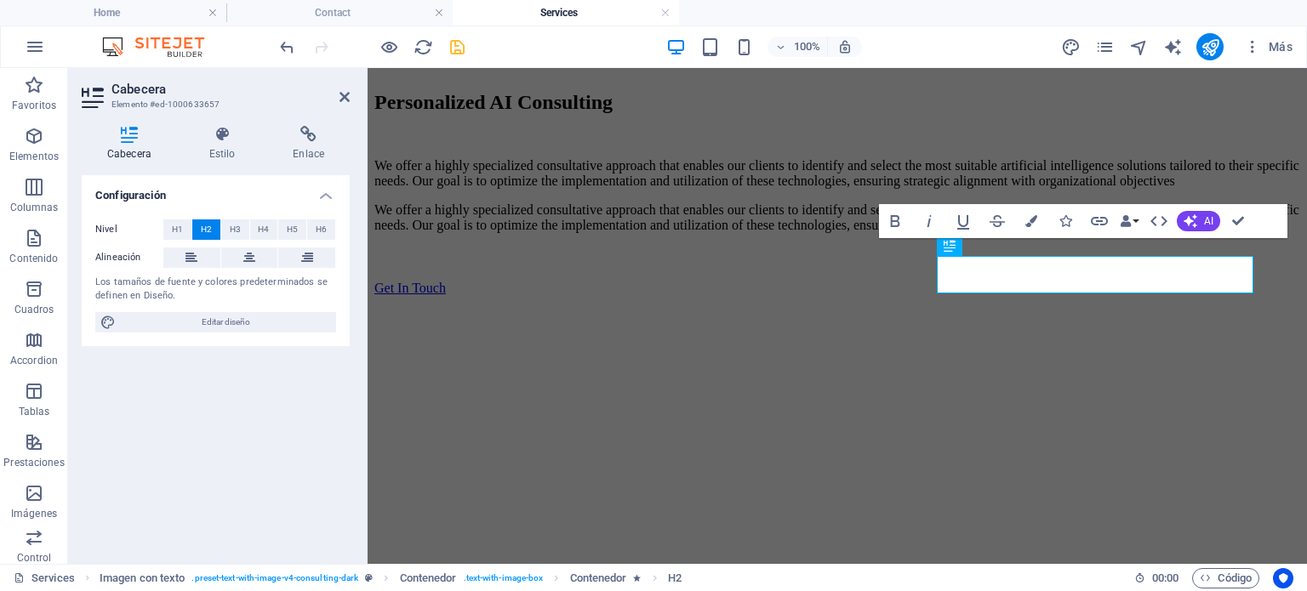
scroll to position [1116, 0]
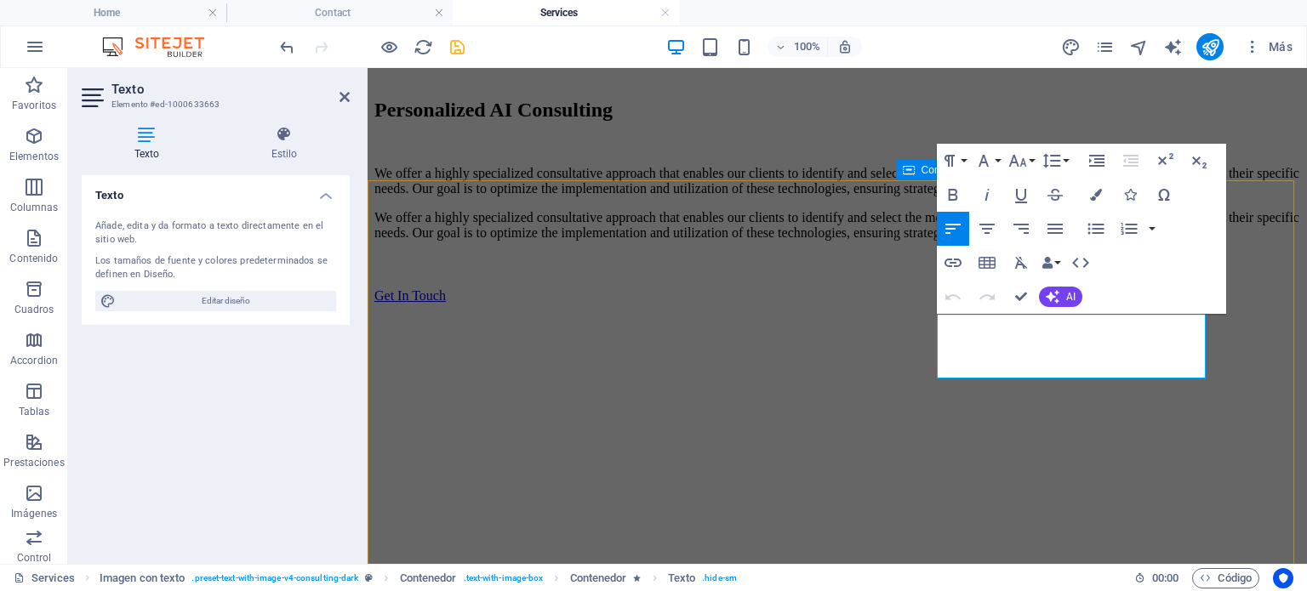
drag, startPoint x: 1083, startPoint y: 367, endPoint x: 933, endPoint y: 329, distance: 154.5
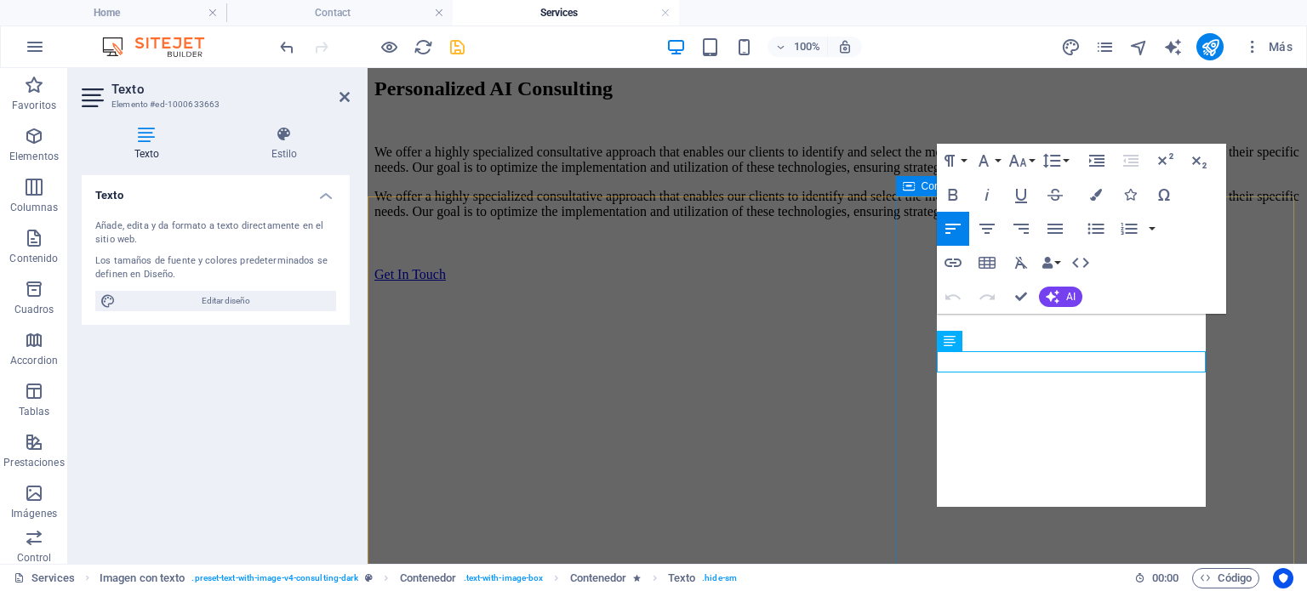
scroll to position [1112, 0]
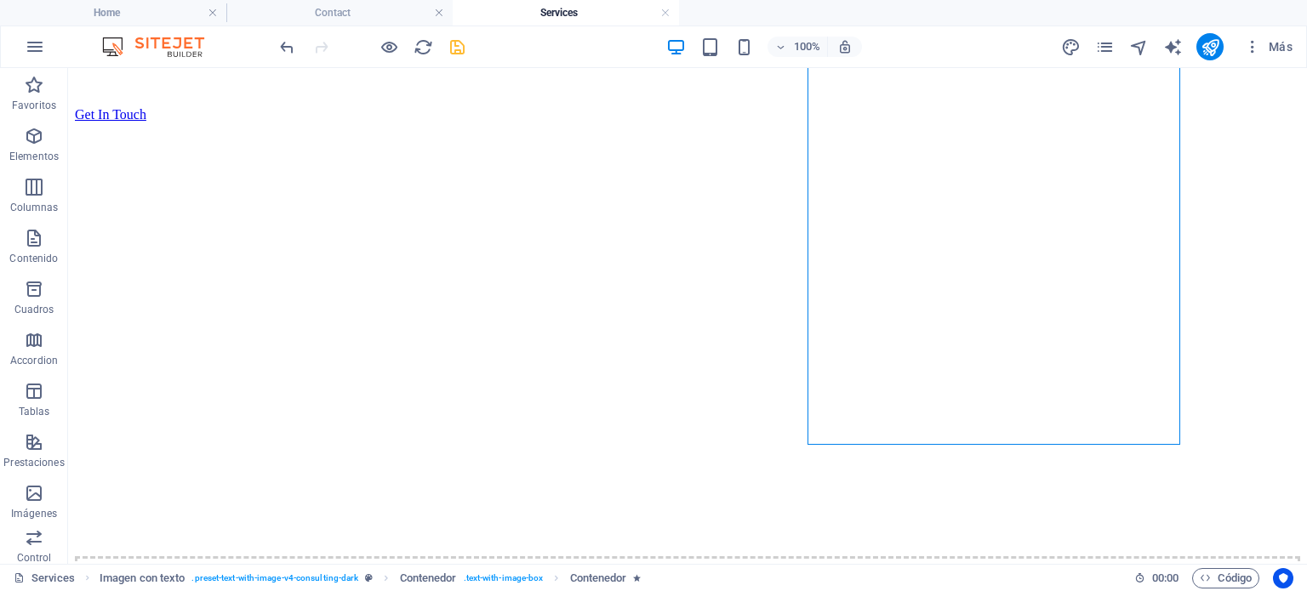
scroll to position [1290, 0]
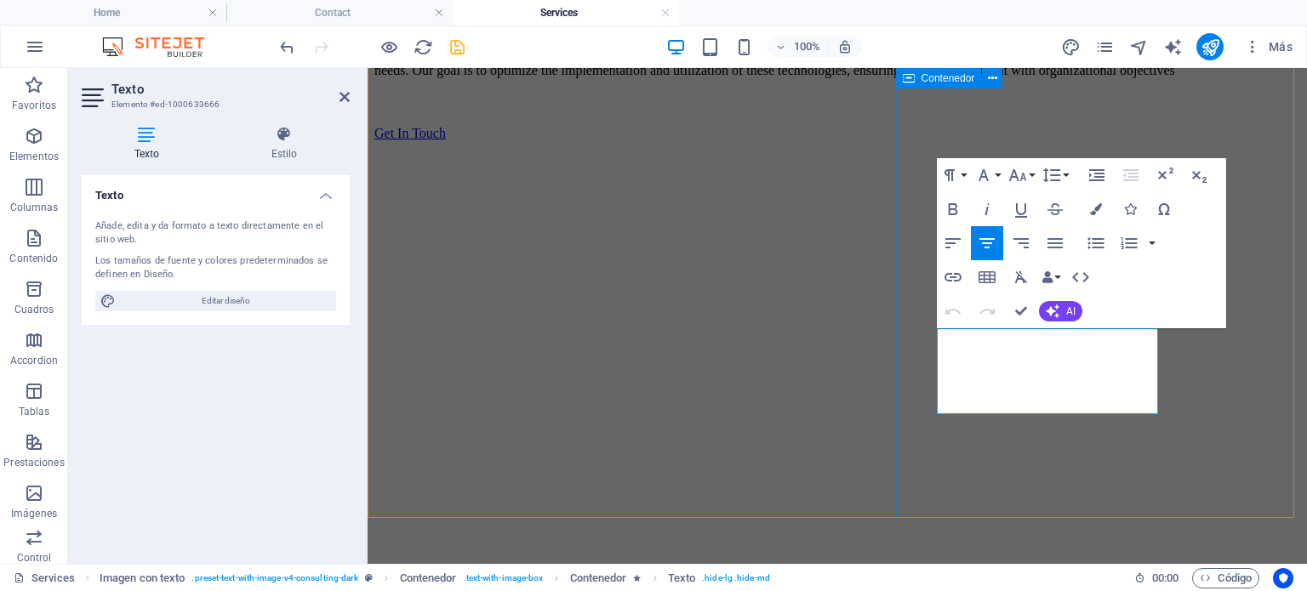
drag, startPoint x: 1094, startPoint y: 399, endPoint x: 932, endPoint y: 335, distance: 173.8
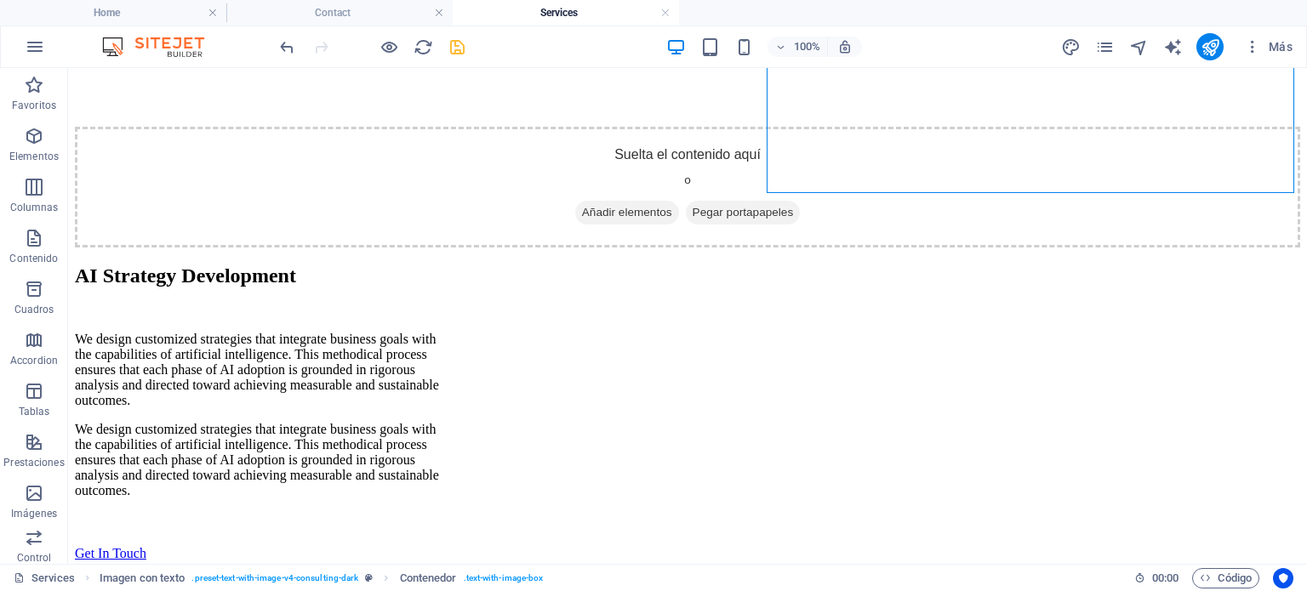
scroll to position [1720, 0]
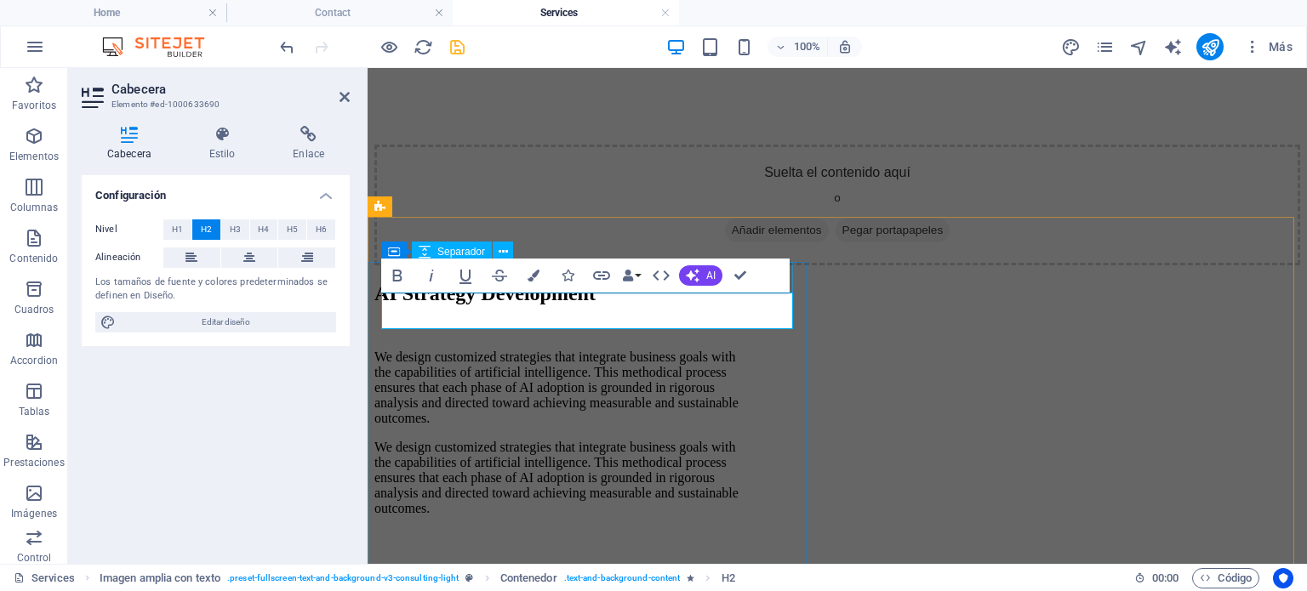
scroll to position [1741, 0]
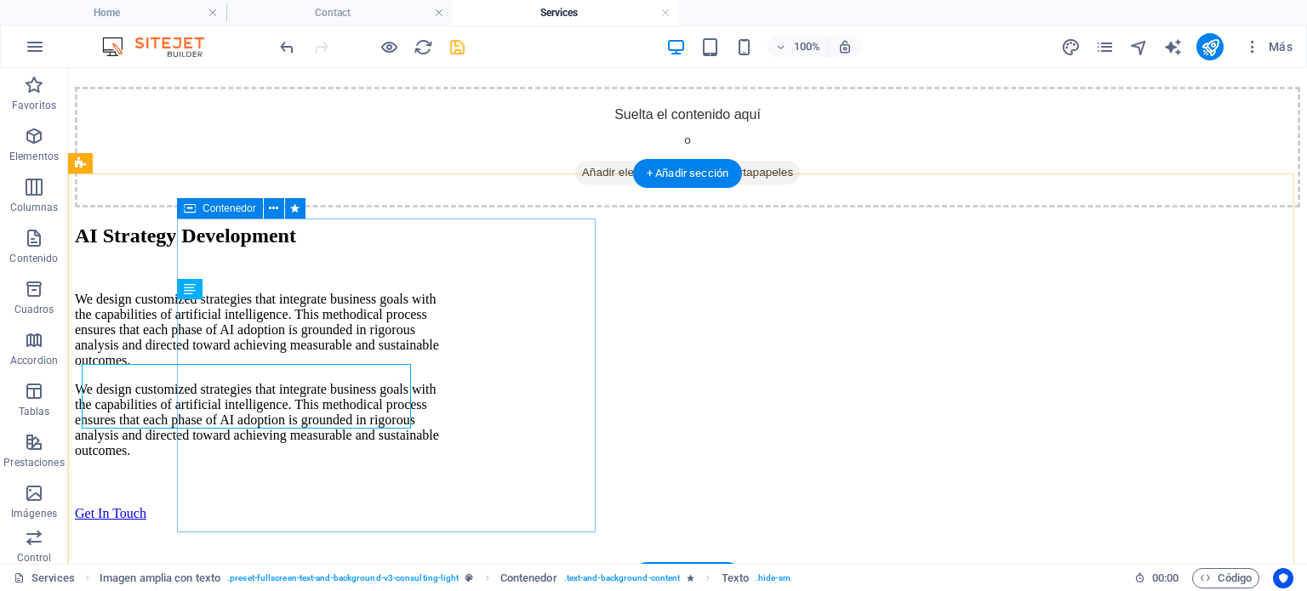
scroll to position [1720, 0]
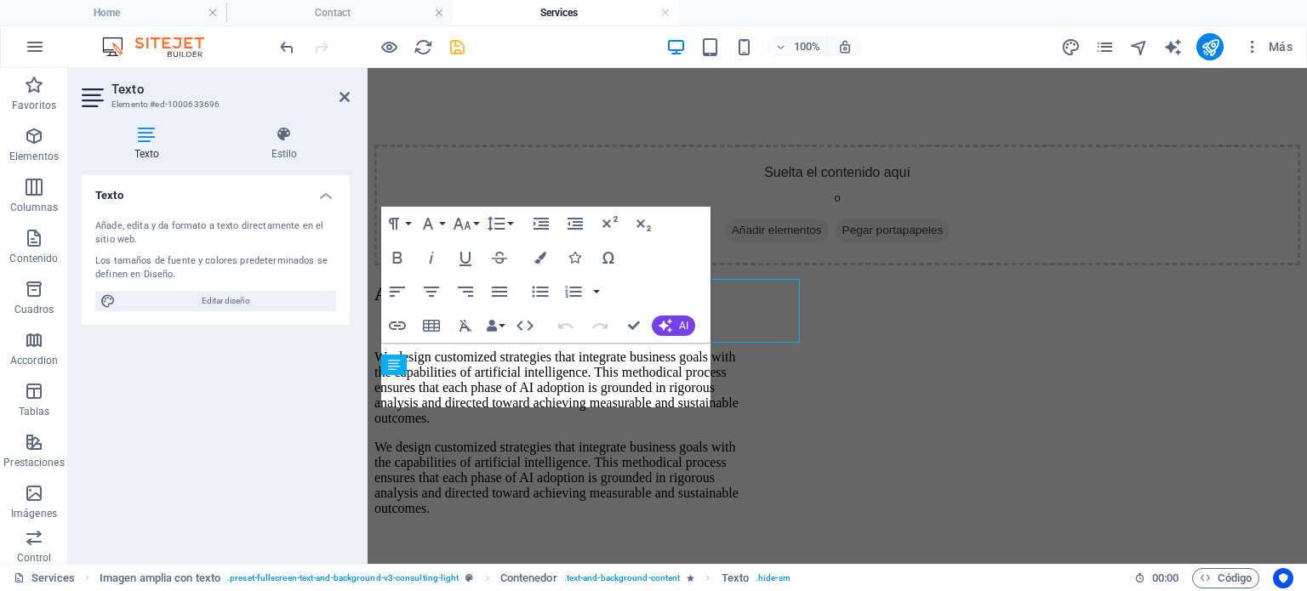
scroll to position [1741, 0]
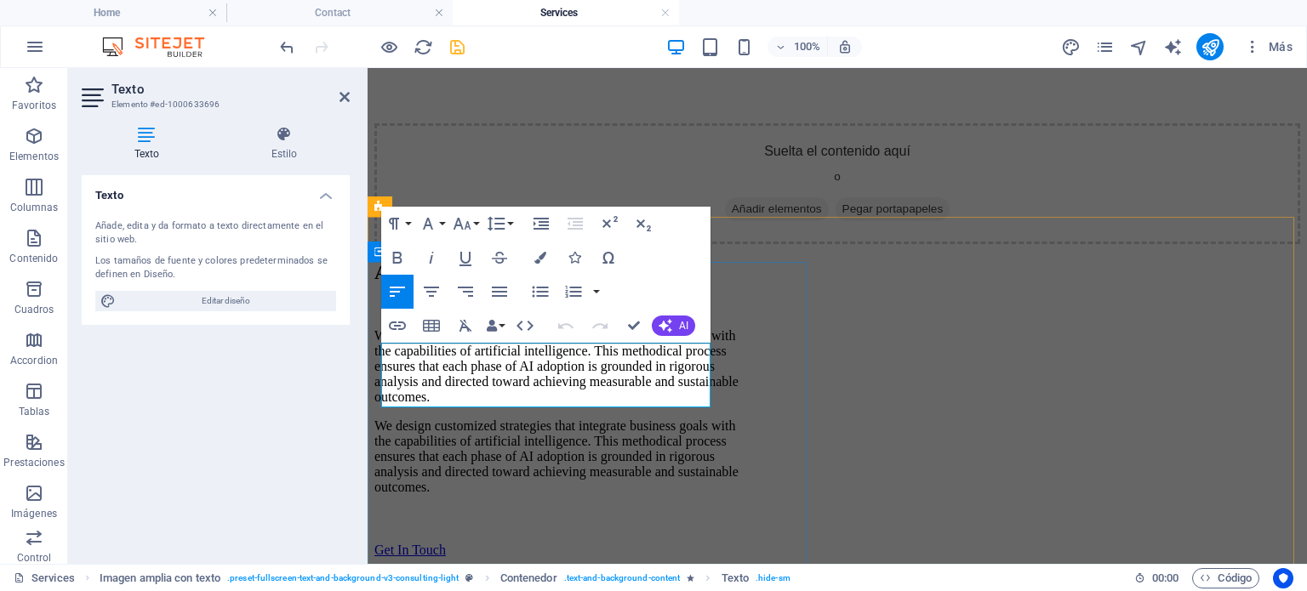
drag, startPoint x: 531, startPoint y: 400, endPoint x: 378, endPoint y: 359, distance: 158.5
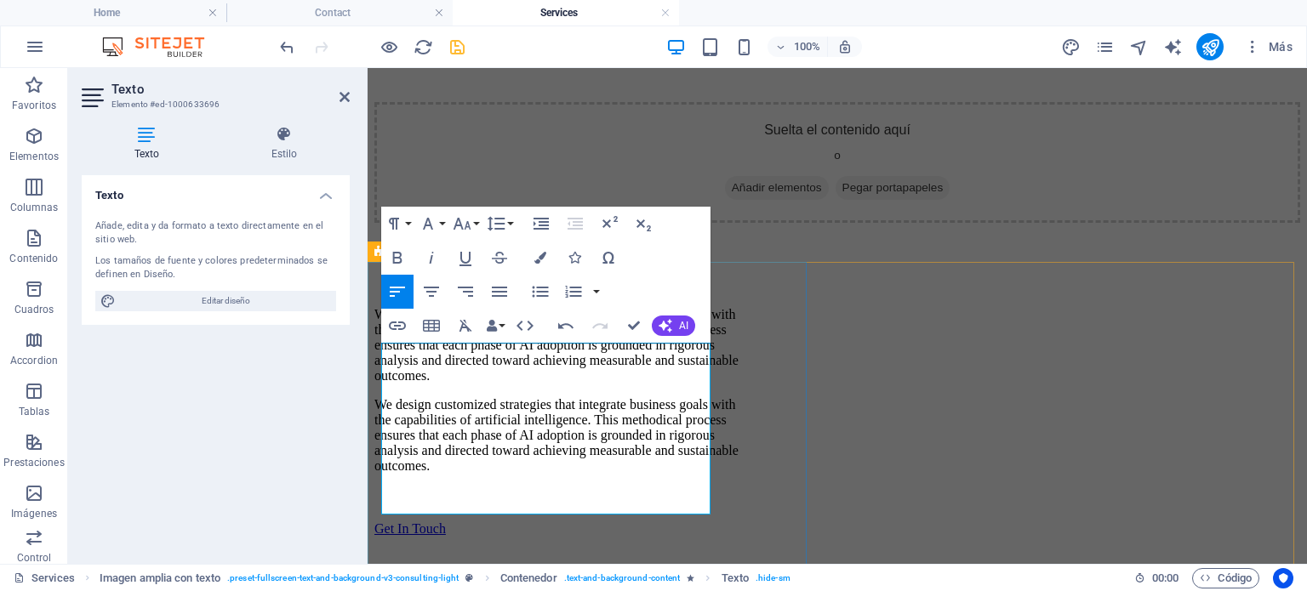
scroll to position [1696, 0]
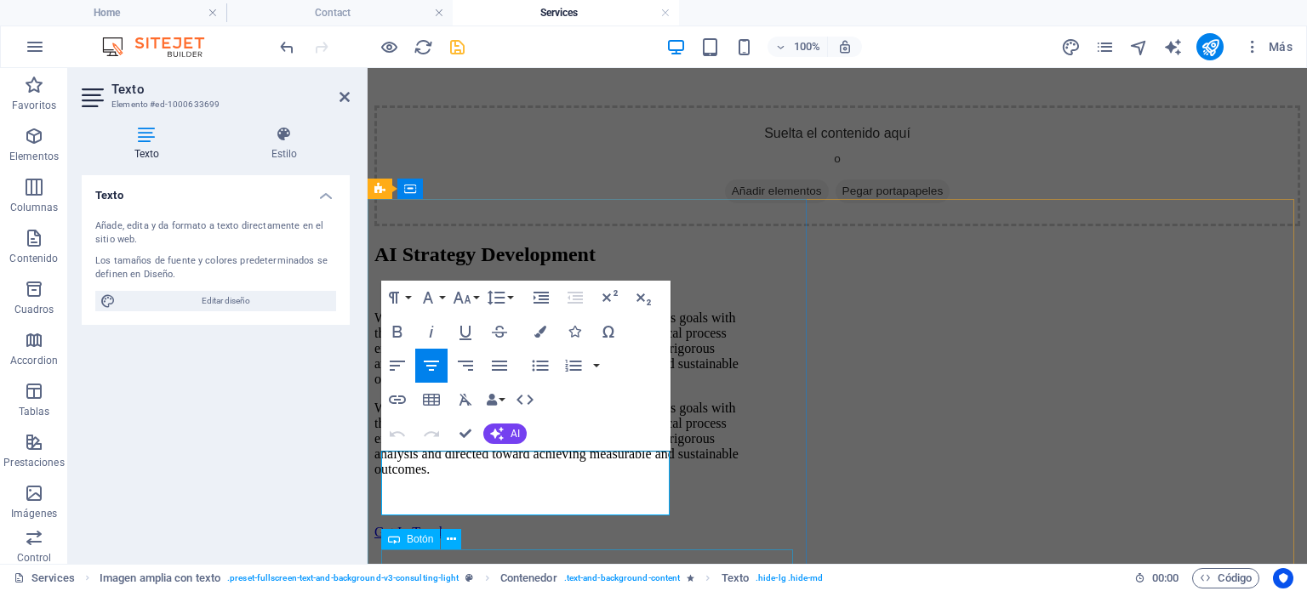
scroll to position [1822, 0]
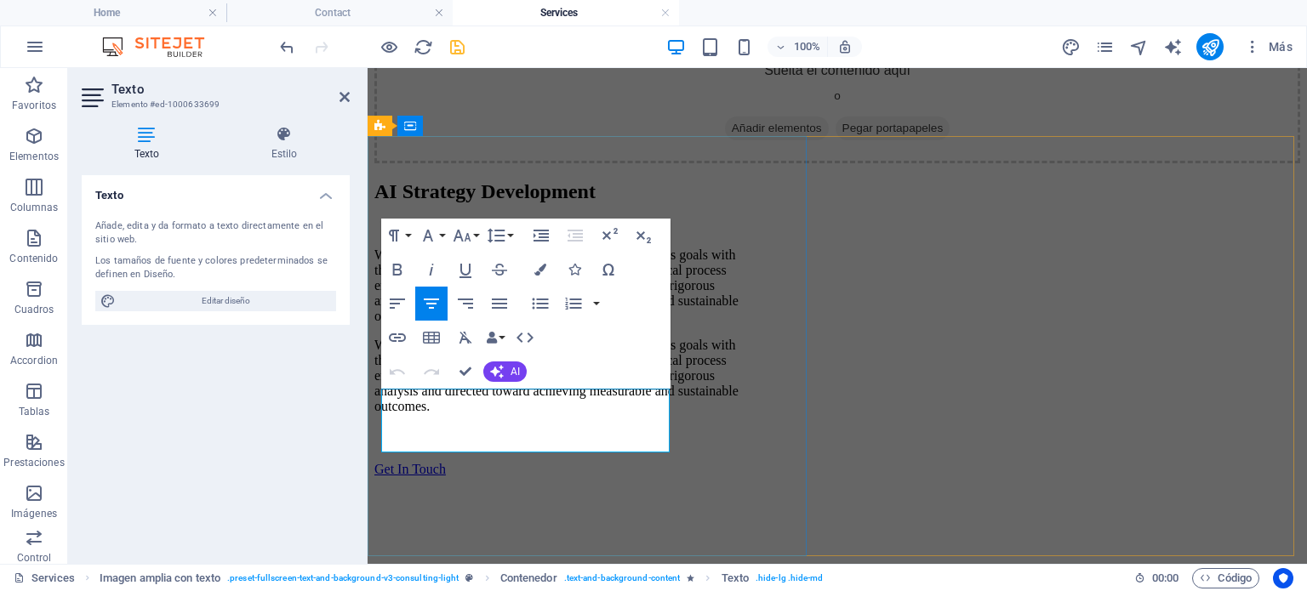
drag, startPoint x: 391, startPoint y: 527, endPoint x: 636, endPoint y: 438, distance: 260.5
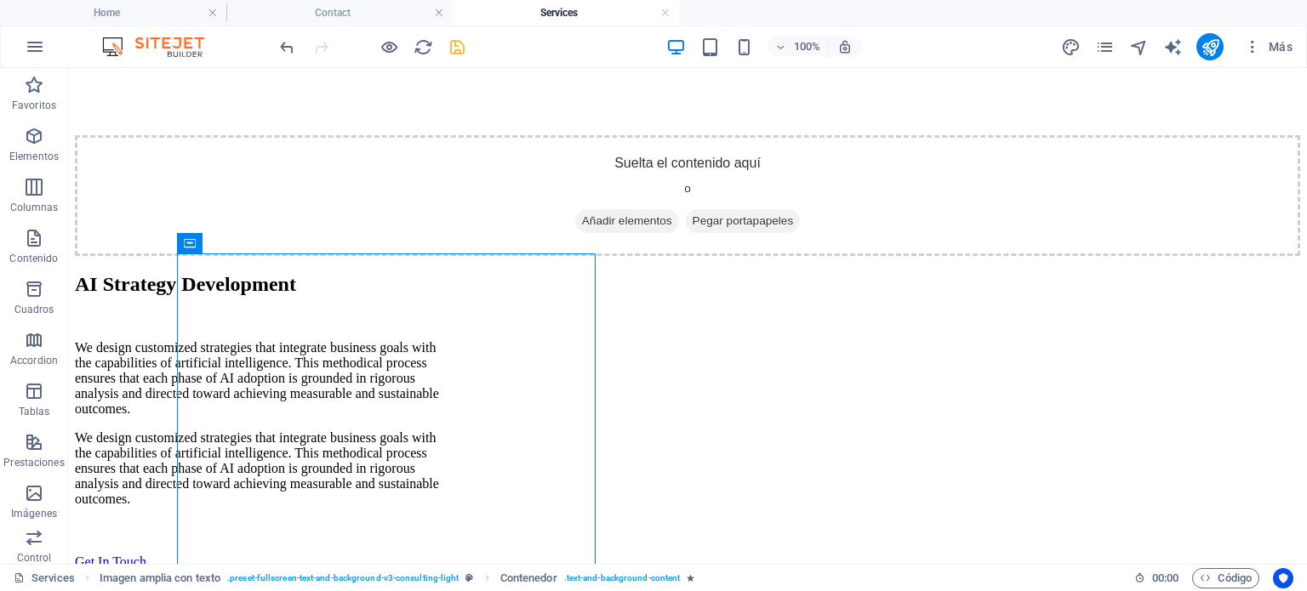
scroll to position [1576, 0]
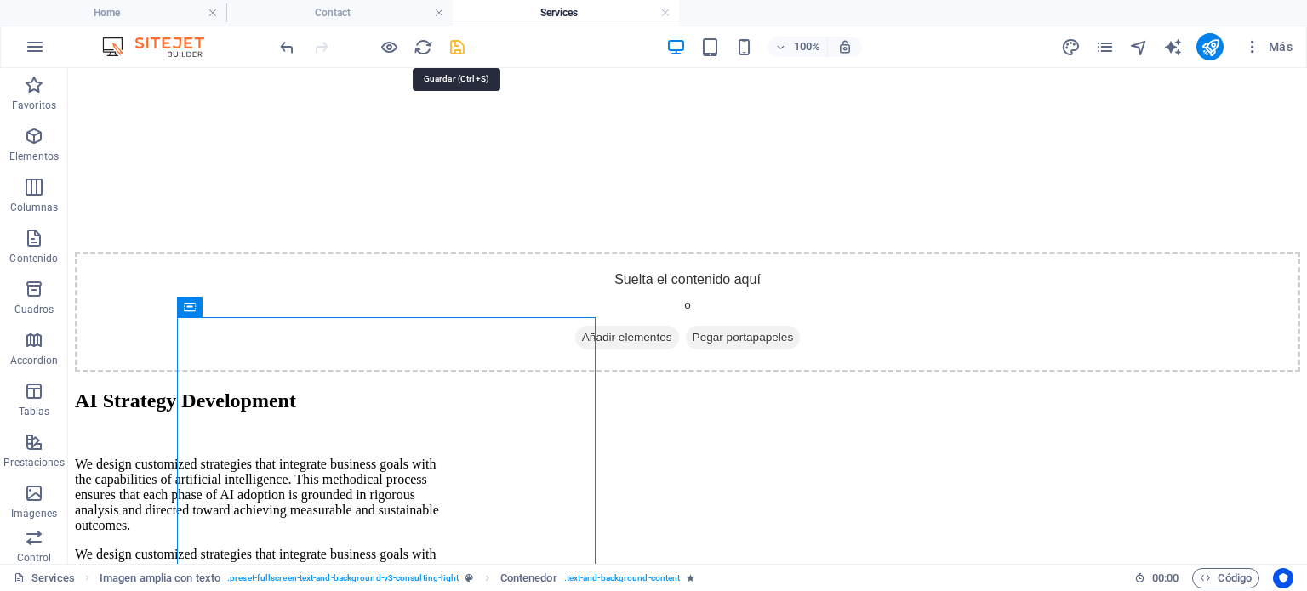
click at [453, 50] on icon "save" at bounding box center [457, 47] width 20 height 20
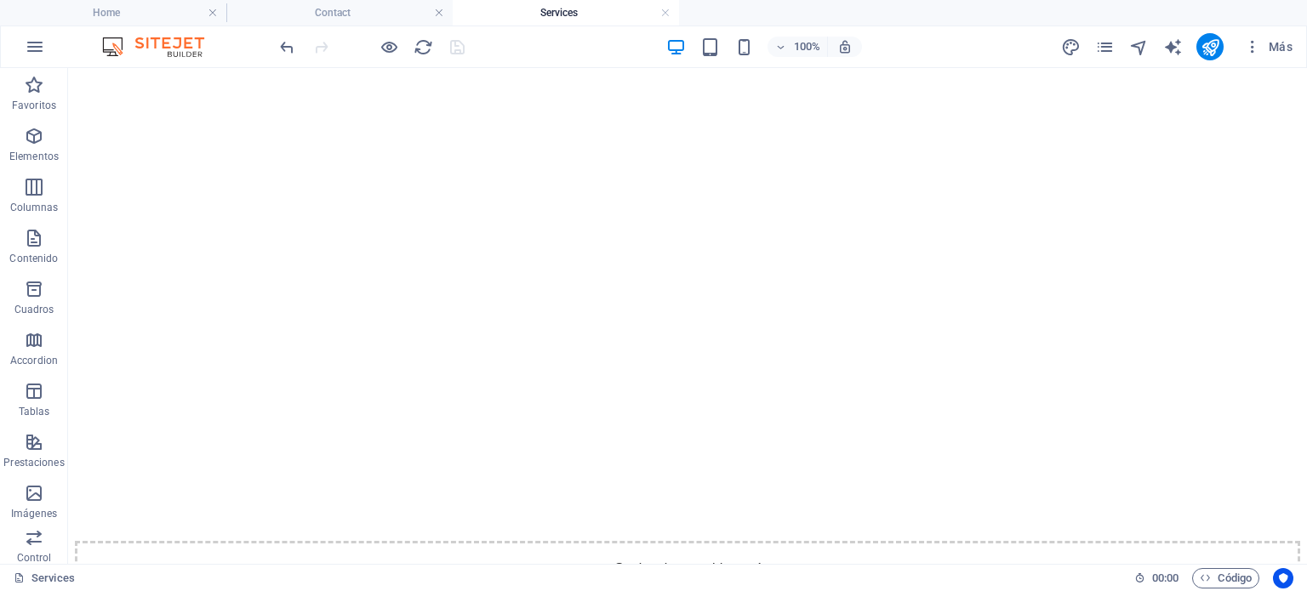
scroll to position [2263, 0]
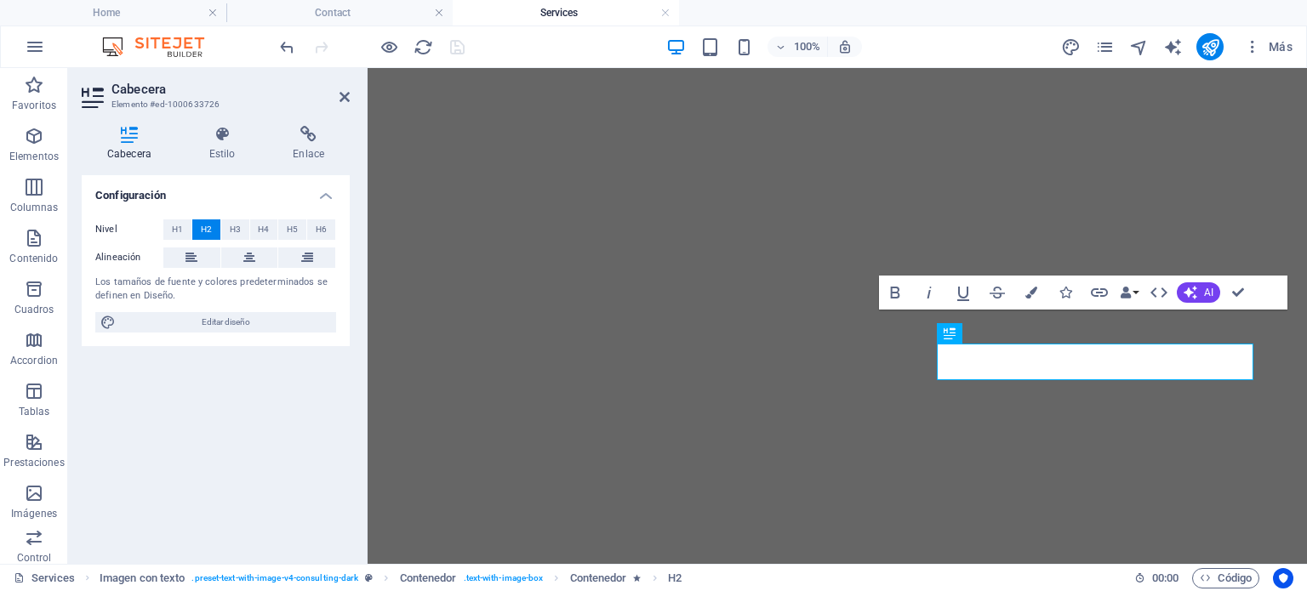
scroll to position [2229, 0]
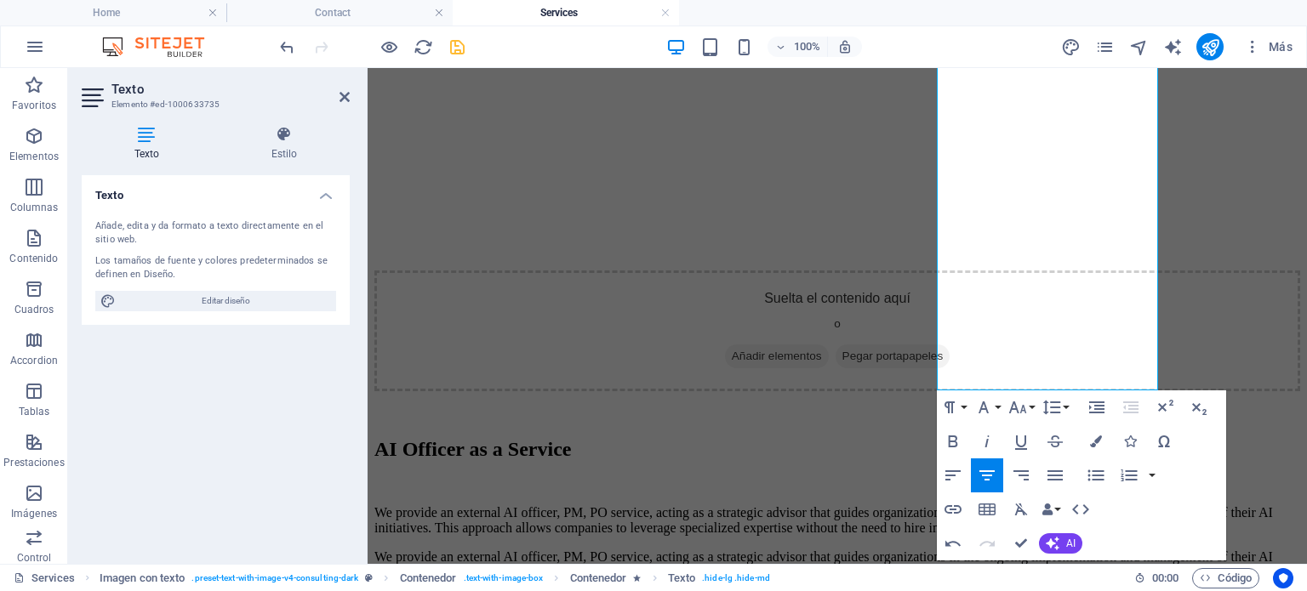
scroll to position [2686, 0]
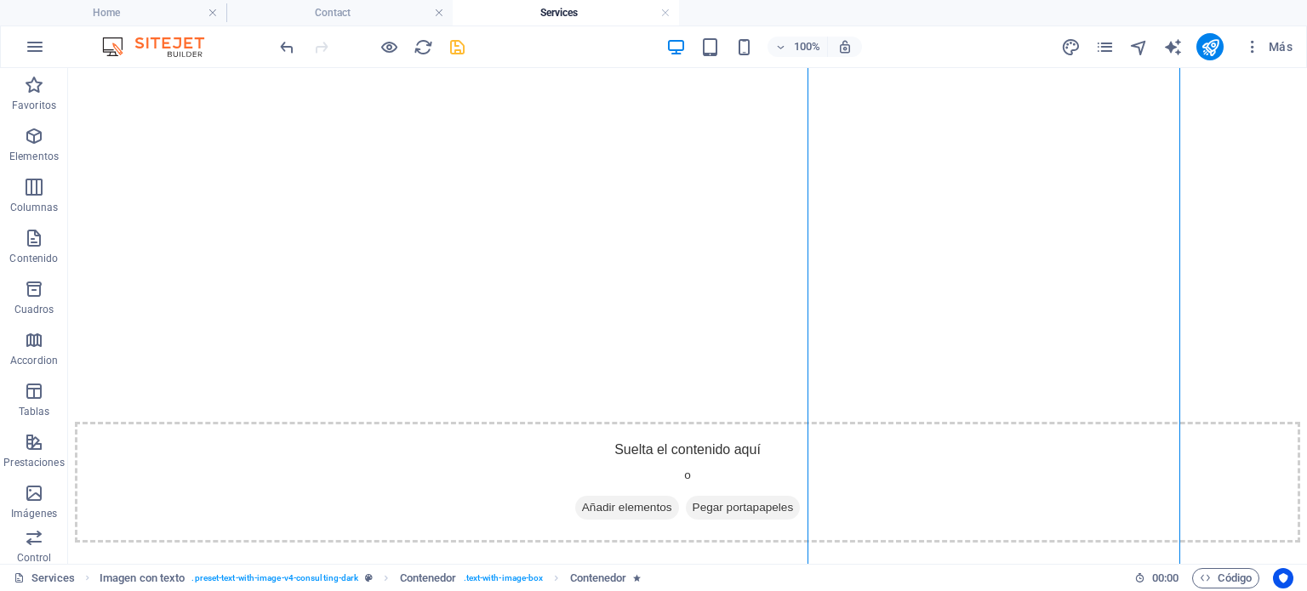
scroll to position [2420, 0]
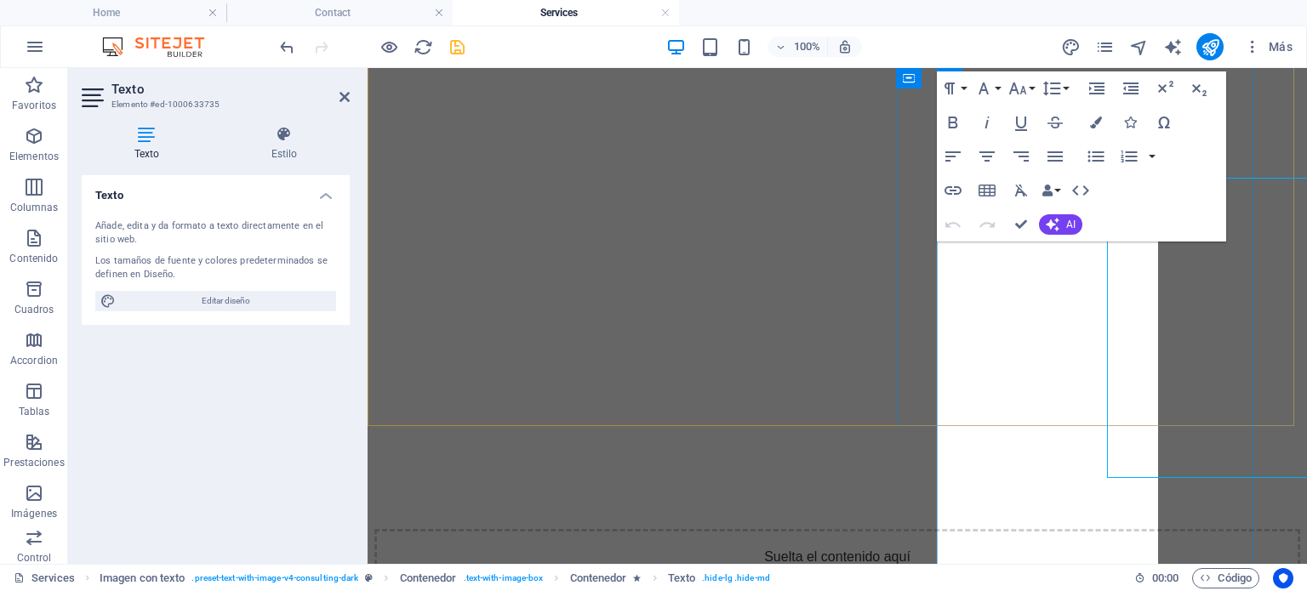
scroll to position [2484, 0]
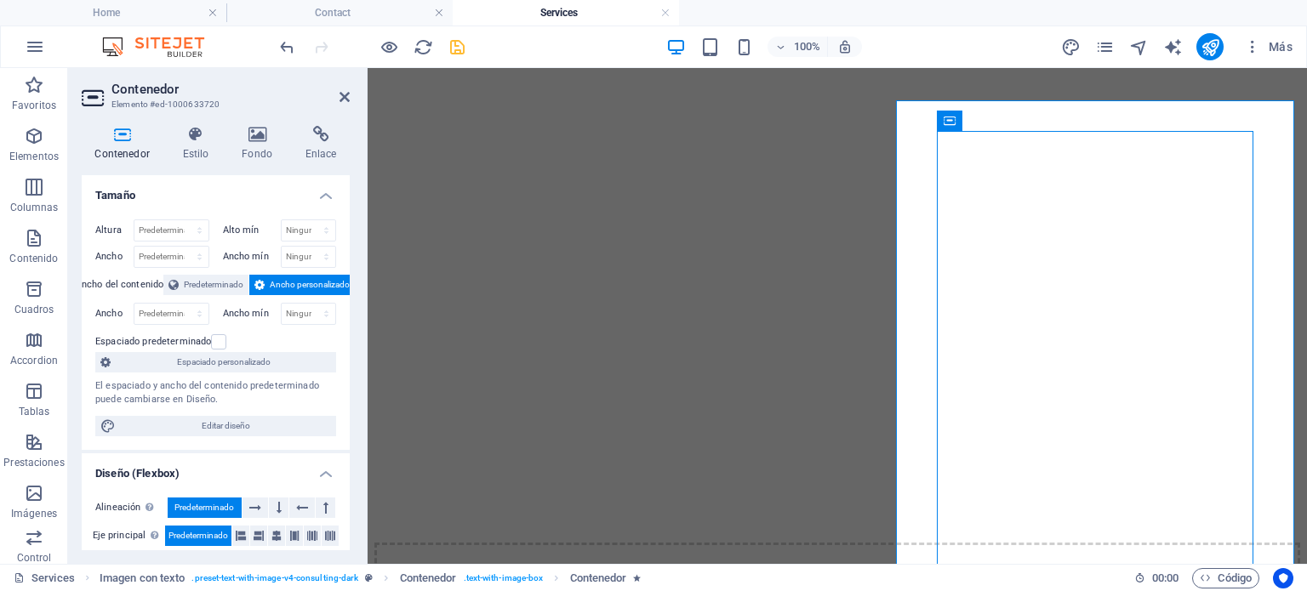
scroll to position [2413, 0]
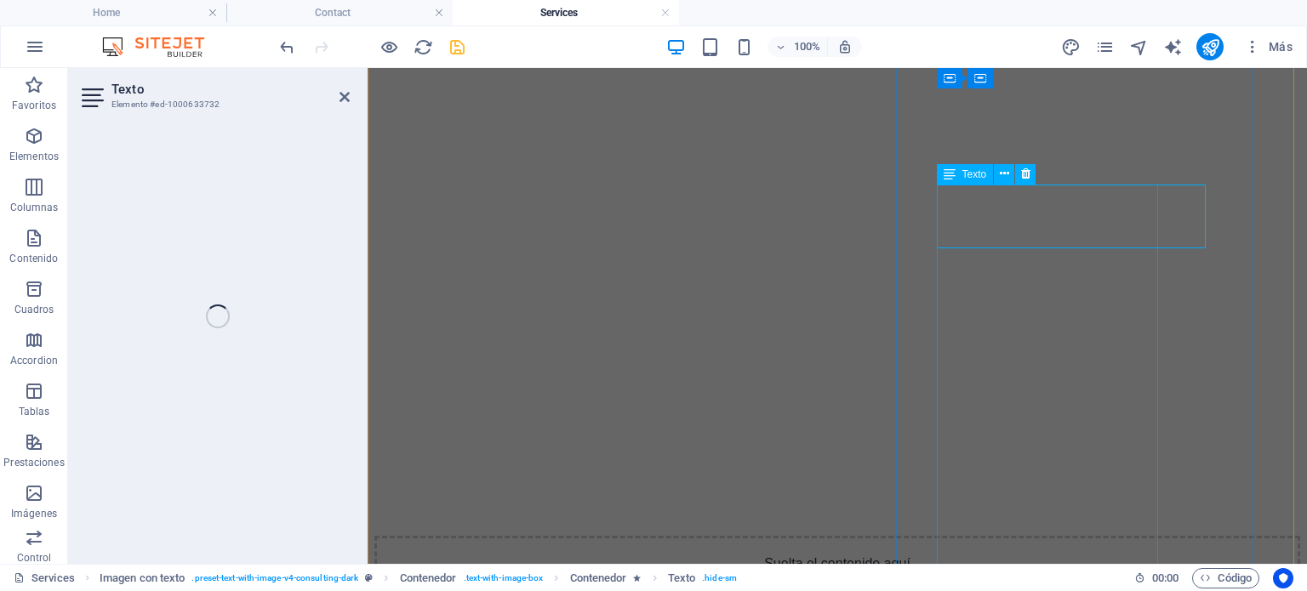
scroll to position [2477, 0]
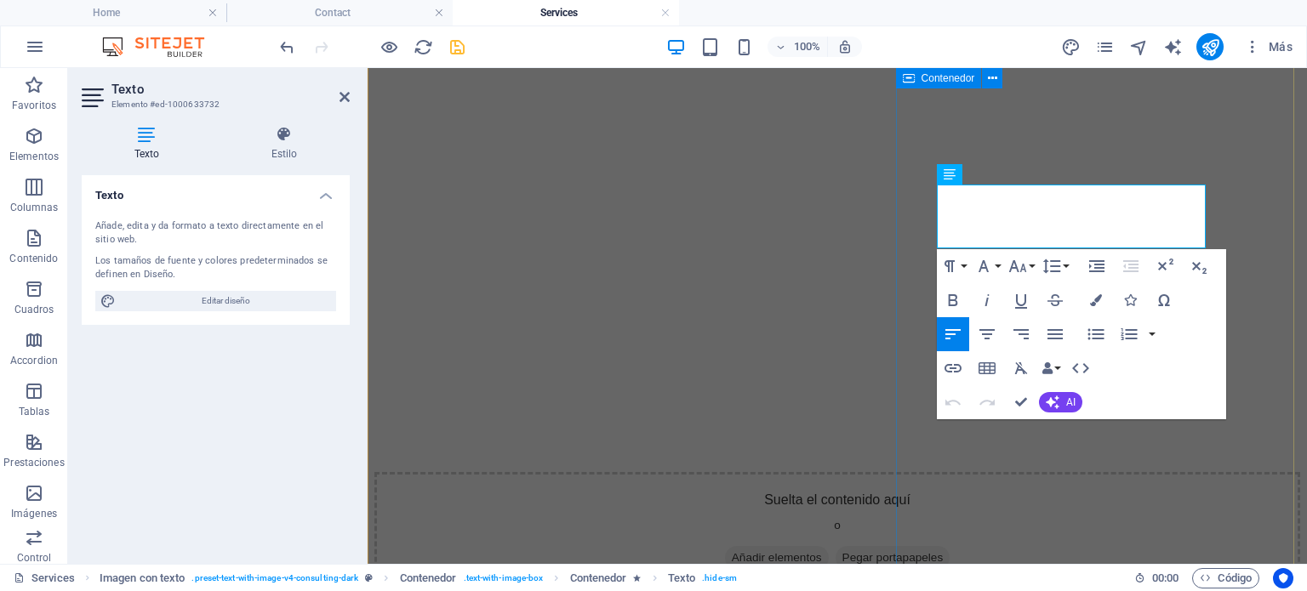
drag, startPoint x: 1156, startPoint y: 237, endPoint x: 926, endPoint y: 200, distance: 233.5
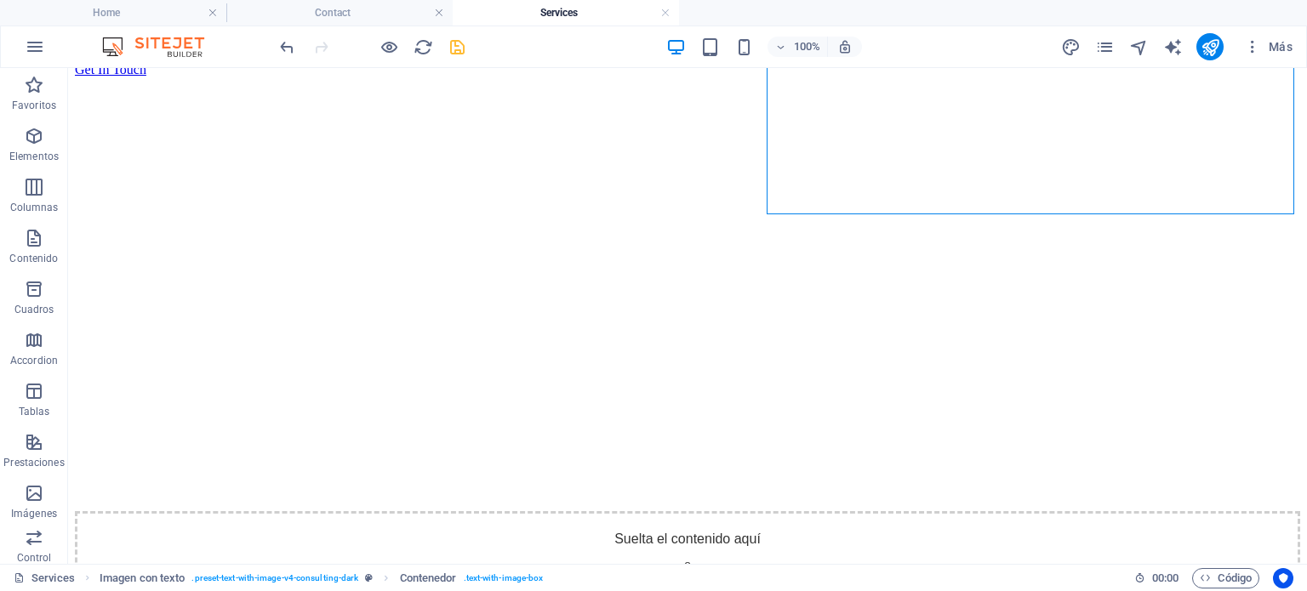
scroll to position [3202, 0]
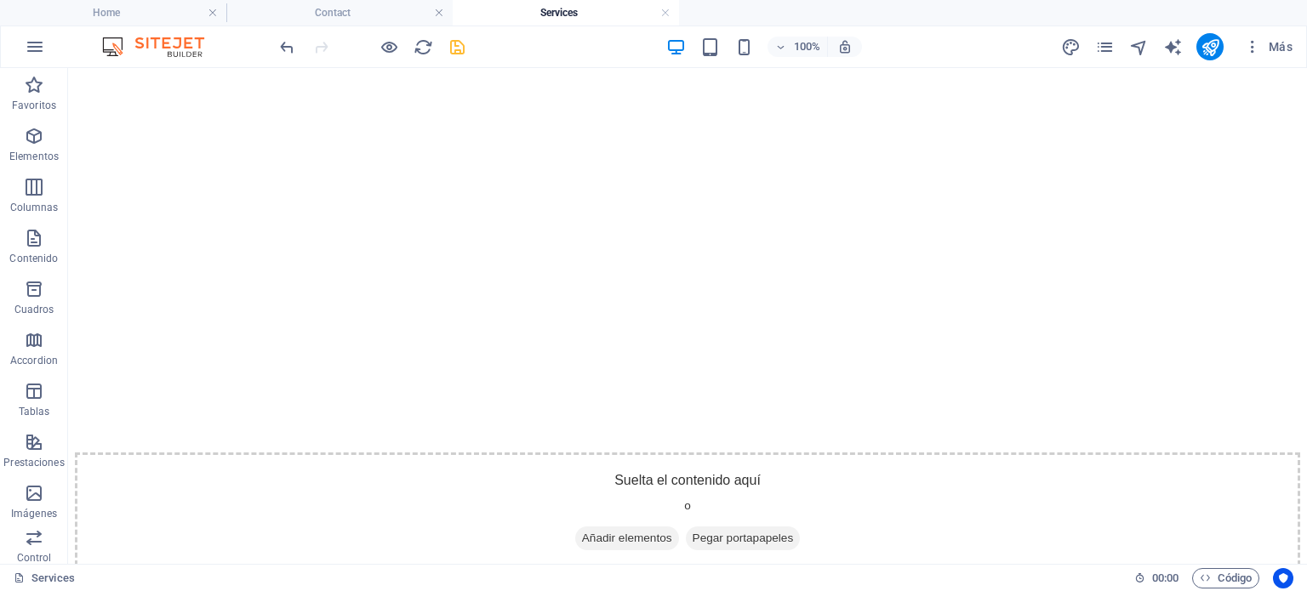
scroll to position [3218, 0]
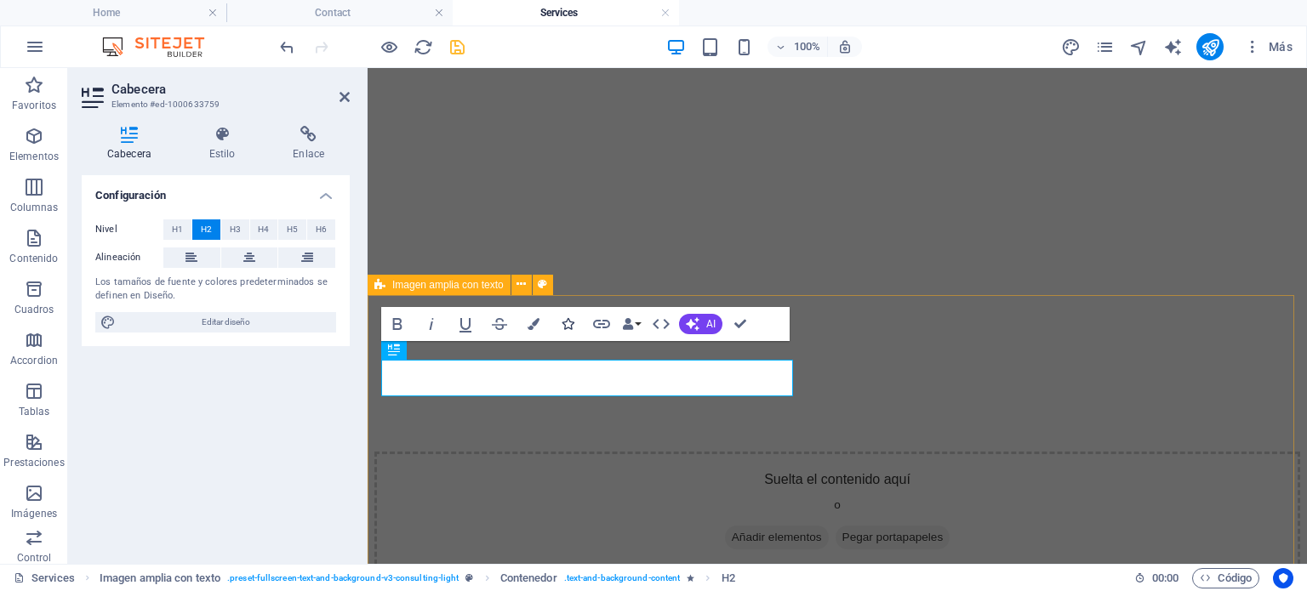
scroll to position [3285, 0]
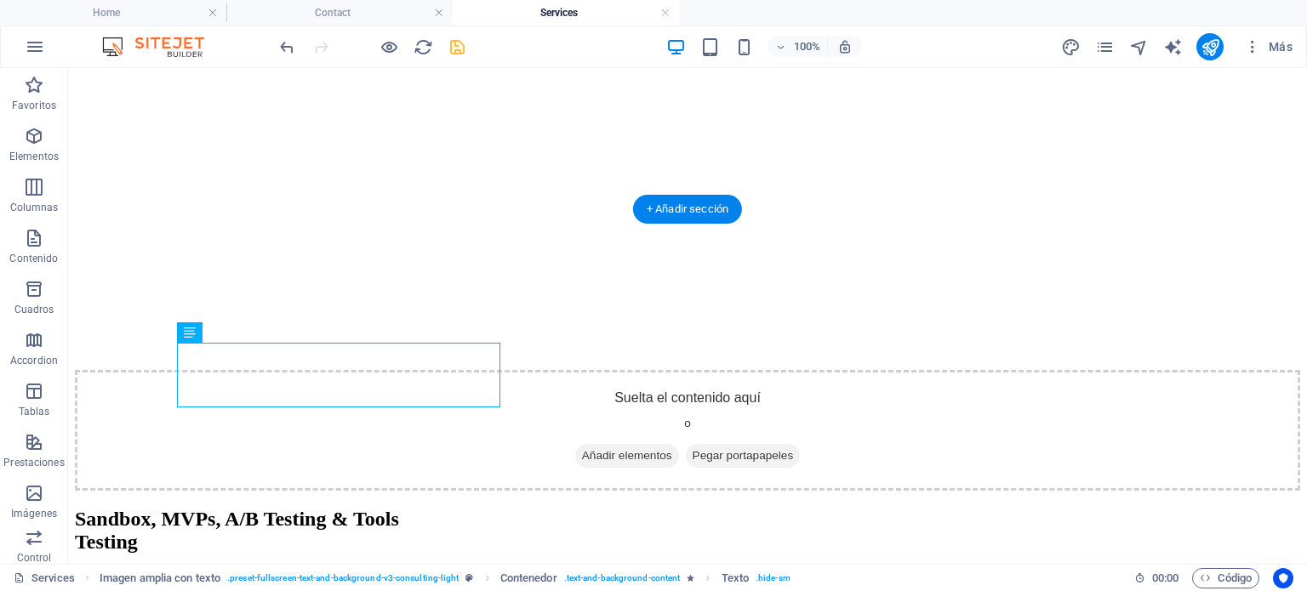
scroll to position [3199, 0]
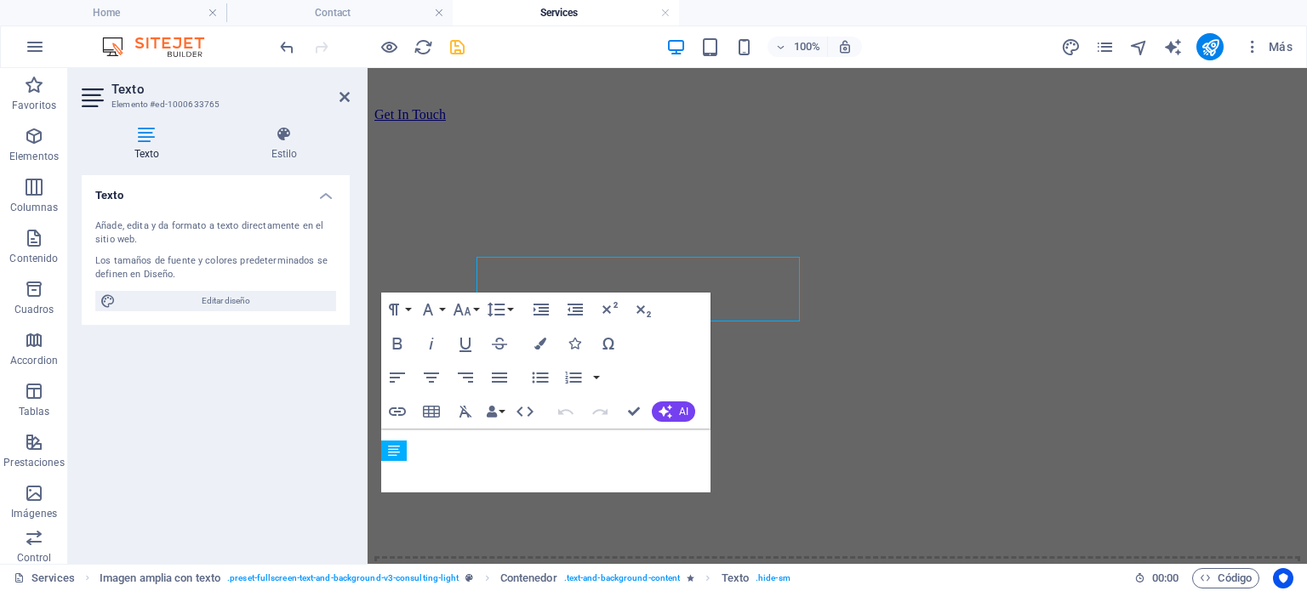
scroll to position [3285, 0]
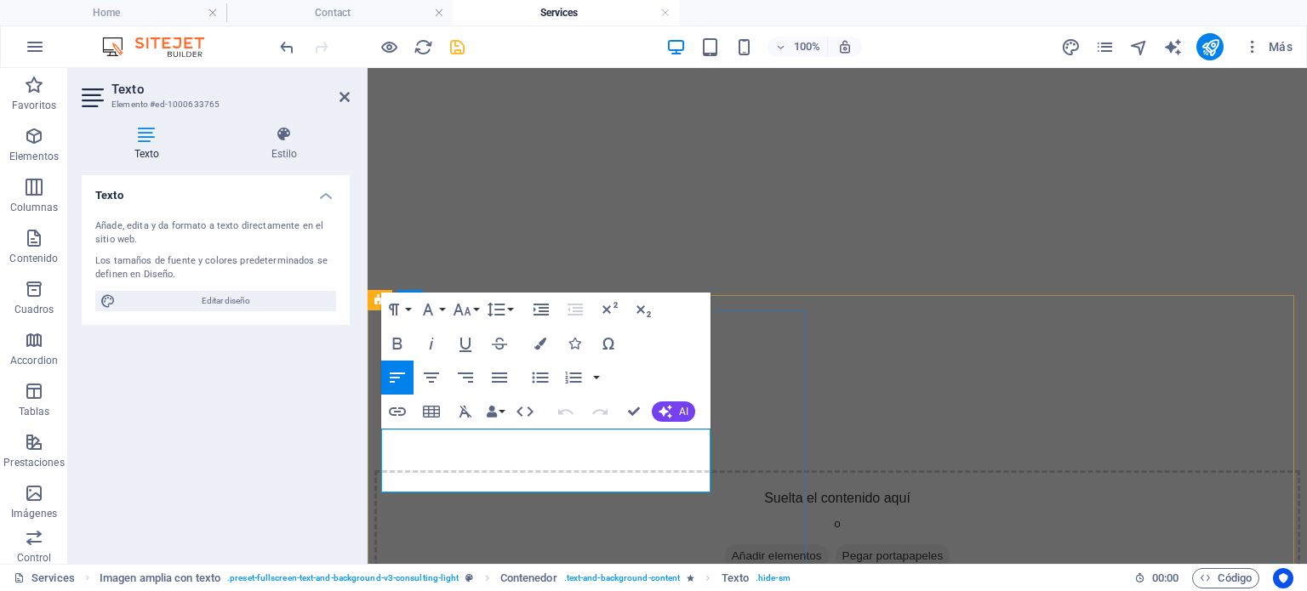
drag, startPoint x: 615, startPoint y: 481, endPoint x: 384, endPoint y: 445, distance: 234.1
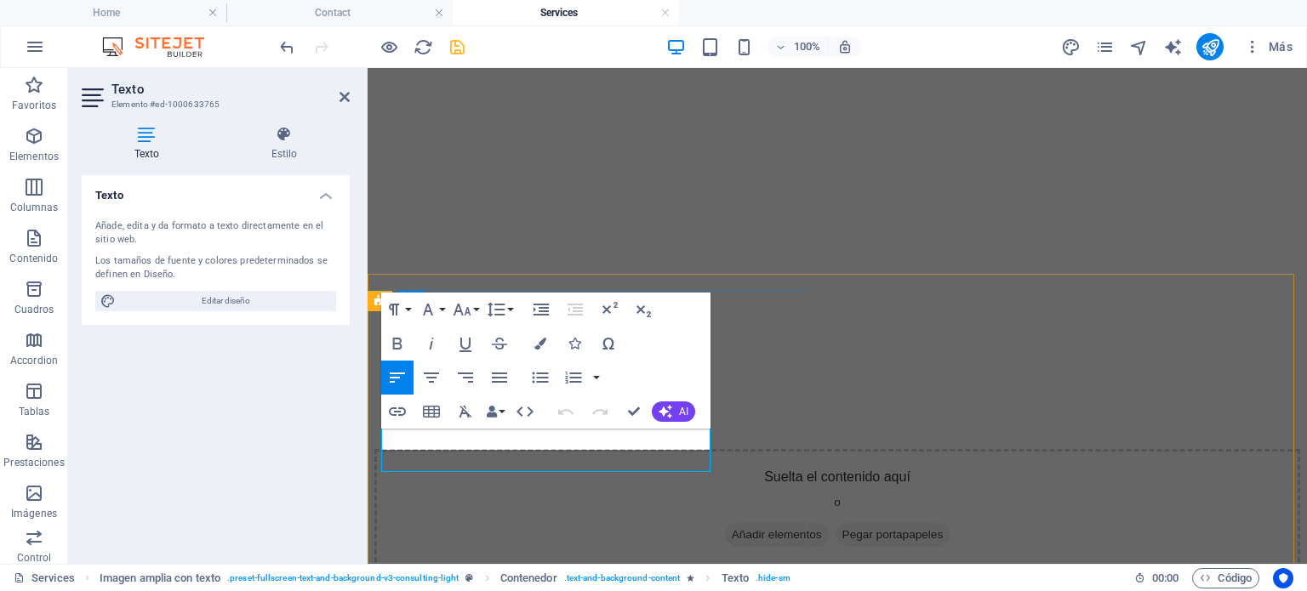
scroll to position [3270, 0]
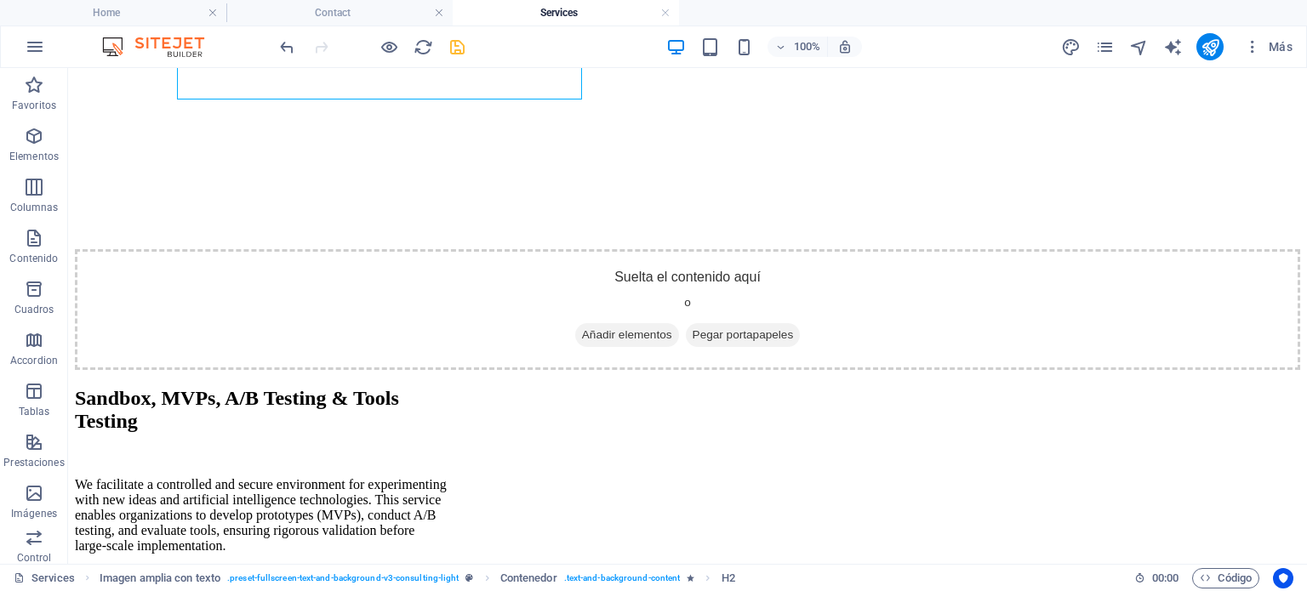
scroll to position [3421, 0]
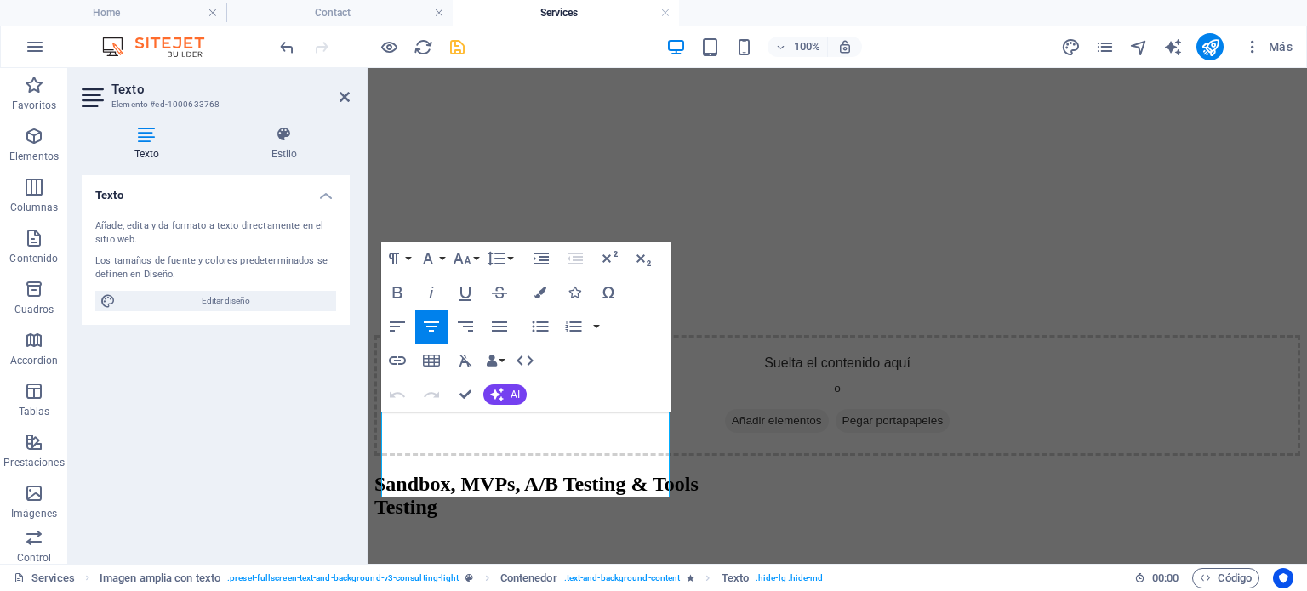
scroll to position [3437, 0]
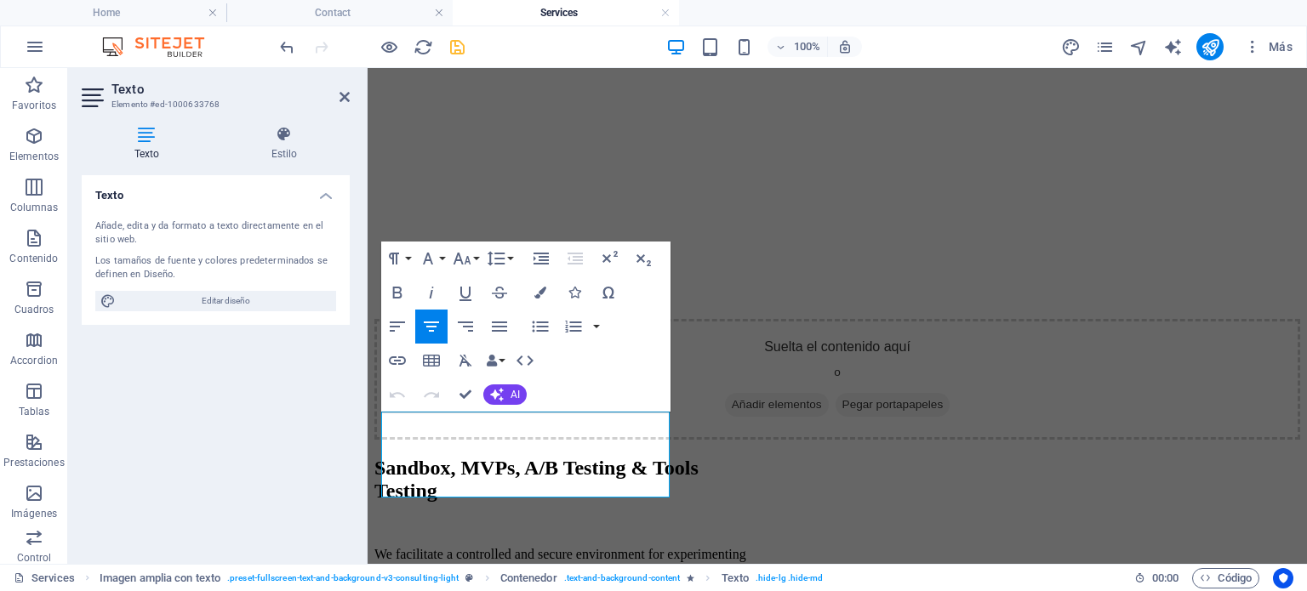
drag, startPoint x: 614, startPoint y: 487, endPoint x: 727, endPoint y: 479, distance: 113.4
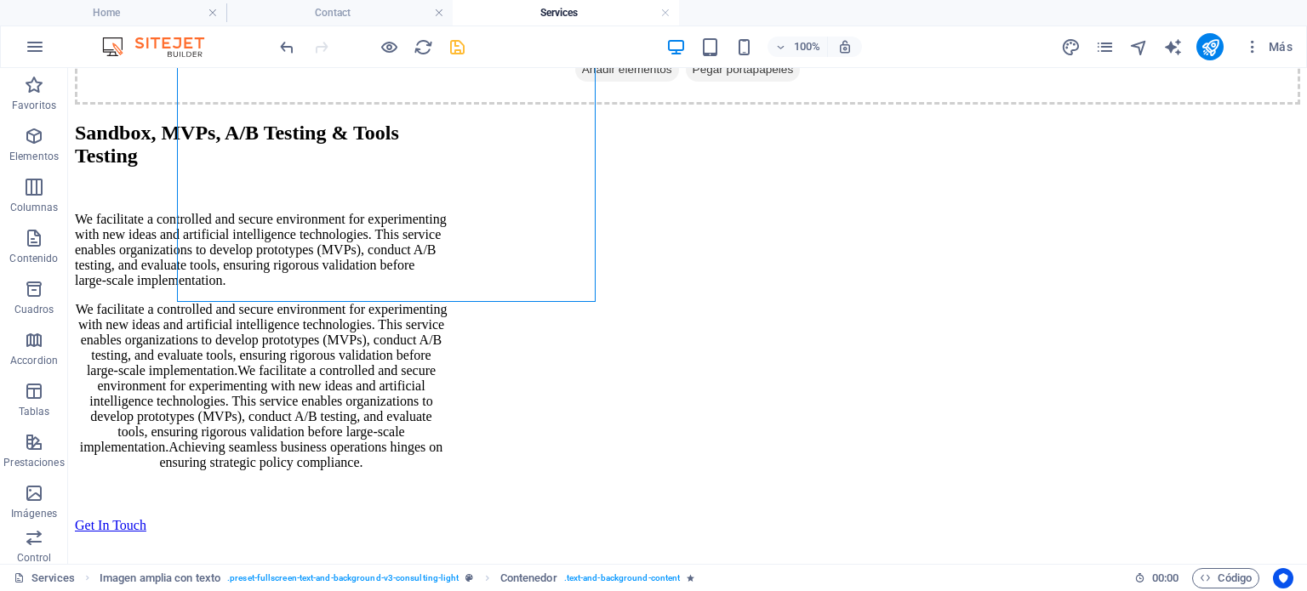
scroll to position [3807, 0]
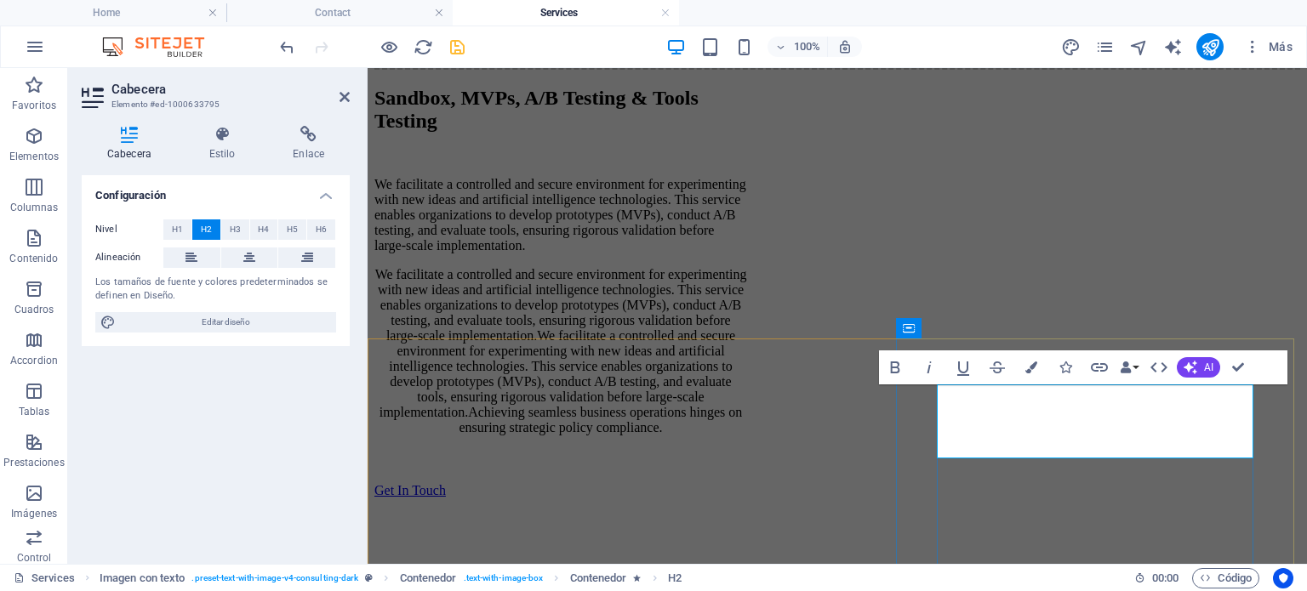
drag, startPoint x: 1057, startPoint y: 440, endPoint x: 959, endPoint y: 407, distance: 103.8
click at [342, 91] on icon at bounding box center [344, 97] width 10 height 14
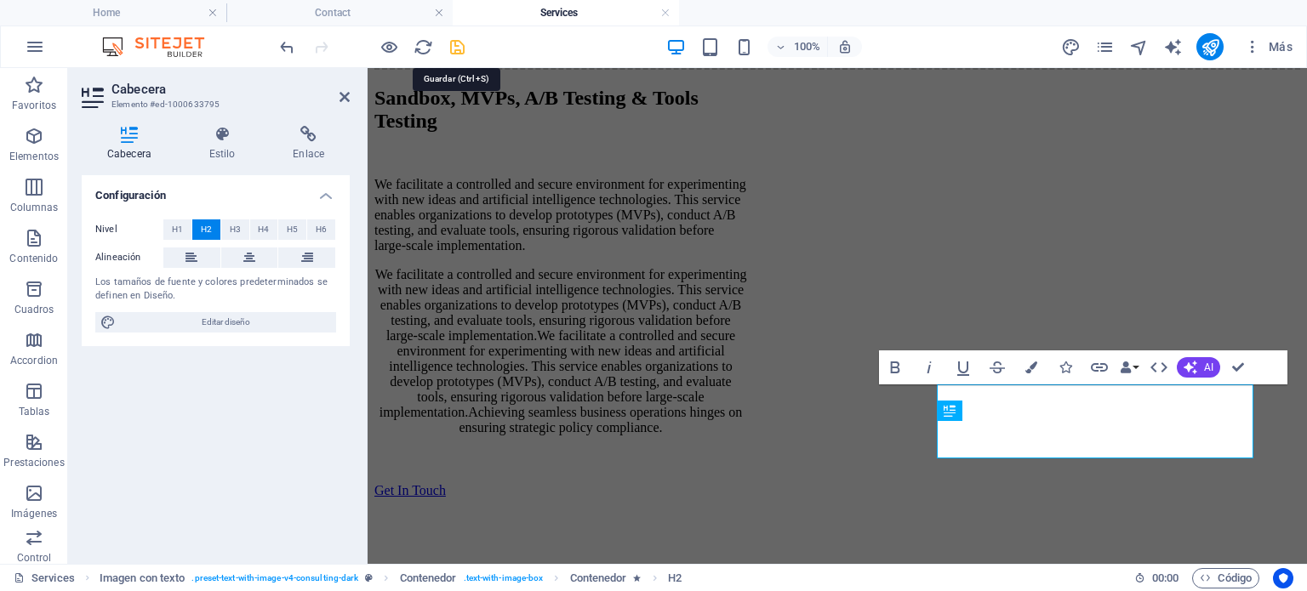
click at [448, 47] on icon "save" at bounding box center [457, 47] width 20 height 20
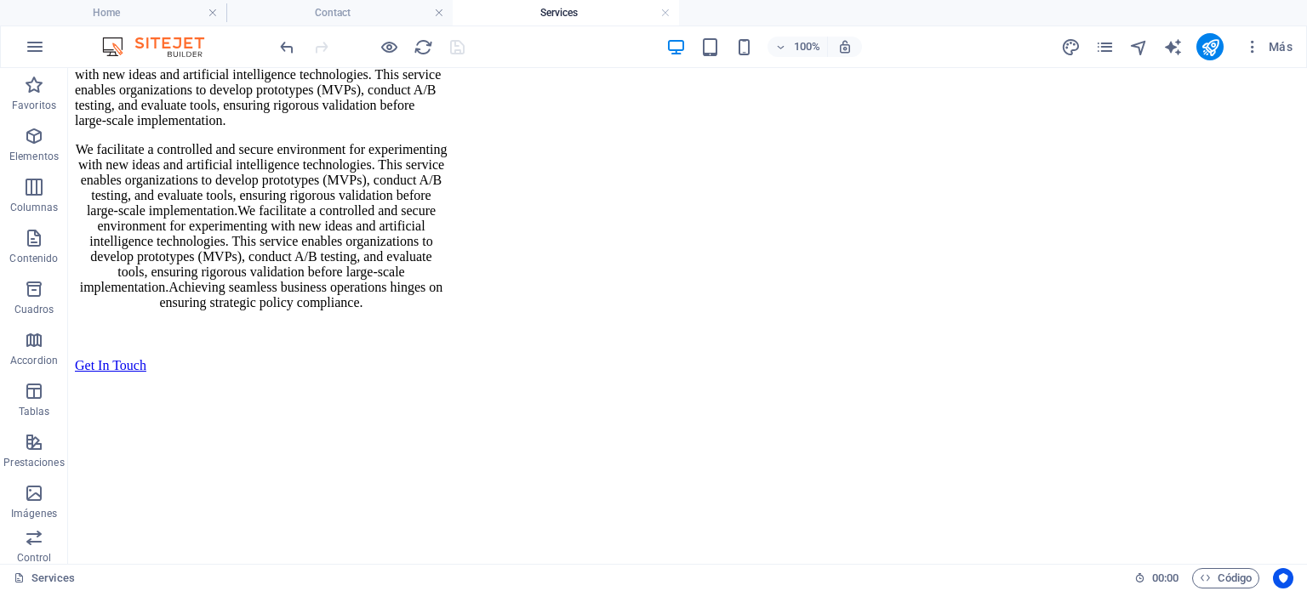
scroll to position [3846, 0]
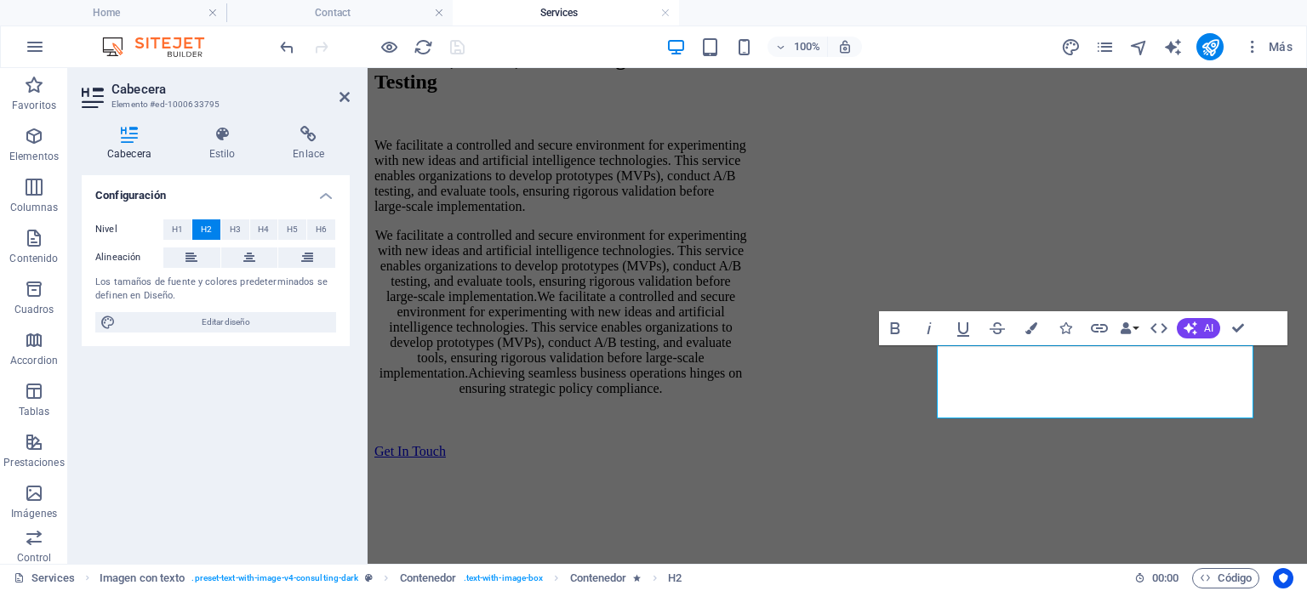
click at [479, 38] on div "100% Más" at bounding box center [787, 46] width 1022 height 27
drag, startPoint x: 662, startPoint y: 14, endPoint x: 447, endPoint y: 10, distance: 215.3
click at [662, 14] on link at bounding box center [665, 13] width 10 height 16
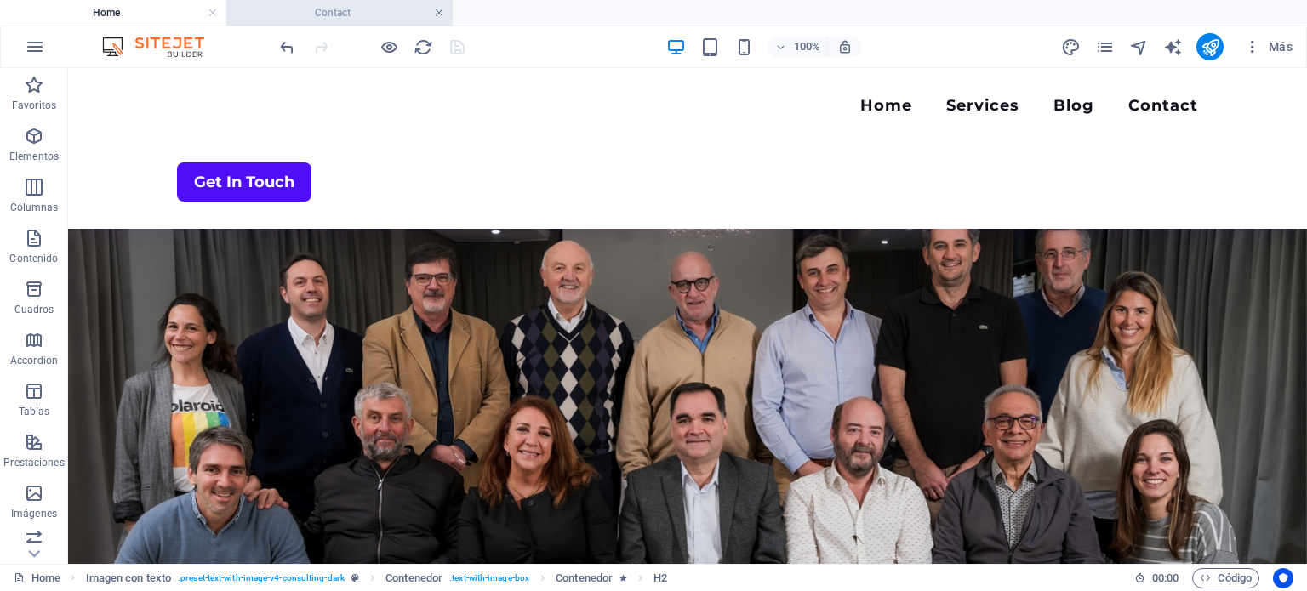
scroll to position [116, 0]
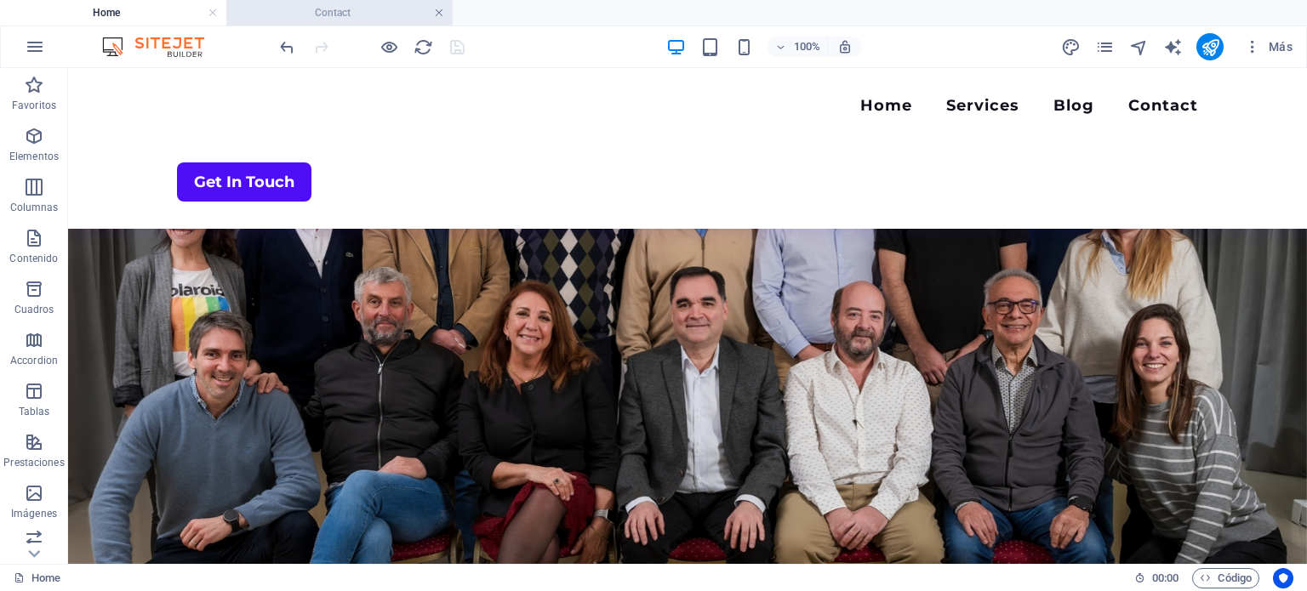
click at [441, 9] on link at bounding box center [439, 13] width 10 height 16
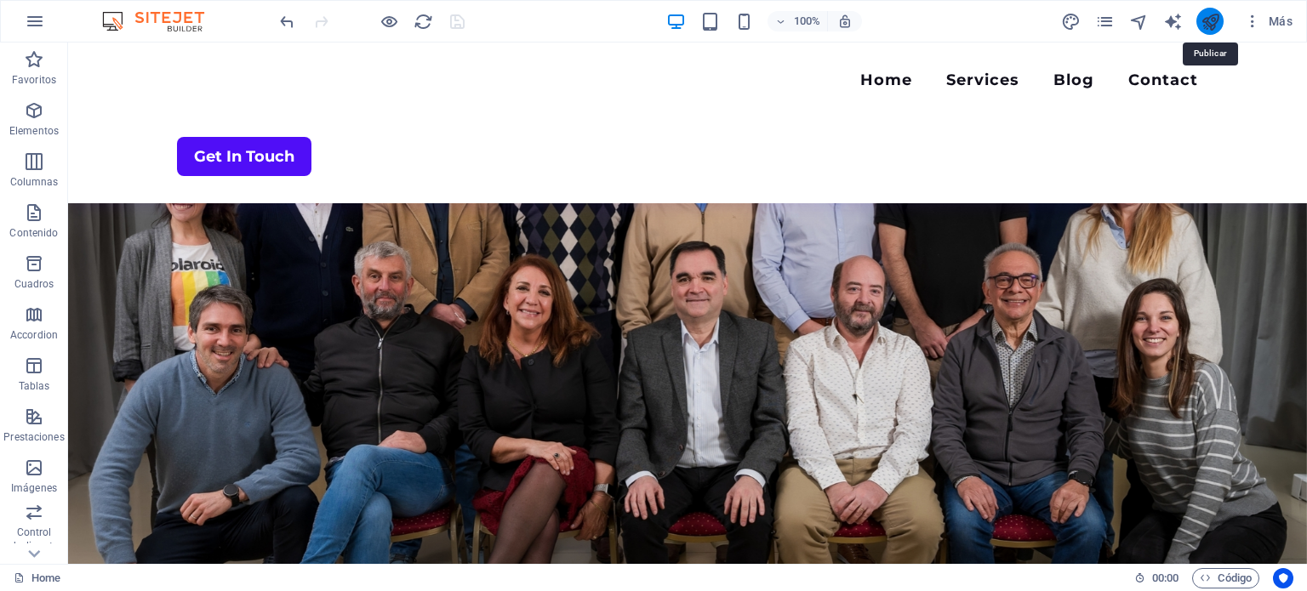
click at [1212, 23] on icon "publish" at bounding box center [1210, 22] width 20 height 20
